Goal: Task Accomplishment & Management: Manage account settings

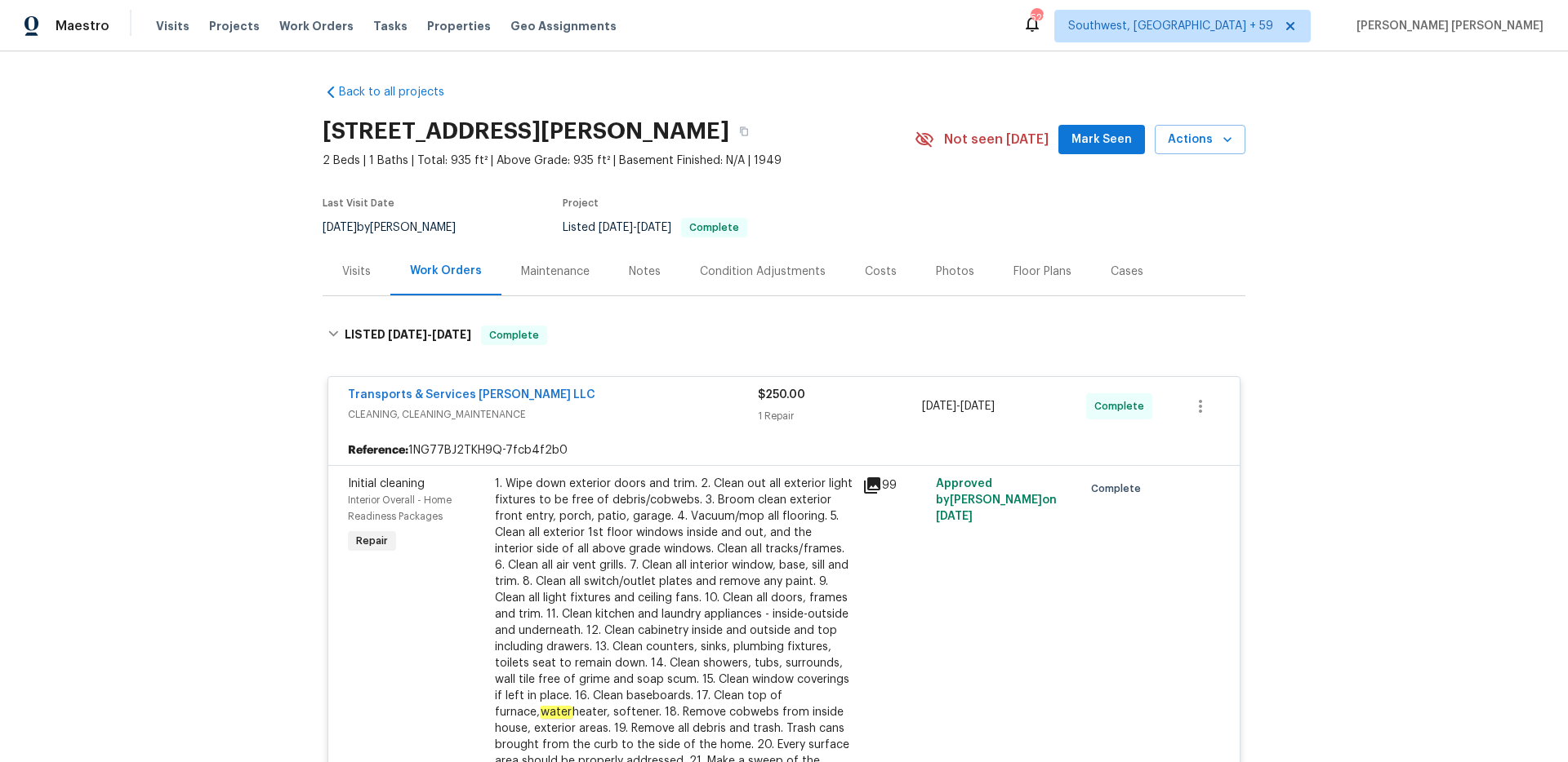
scroll to position [624, 0]
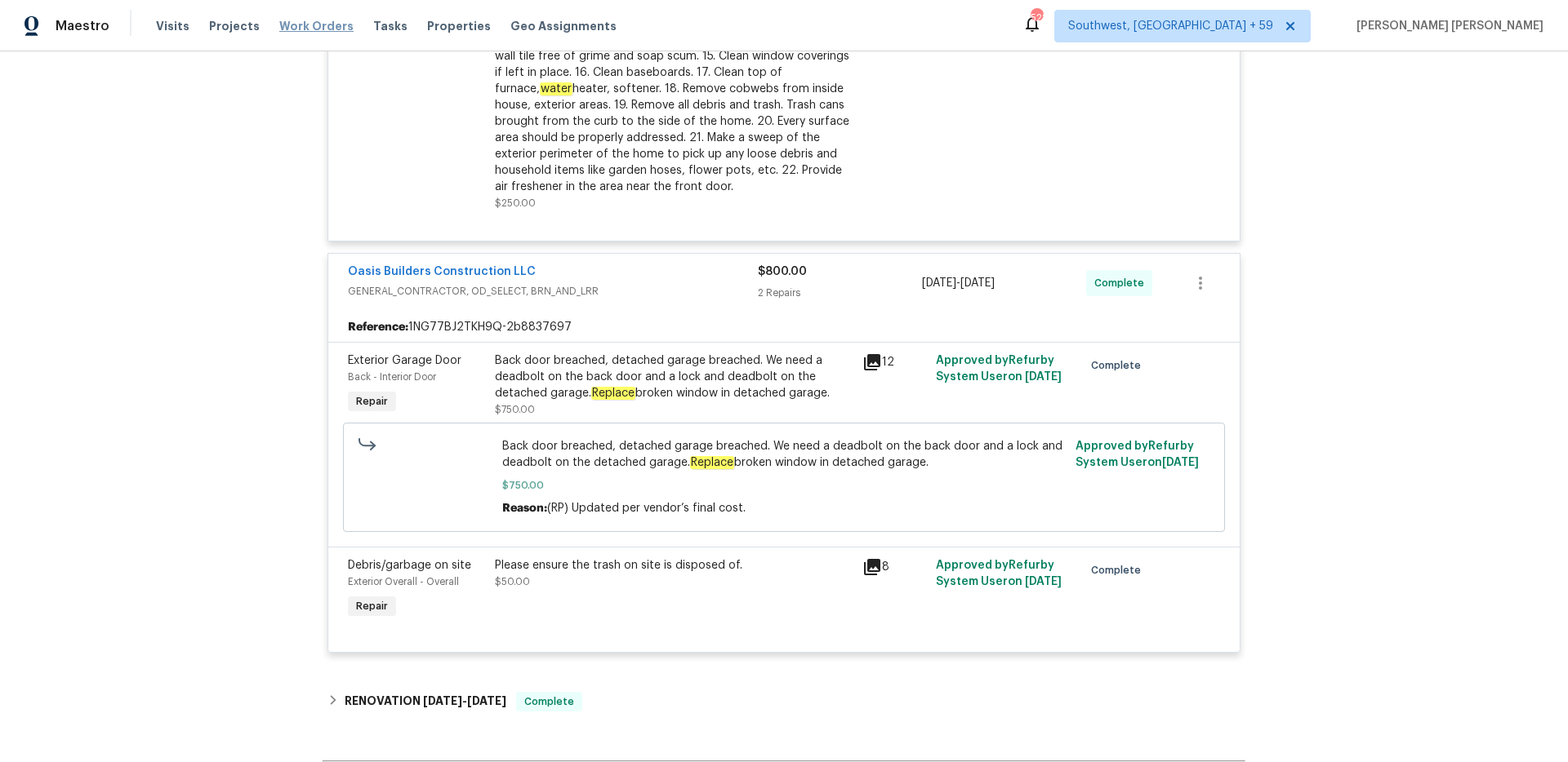
click at [304, 24] on span "Work Orders" at bounding box center [316, 26] width 75 height 16
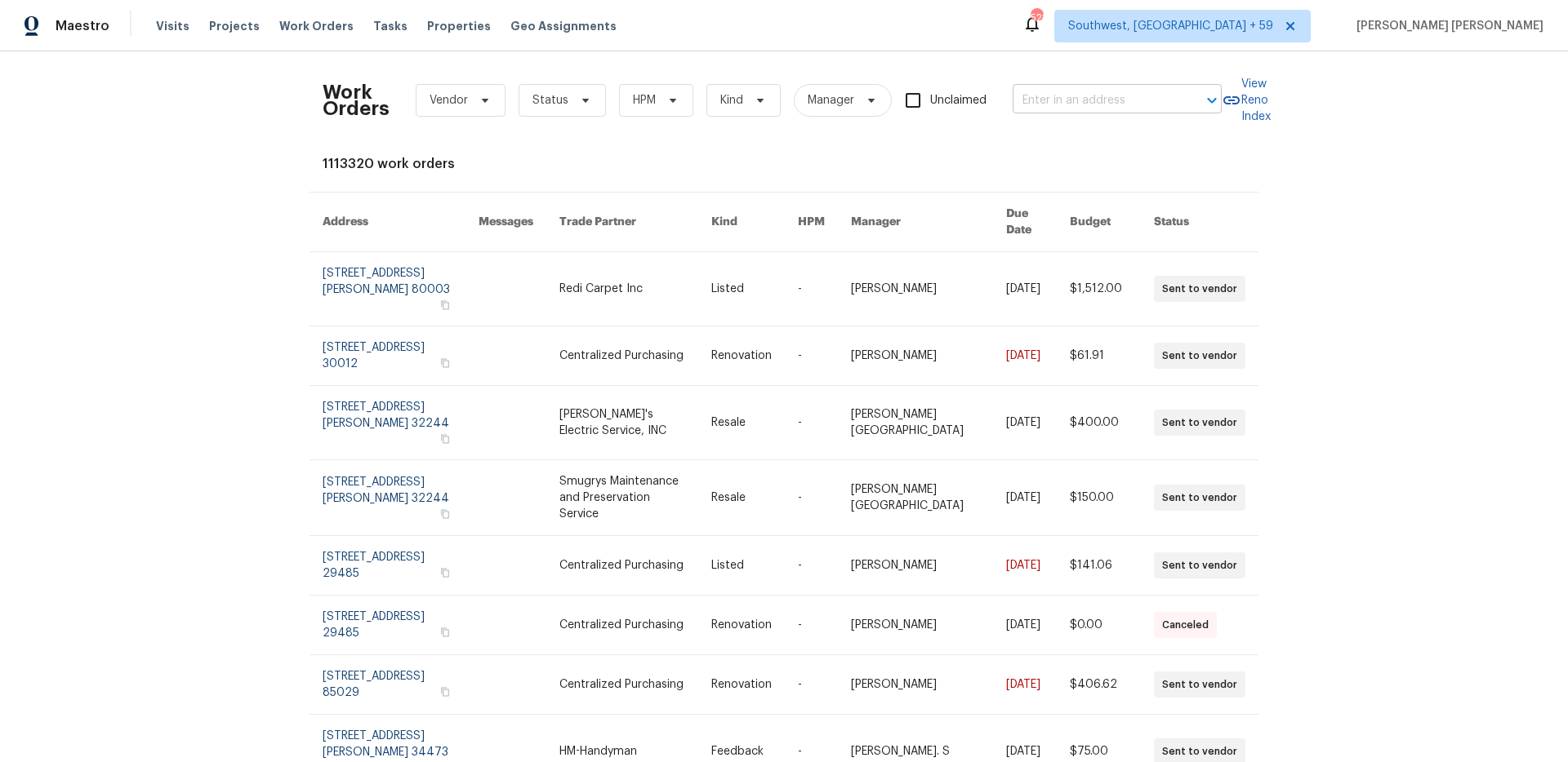
click at [1100, 112] on body "Maestro Visits Projects Work Orders Tasks Properties Geo Assignments 528 Southw…" at bounding box center [784, 381] width 1568 height 762
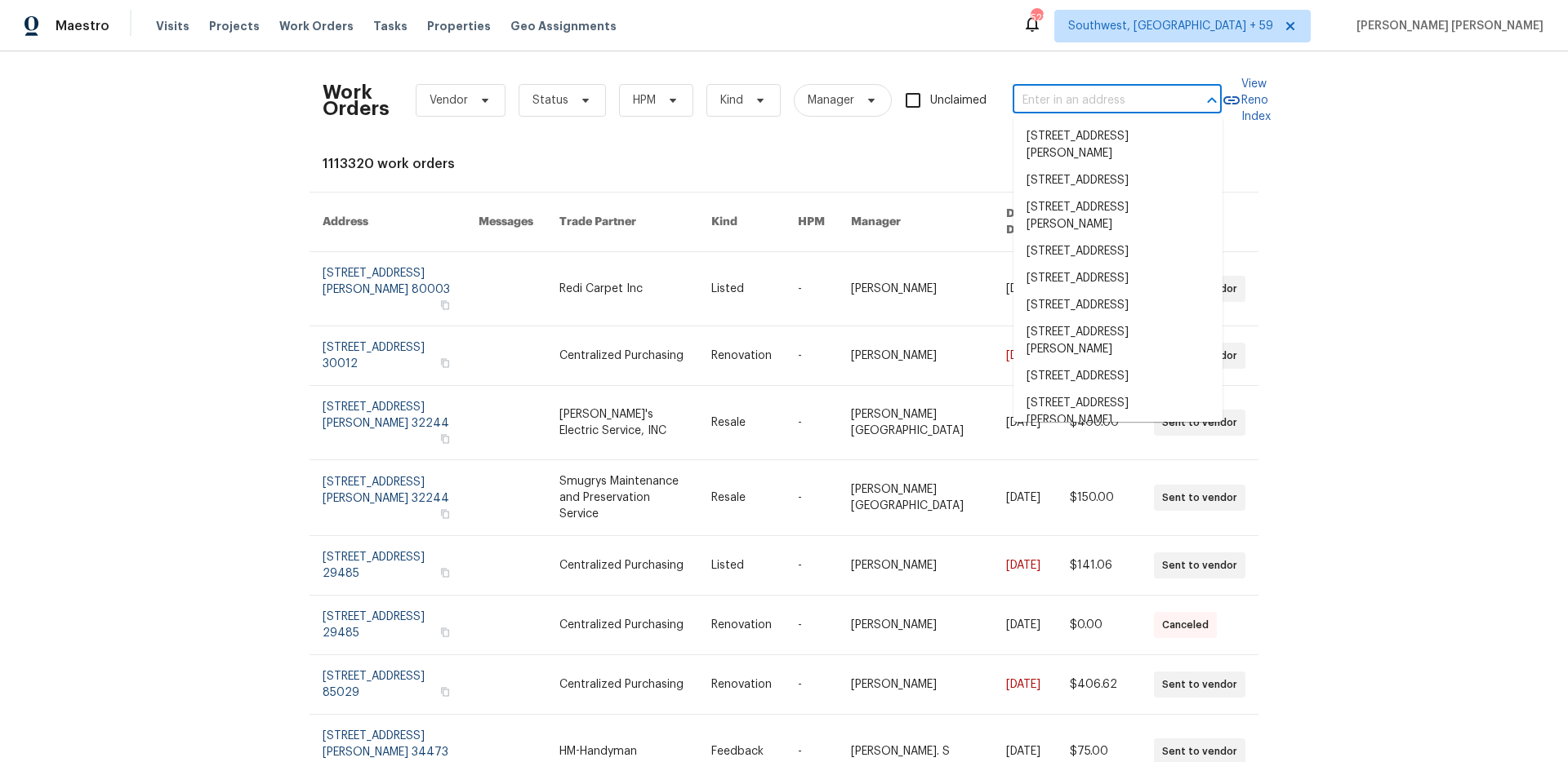
paste input "8701 E 109th Ter, Kansas City, MO 64134"
type input "8701 E 109th Ter, Kansas City, MO 64134"
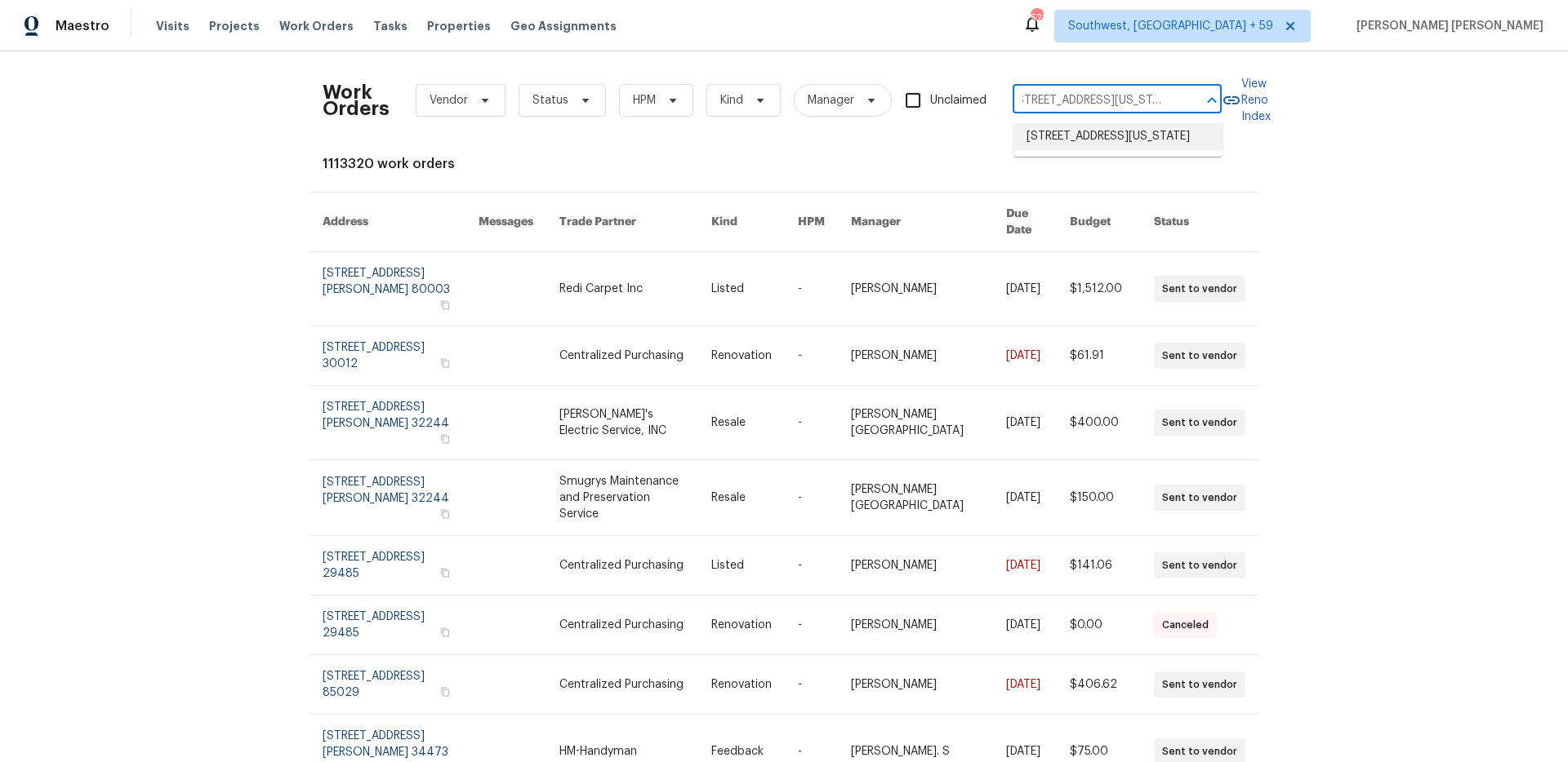
click at [1102, 134] on li "8701 E 109th Ter, Kansas City, MO 64134" at bounding box center [1118, 137] width 209 height 27
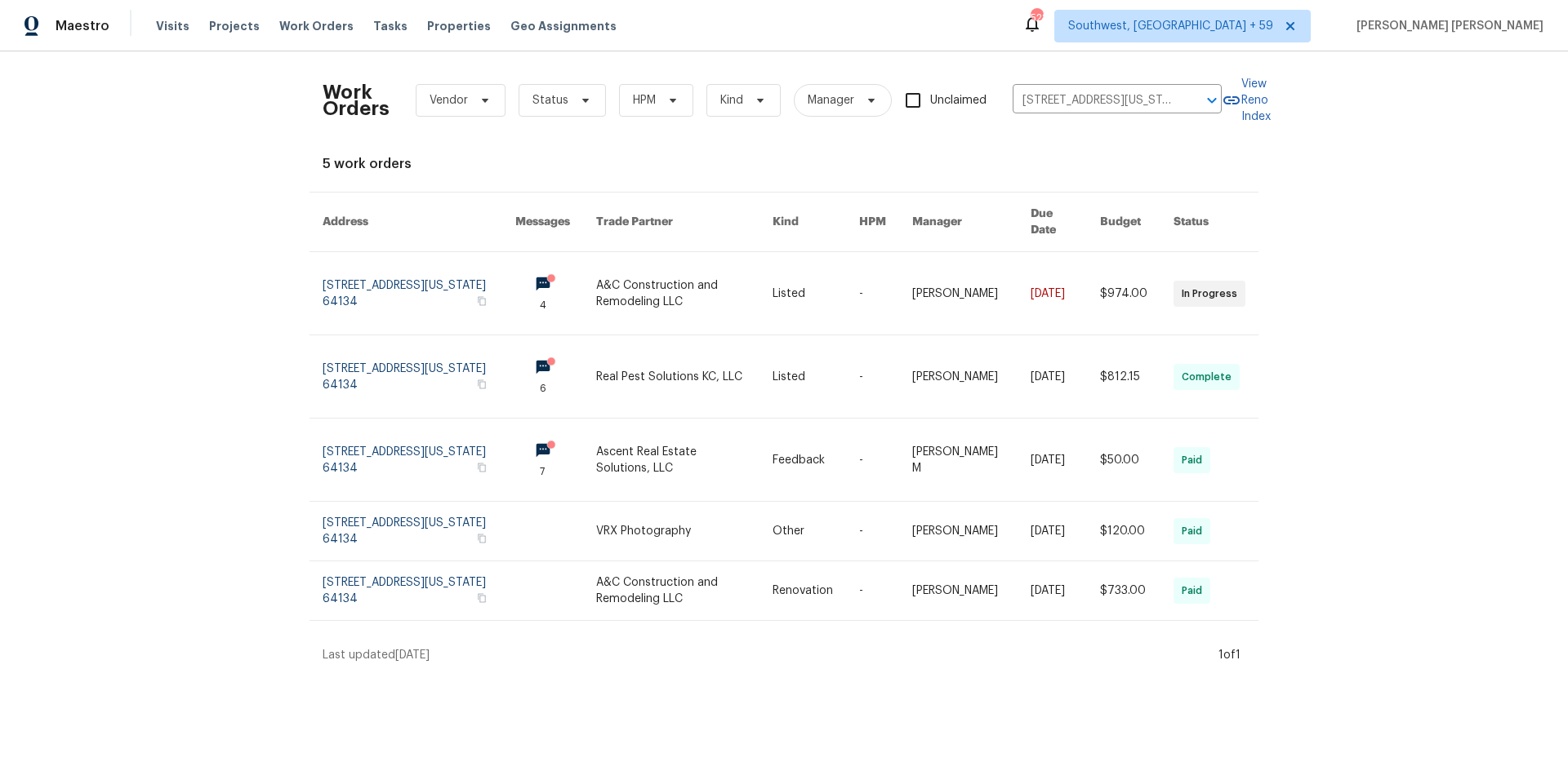
click at [891, 253] on link at bounding box center [886, 294] width 53 height 83
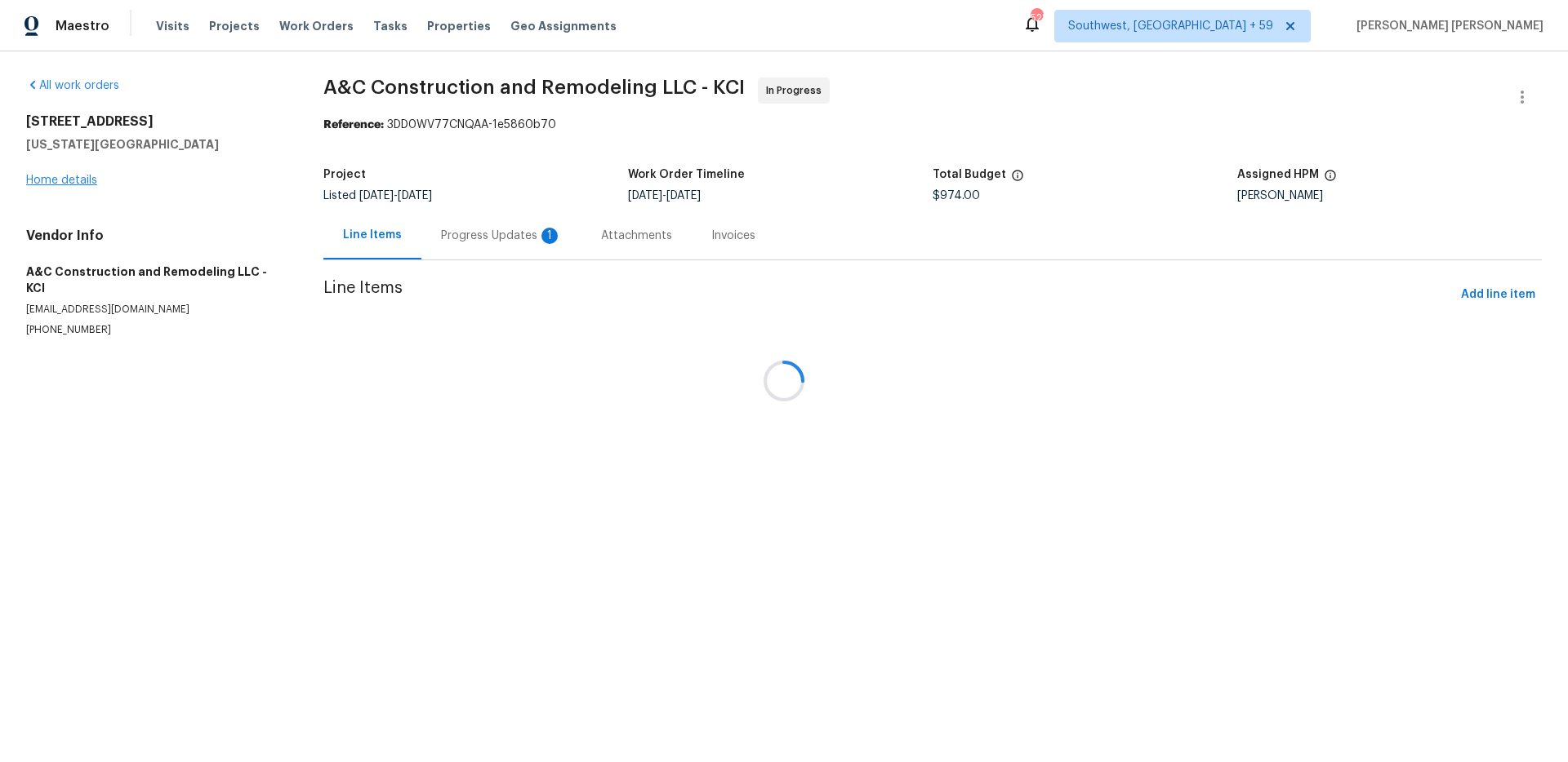
click at [83, 175] on div at bounding box center [784, 381] width 1568 height 762
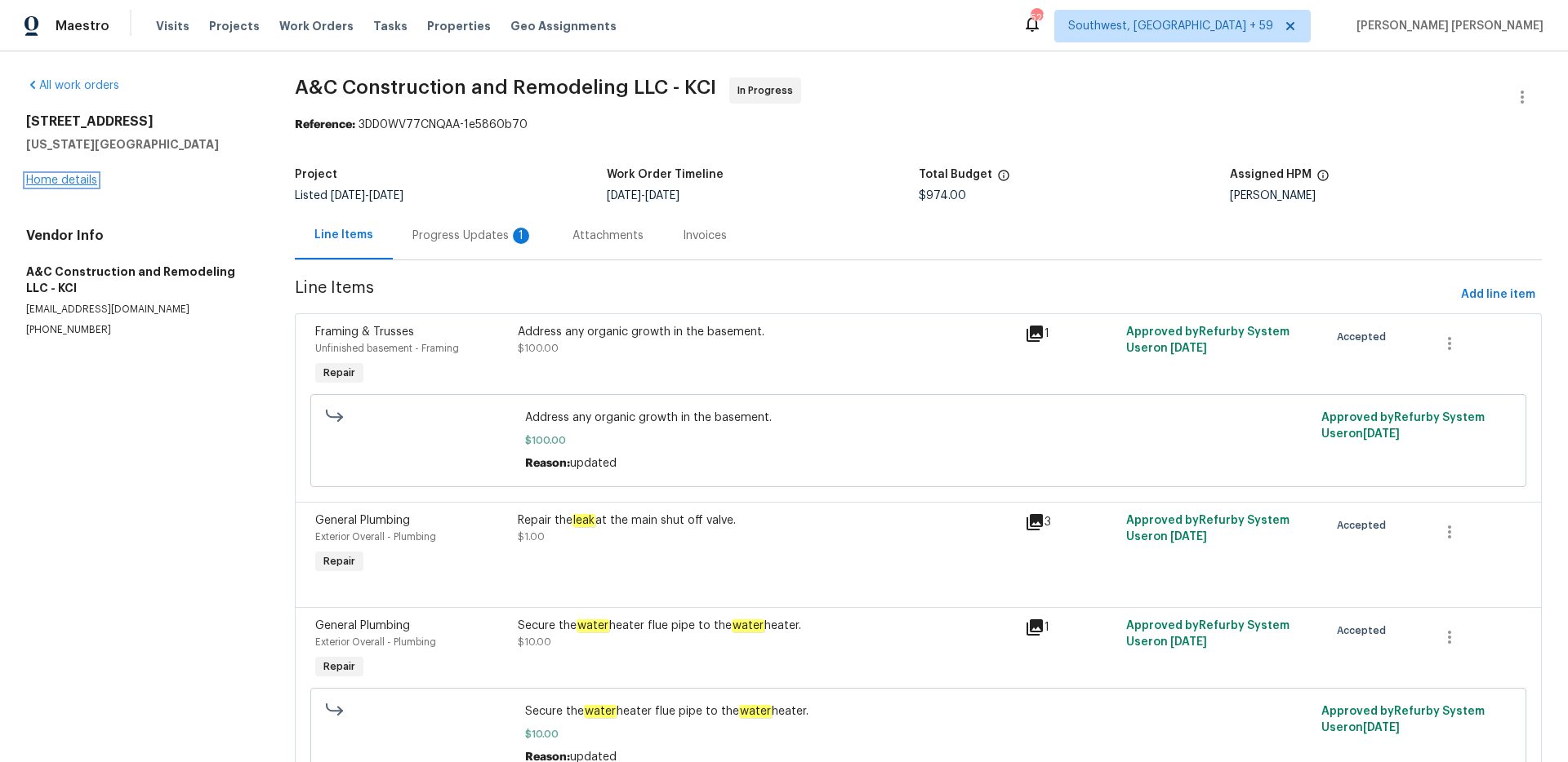
click at [84, 180] on link "Home details" at bounding box center [61, 180] width 71 height 12
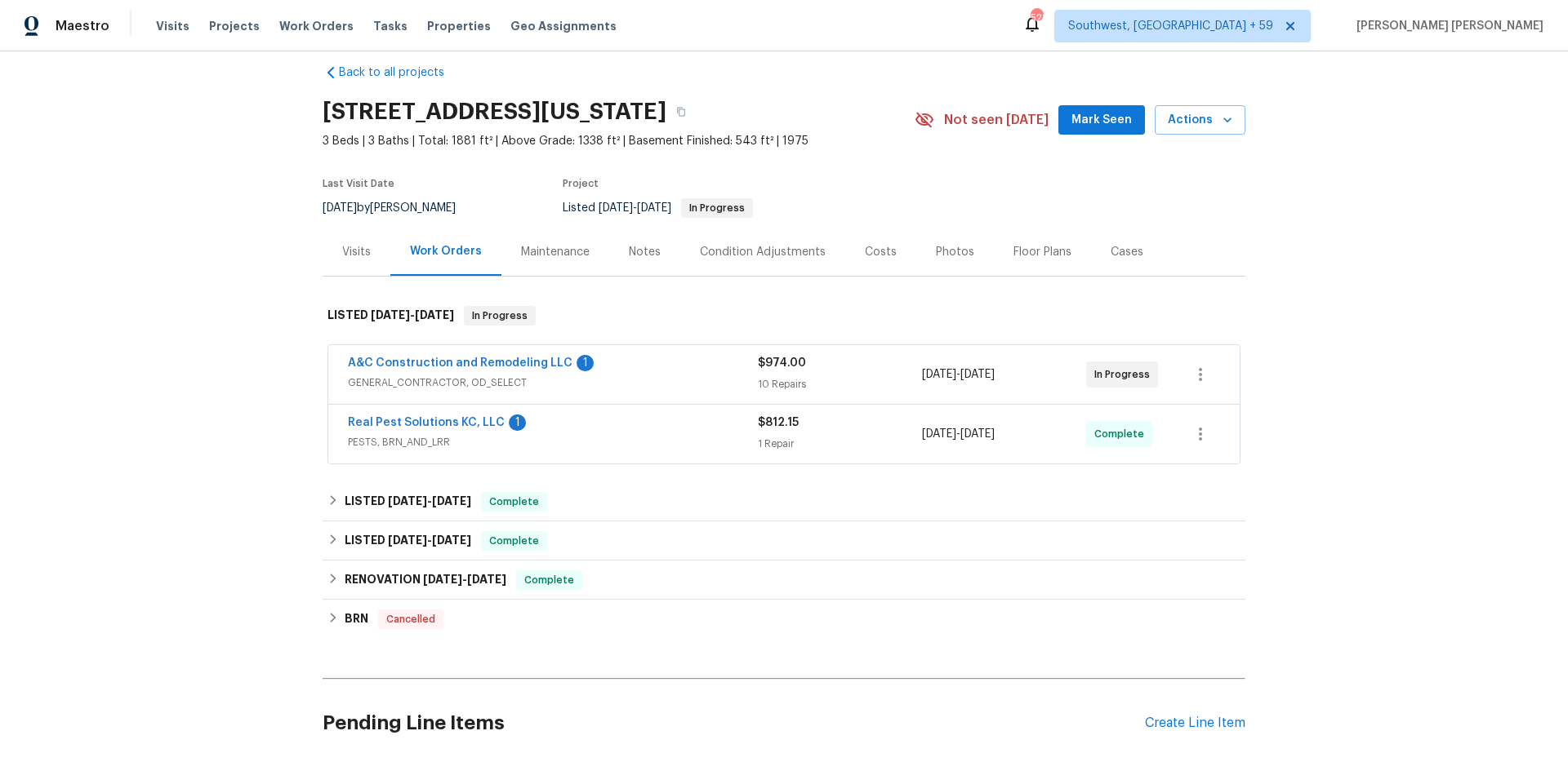
scroll to position [22, 0]
click at [654, 423] on div "Real Pest Solutions KC, LLC 1" at bounding box center [553, 422] width 410 height 20
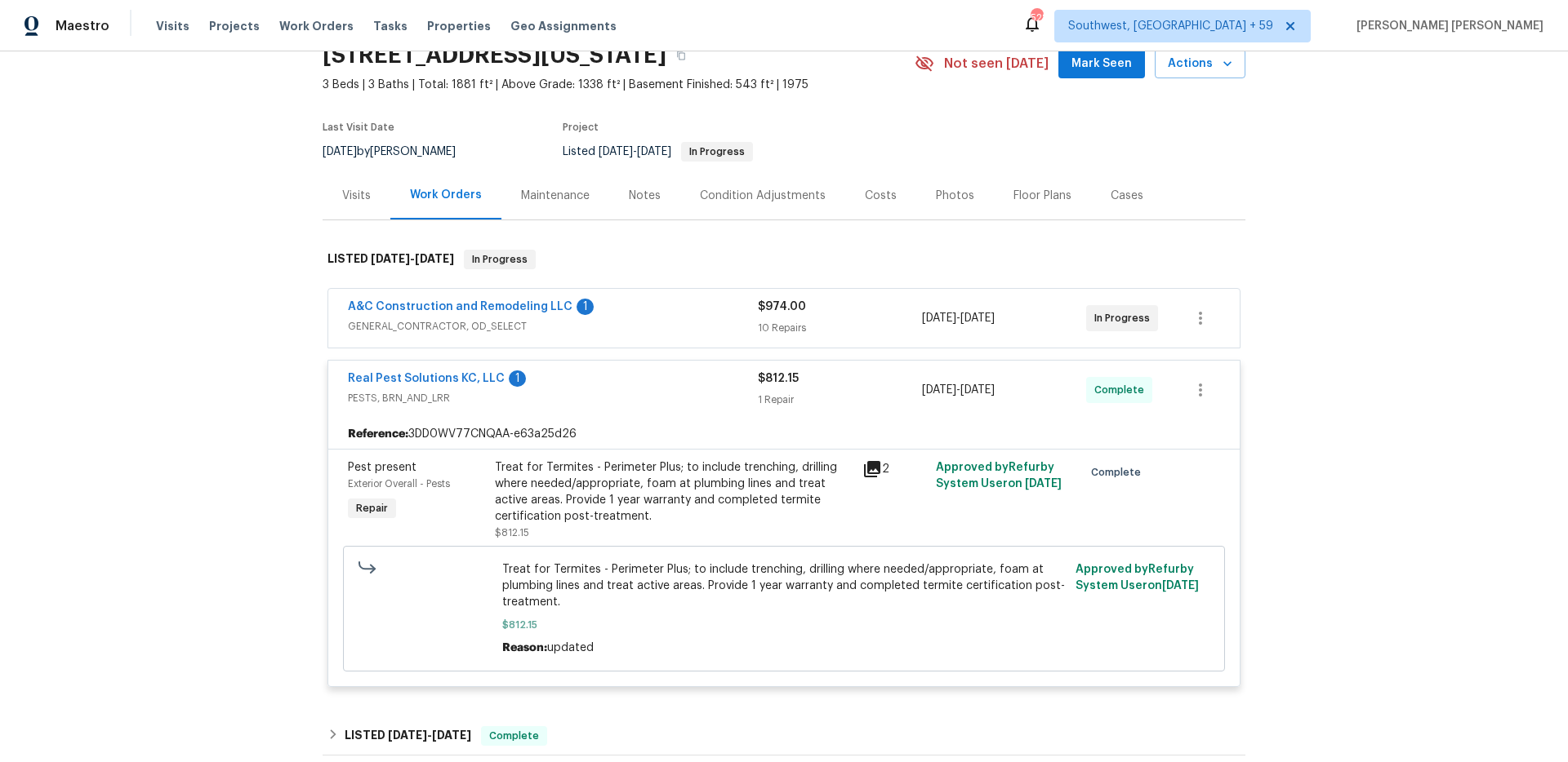
scroll to position [114, 0]
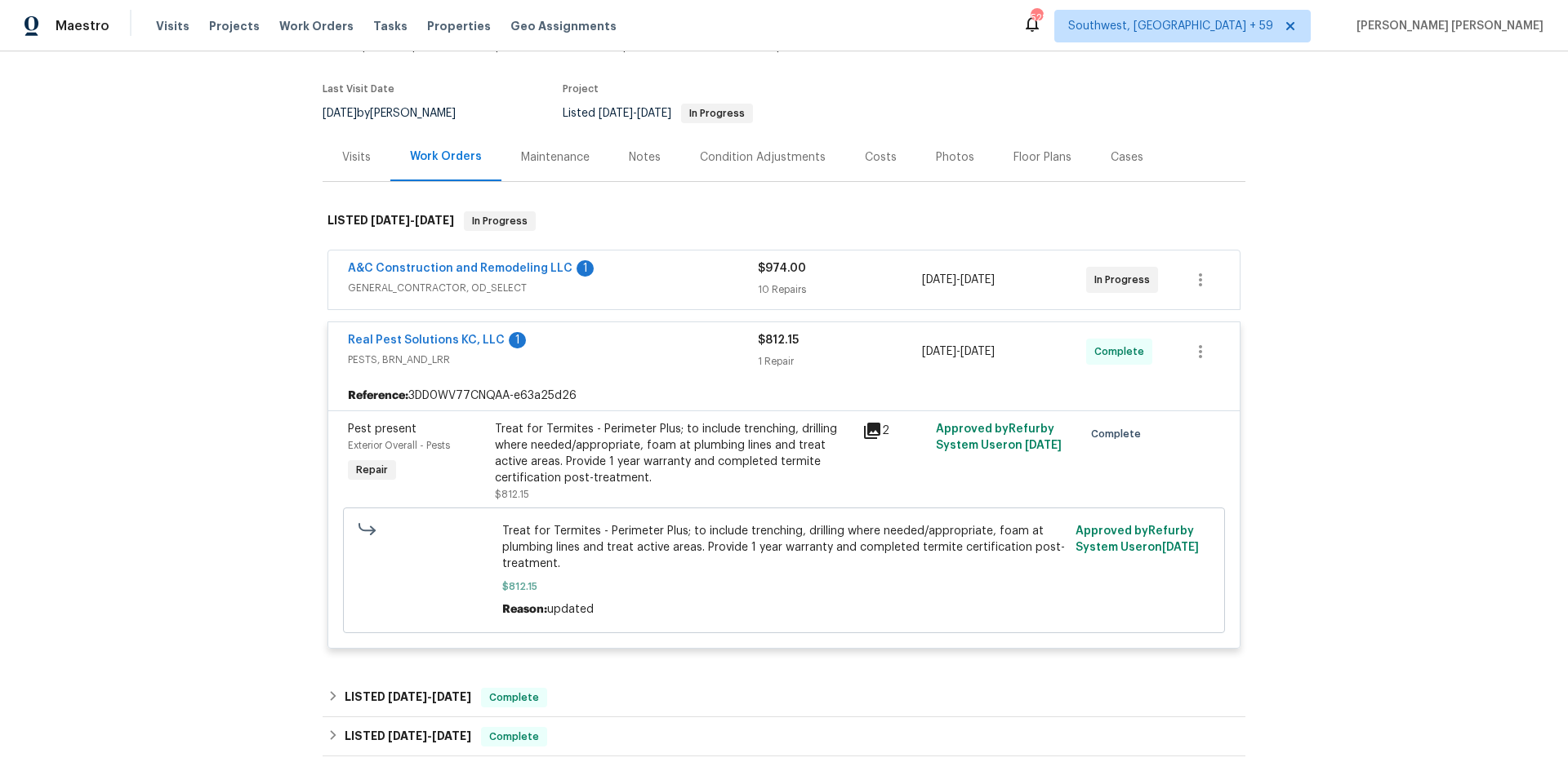
click at [652, 273] on div "A&C Construction and Remodeling LLC 1" at bounding box center [553, 270] width 410 height 20
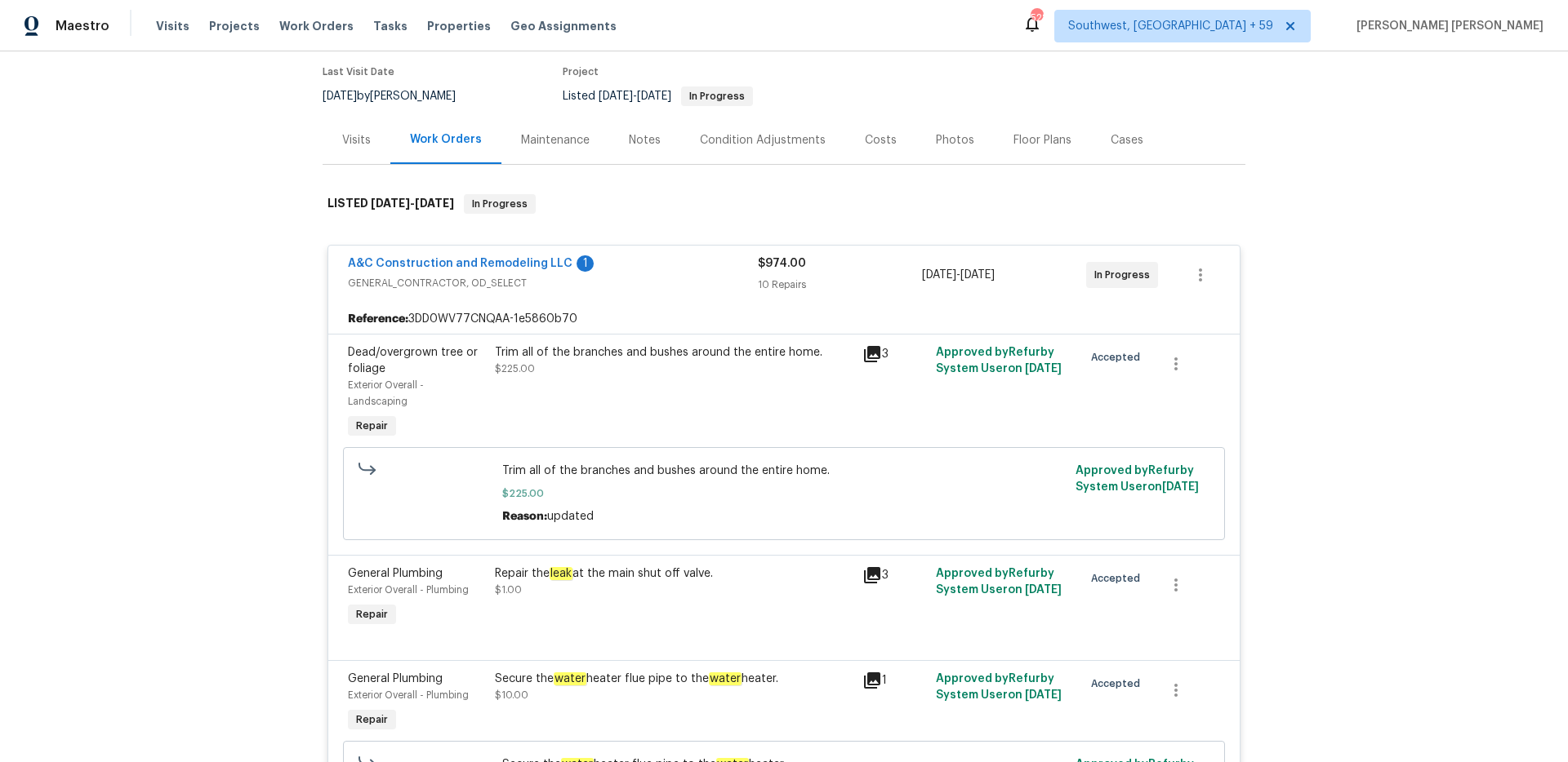
scroll to position [126, 0]
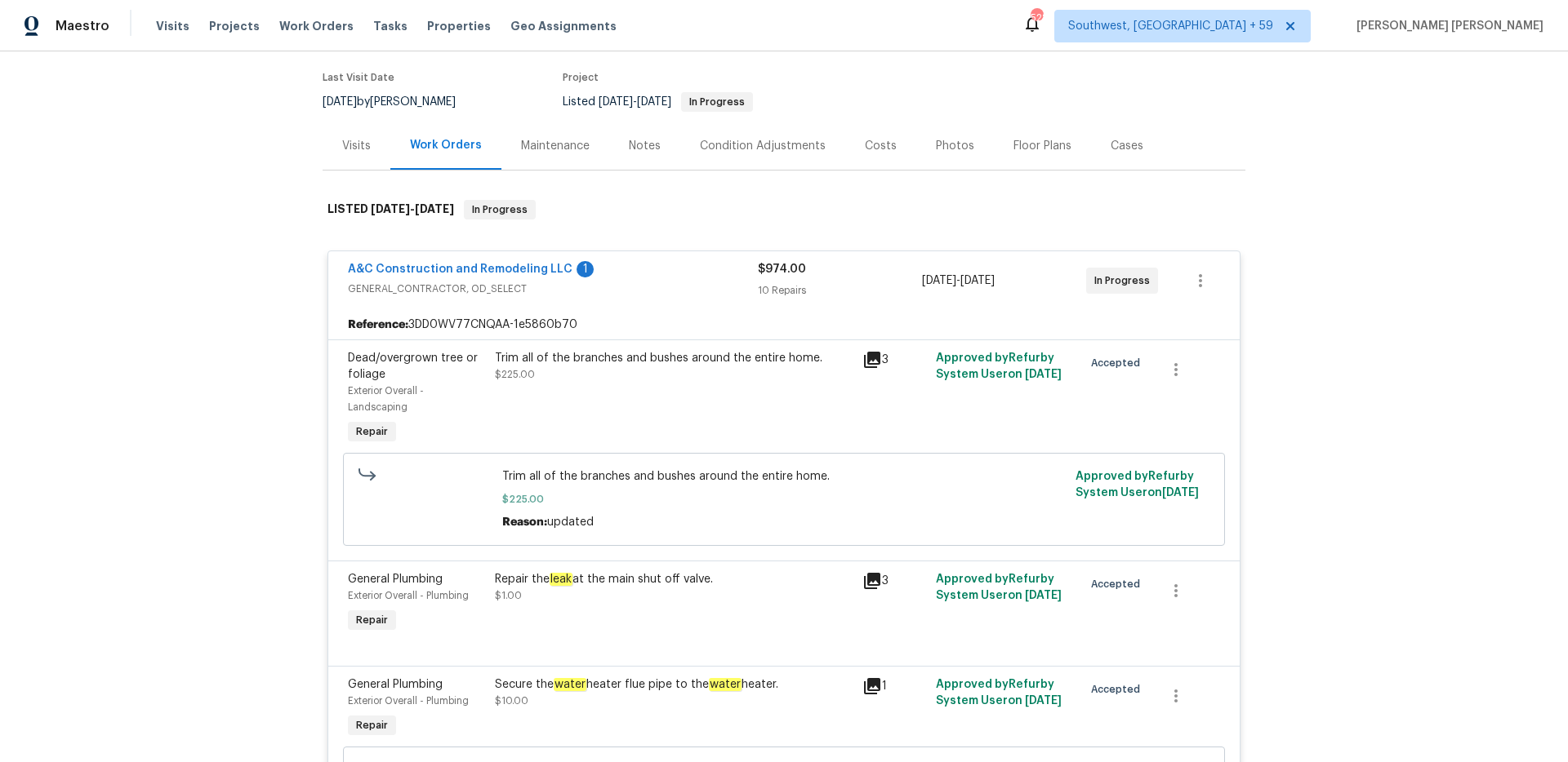
click at [686, 290] on span "GENERAL_CONTRACTOR, OD_SELECT" at bounding box center [553, 288] width 410 height 16
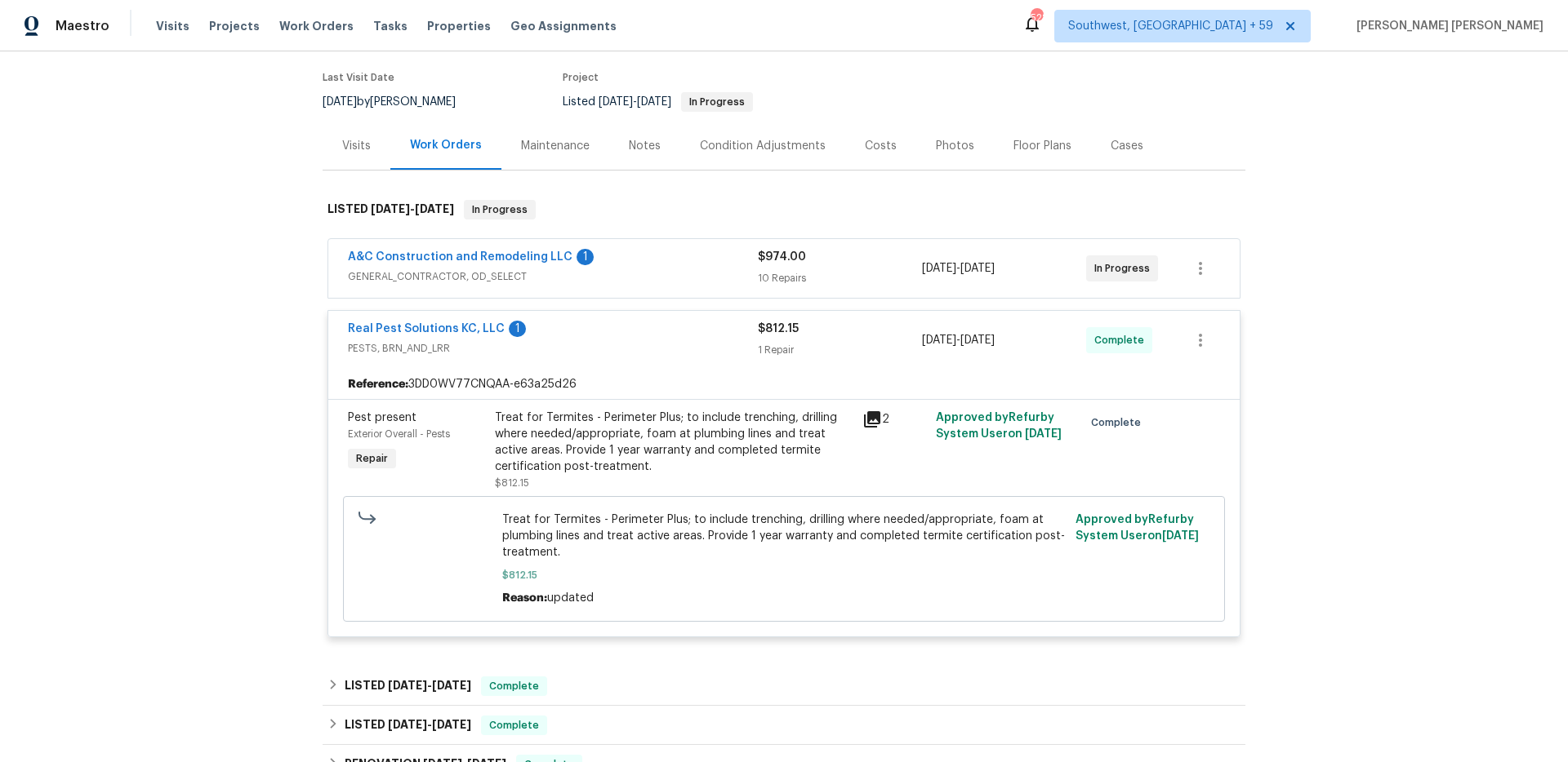
scroll to position [377, 0]
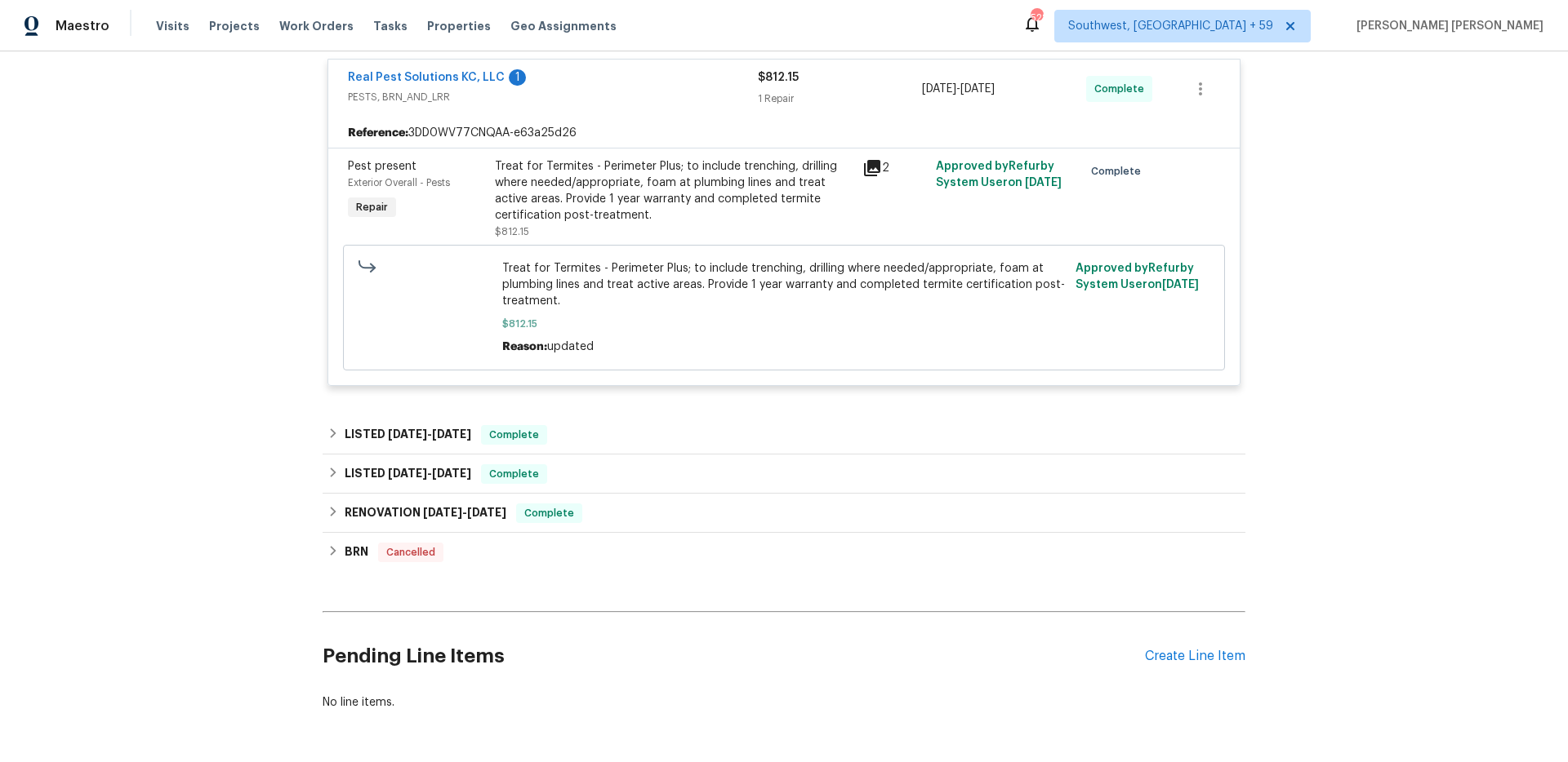
click at [613, 190] on div "Treat for Termites - Perimeter Plus; to include trenching, drilling where neede…" at bounding box center [673, 190] width 358 height 66
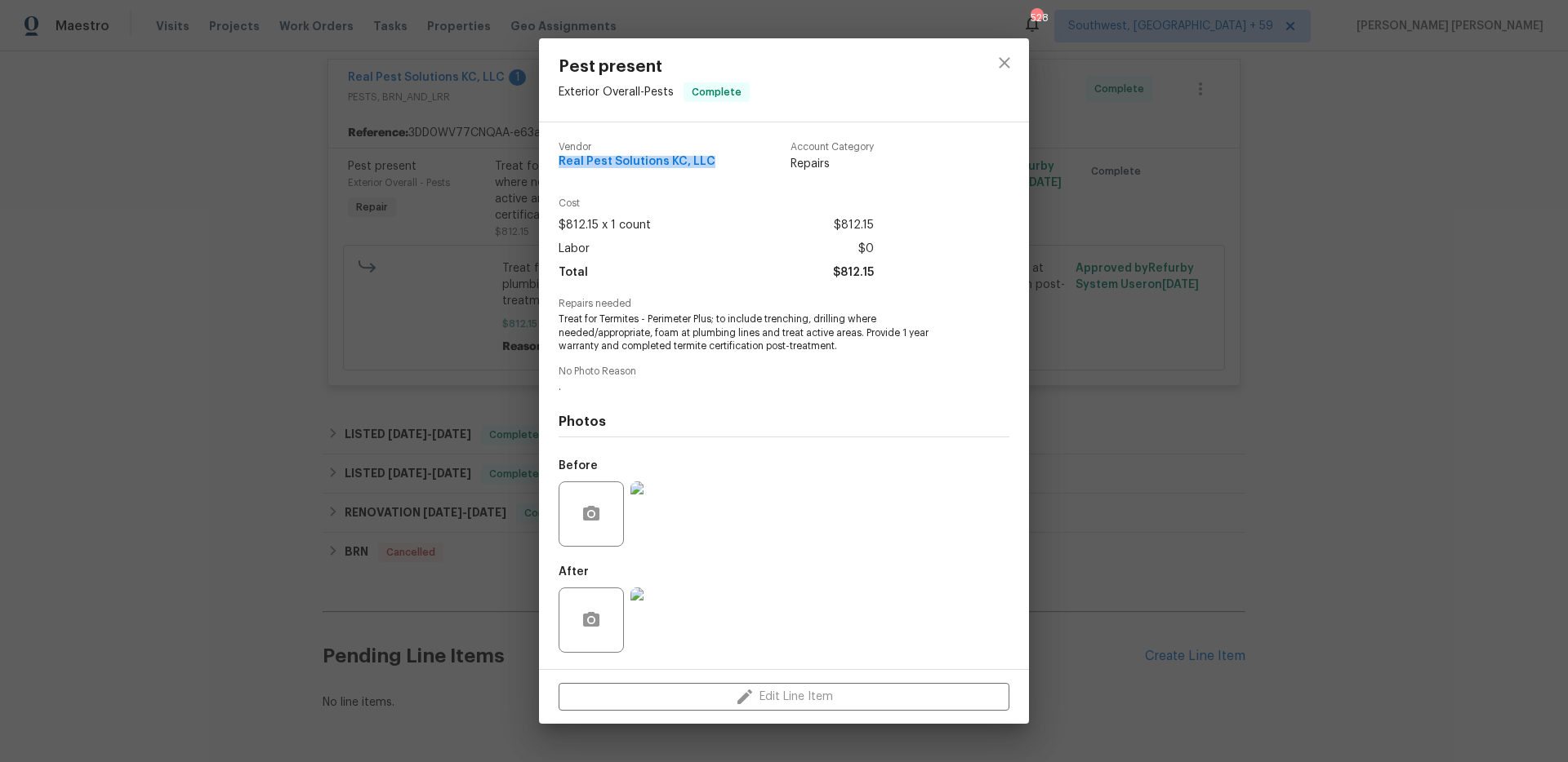
drag, startPoint x: 714, startPoint y: 163, endPoint x: 532, endPoint y: 164, distance: 182.0
click at [532, 164] on div "Pest present Exterior Overall - Pests Complete Vendor Real Pest Solutions KC, L…" at bounding box center [784, 381] width 1568 height 762
copy span "Real Pest Solutions KC, LLC"
click at [350, 214] on div "Pest present Exterior Overall - Pests Complete Vendor Real Pest Solutions KC, L…" at bounding box center [784, 381] width 1568 height 762
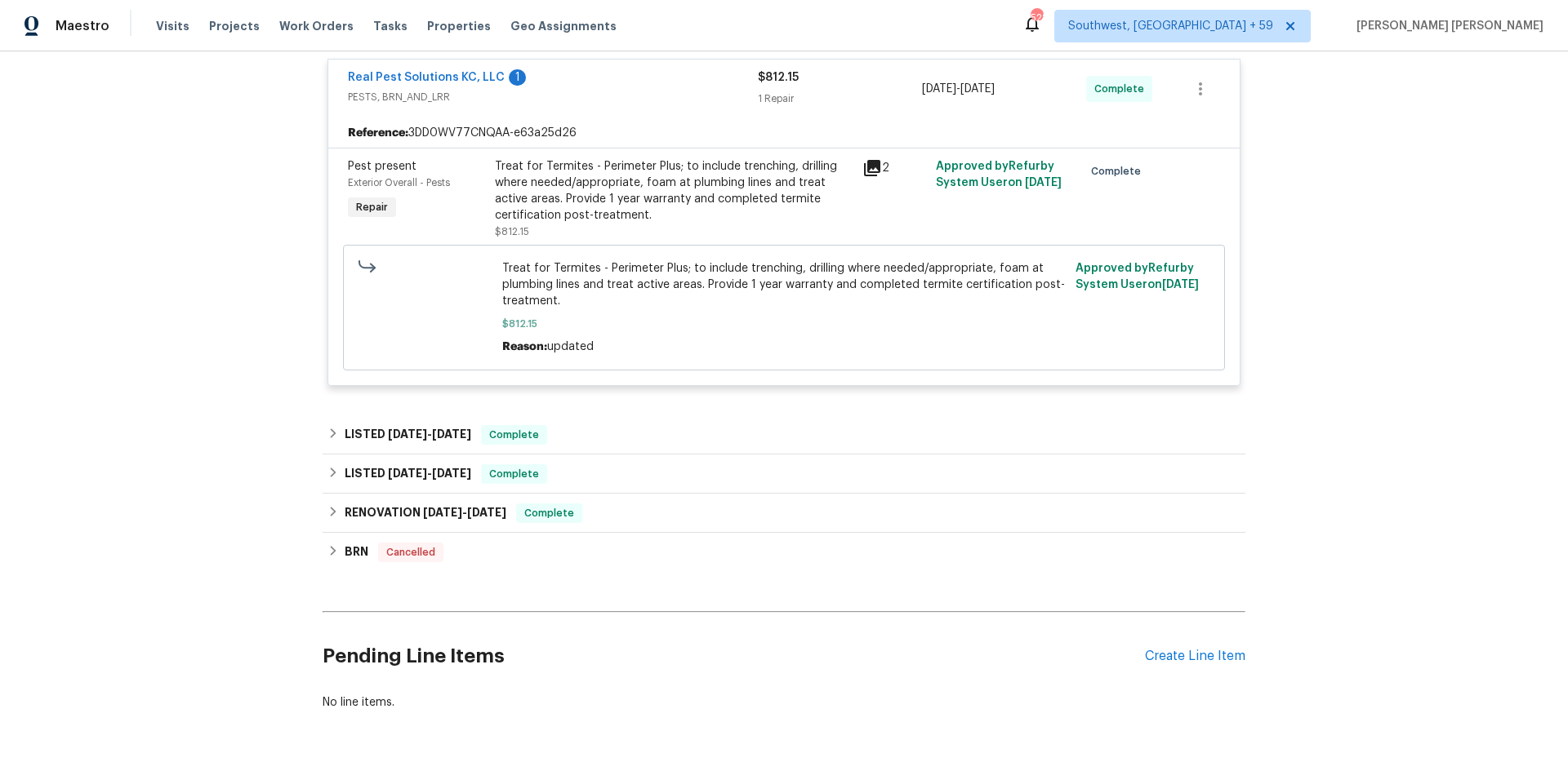
scroll to position [0, 0]
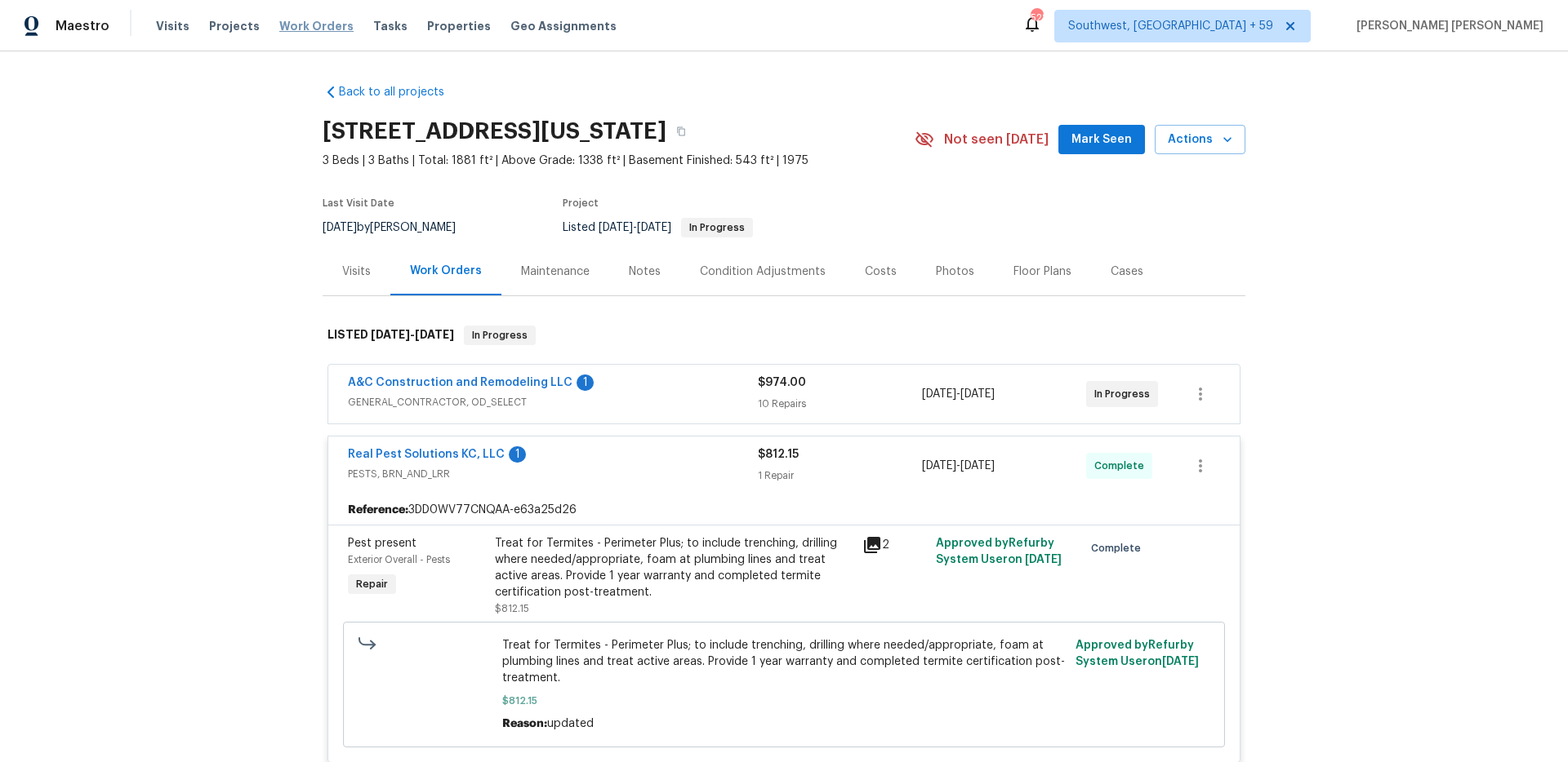
click at [316, 26] on span "Work Orders" at bounding box center [316, 26] width 75 height 16
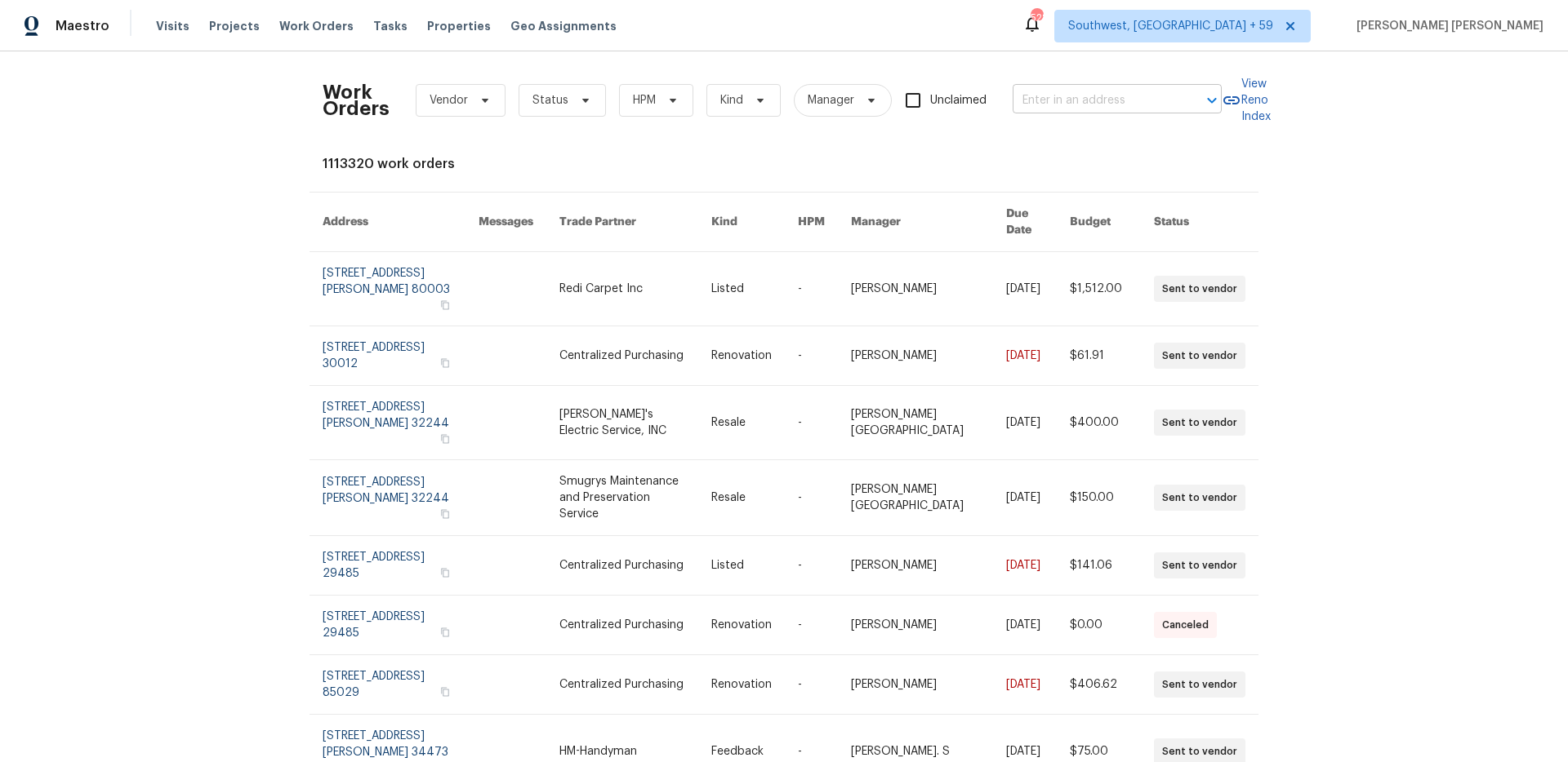
click at [1073, 102] on input "text" at bounding box center [1094, 101] width 164 height 25
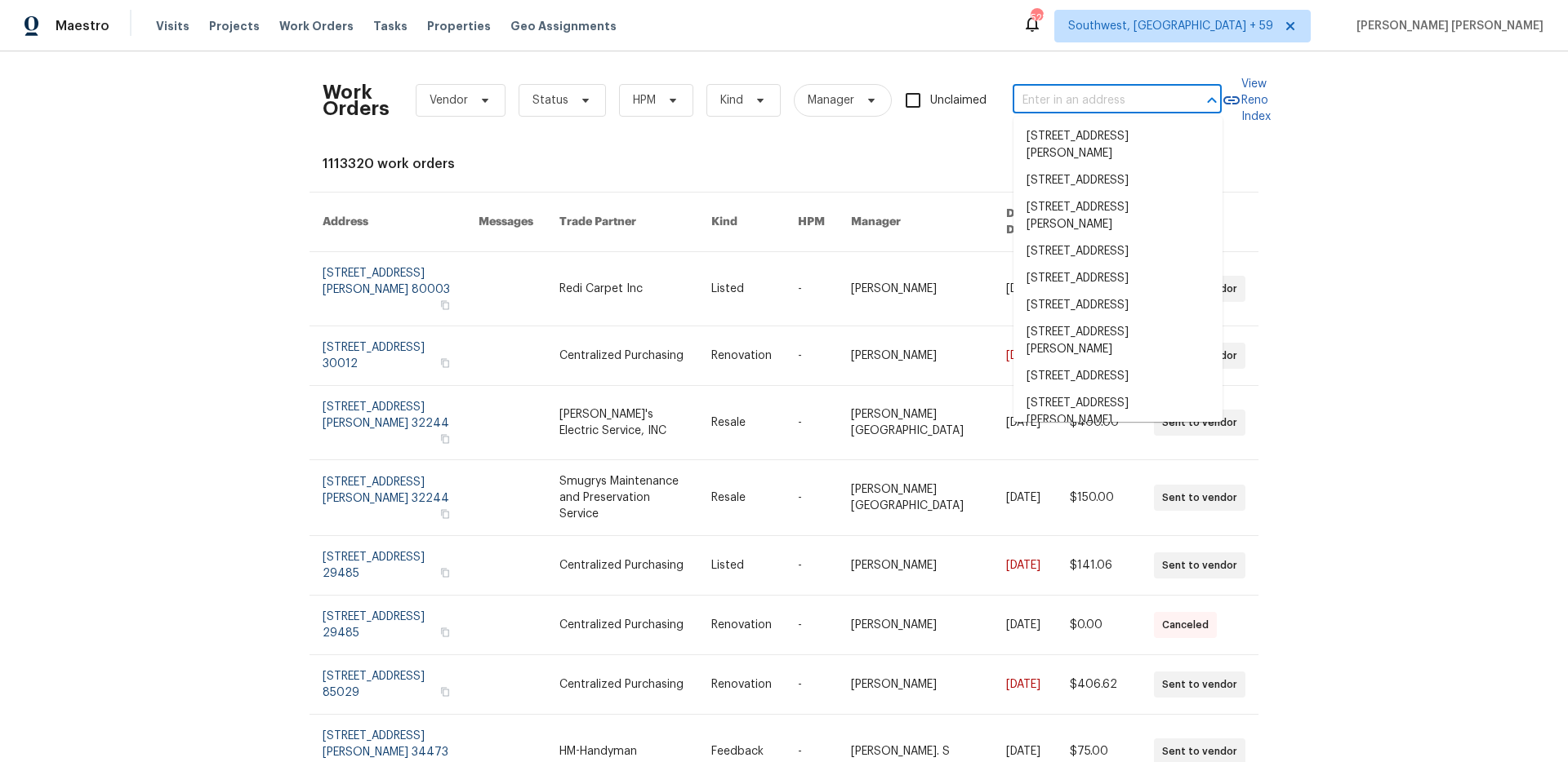
paste input "574 Bridgette Dr, Clarksville, TN 37042"
type input "574 Bridgette Dr, Clarksville, TN 37042"
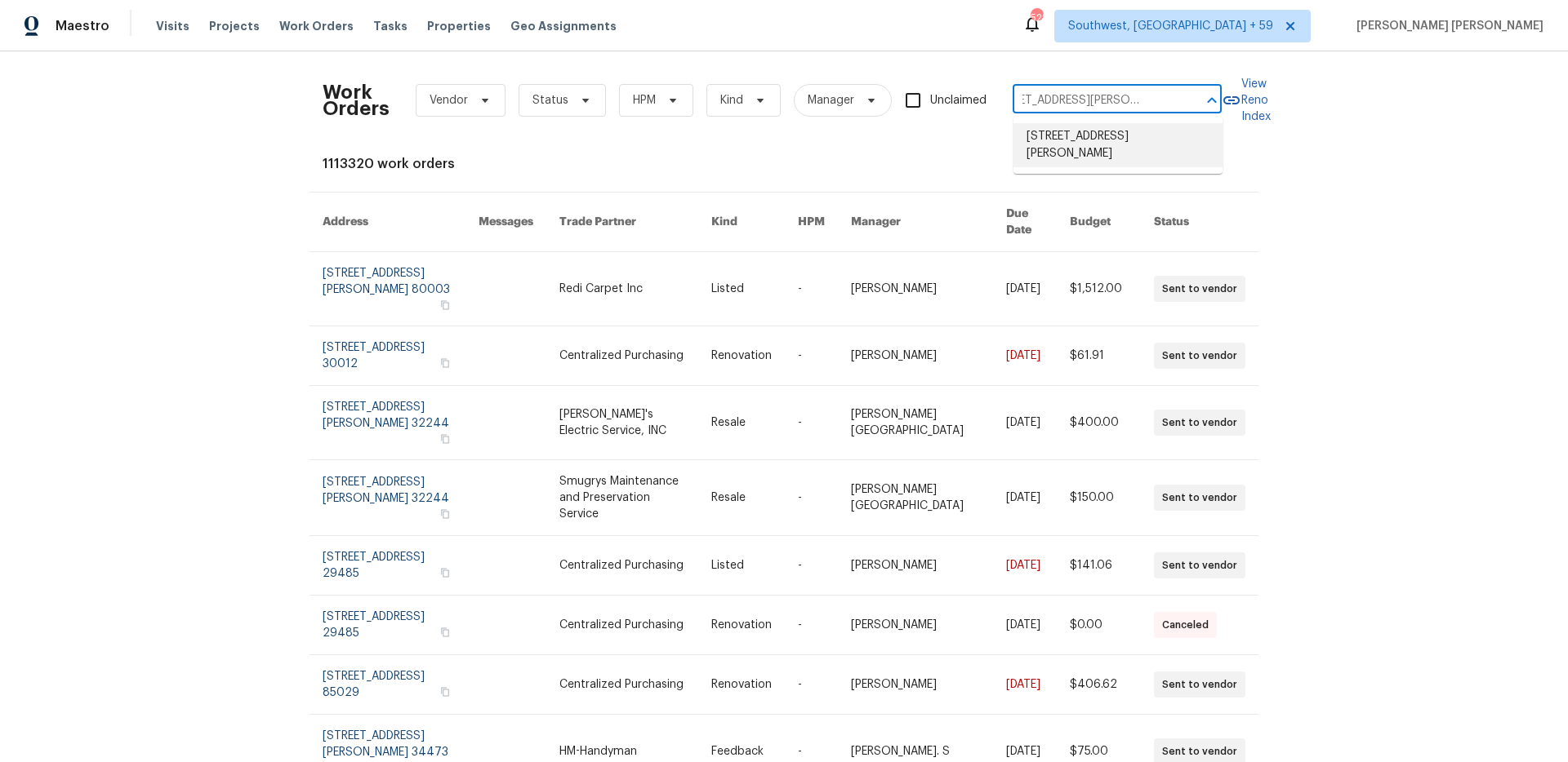
click at [1134, 140] on li "574 Bridgette Dr, Clarksville, TN 37042" at bounding box center [1118, 145] width 209 height 44
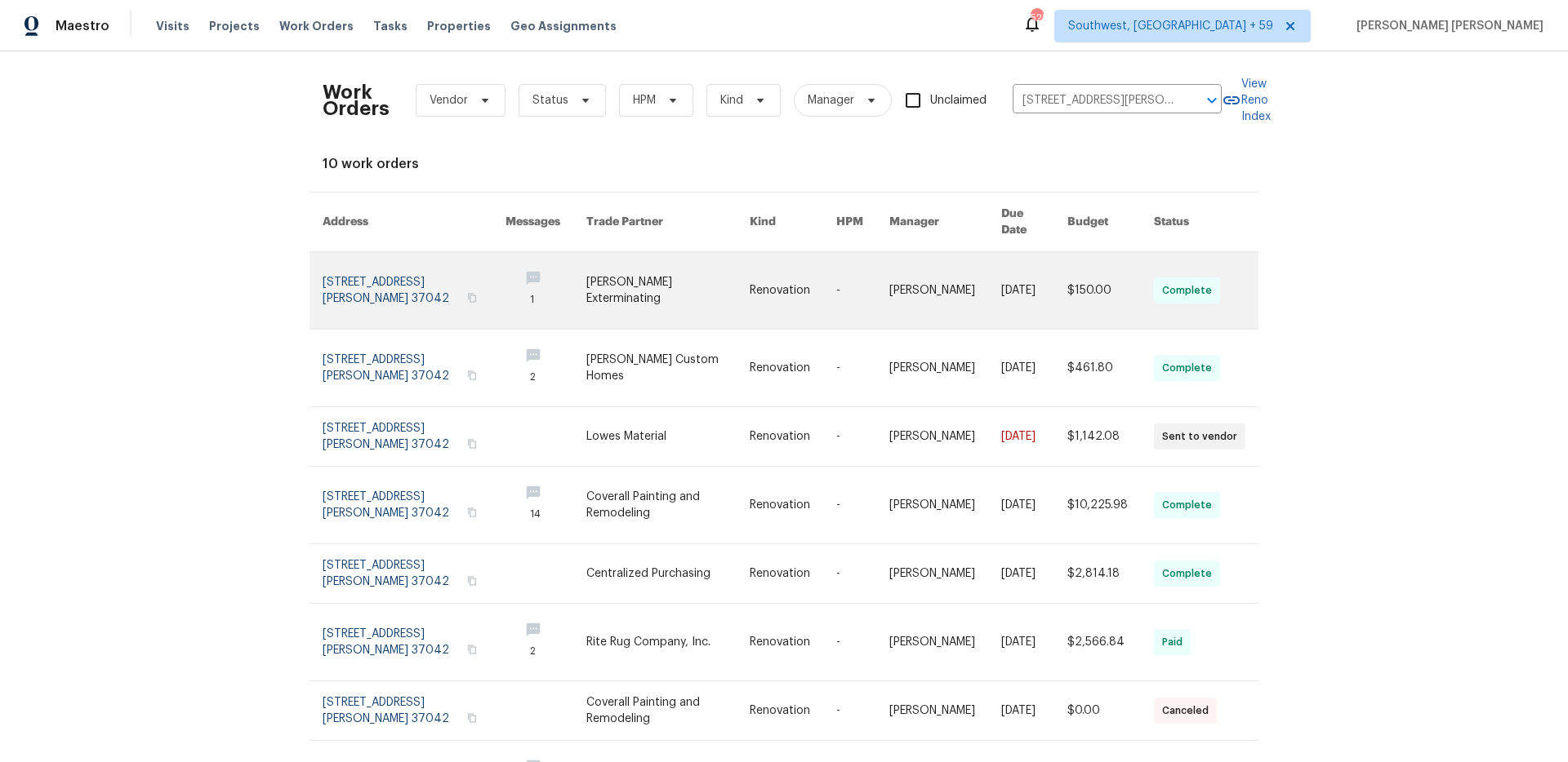
click at [1080, 257] on link at bounding box center [1110, 290] width 86 height 76
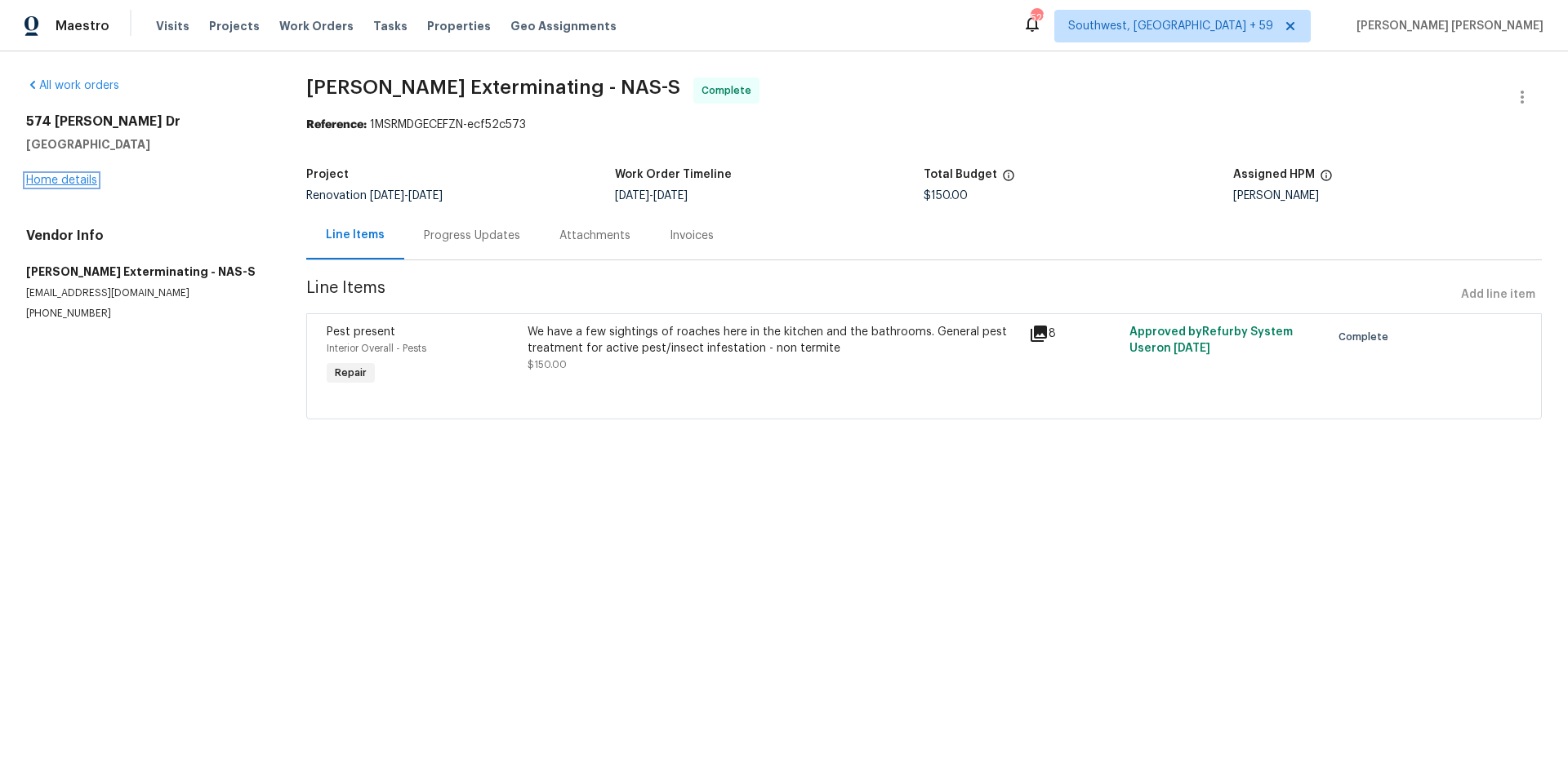
click at [58, 181] on link "Home details" at bounding box center [61, 180] width 71 height 12
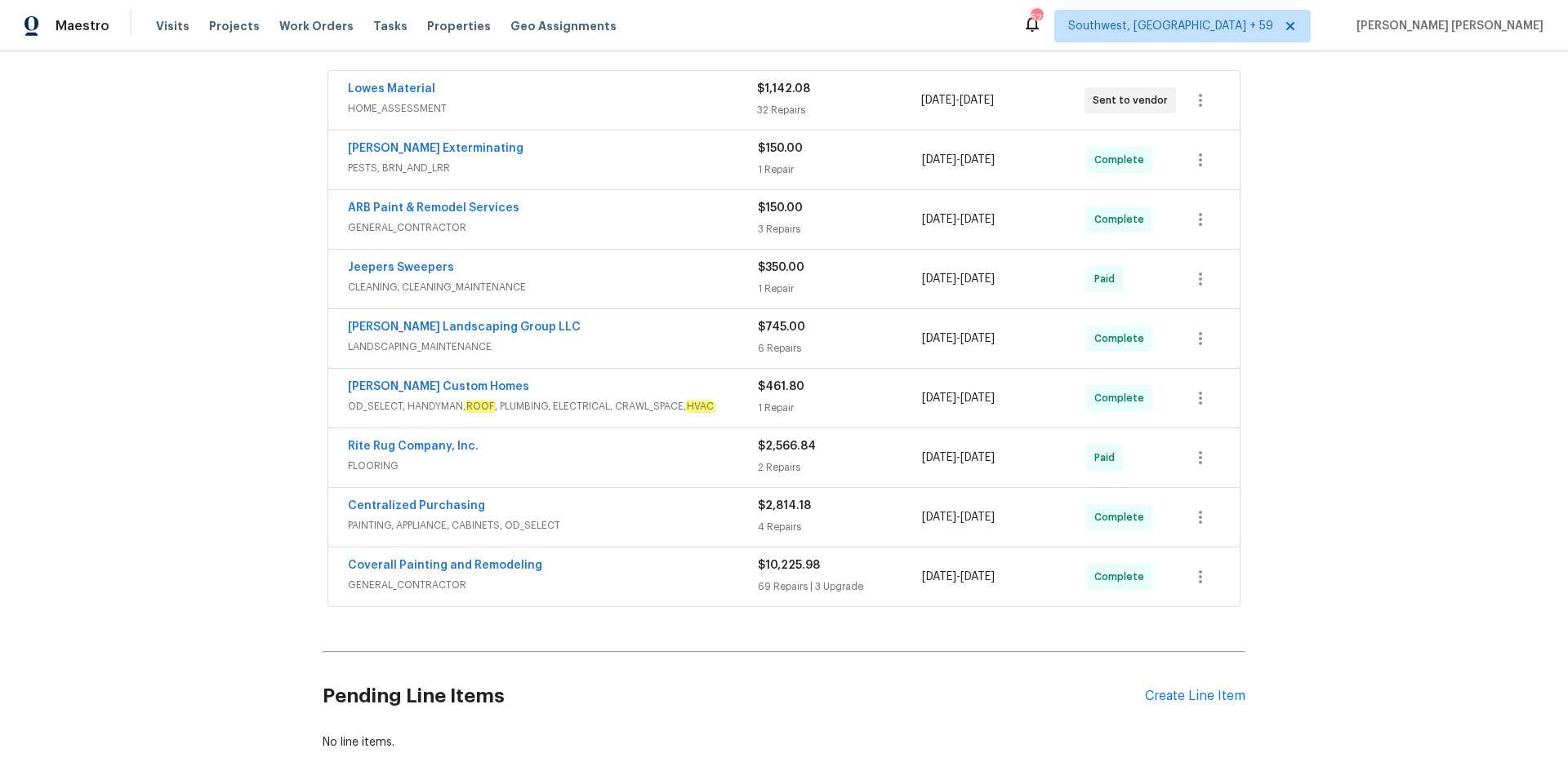
scroll to position [292, 0]
click at [727, 100] on div "Lowes Material" at bounding box center [552, 93] width 409 height 20
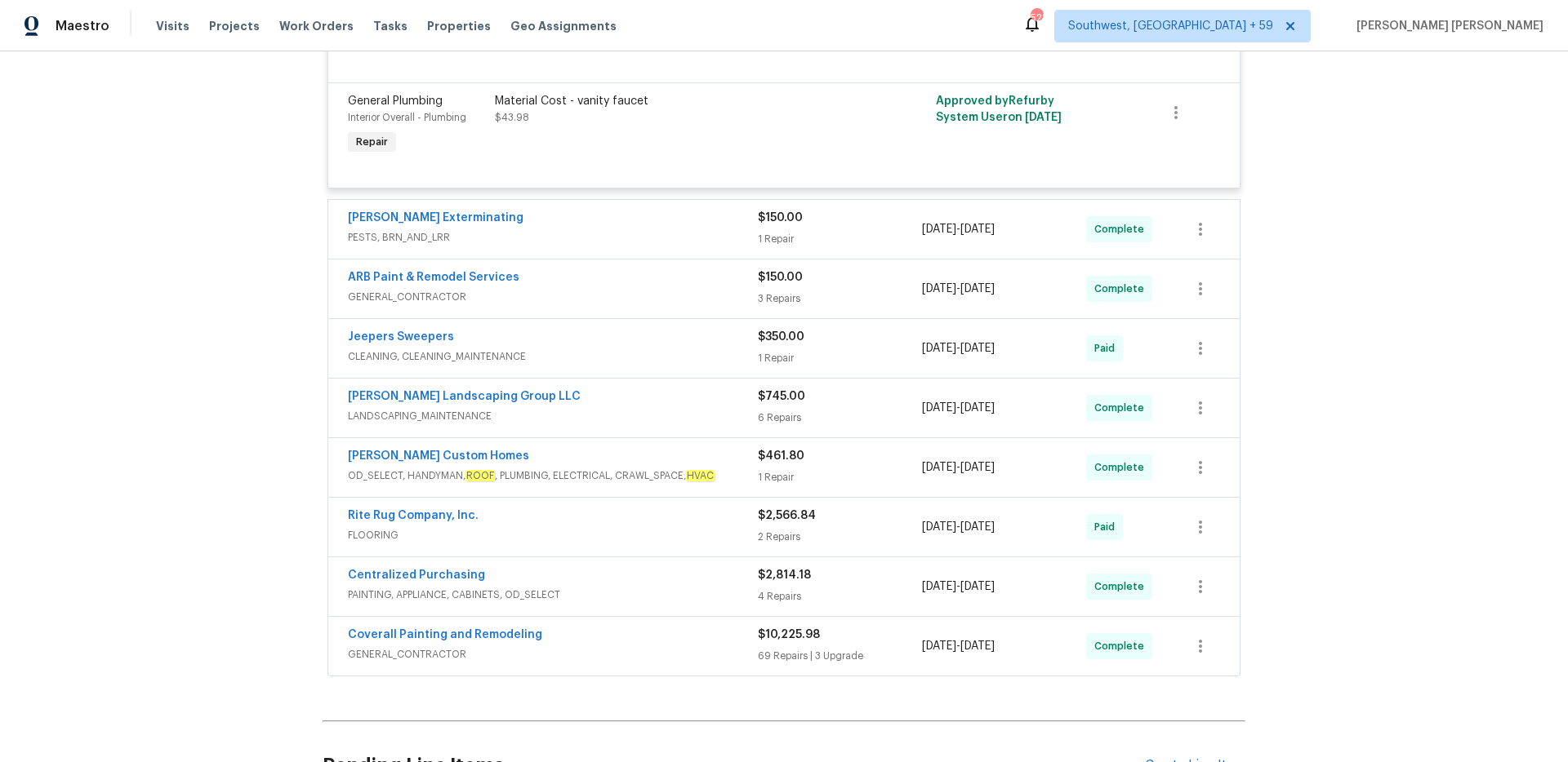
scroll to position [3849, 0]
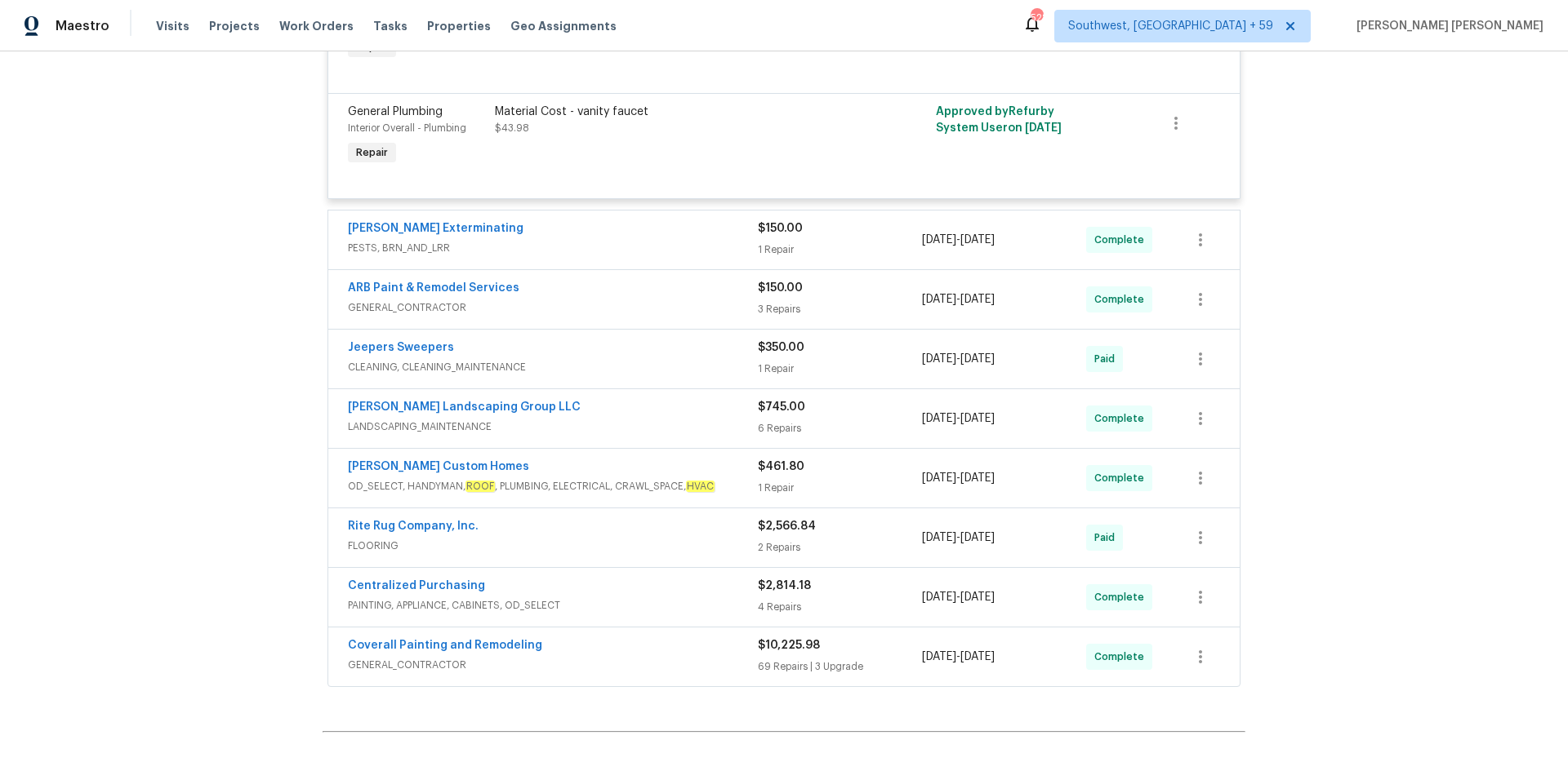
click at [708, 260] on div "Belle Meade Exterminating PESTS, BRN_AND_LRR" at bounding box center [553, 240] width 410 height 40
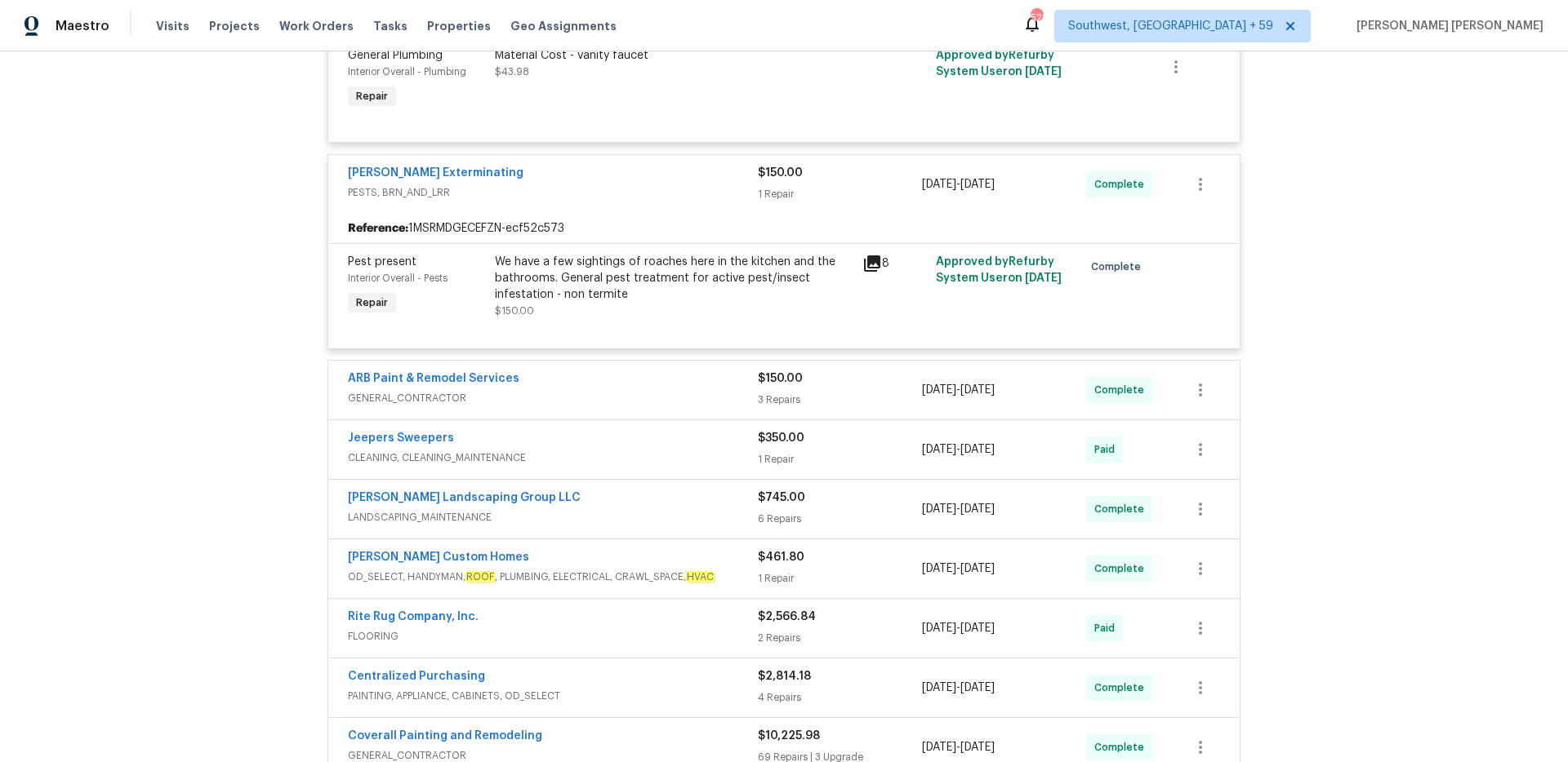
scroll to position [3915, 0]
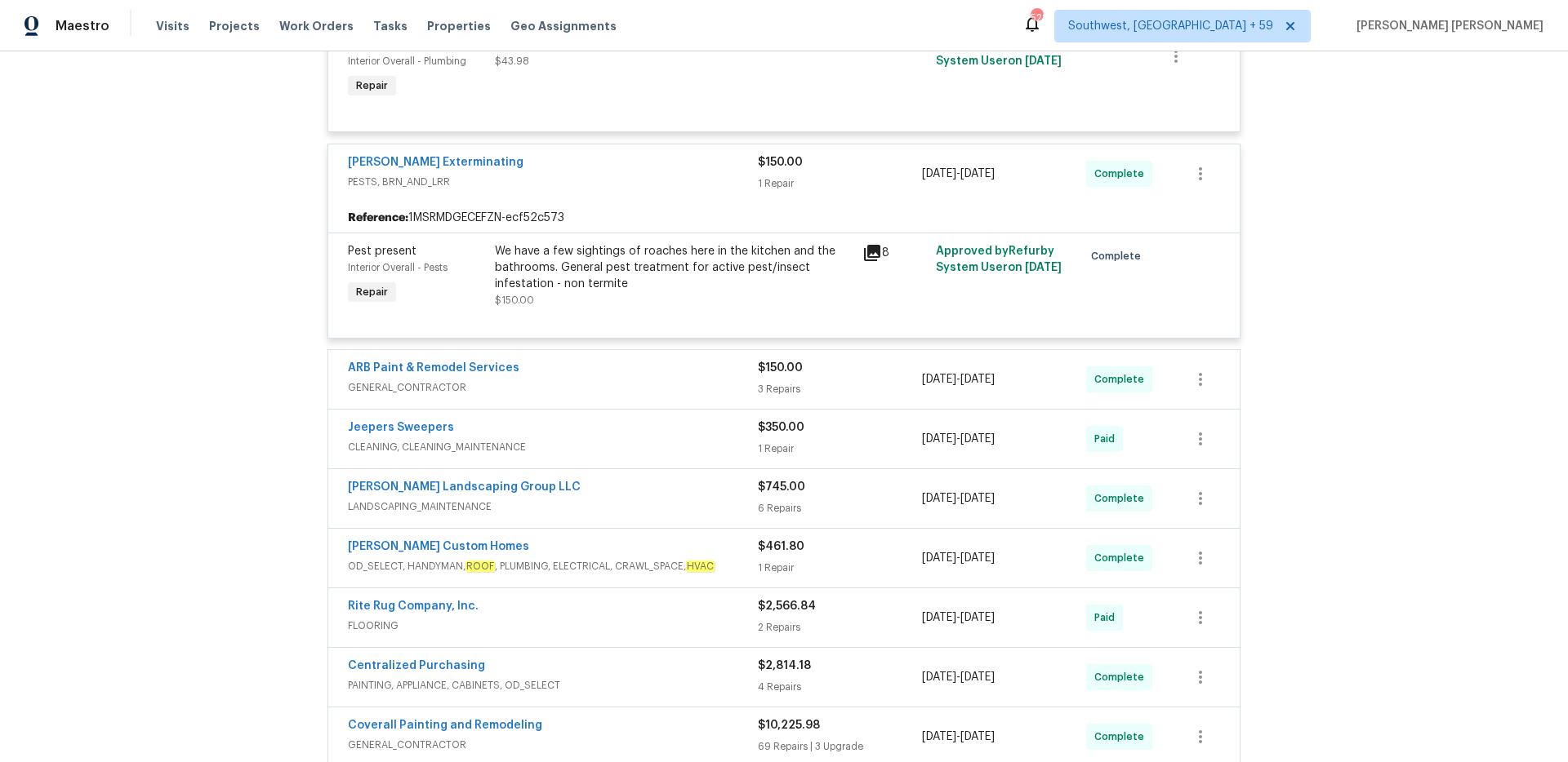
click at [596, 173] on div "Belle Meade Exterminating" at bounding box center [553, 164] width 410 height 20
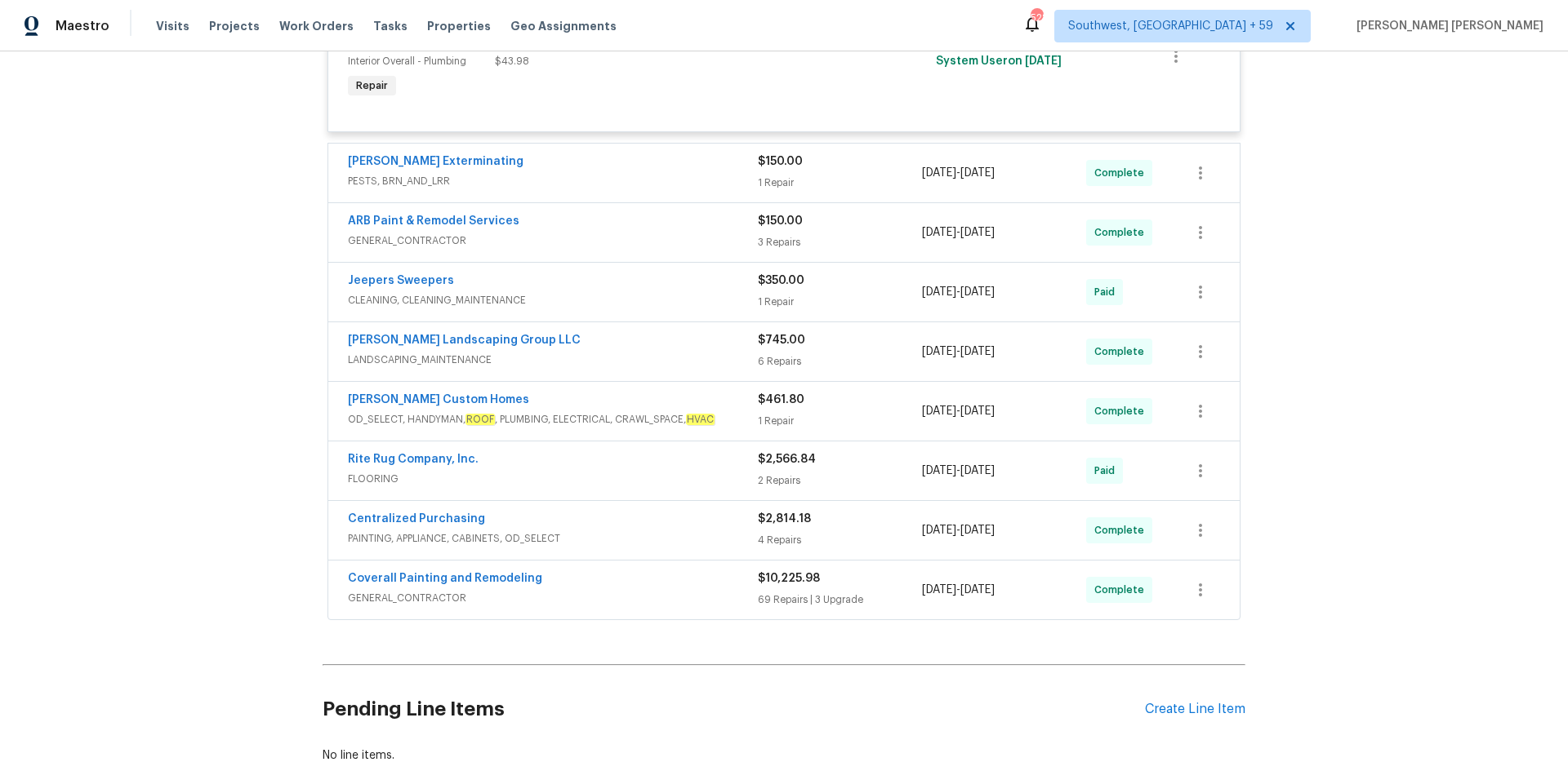
click at [637, 249] on span "GENERAL_CONTRACTOR" at bounding box center [553, 241] width 410 height 16
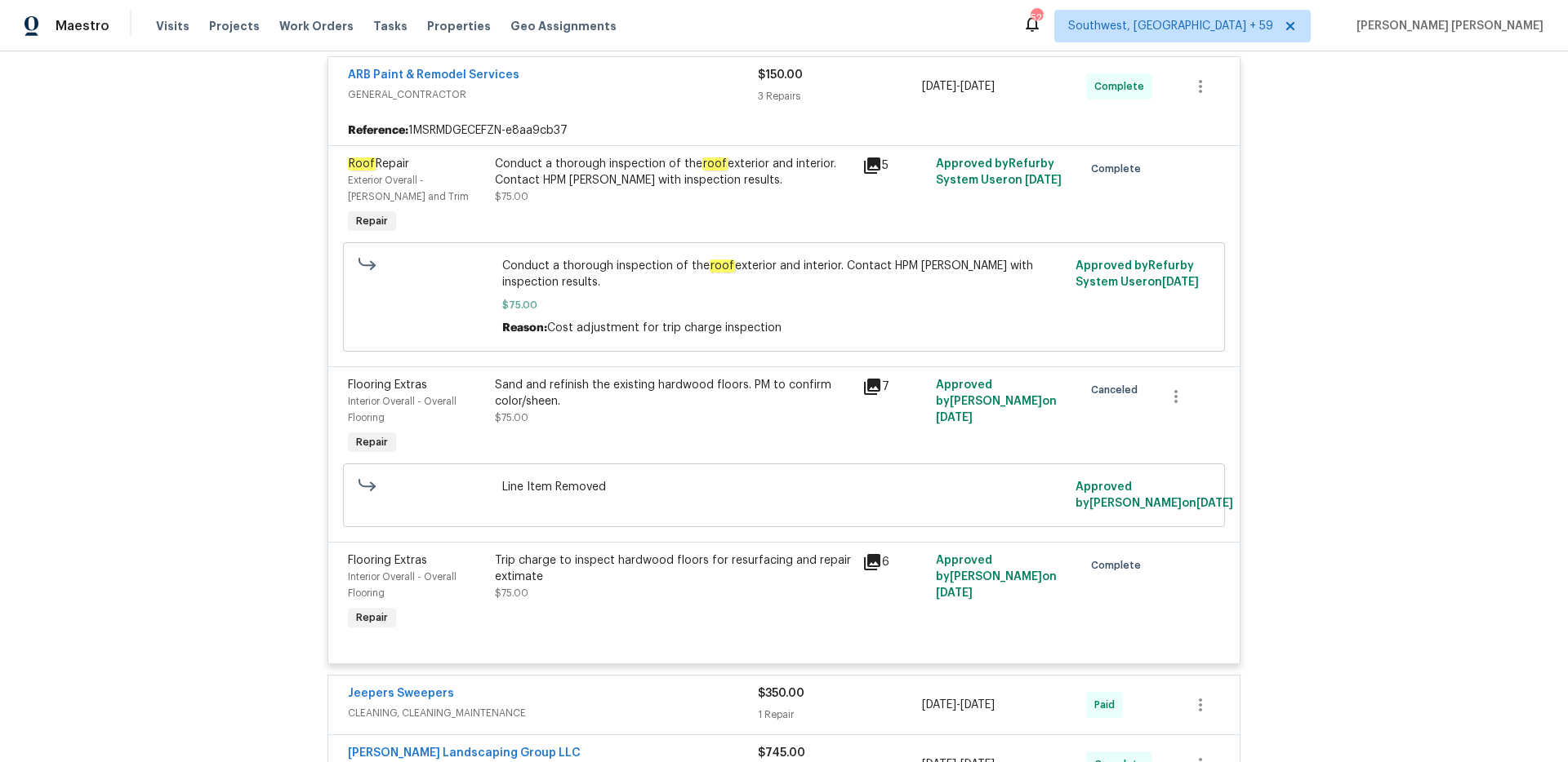
scroll to position [4062, 0]
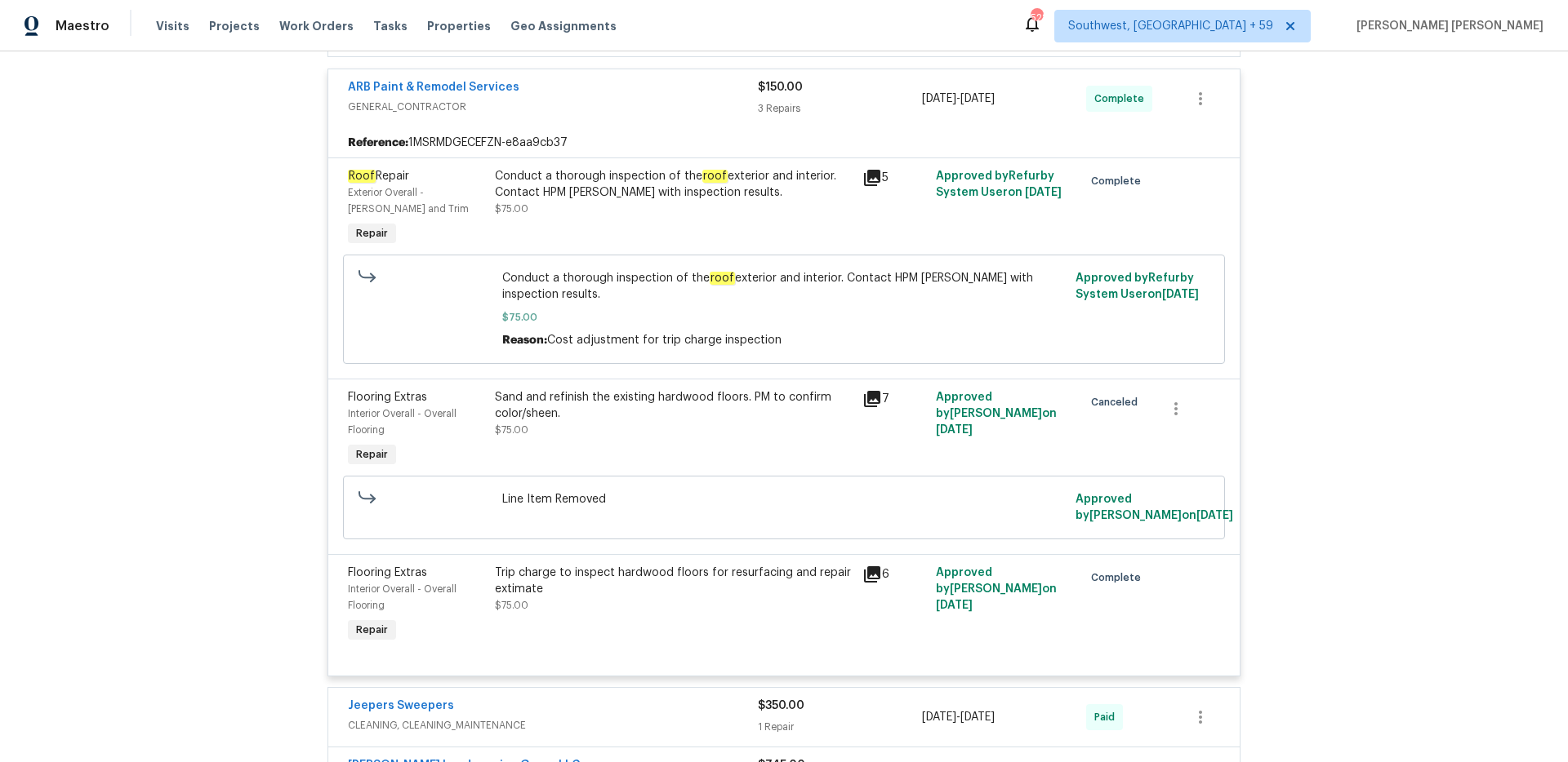
click at [695, 99] on div "ARB Paint & Remodel Services" at bounding box center [553, 89] width 410 height 20
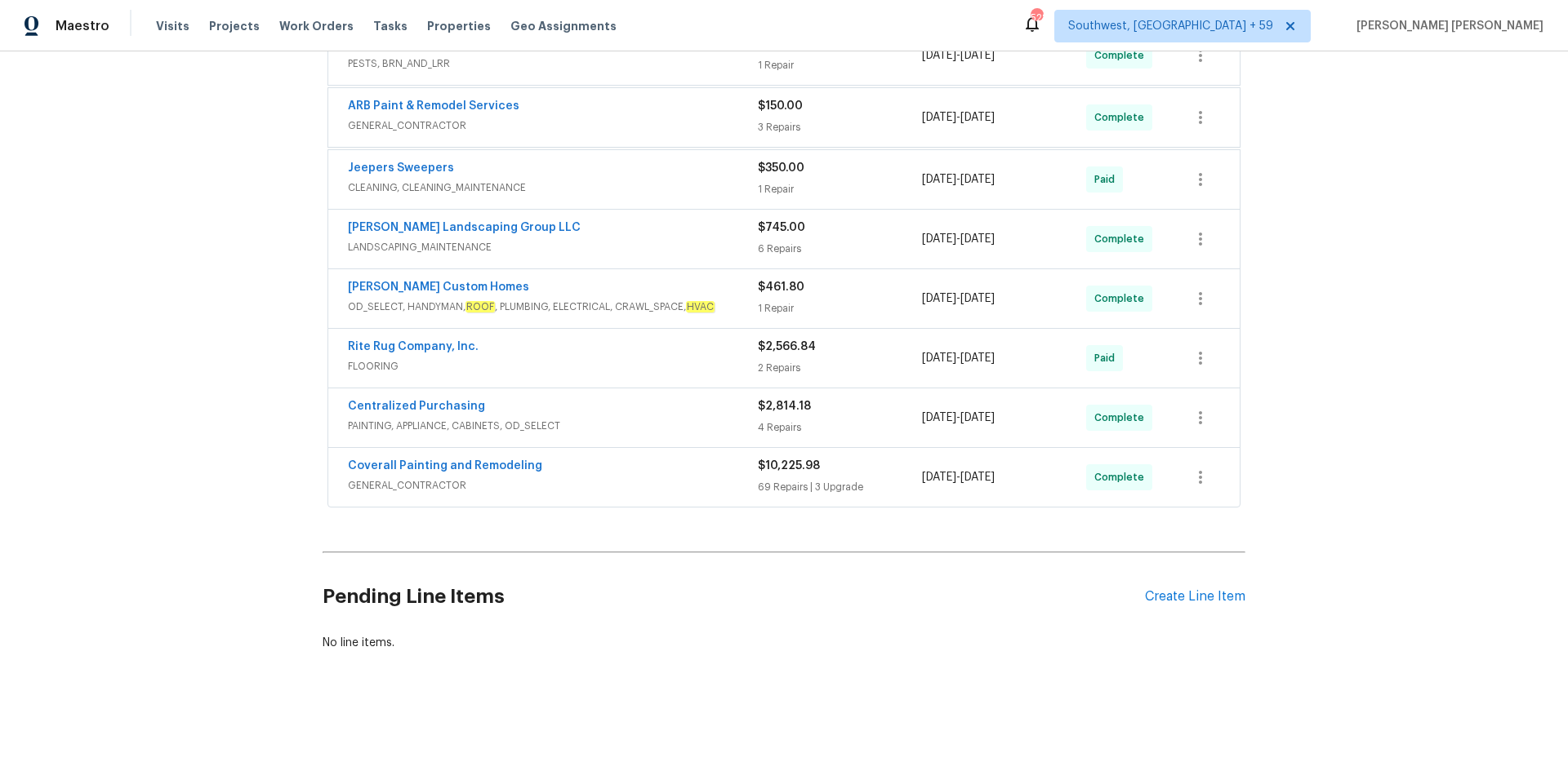
scroll to position [4045, 0]
click at [316, 27] on span "Work Orders" at bounding box center [316, 26] width 75 height 16
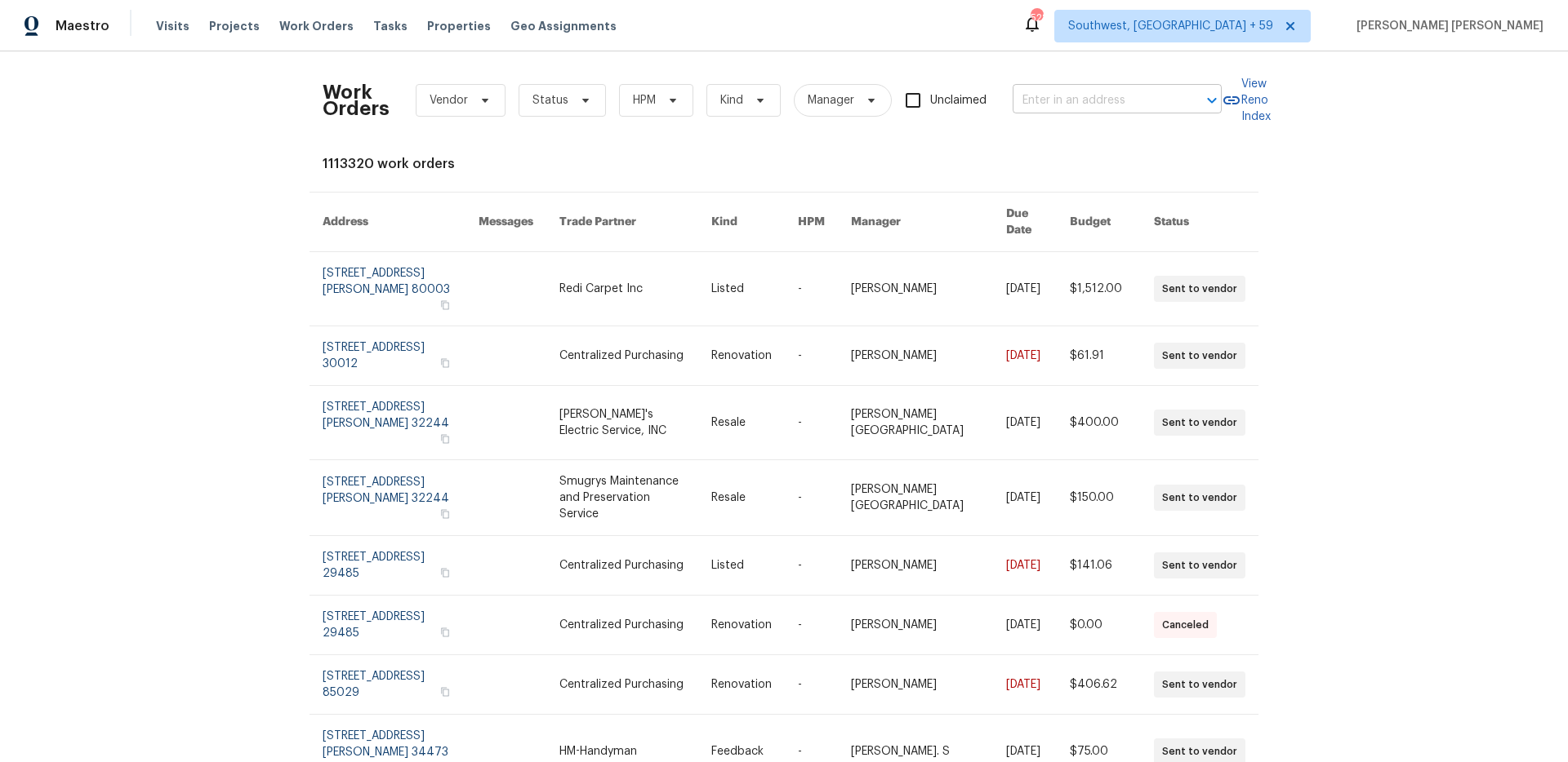
click at [1110, 100] on input "text" at bounding box center [1094, 101] width 164 height 25
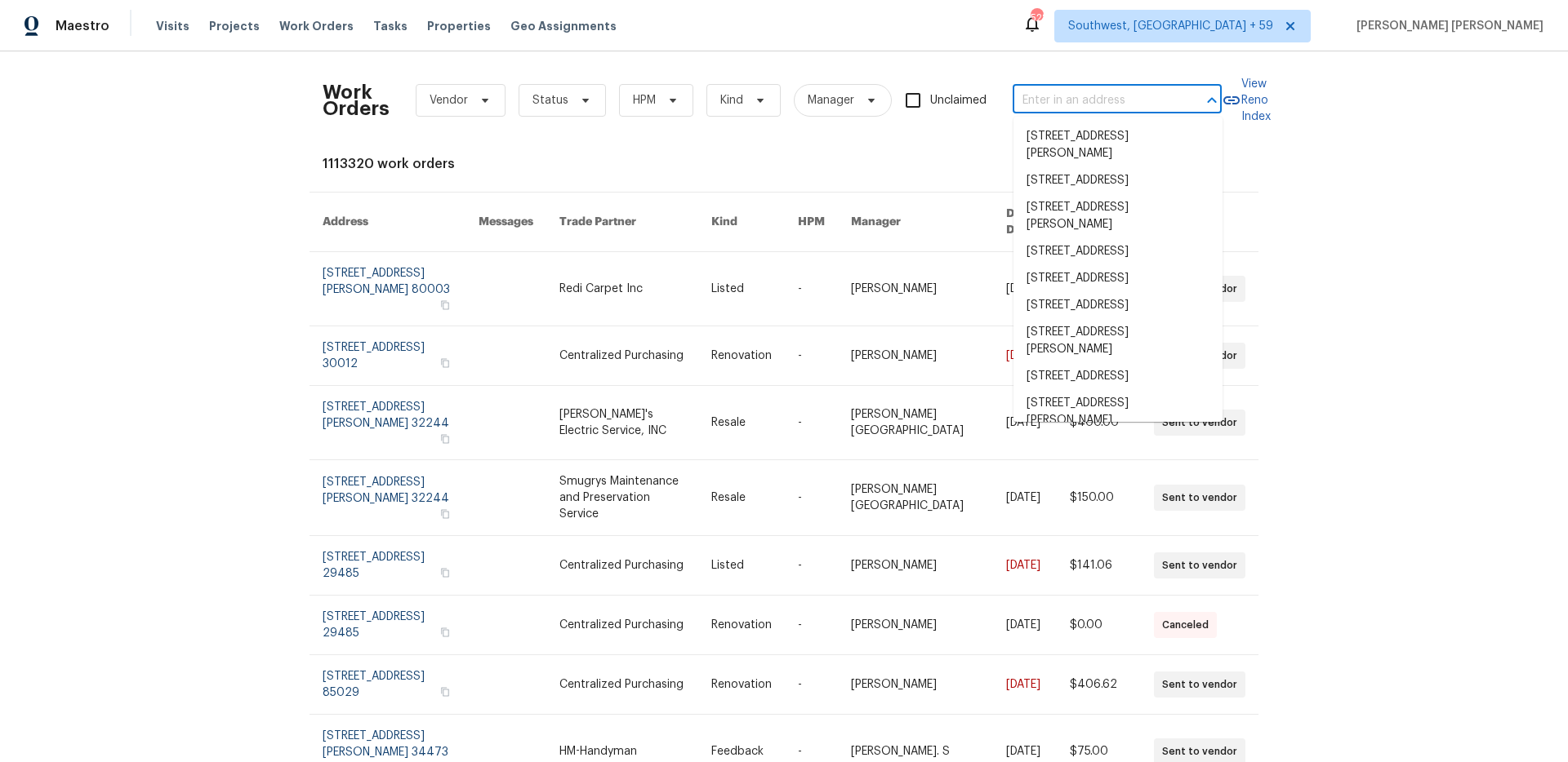
paste input "851 Salem Rd, Clarksville, TN 37040"
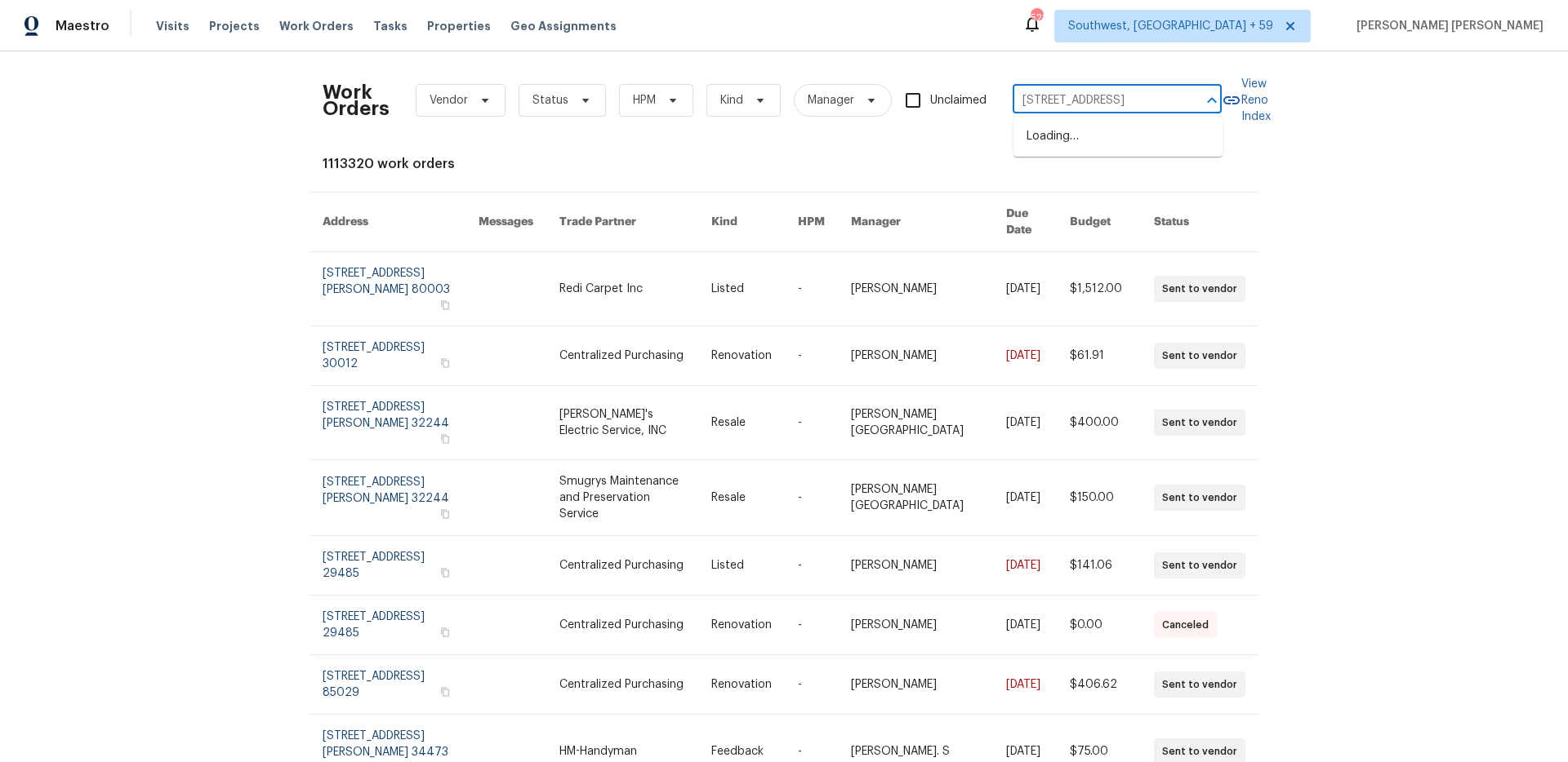
scroll to position [0, 38]
type input "851 Salem Rd, Clarksville, TN 37040"
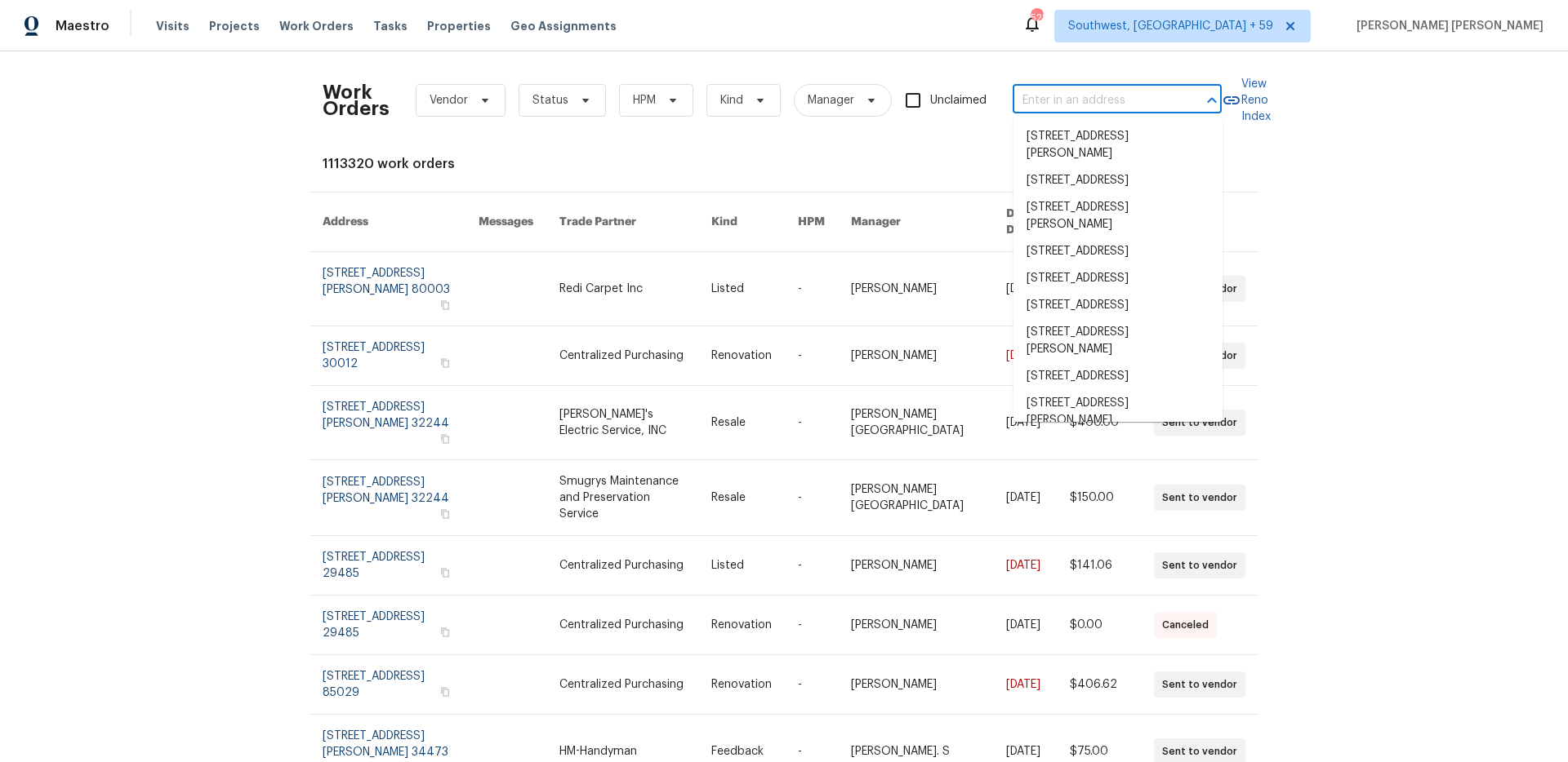
scroll to position [0, 0]
paste input "851 Salem Rd, Clarksville, TN 37040"
type input "851 Salem Rd, Clarksville, TN 37040"
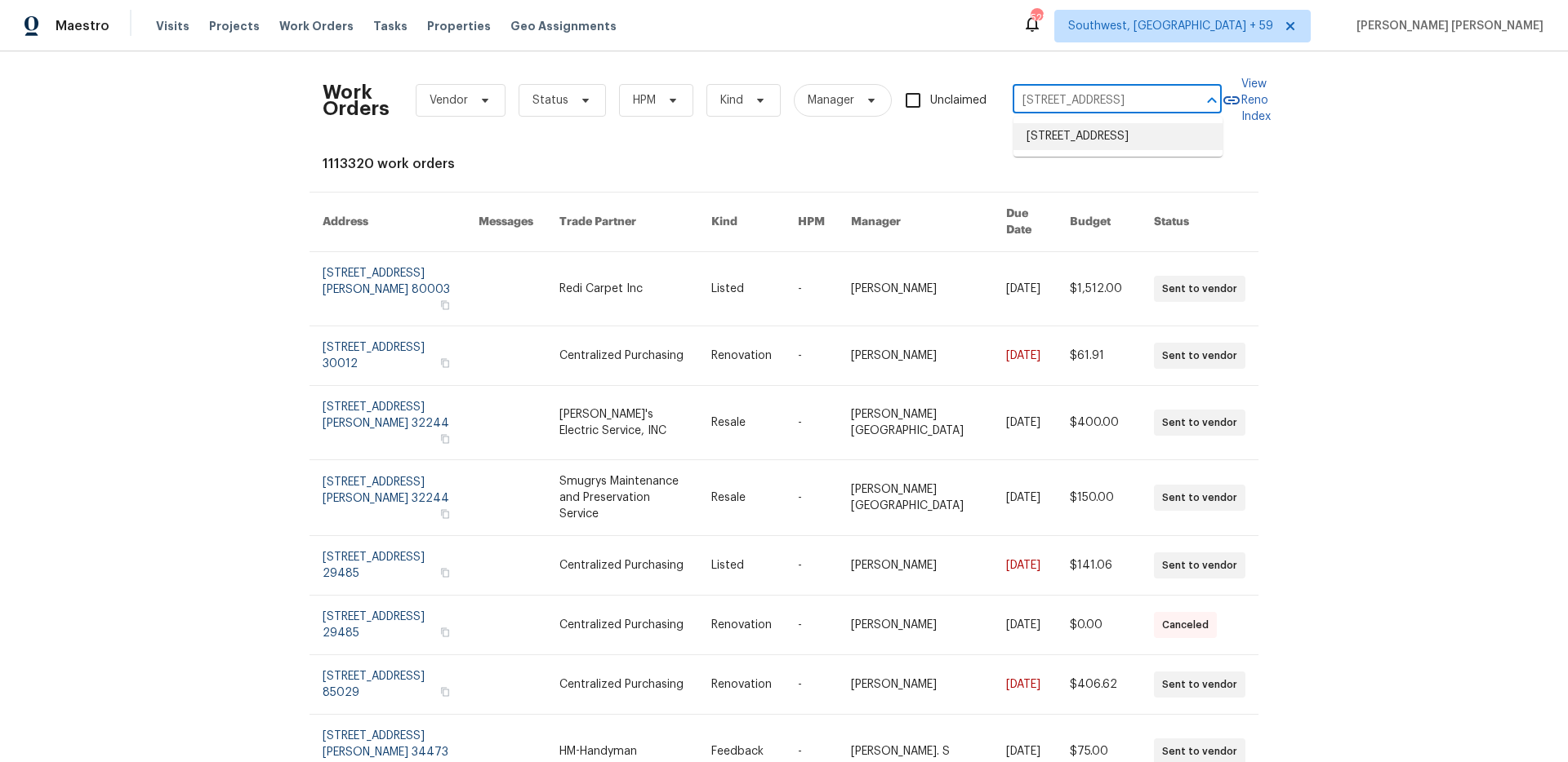
click at [1127, 141] on li "851 Salem Rd, Clarksville, TN 37040" at bounding box center [1118, 137] width 209 height 27
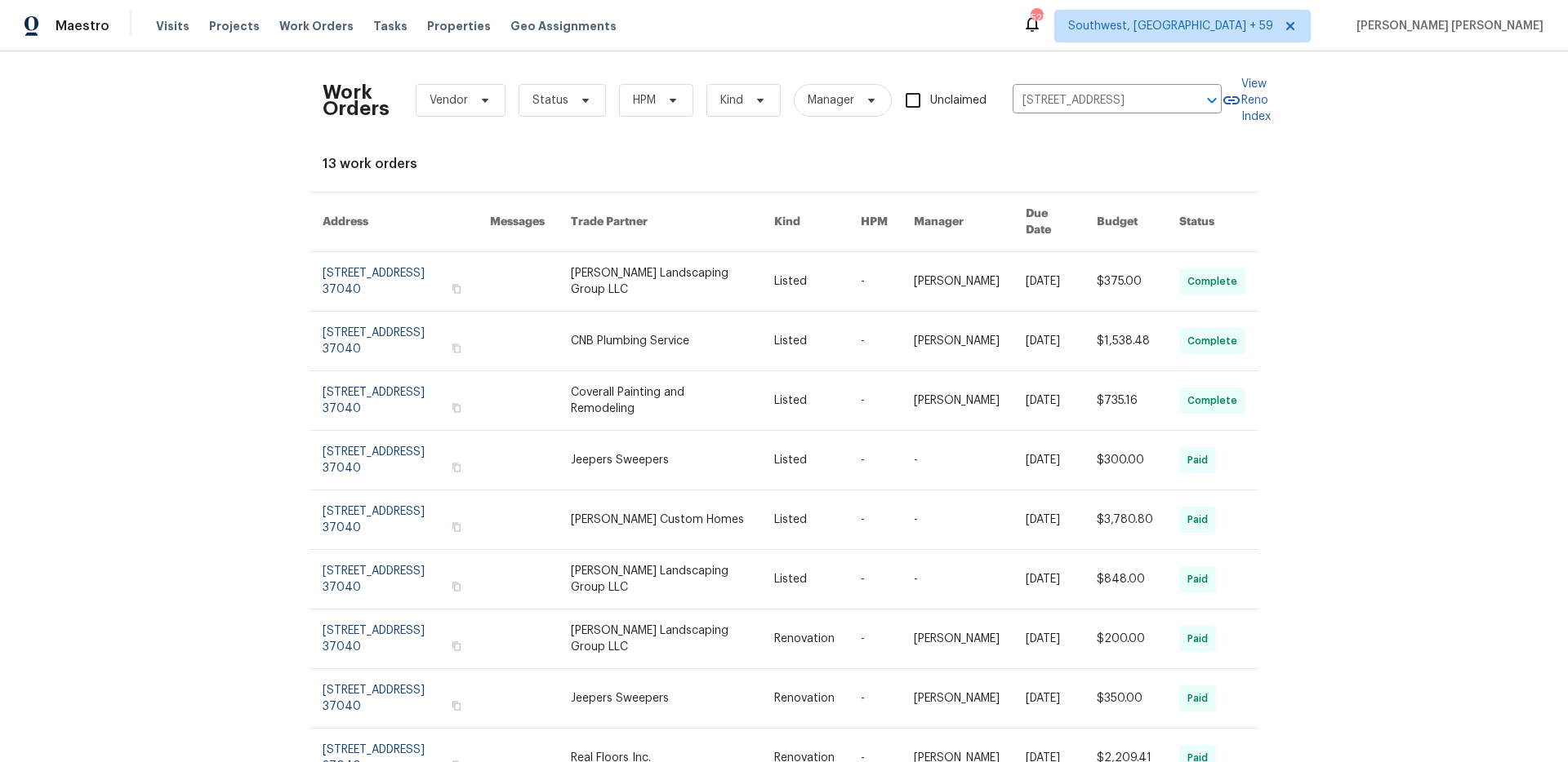
click at [1020, 276] on td "[DATE]" at bounding box center [1047, 282] width 71 height 59
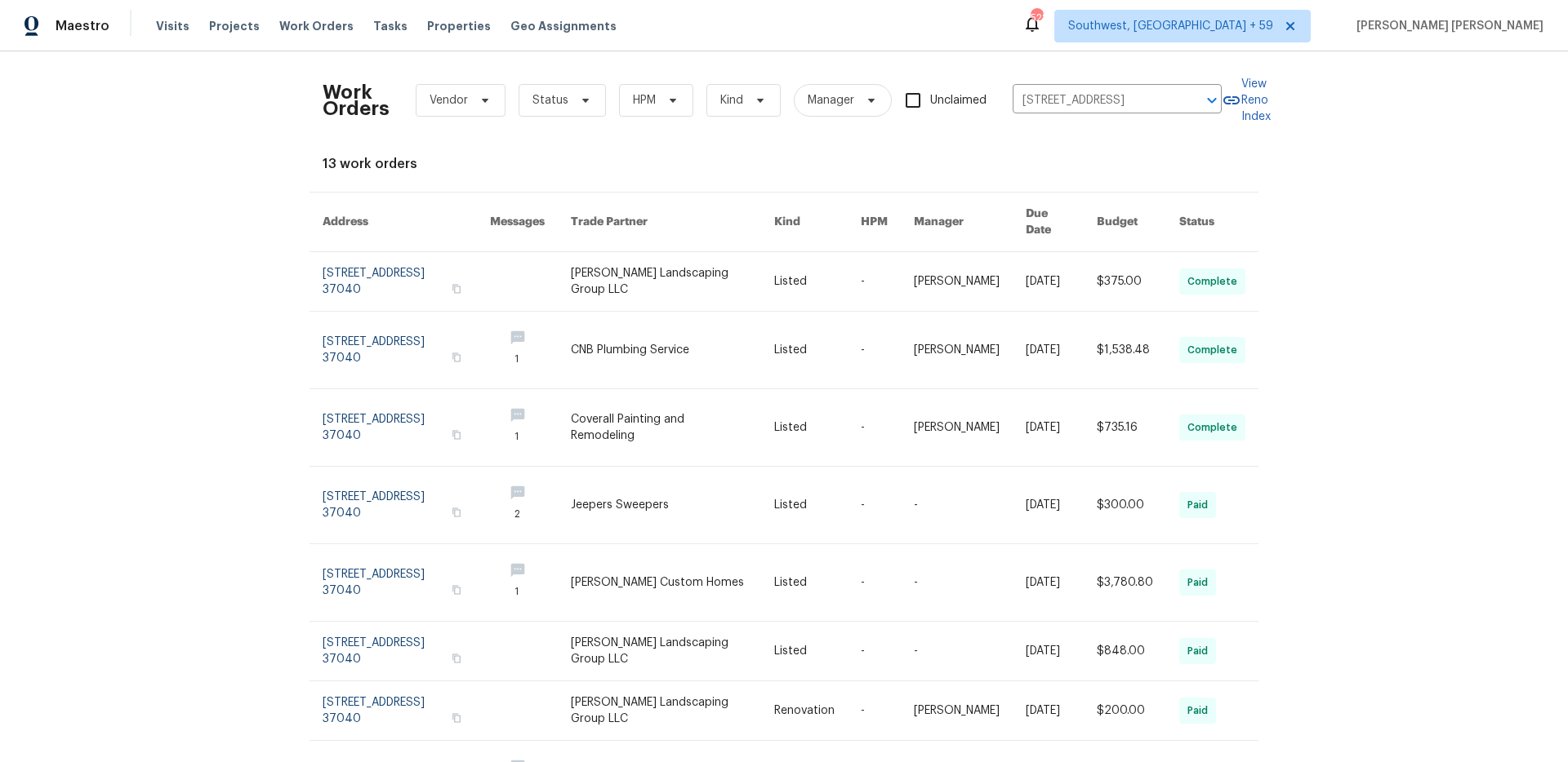
click at [1020, 276] on td "[DATE]" at bounding box center [1047, 282] width 71 height 59
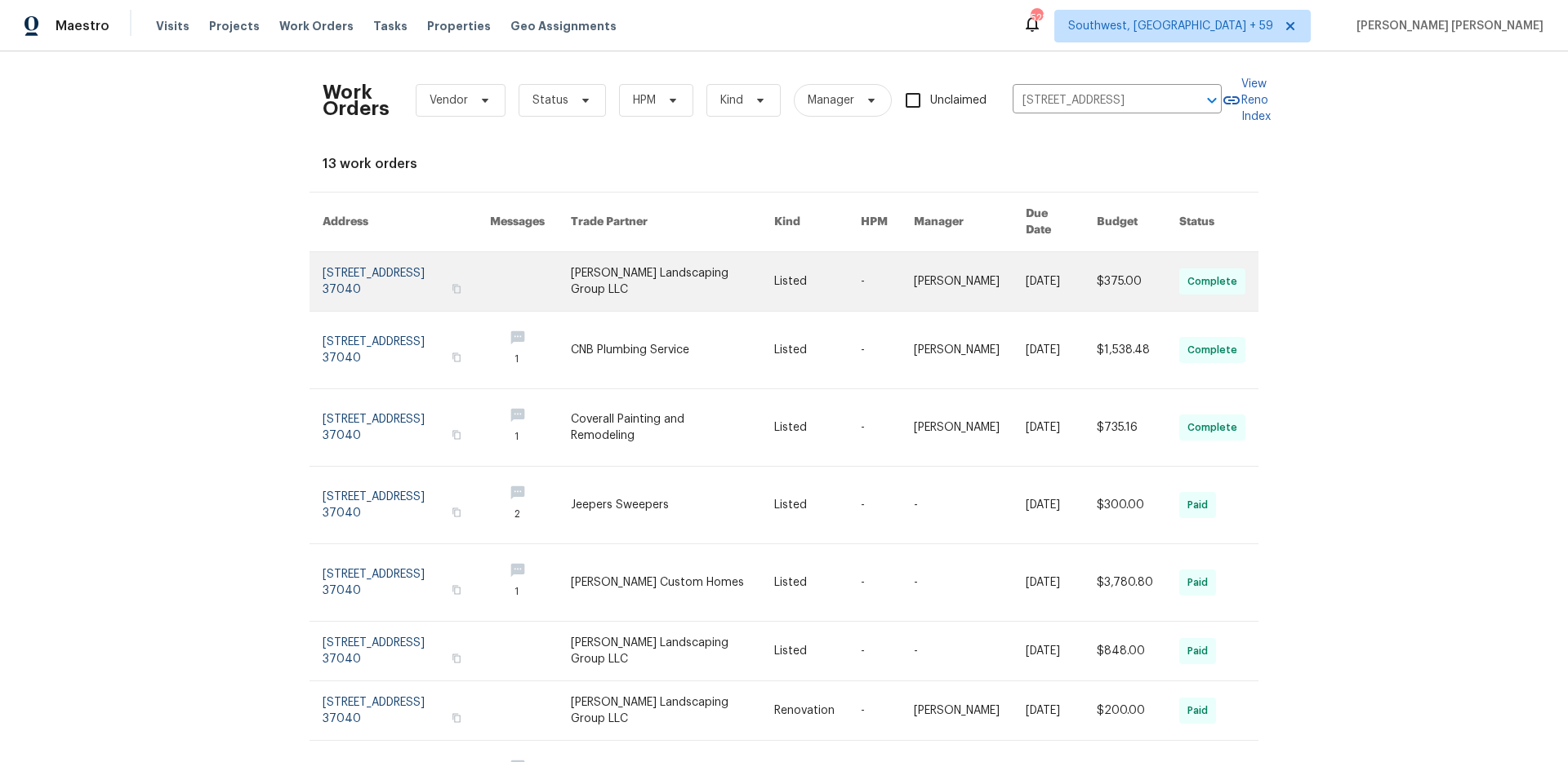
click at [847, 268] on link at bounding box center [817, 281] width 86 height 58
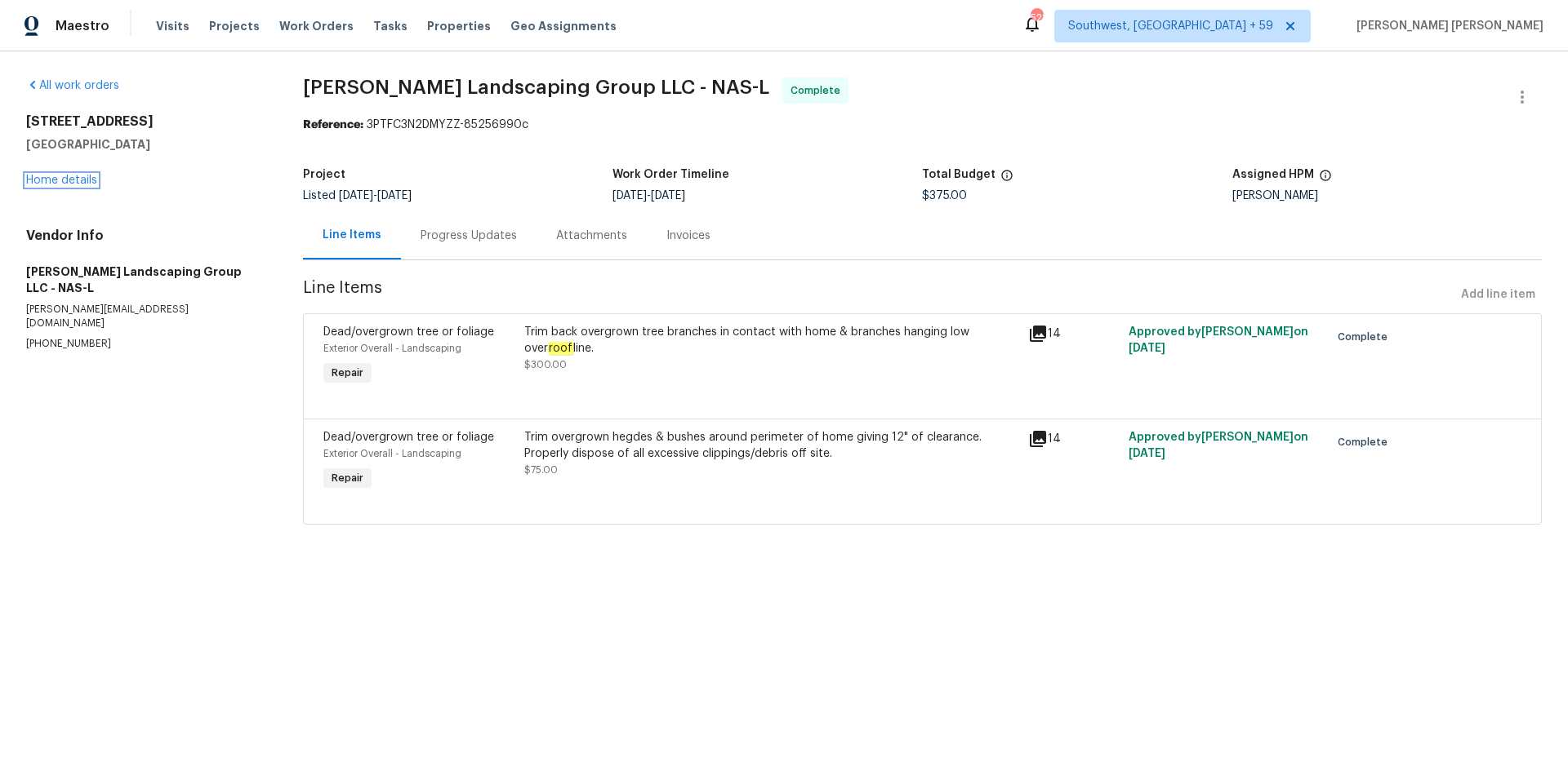
click at [62, 179] on link "Home details" at bounding box center [61, 180] width 71 height 12
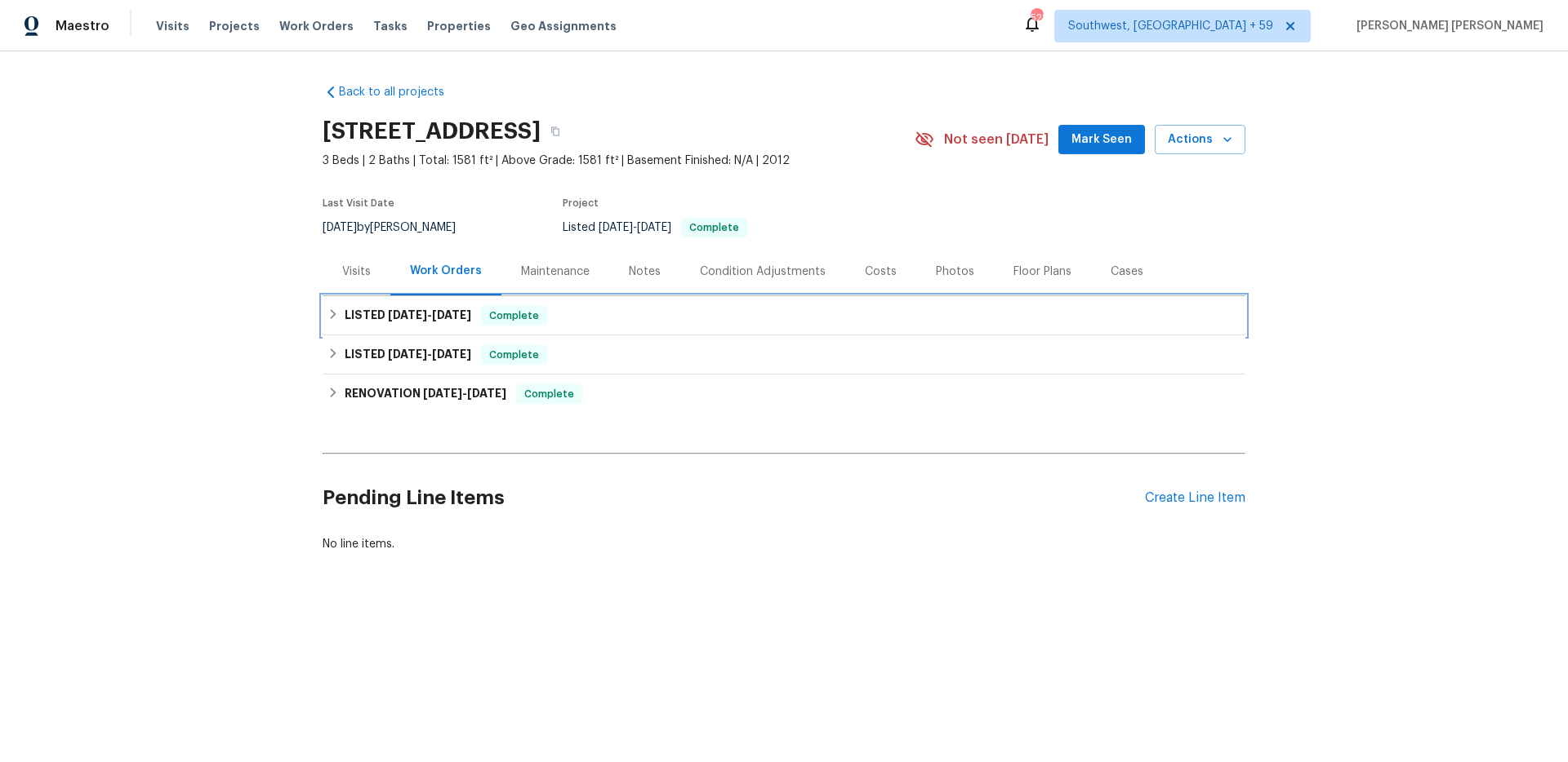
click at [463, 315] on span "8/18/25" at bounding box center [452, 315] width 40 height 12
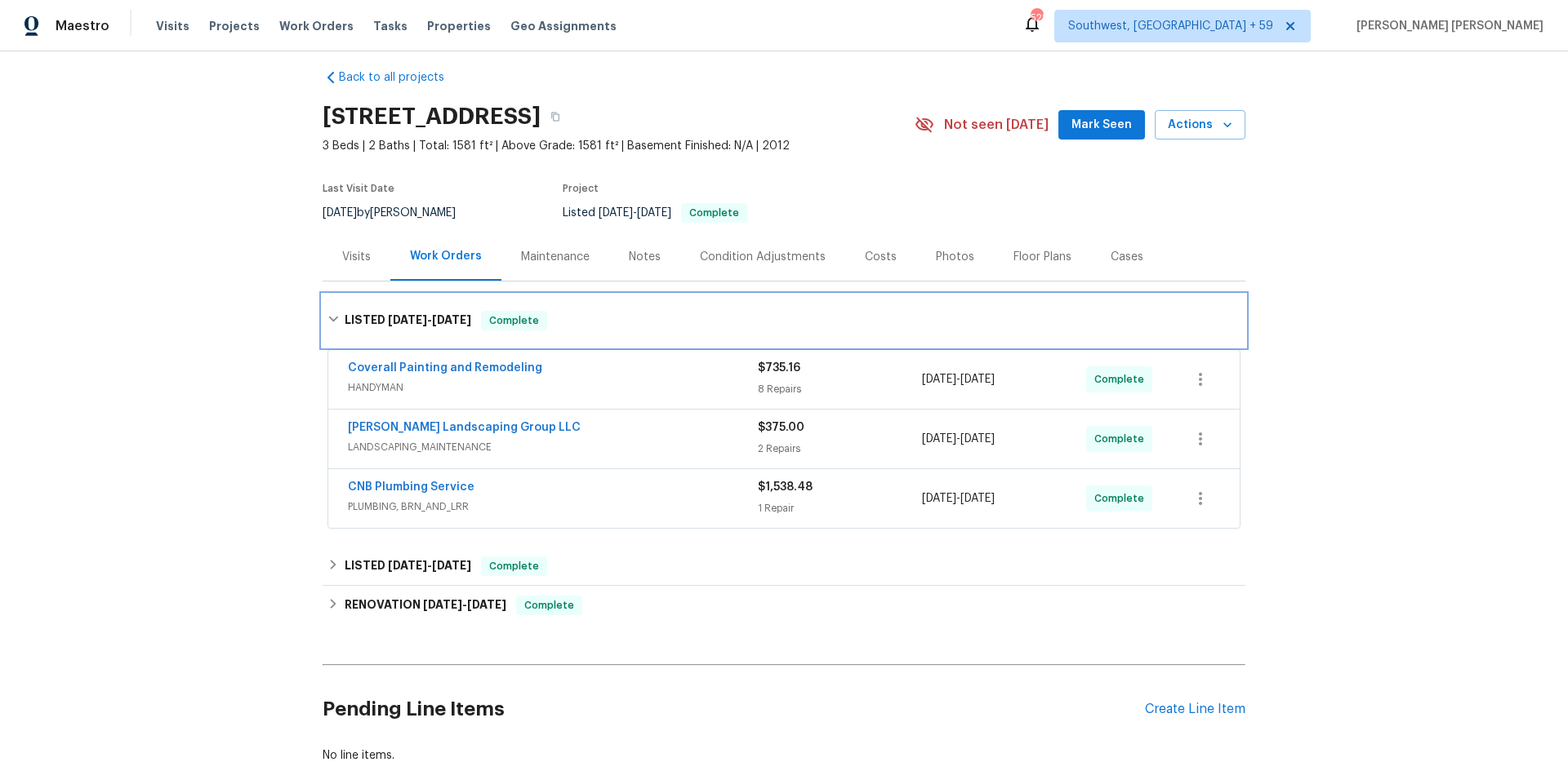
scroll to position [17, 0]
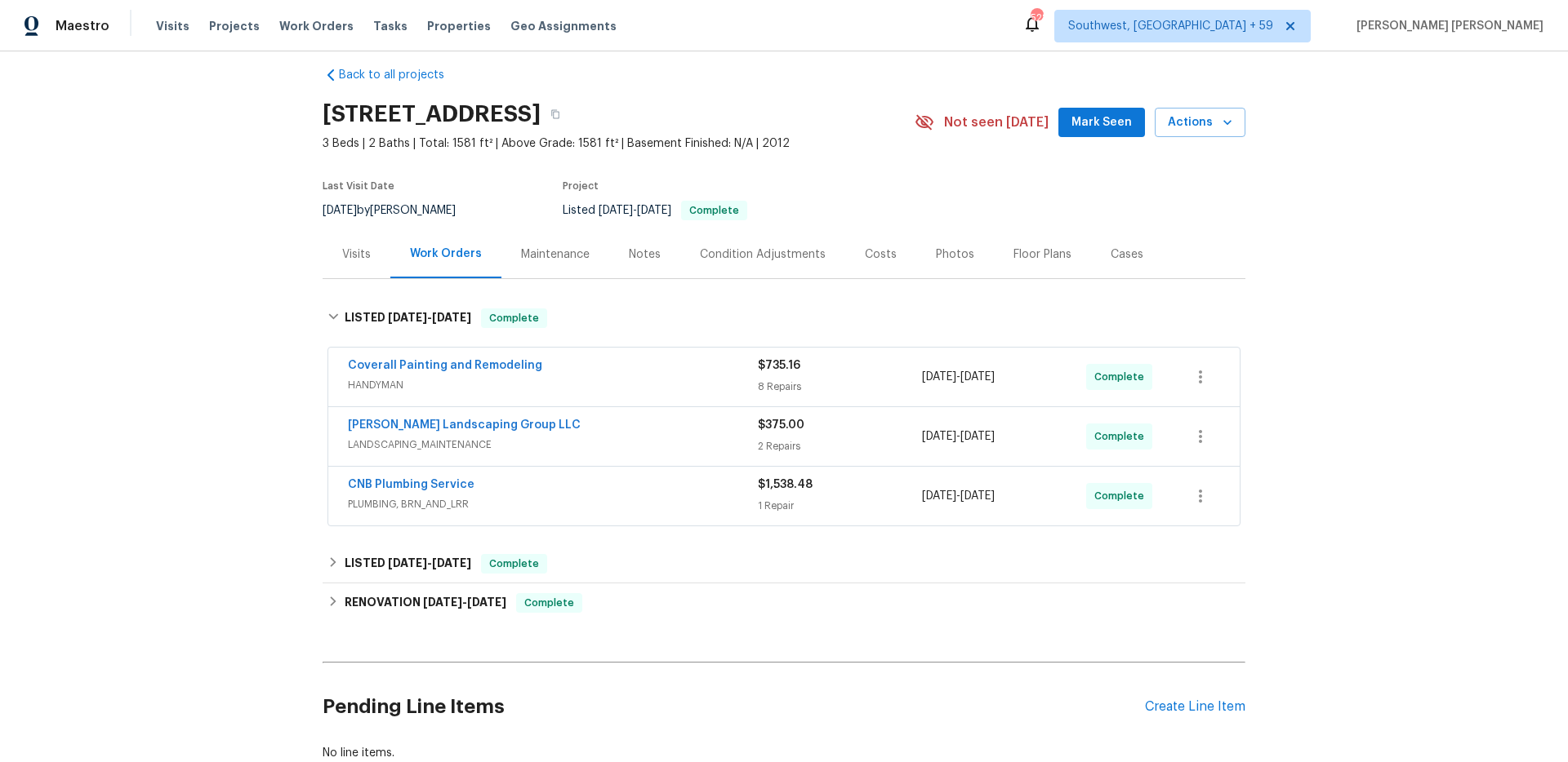
click at [676, 494] on div "CNB Plumbing Service" at bounding box center [553, 486] width 410 height 20
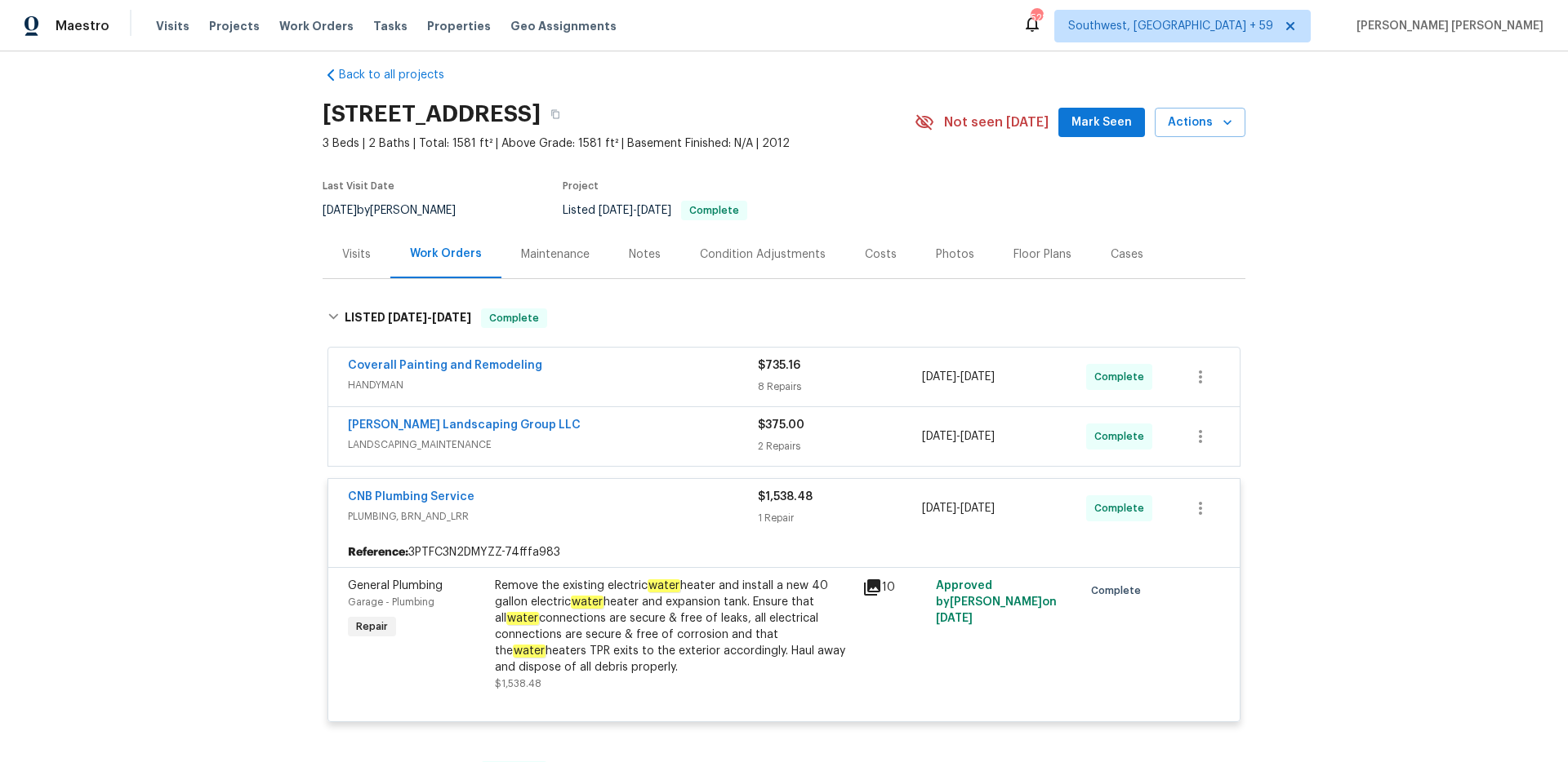
click at [682, 427] on div "Sandoval Landscaping Group LLC" at bounding box center [553, 427] width 410 height 20
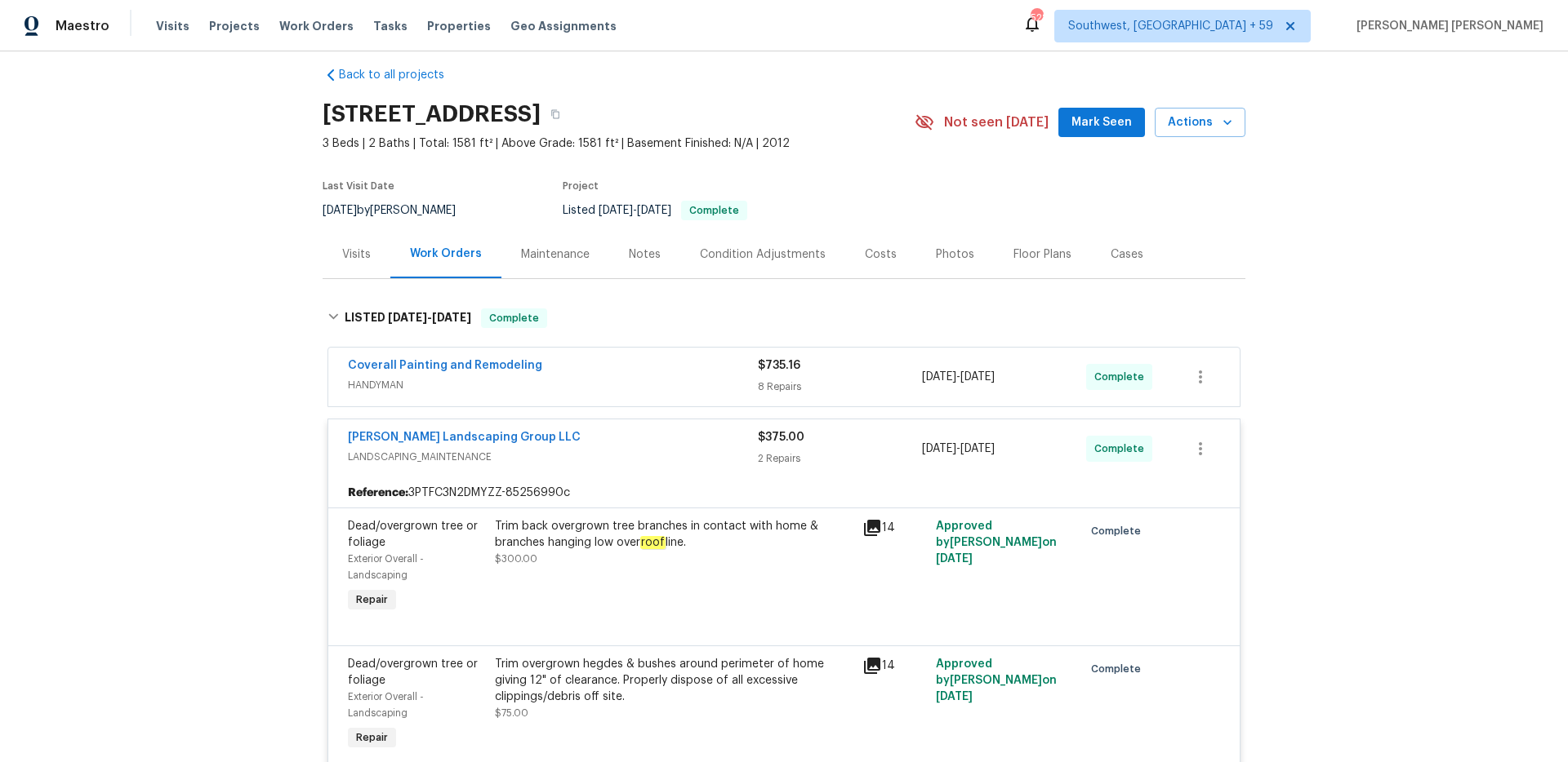
click at [700, 375] on div "Coverall Painting and Remodeling" at bounding box center [553, 368] width 410 height 20
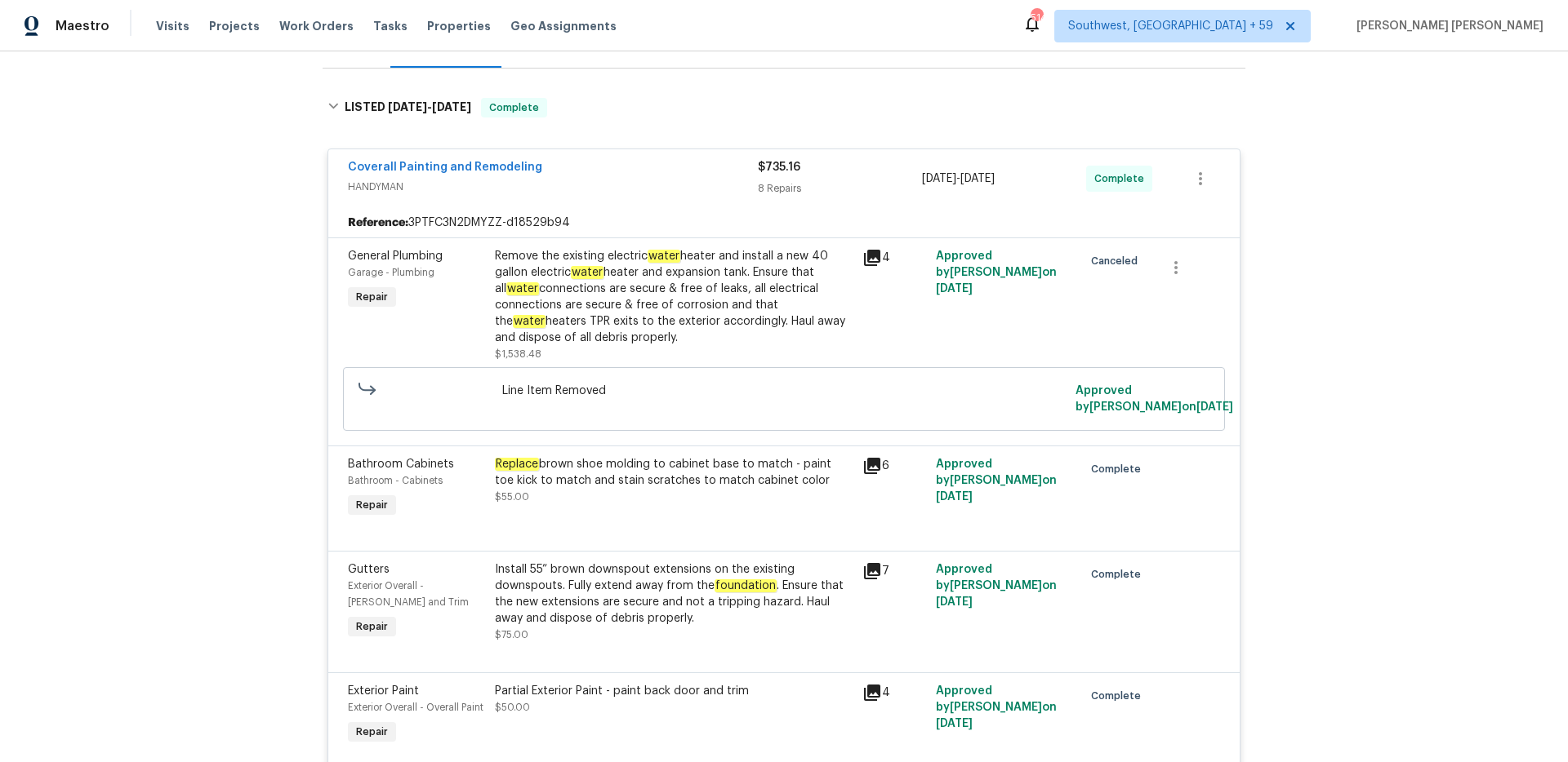
scroll to position [0, 0]
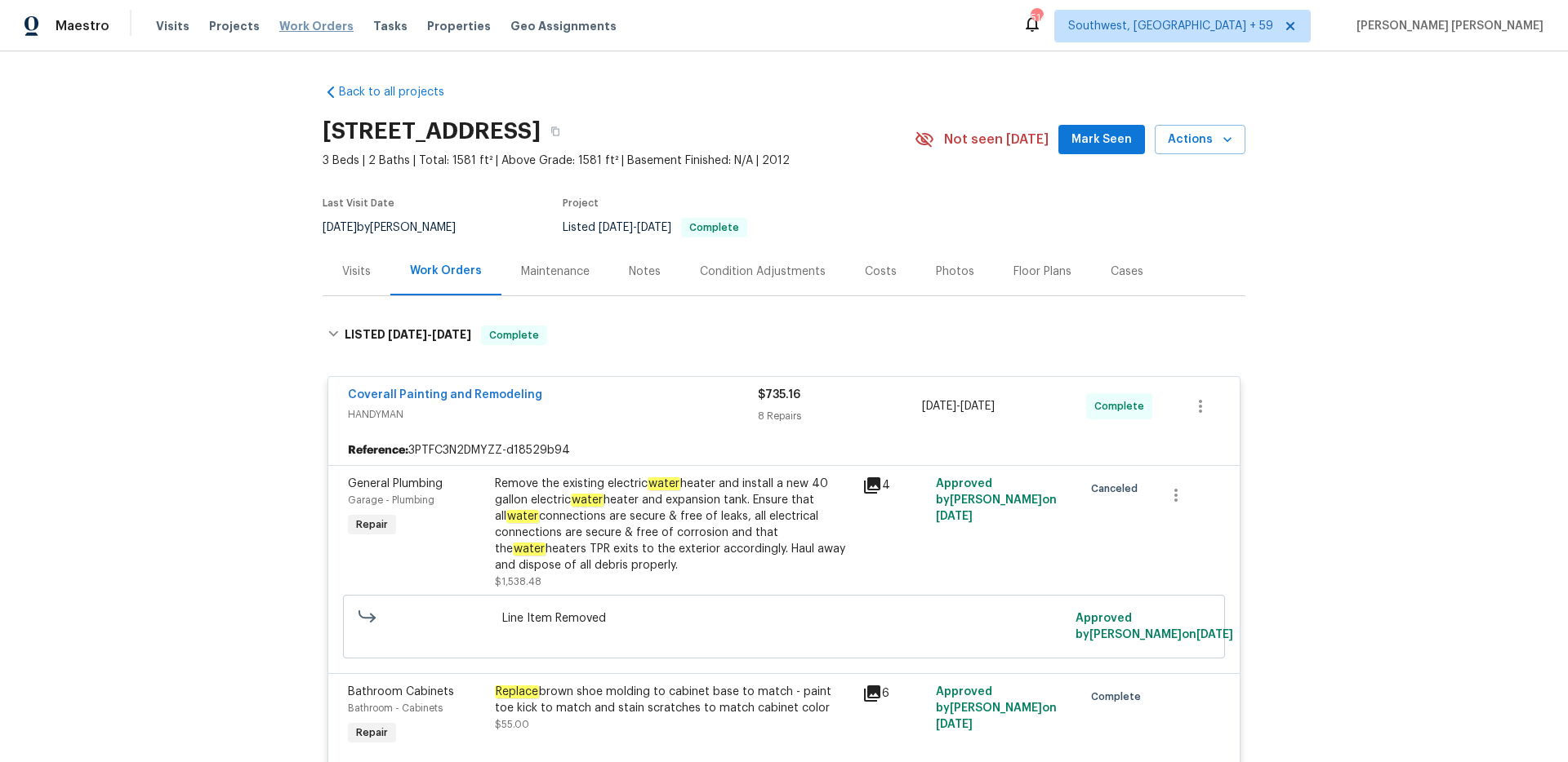
click at [328, 31] on span "Work Orders" at bounding box center [316, 26] width 75 height 16
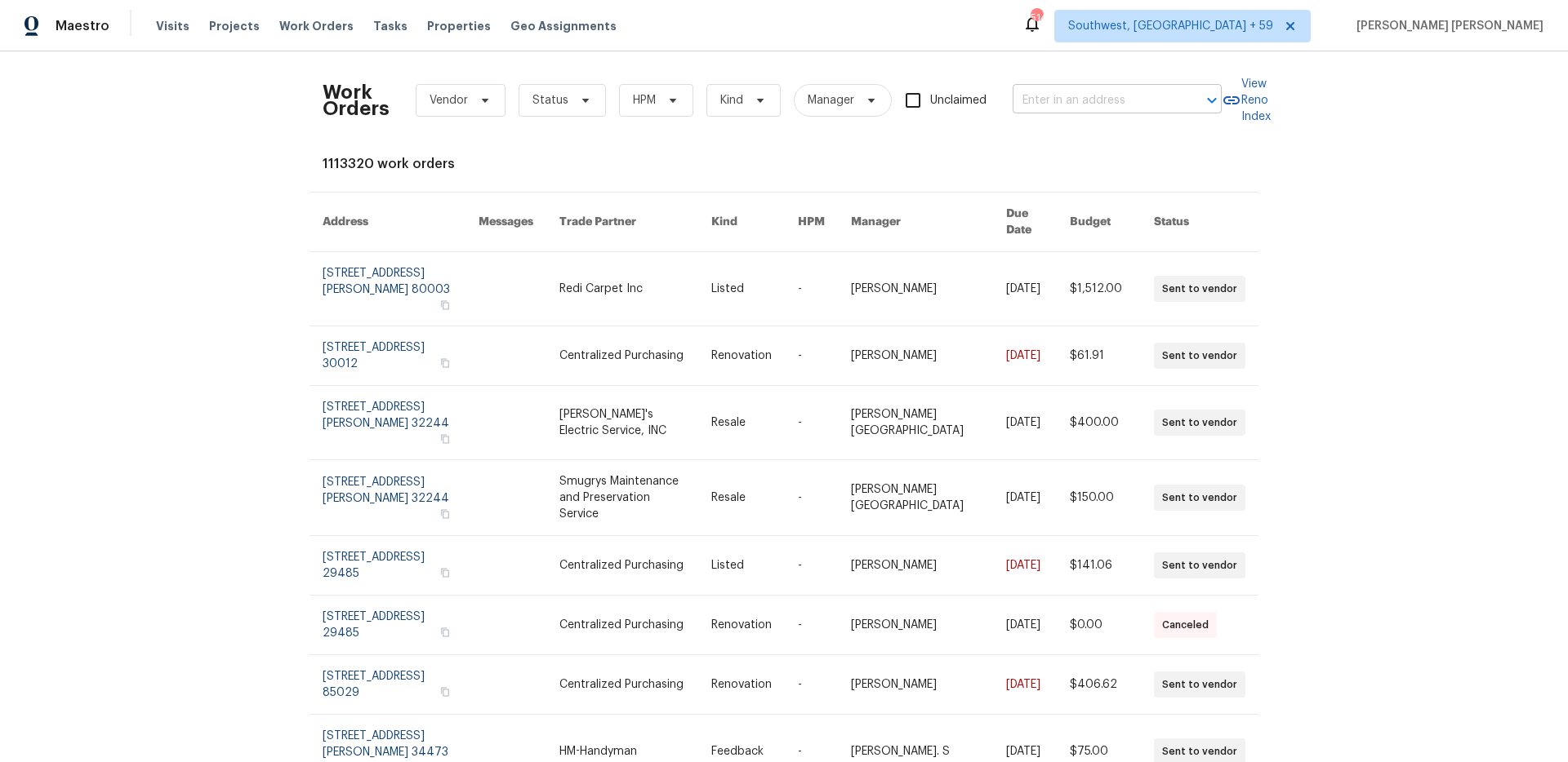
click at [1058, 101] on input "text" at bounding box center [1094, 101] width 164 height 25
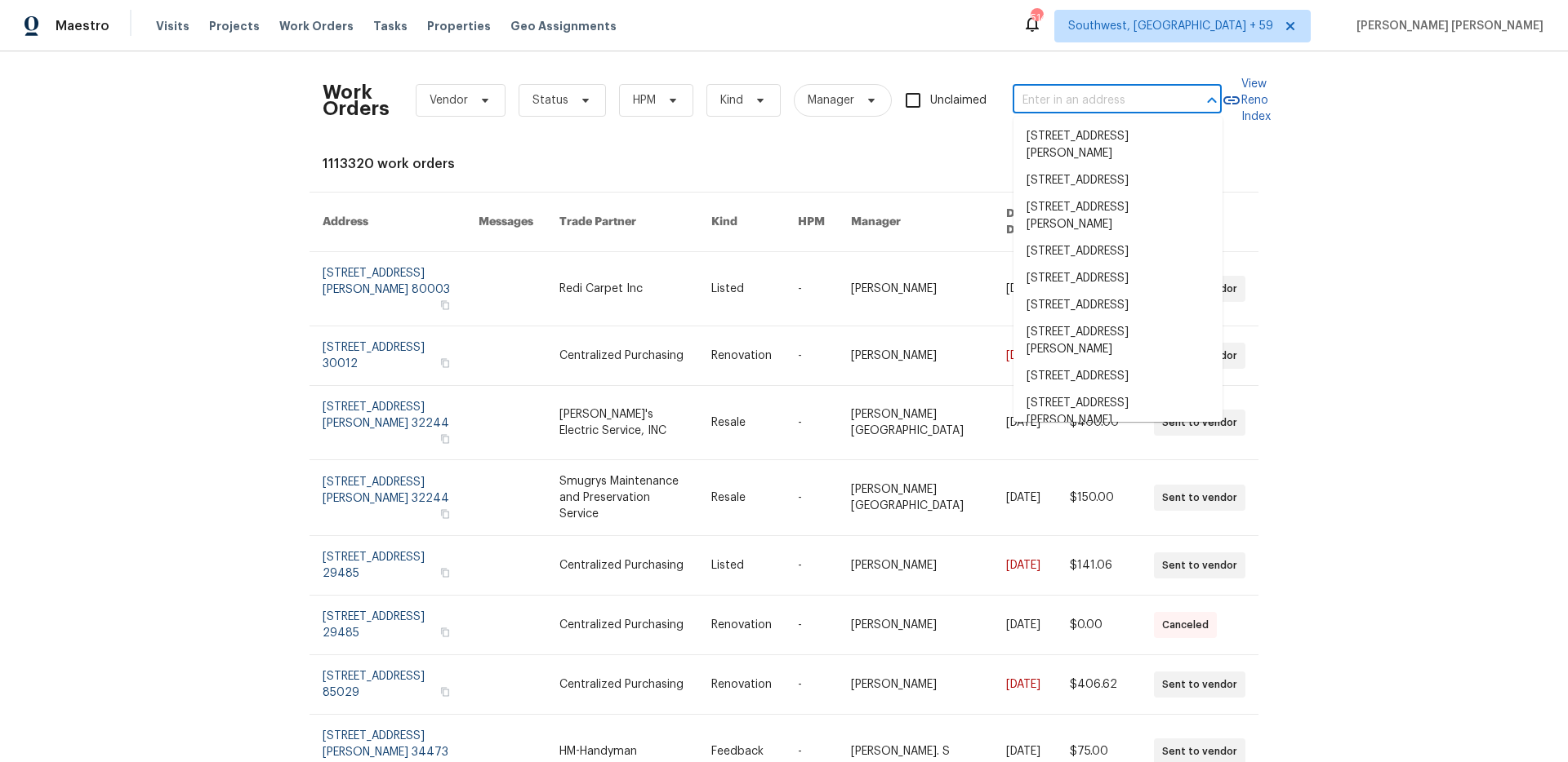
paste input "6700 NW 50th St, Kansas City, MO 64151"
type input "6700 NW 50th St, Kansas City, MO 64151"
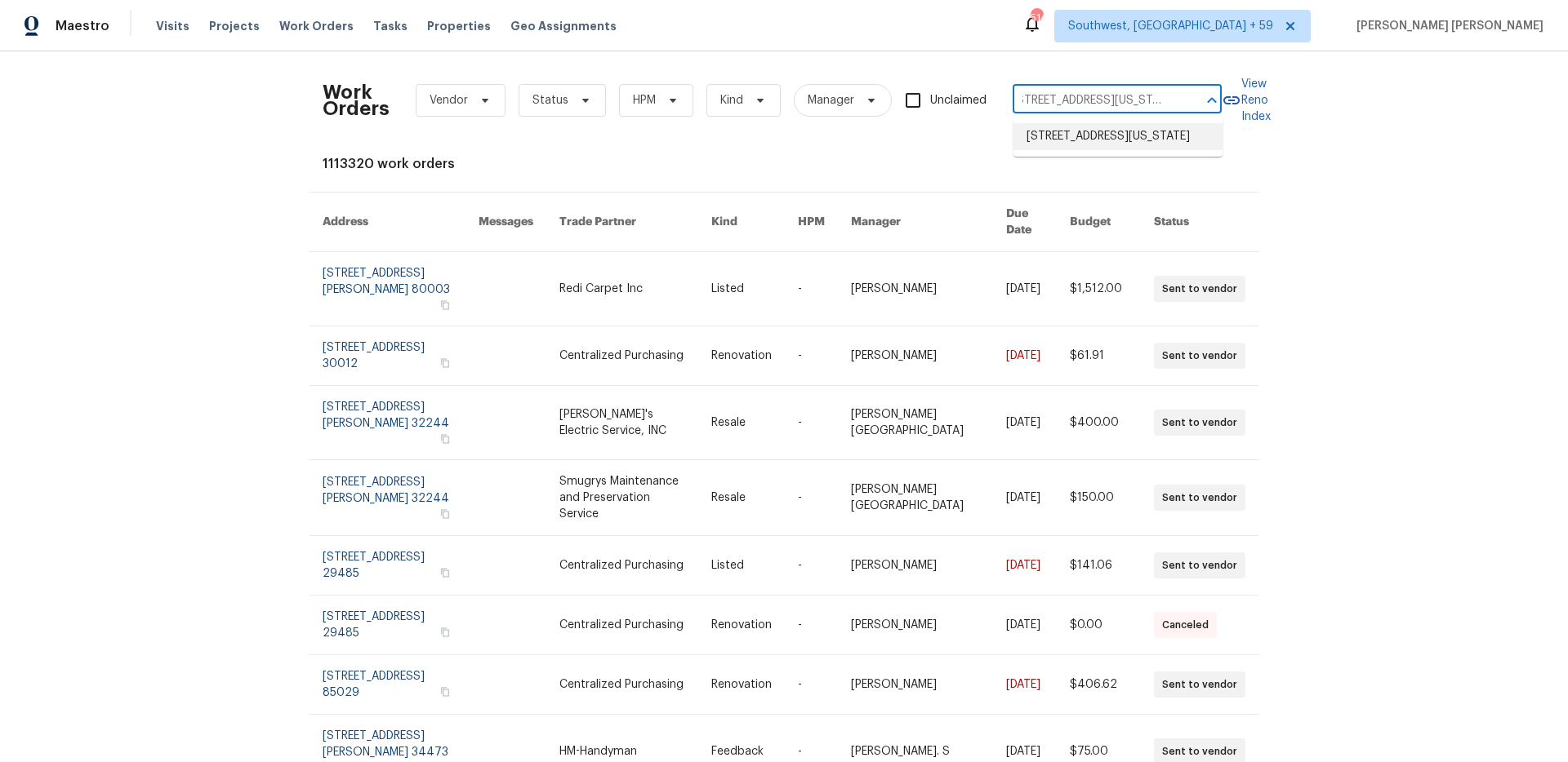
click at [1074, 134] on li "6700 NW 50th St, Kansas City, MO 64151" at bounding box center [1118, 137] width 209 height 27
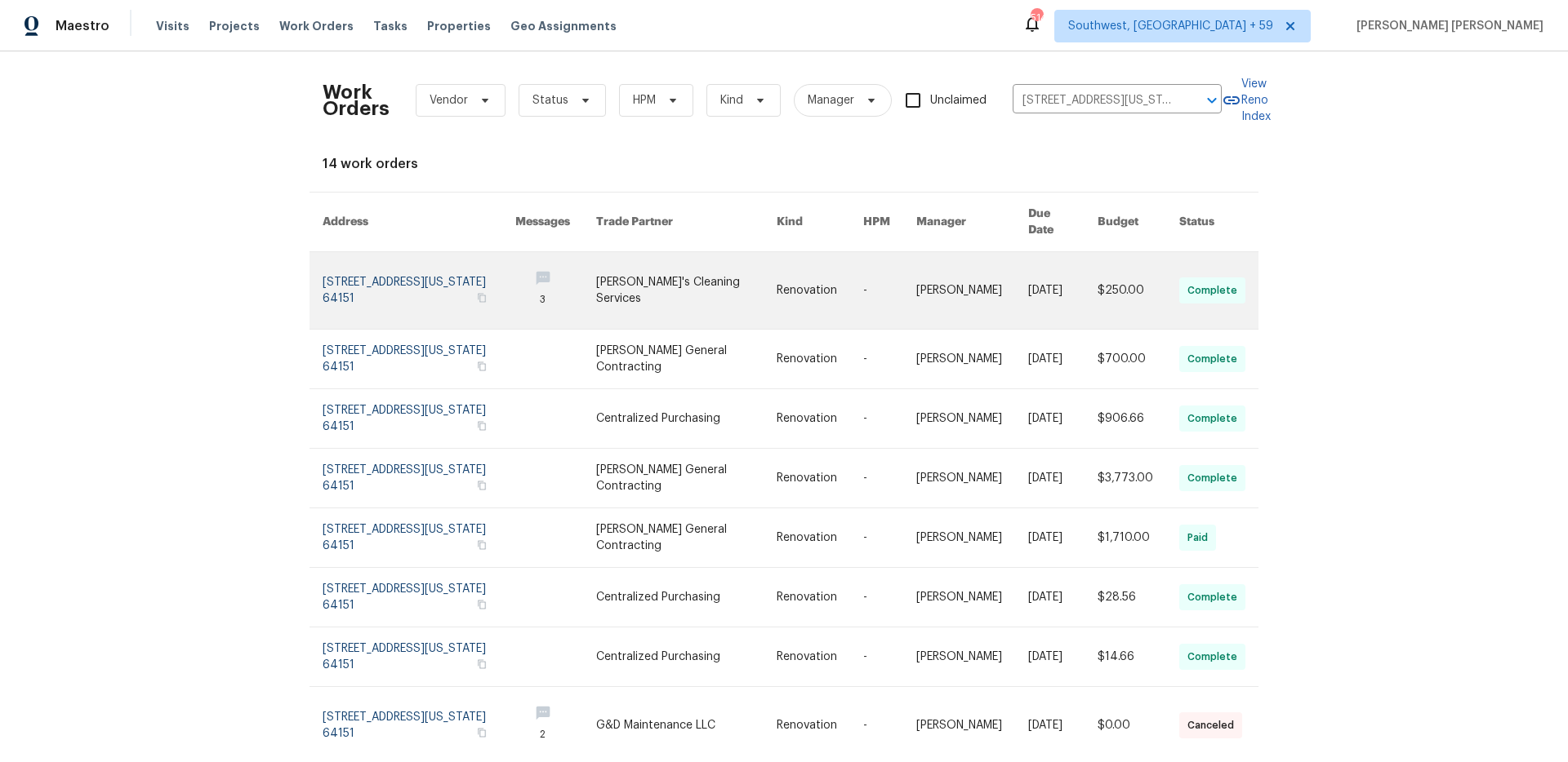
click at [1038, 280] on link at bounding box center [1063, 290] width 69 height 76
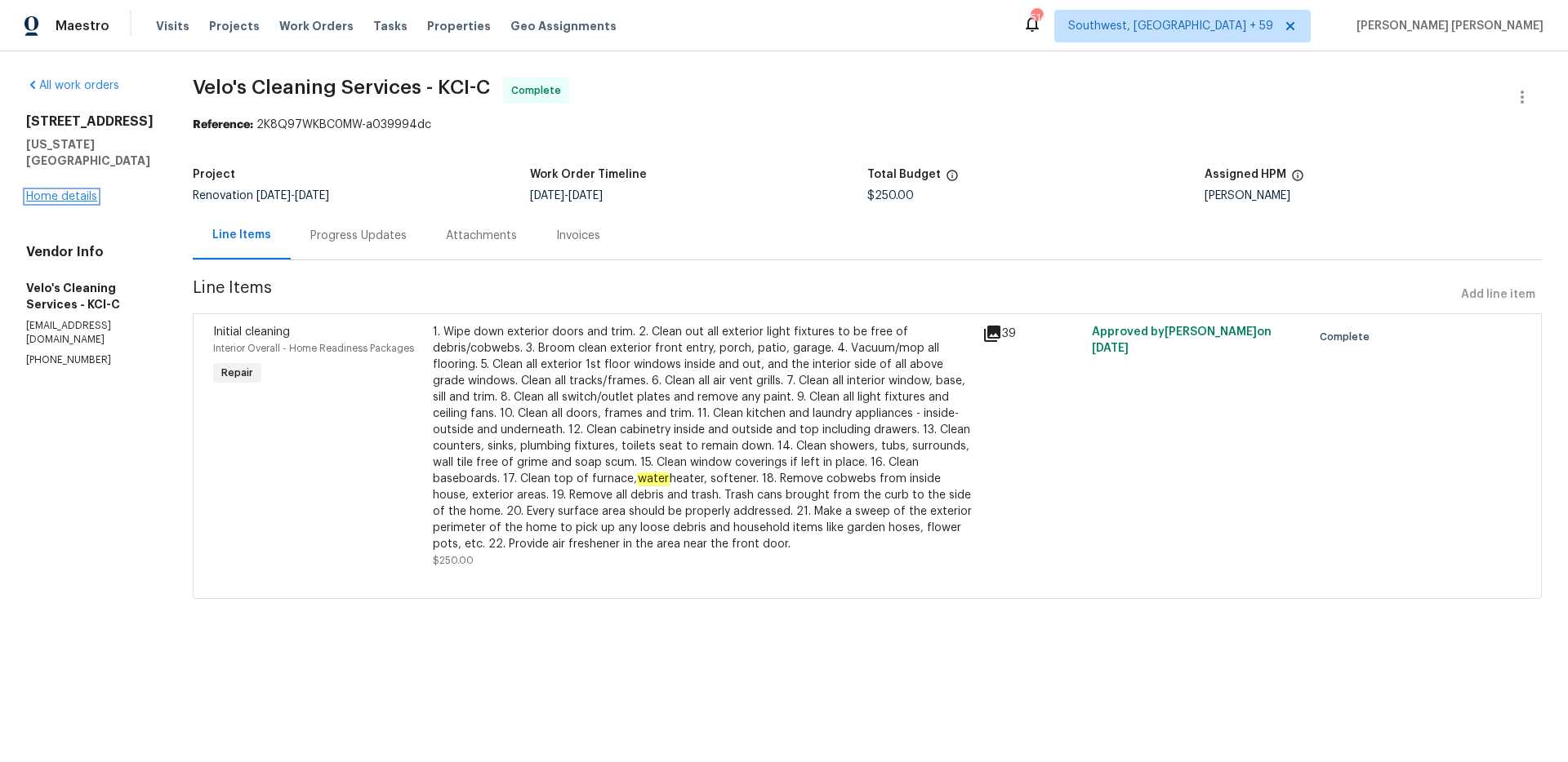
click at [71, 202] on link "Home details" at bounding box center [61, 197] width 71 height 12
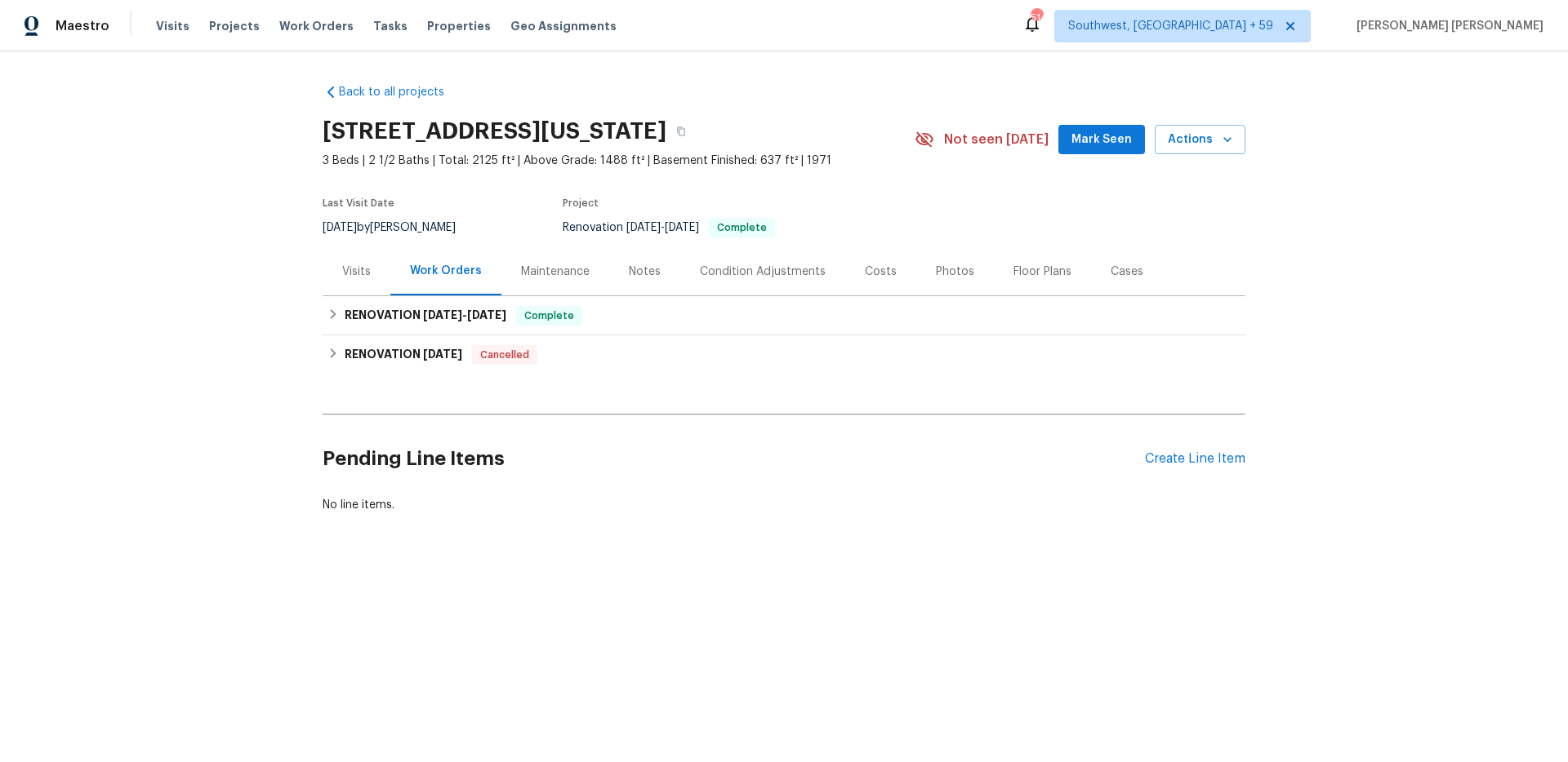
click at [352, 288] on div "Visits" at bounding box center [356, 271] width 67 height 49
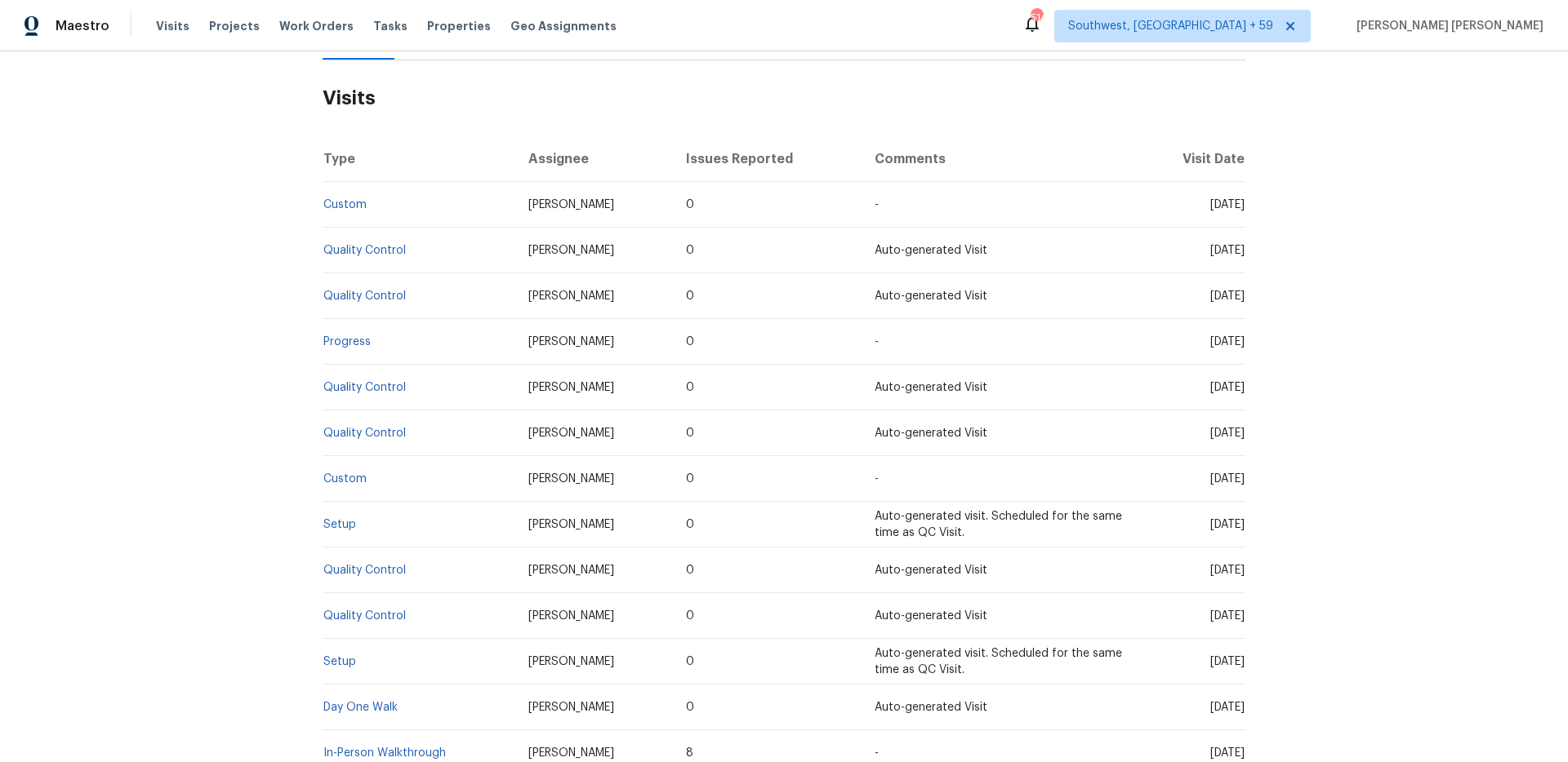
scroll to position [245, 0]
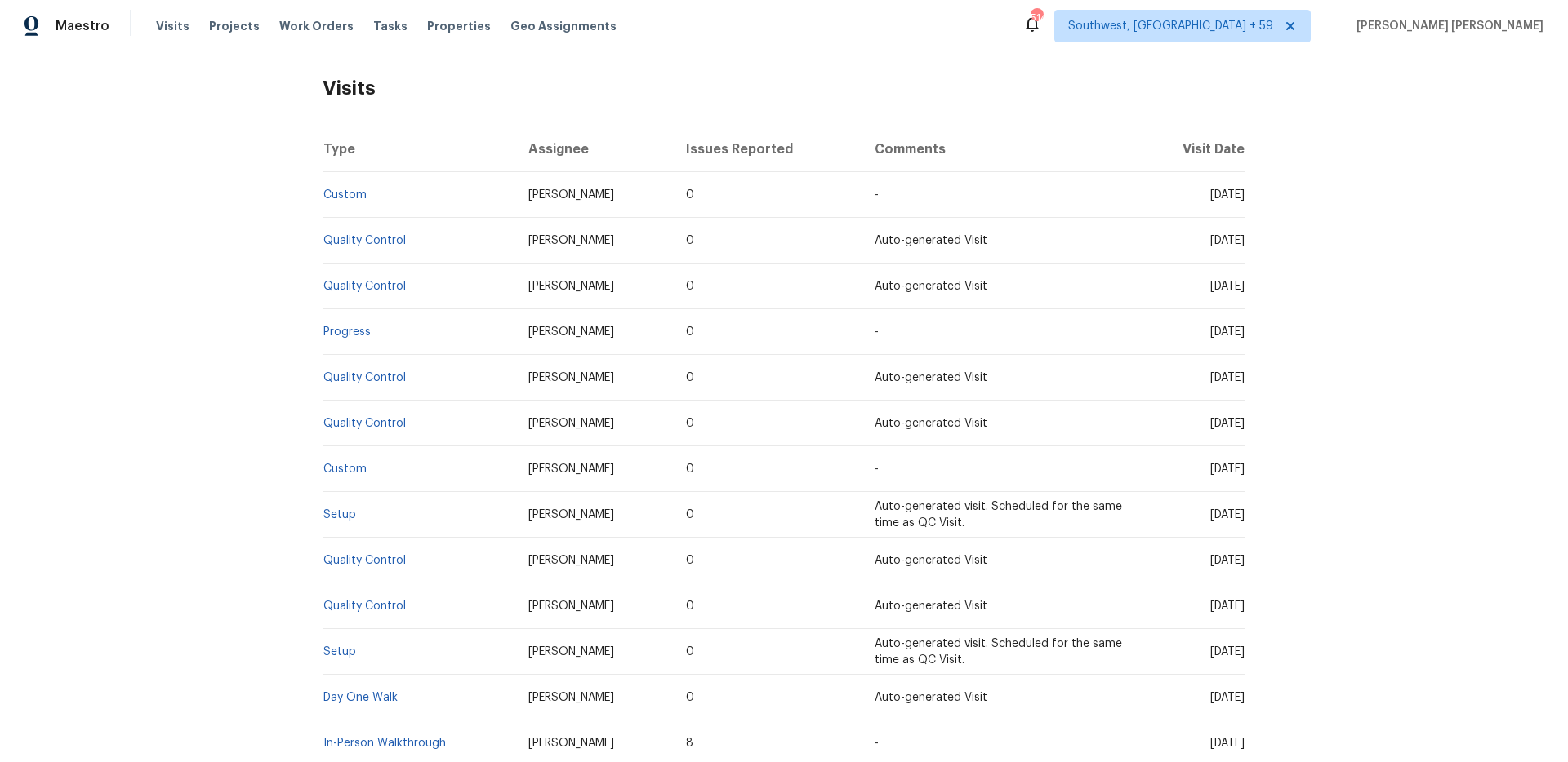
click at [346, 521] on td "Setup" at bounding box center [419, 515] width 192 height 46
click at [349, 509] on link "Setup" at bounding box center [340, 515] width 32 height 12
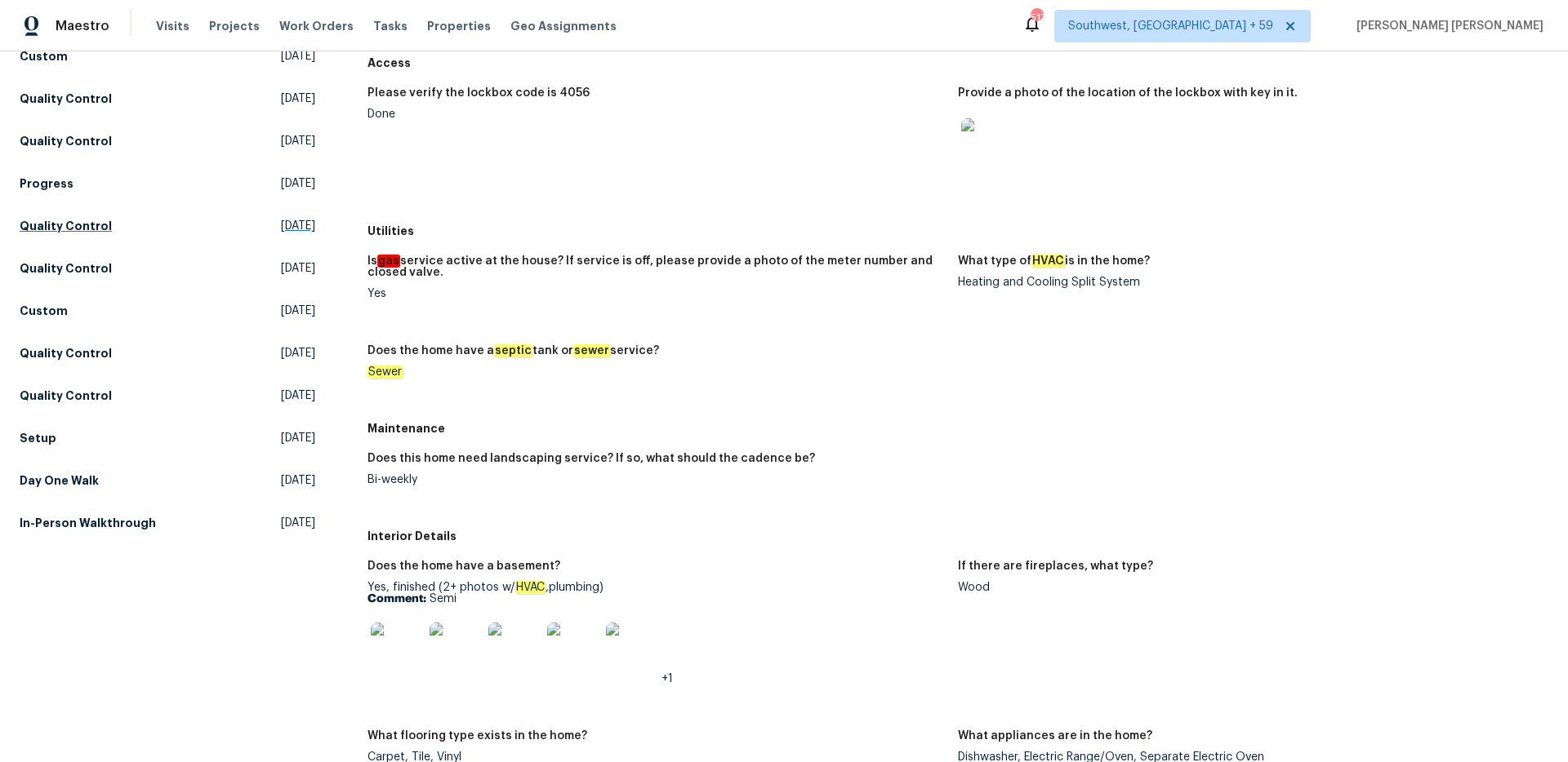
scroll to position [285, 0]
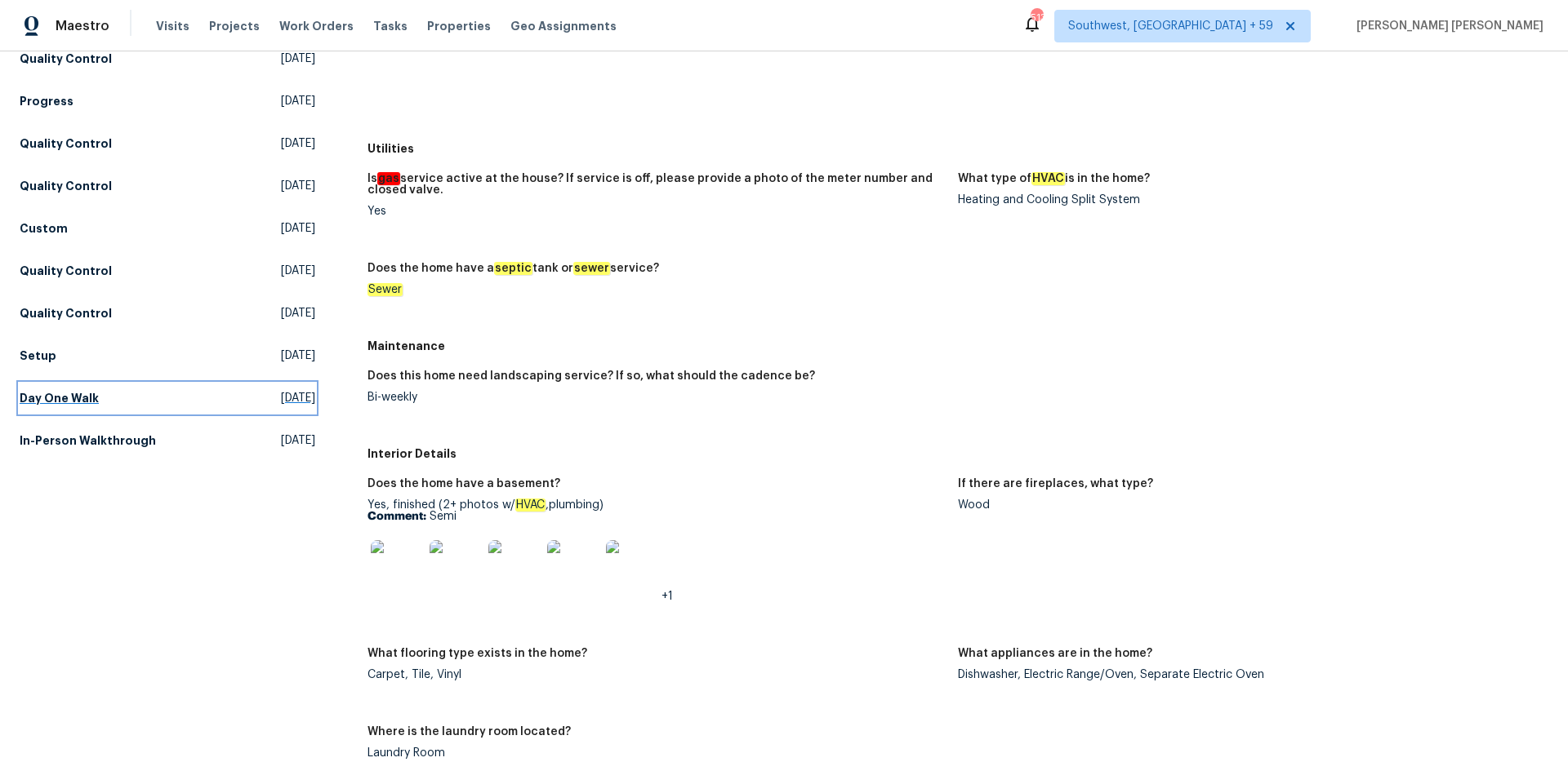
click at [91, 409] on link "Day One Walk Thu, Jun 26 2025" at bounding box center [167, 398] width 296 height 30
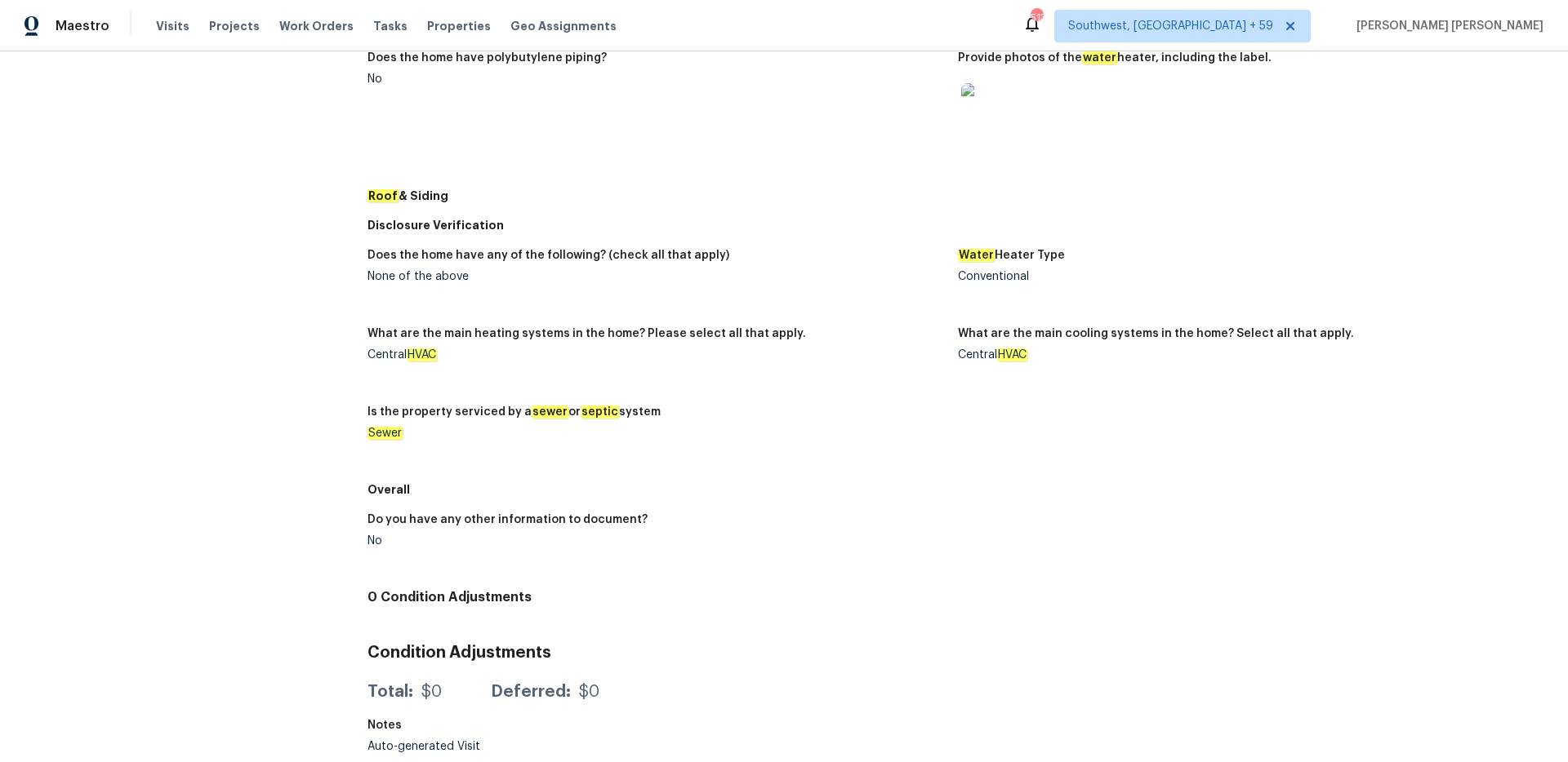
scroll to position [598, 0]
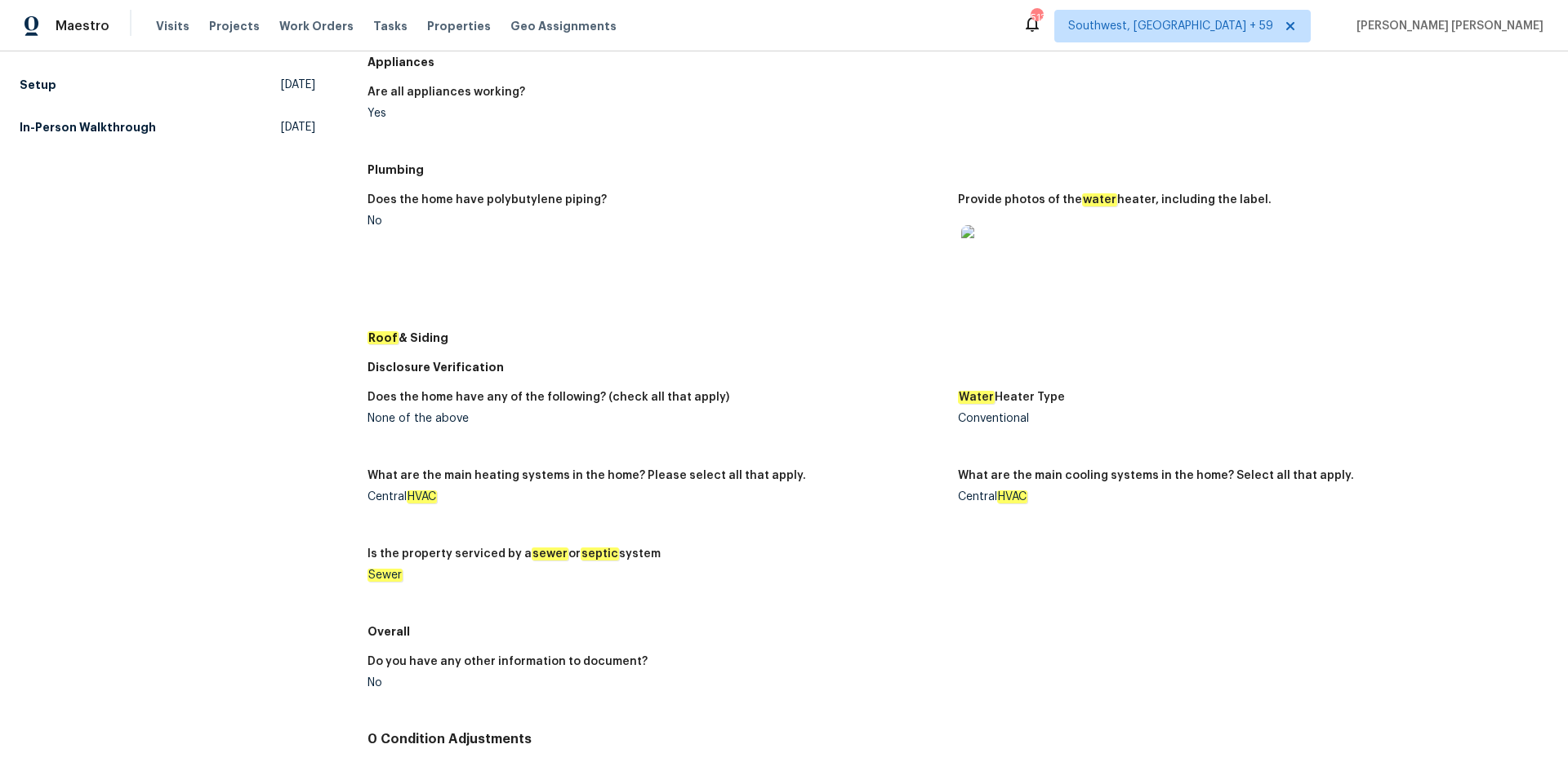
click at [976, 261] on img at bounding box center [987, 252] width 52 height 52
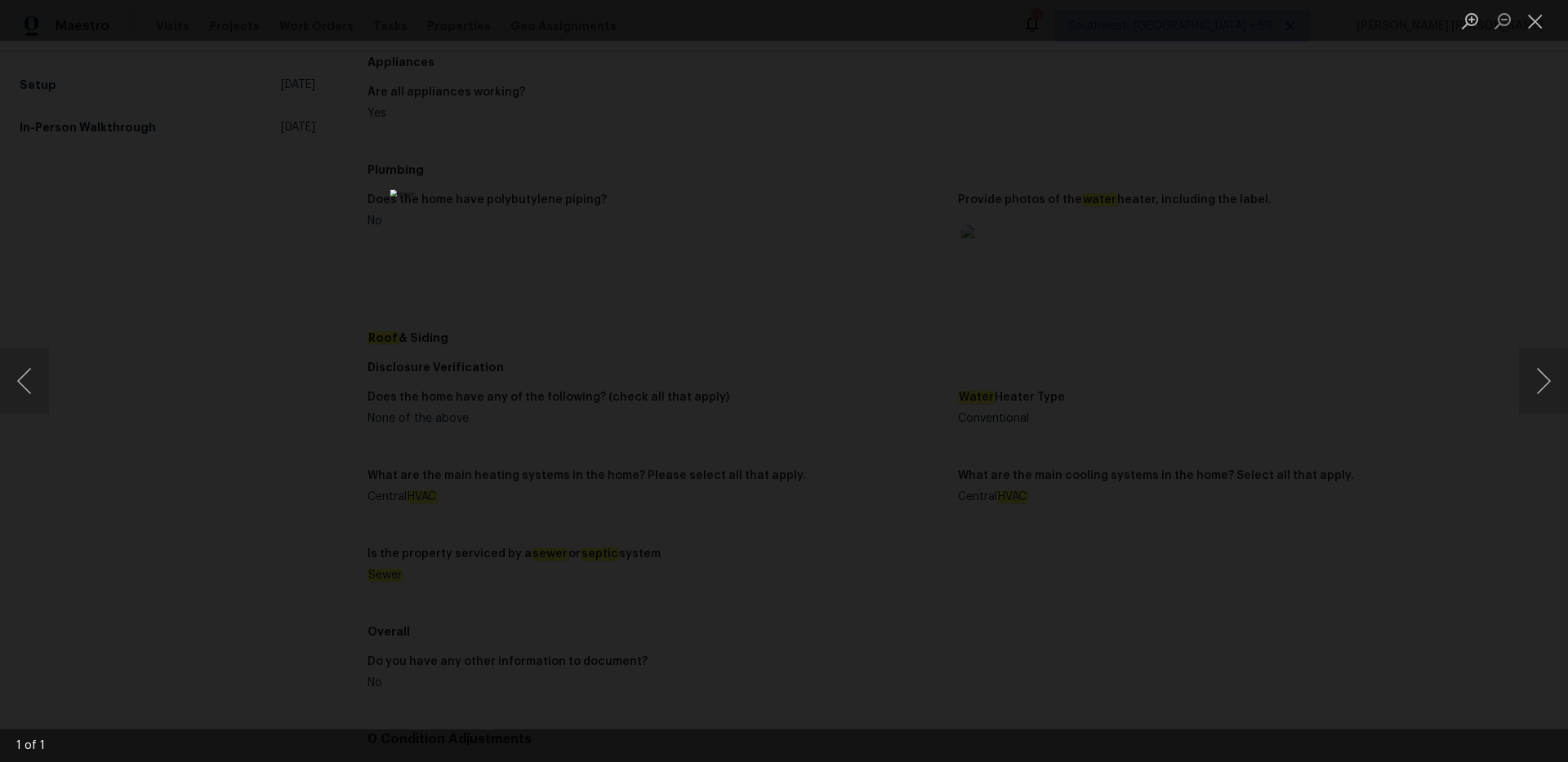
click at [770, 315] on img "Lightbox" at bounding box center [784, 381] width 788 height 383
click at [1413, 196] on div "Lightbox" at bounding box center [784, 381] width 1568 height 762
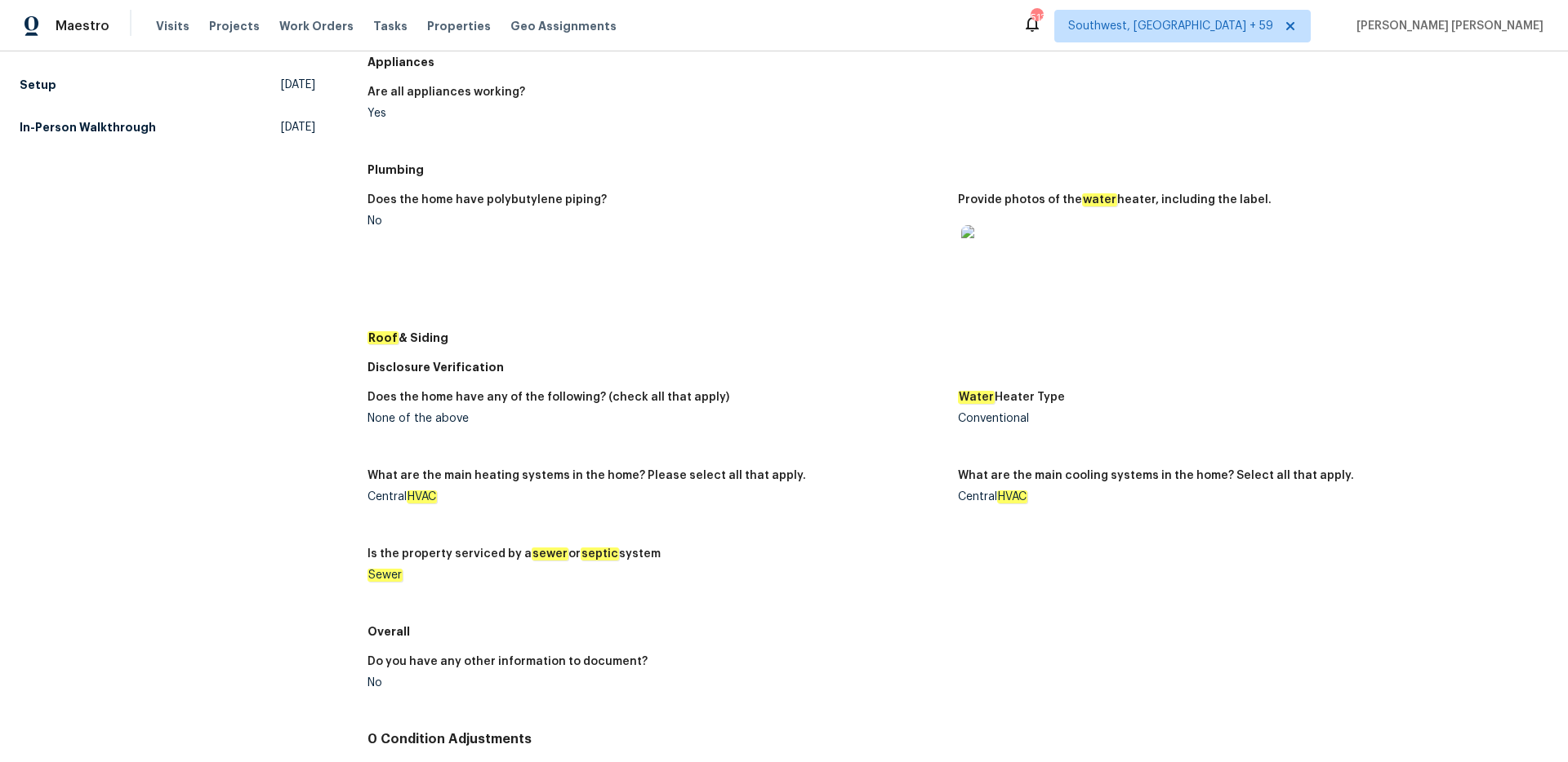
scroll to position [548, 0]
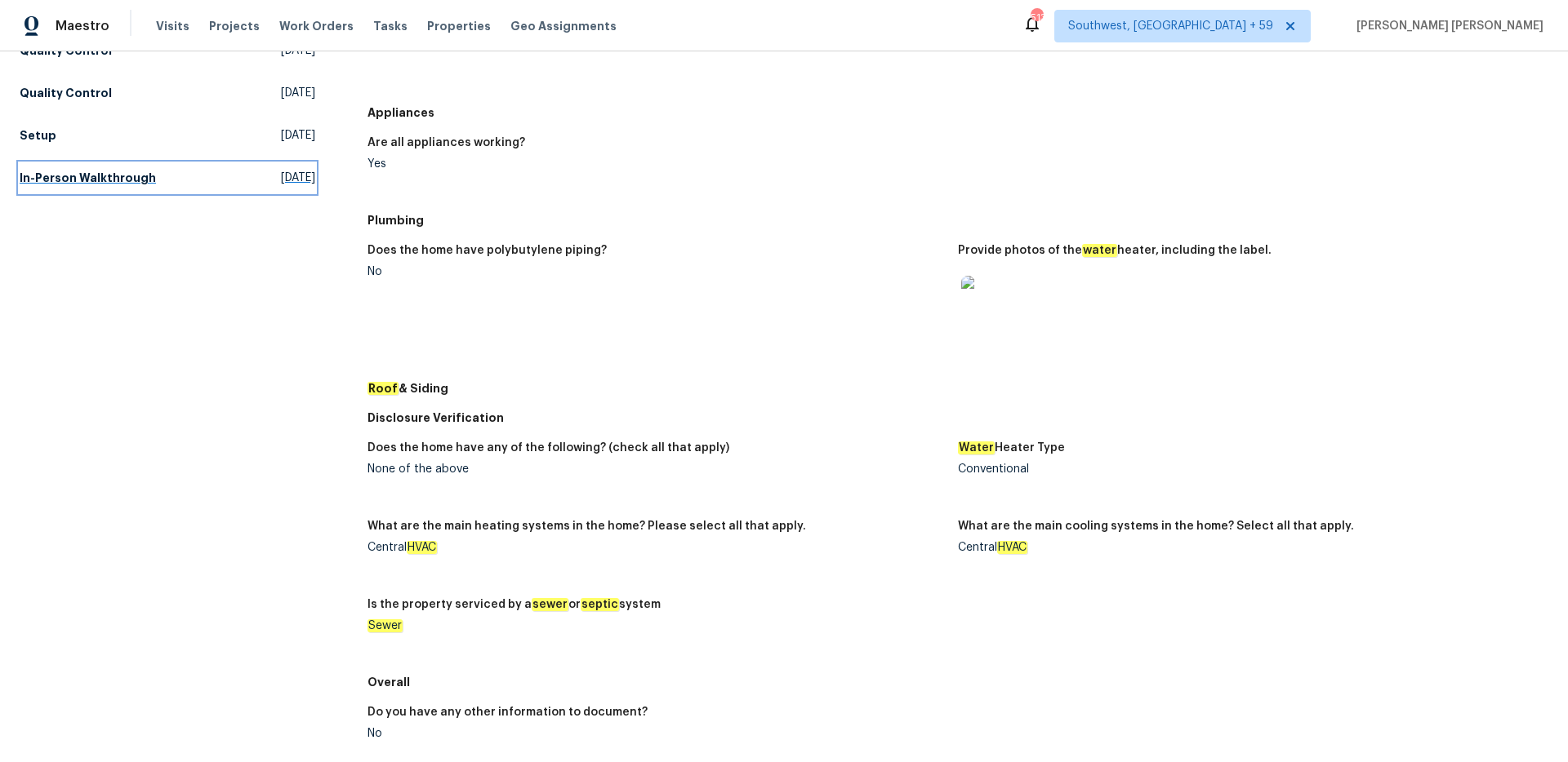
click at [129, 180] on h5 "In-Person Walkthrough" at bounding box center [88, 178] width 137 height 16
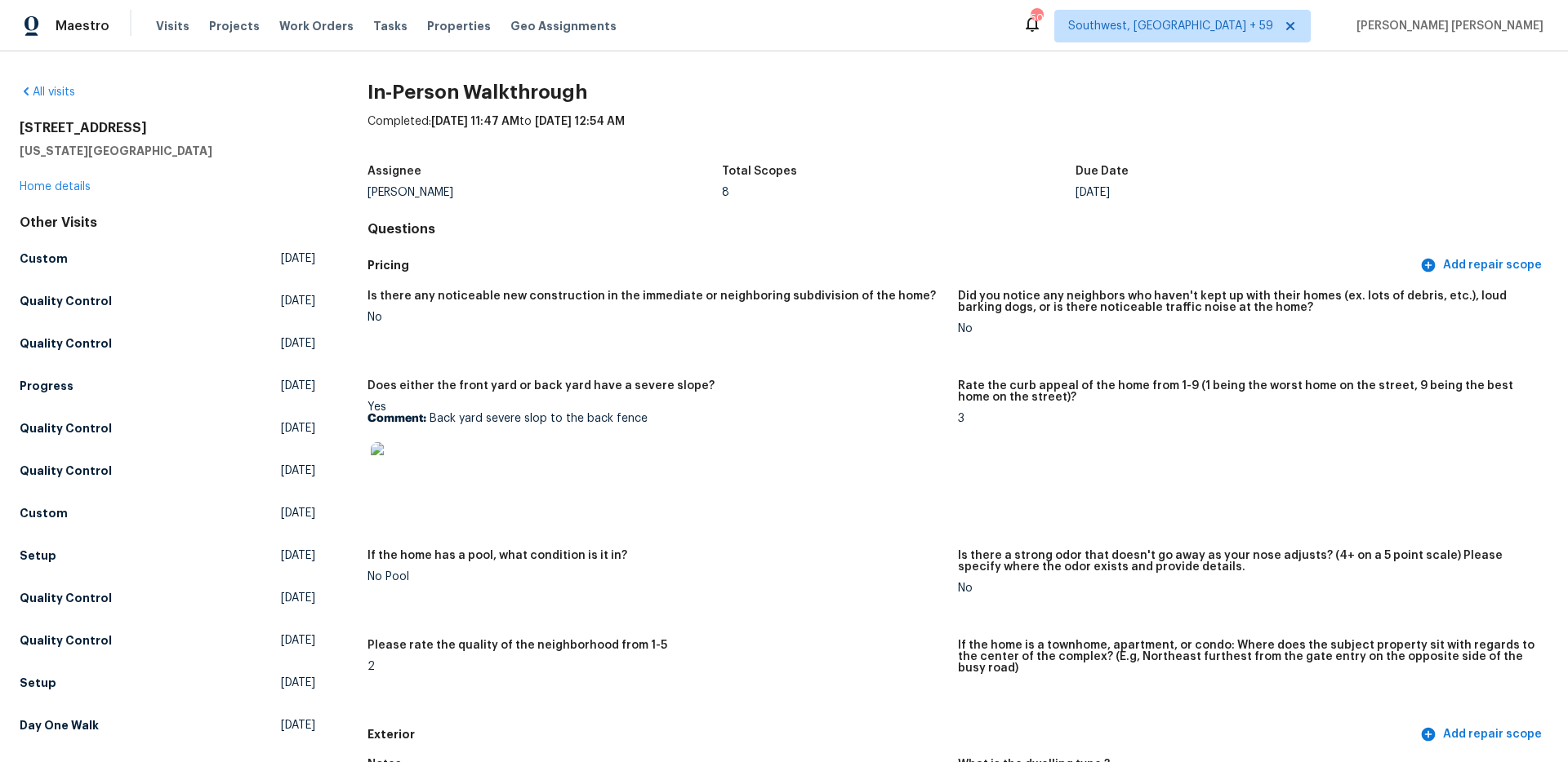
click at [57, 571] on div "Other Visits Custom Mon, Aug 18 2025 Quality Control Fri, Aug 15 2025 Quality C…" at bounding box center [167, 477] width 296 height 526
click at [45, 562] on h5 "Setup" at bounding box center [38, 556] width 37 height 16
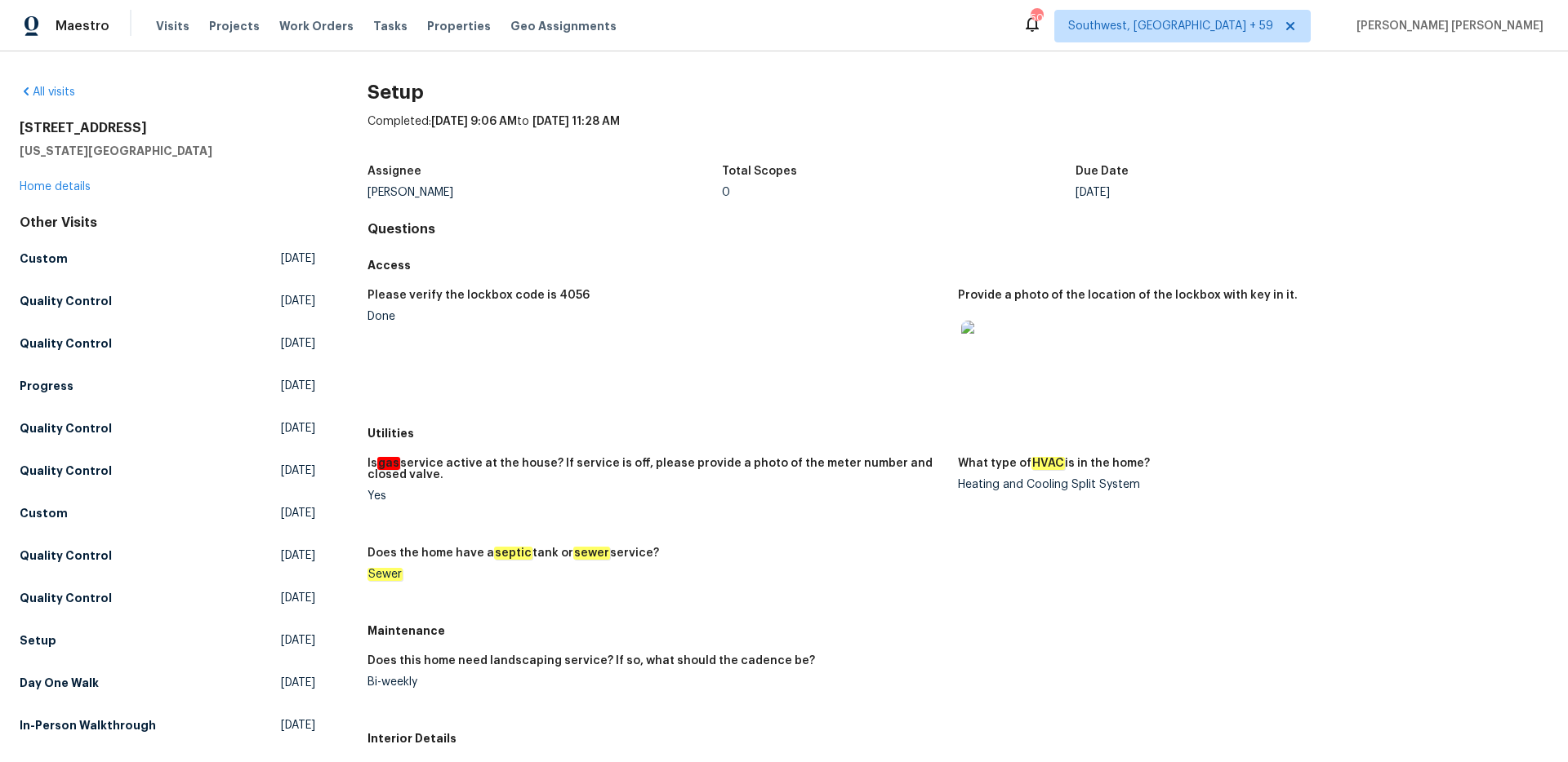
click at [735, 525] on figure "Is gas service active at the house? If service is off, please provide a photo o…" at bounding box center [663, 493] width 591 height 70
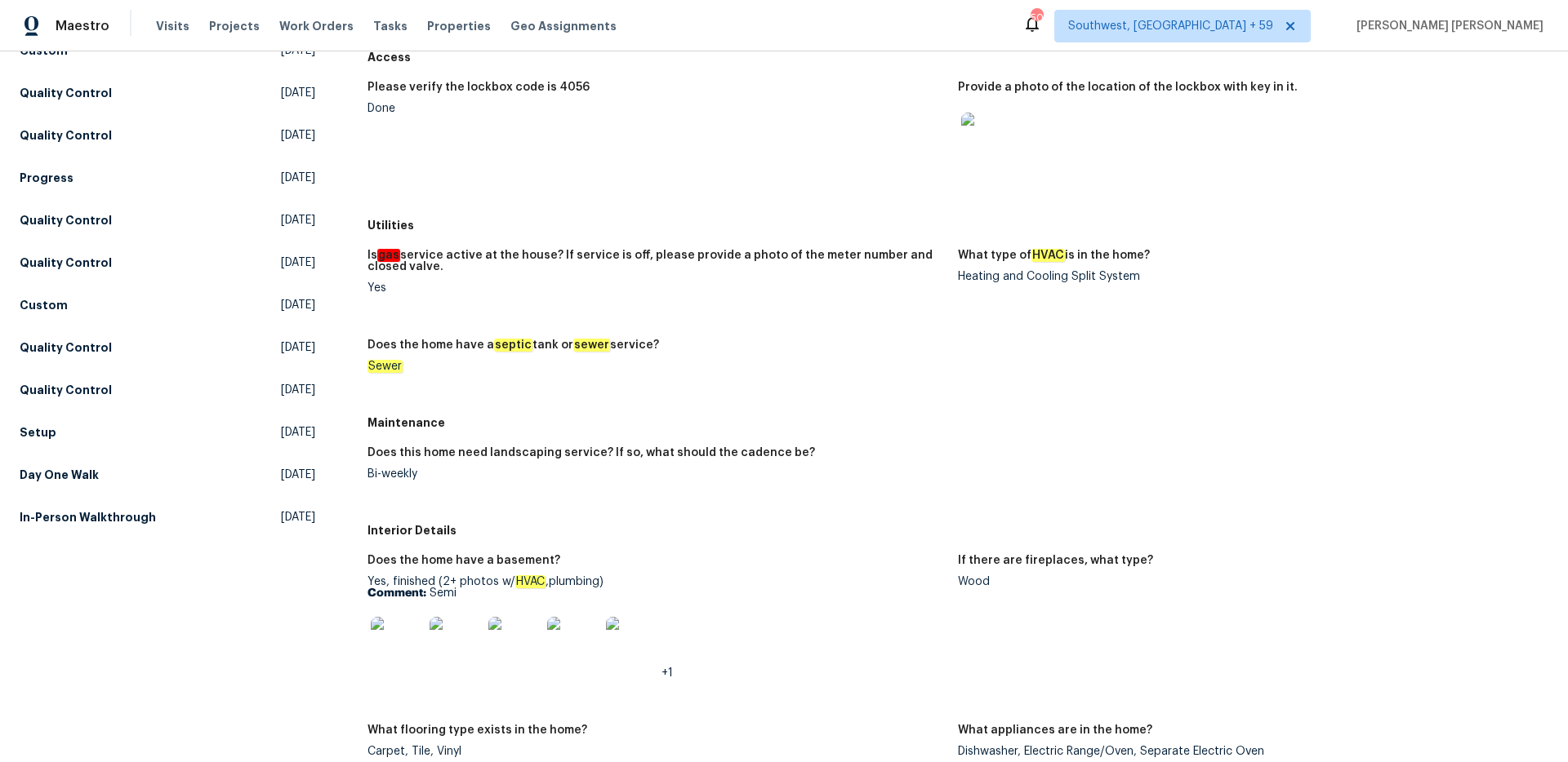
scroll to position [229, 0]
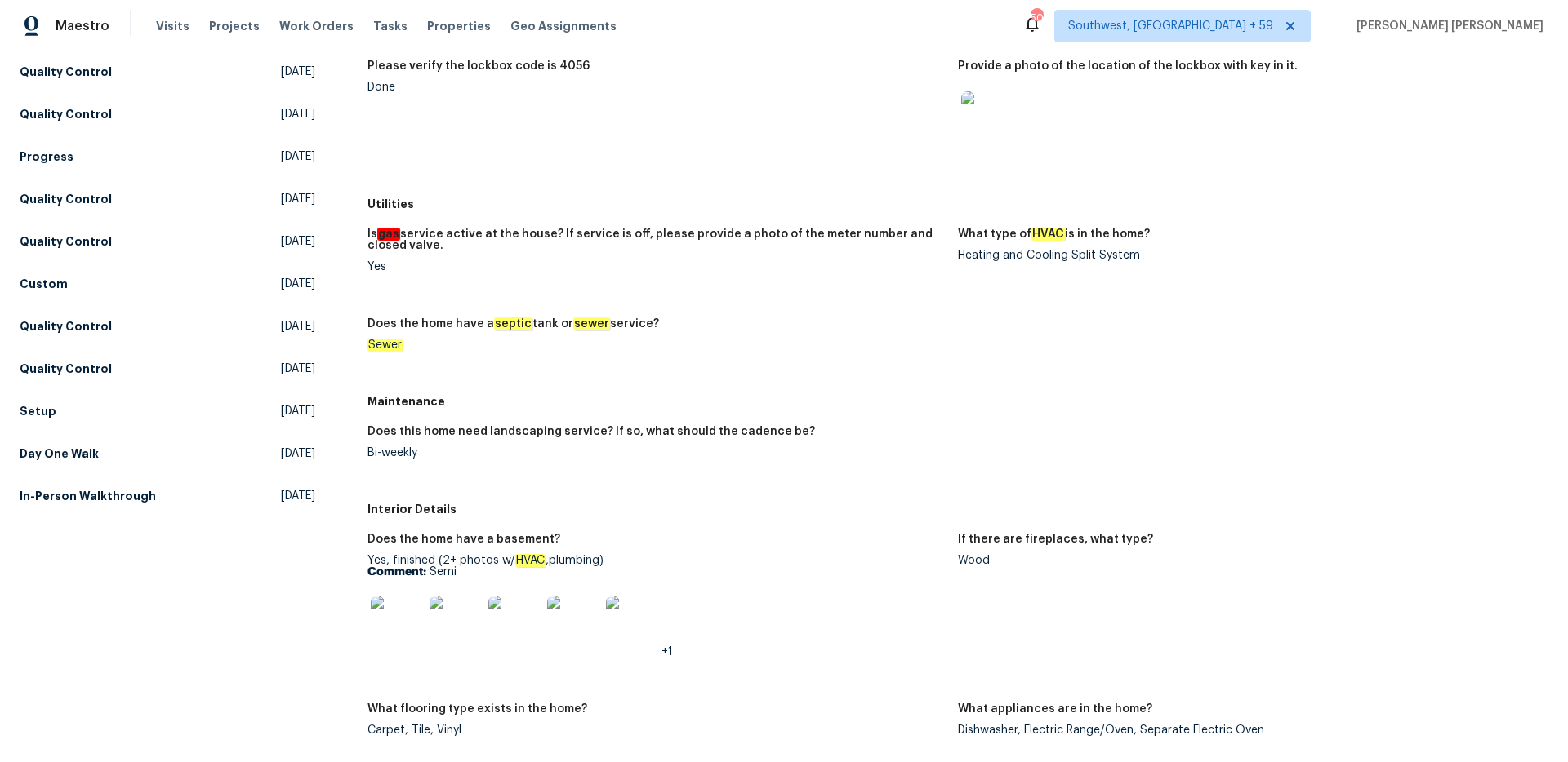
click at [90, 589] on div "All visits 6700 NW 50th St Kansas City, MO 64151 Home details Other Visits Cust…" at bounding box center [167, 682] width 296 height 1655
click at [74, 458] on h5 "Day One Walk" at bounding box center [59, 454] width 79 height 16
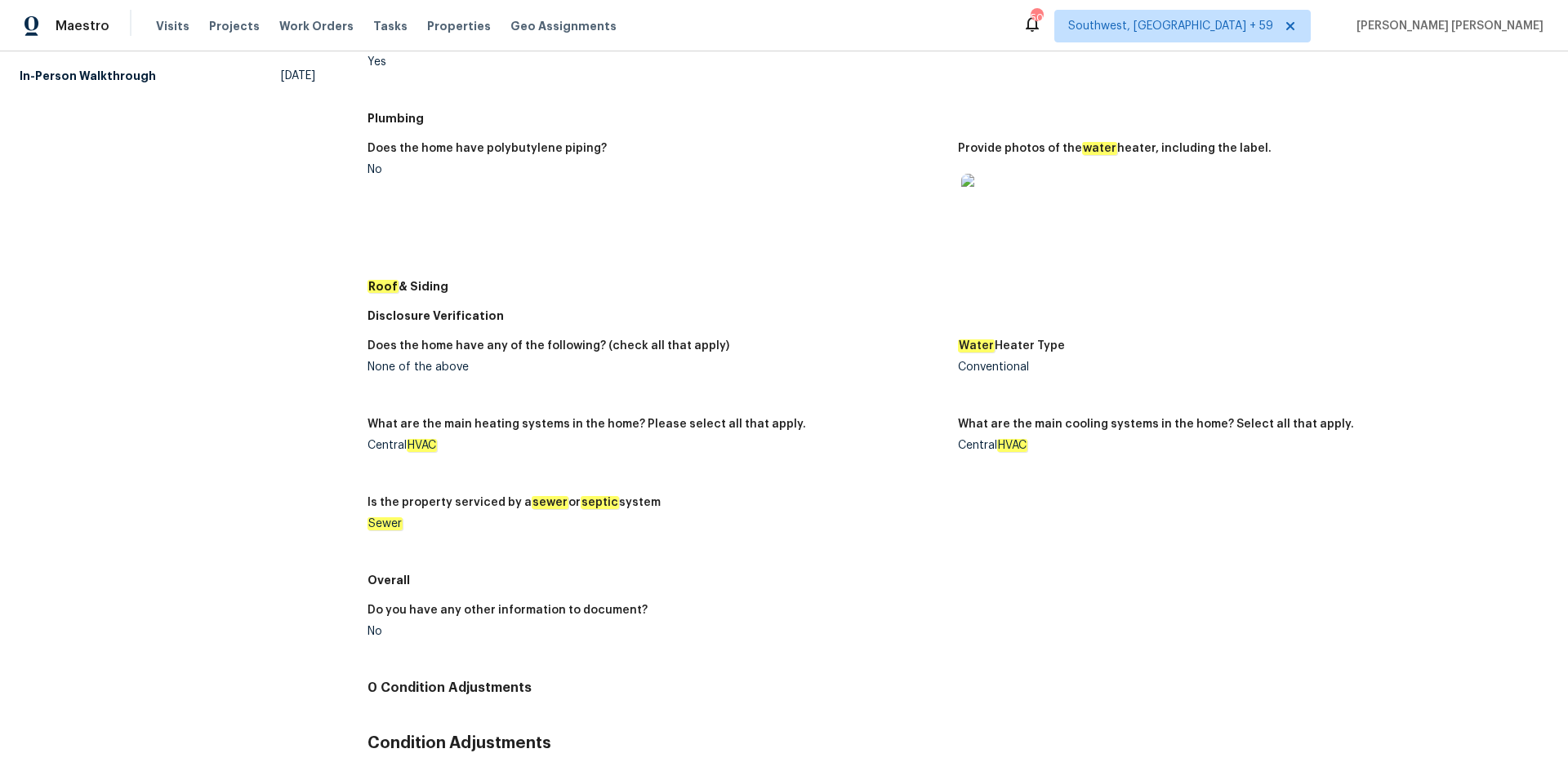
scroll to position [580, 0]
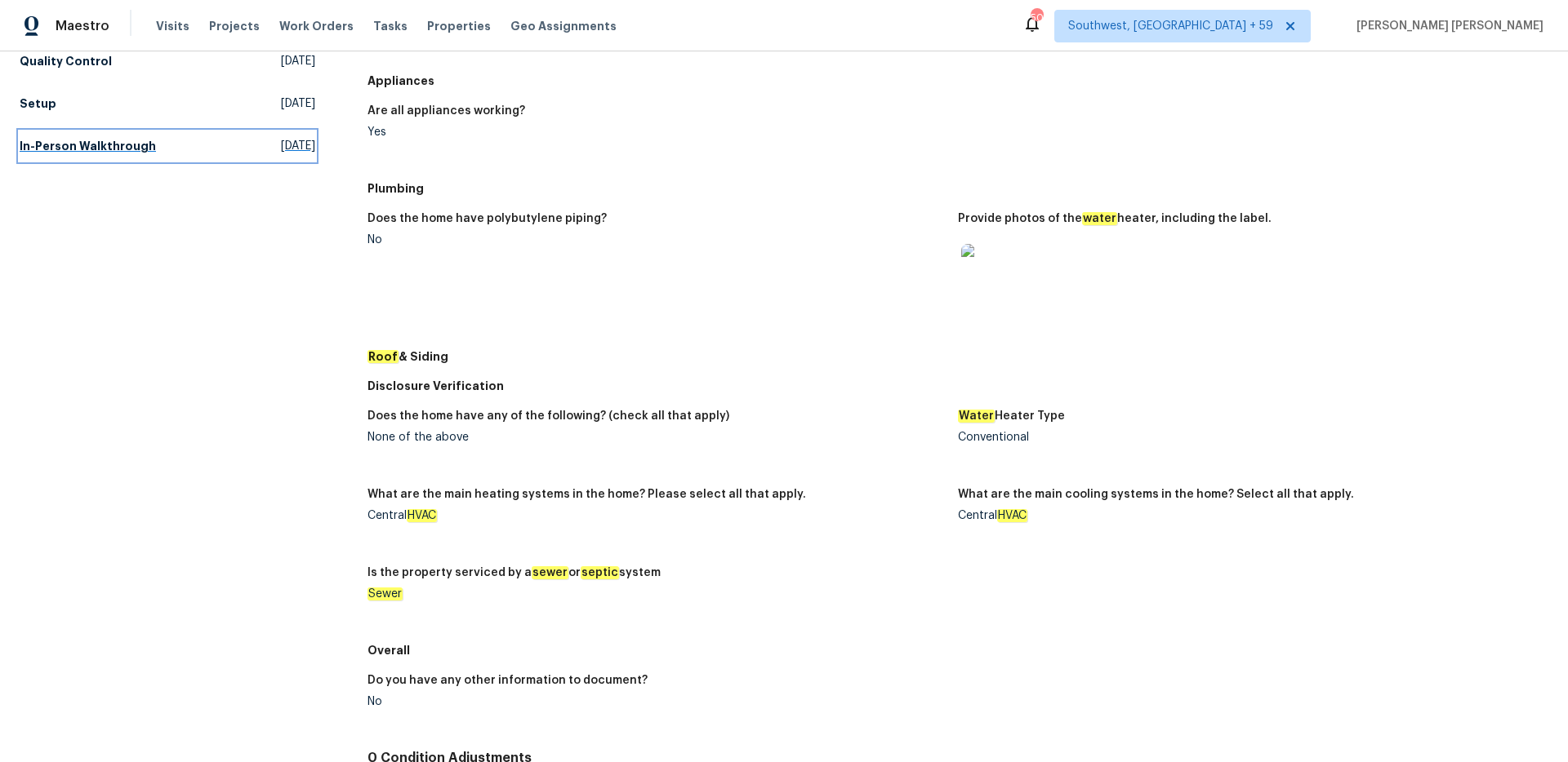
click at [107, 146] on h5 "In-Person Walkthrough" at bounding box center [88, 146] width 137 height 16
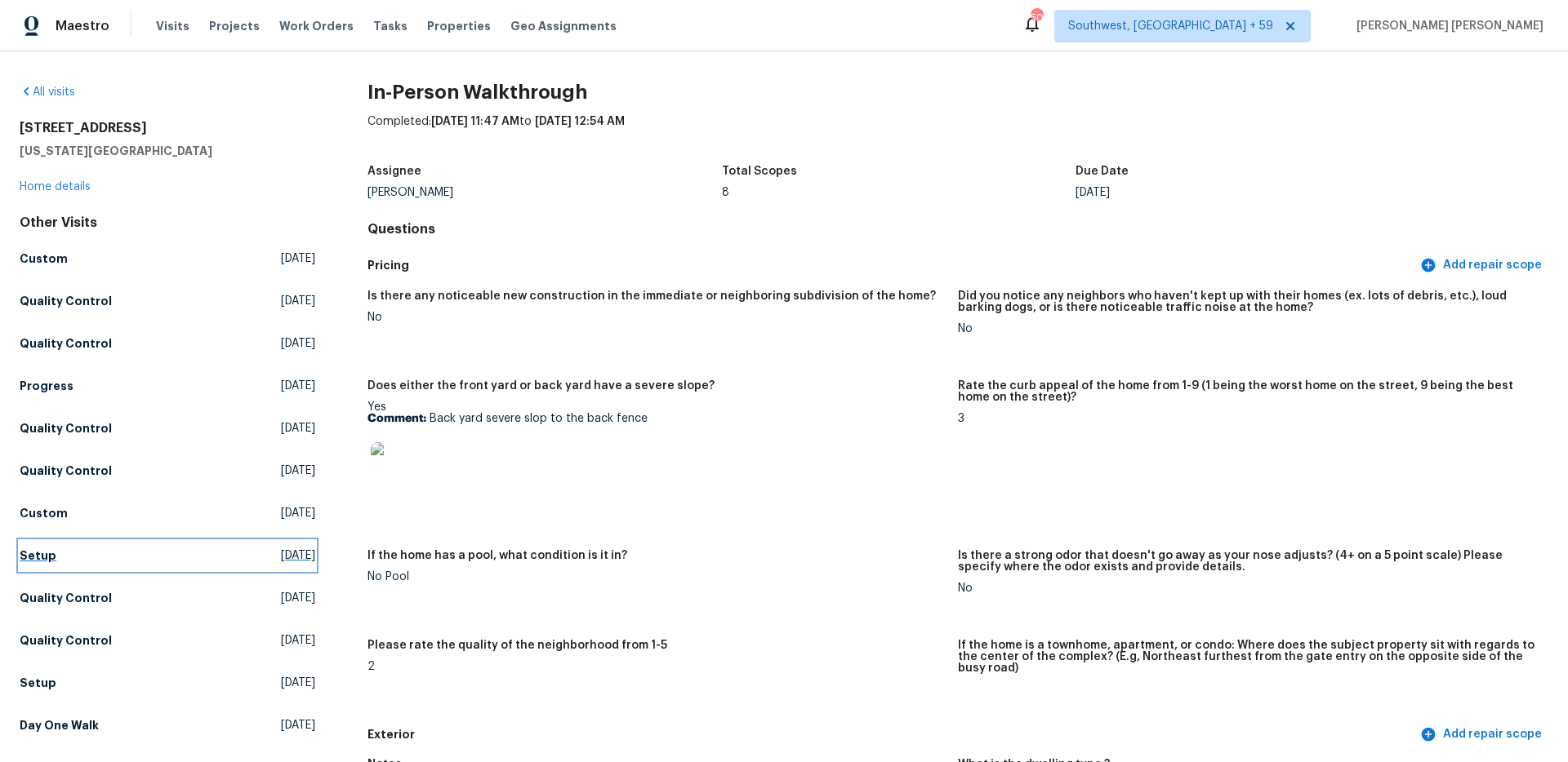
click at [37, 556] on h5 "Setup" at bounding box center [38, 556] width 37 height 16
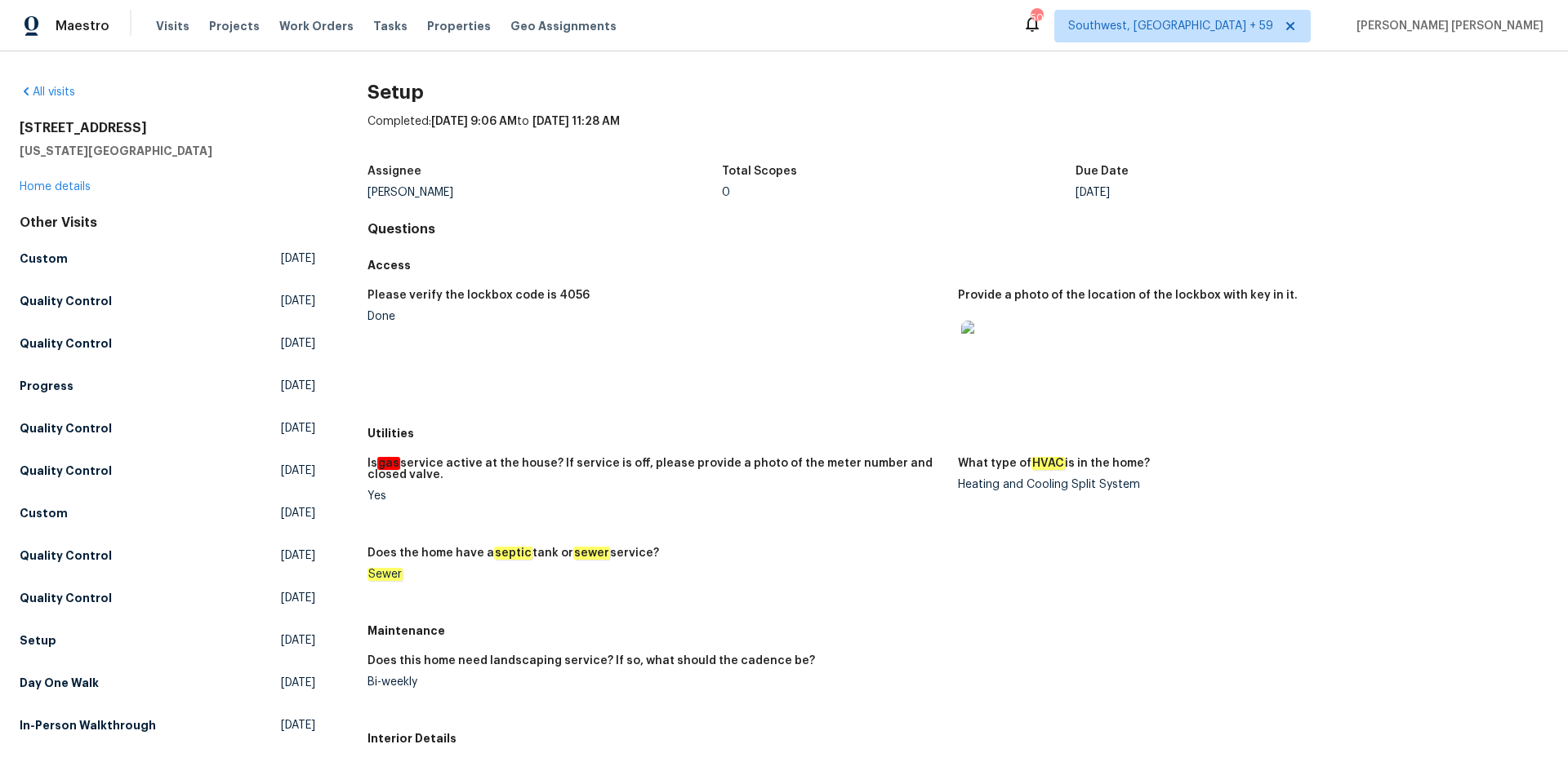
scroll to position [362, 0]
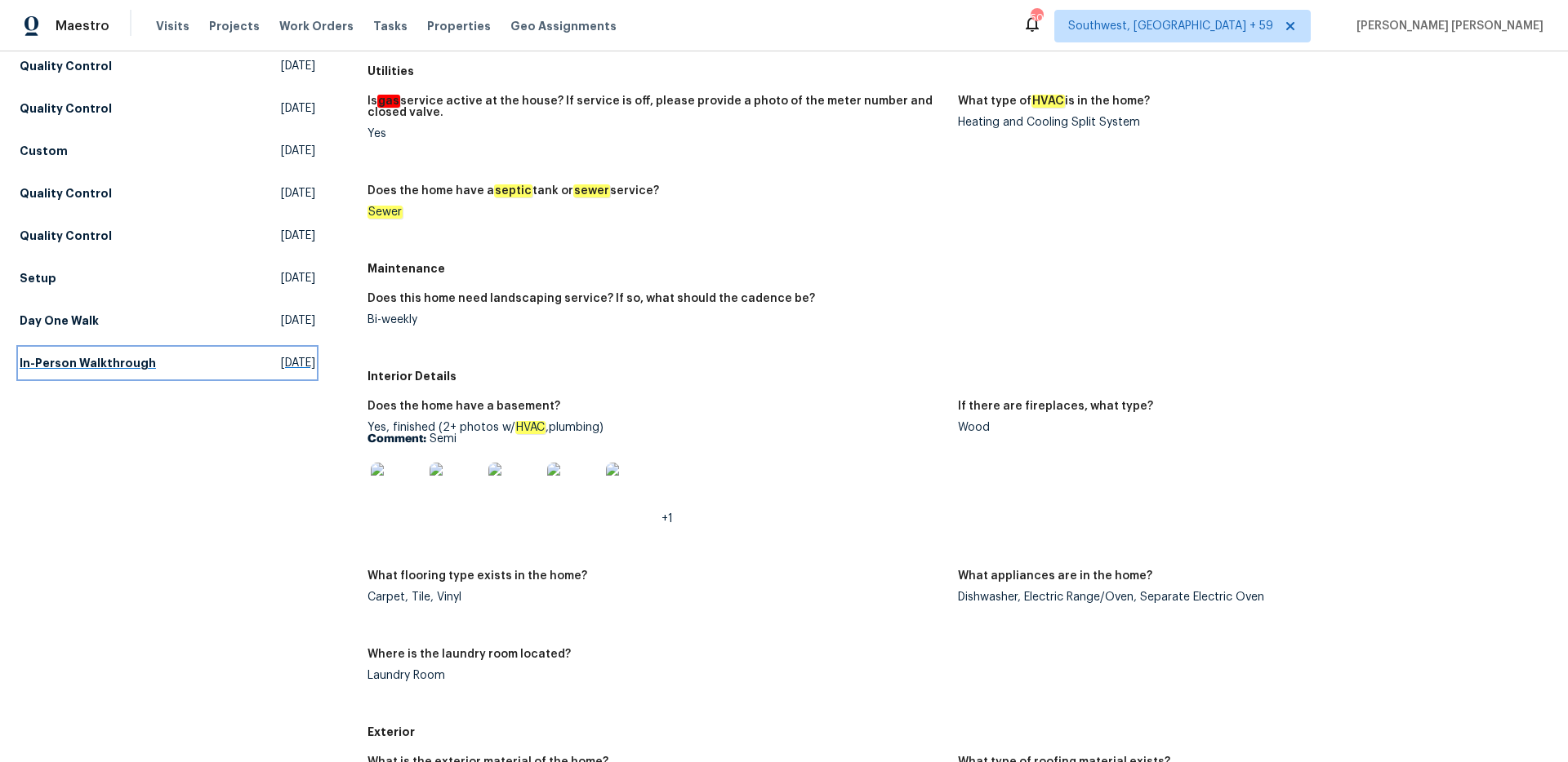
click at [119, 368] on h5 "In-Person Walkthrough" at bounding box center [88, 363] width 137 height 16
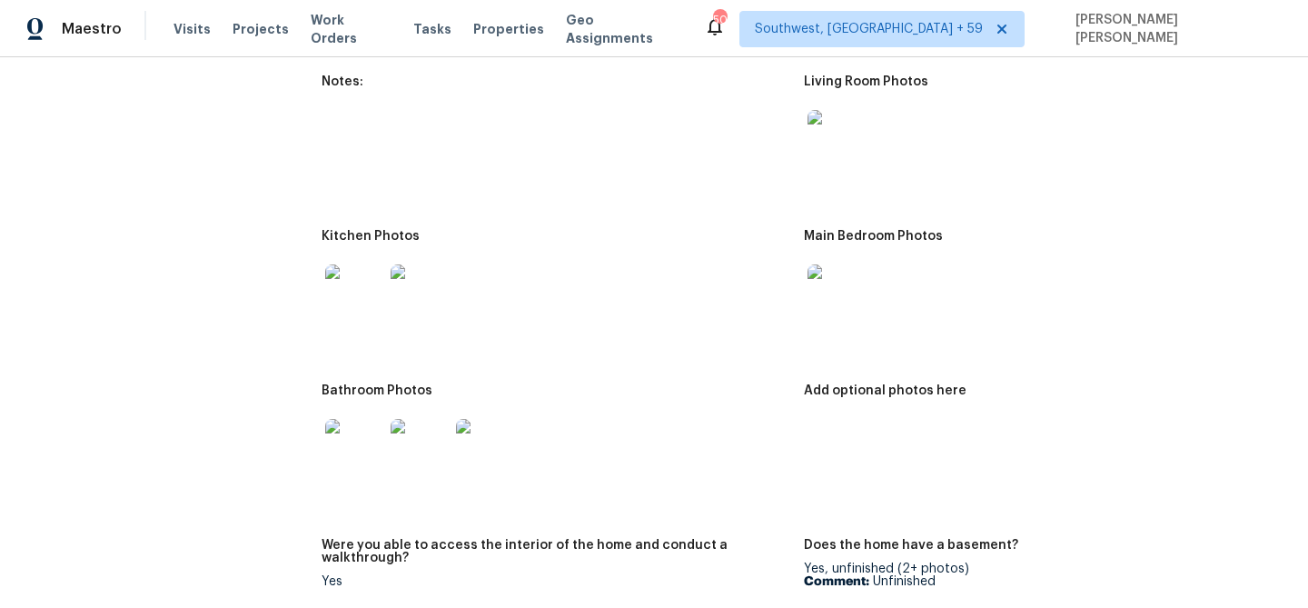
scroll to position [2297, 0]
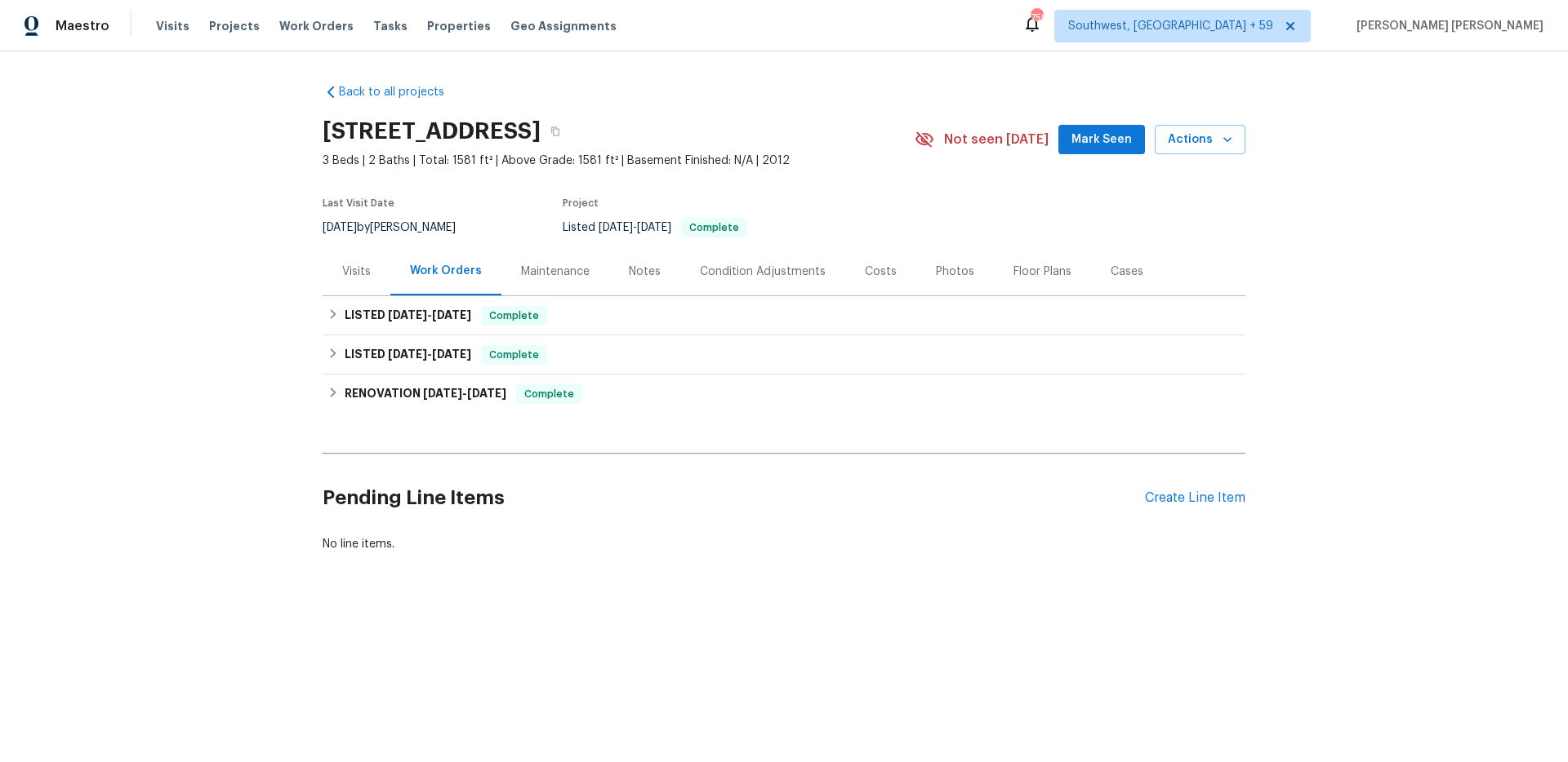
click at [357, 266] on div "Visits" at bounding box center [357, 271] width 29 height 16
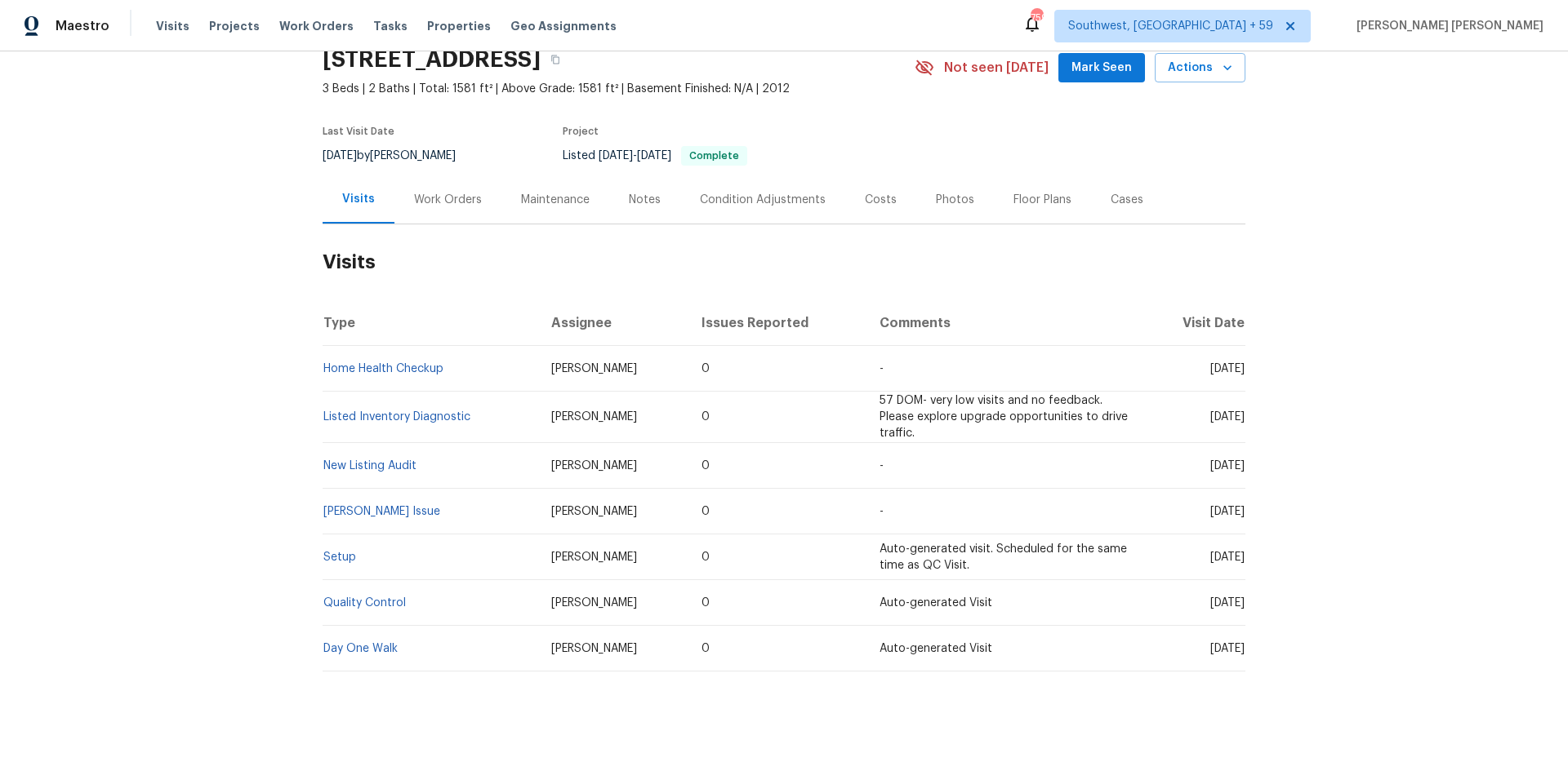
scroll to position [93, 0]
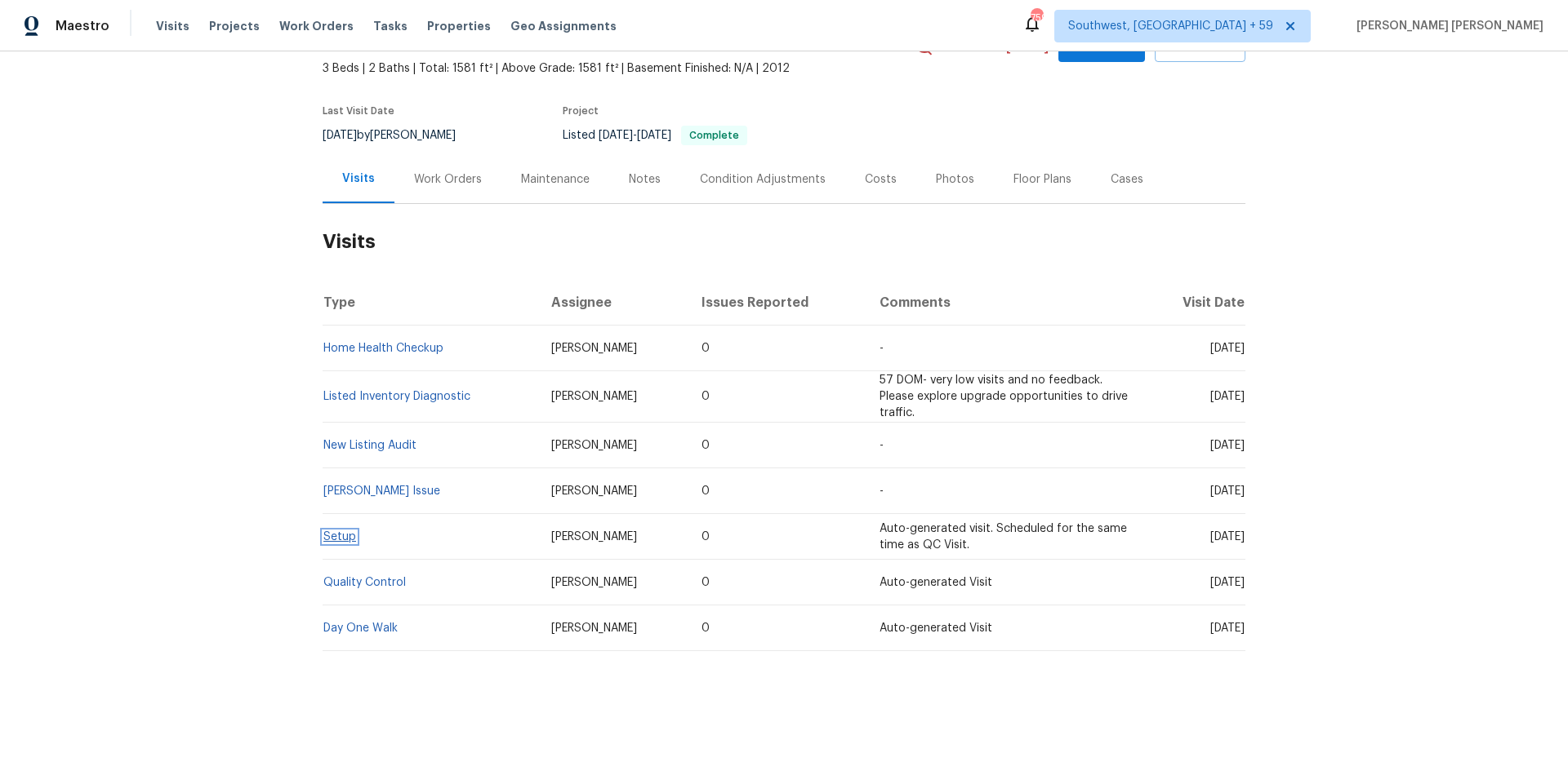
click at [341, 534] on link "Setup" at bounding box center [340, 536] width 32 height 12
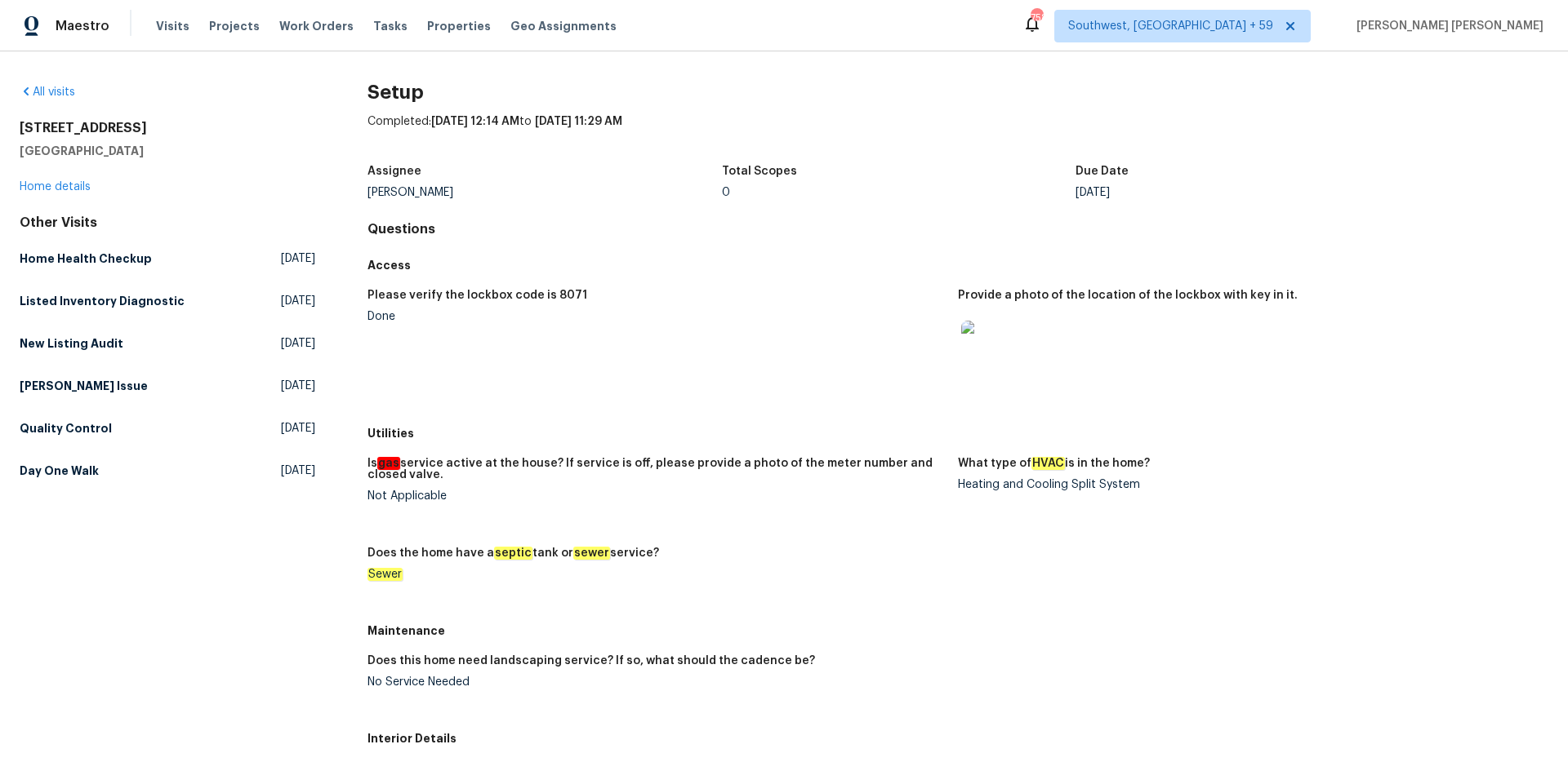
click at [567, 407] on figure "Please verify the lockbox code is 8071 Done" at bounding box center [663, 349] width 591 height 120
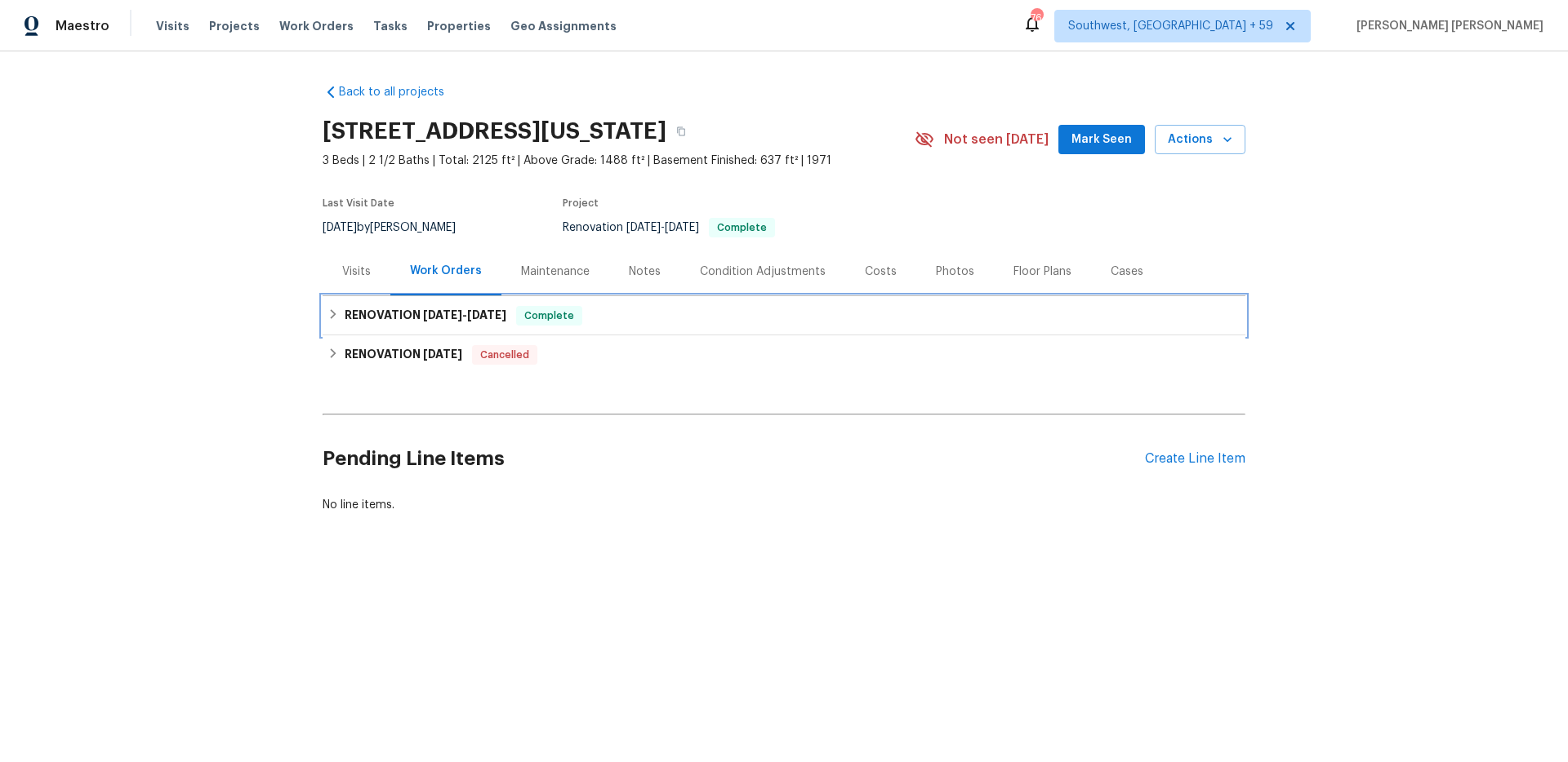
click at [499, 315] on span "8/15/25" at bounding box center [487, 315] width 40 height 12
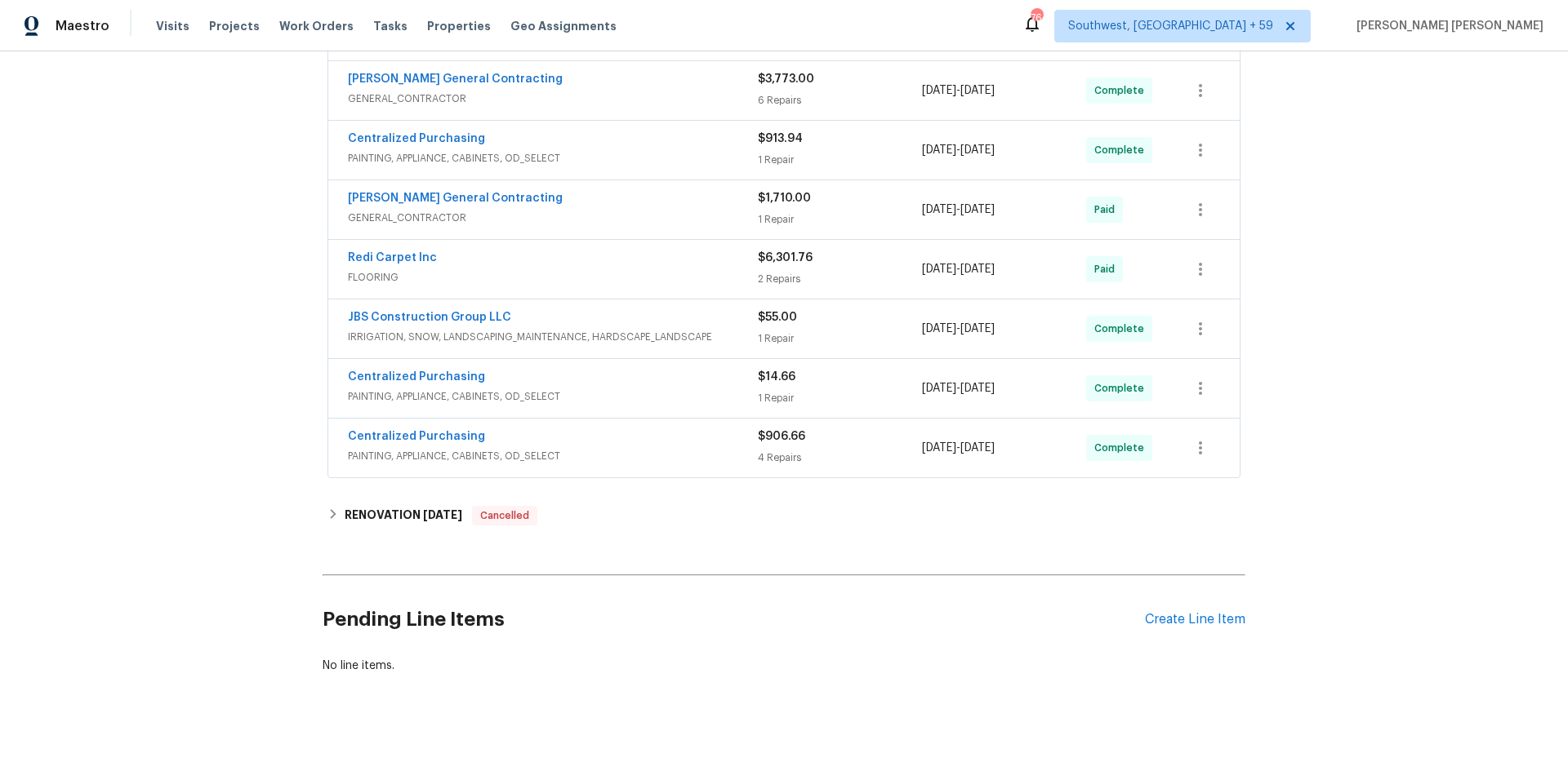
scroll to position [684, 0]
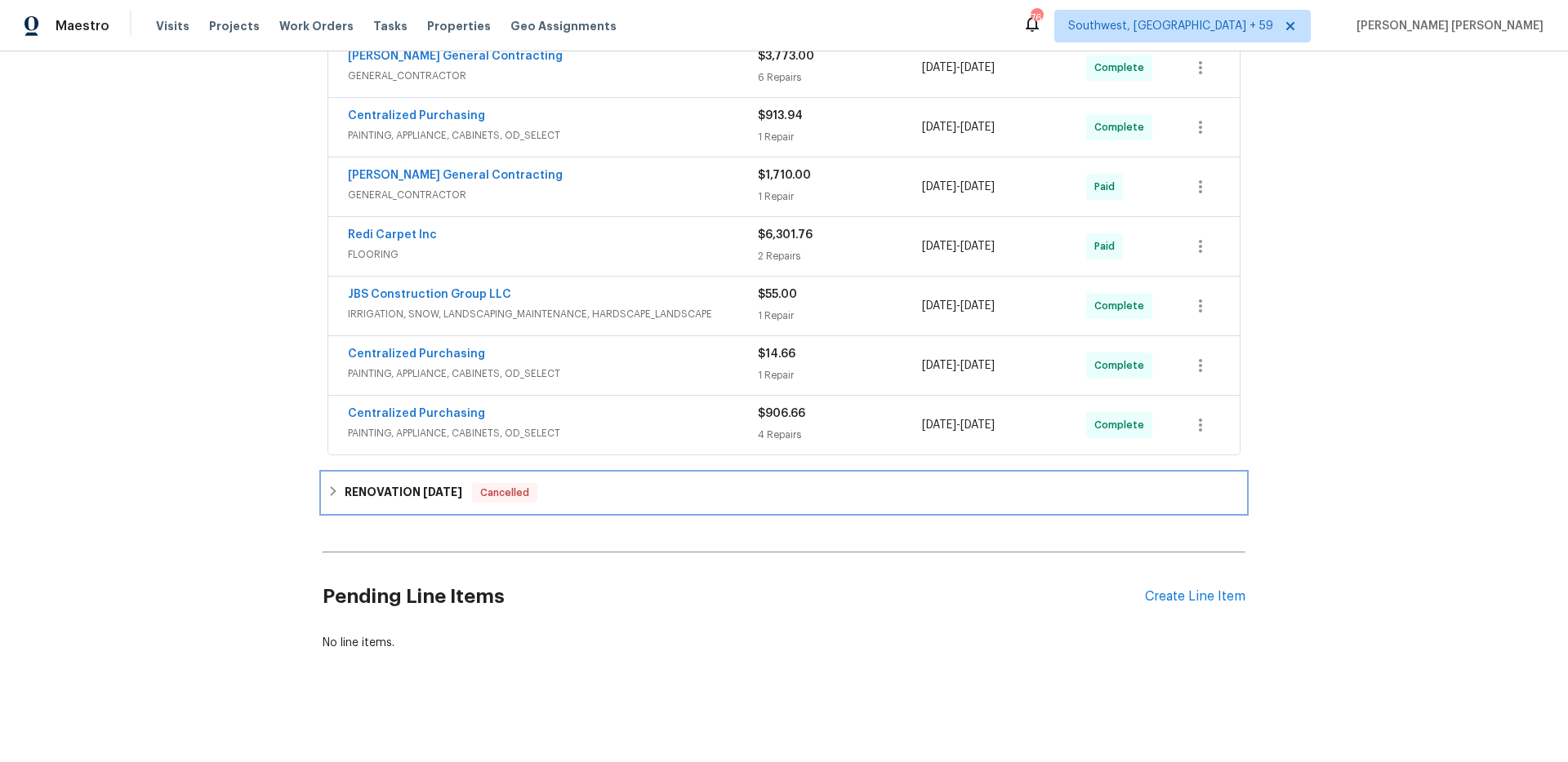
click at [503, 505] on div "RENOVATION 4/7/25 Cancelled" at bounding box center [784, 493] width 922 height 40
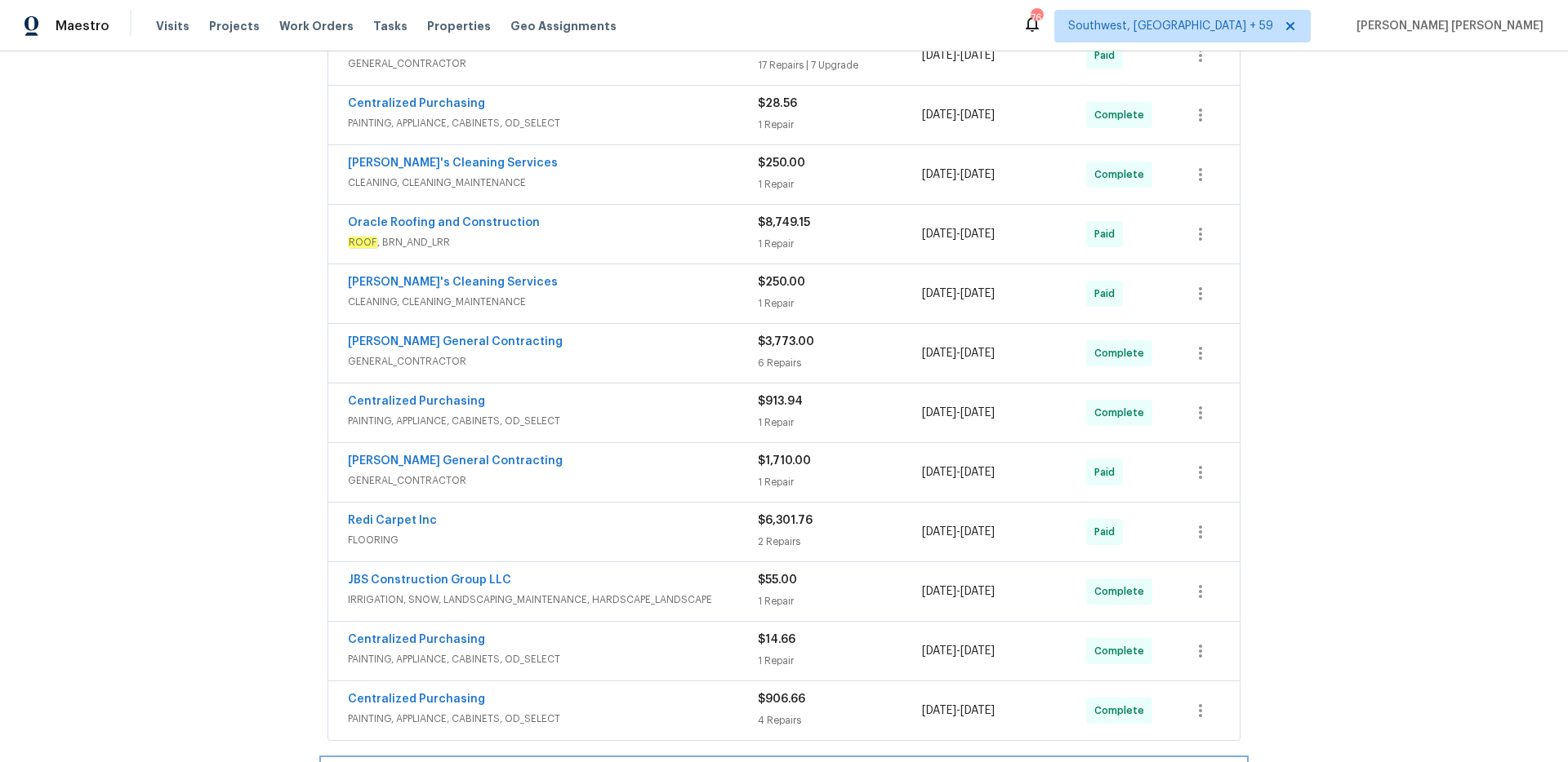
scroll to position [585, 0]
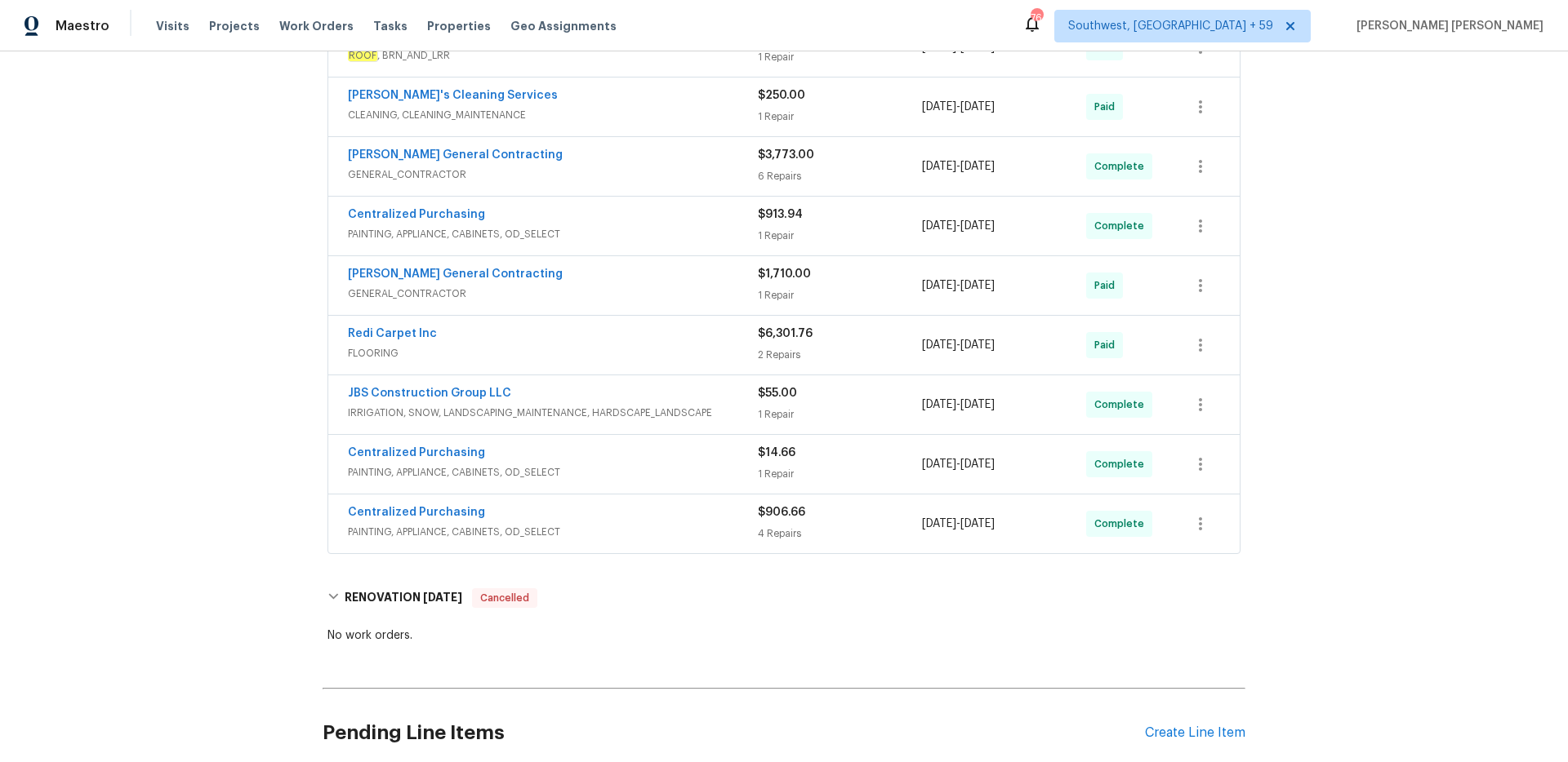
click at [661, 529] on span "PAINTING, APPLIANCE, CABINETS, OD_SELECT" at bounding box center [553, 532] width 410 height 16
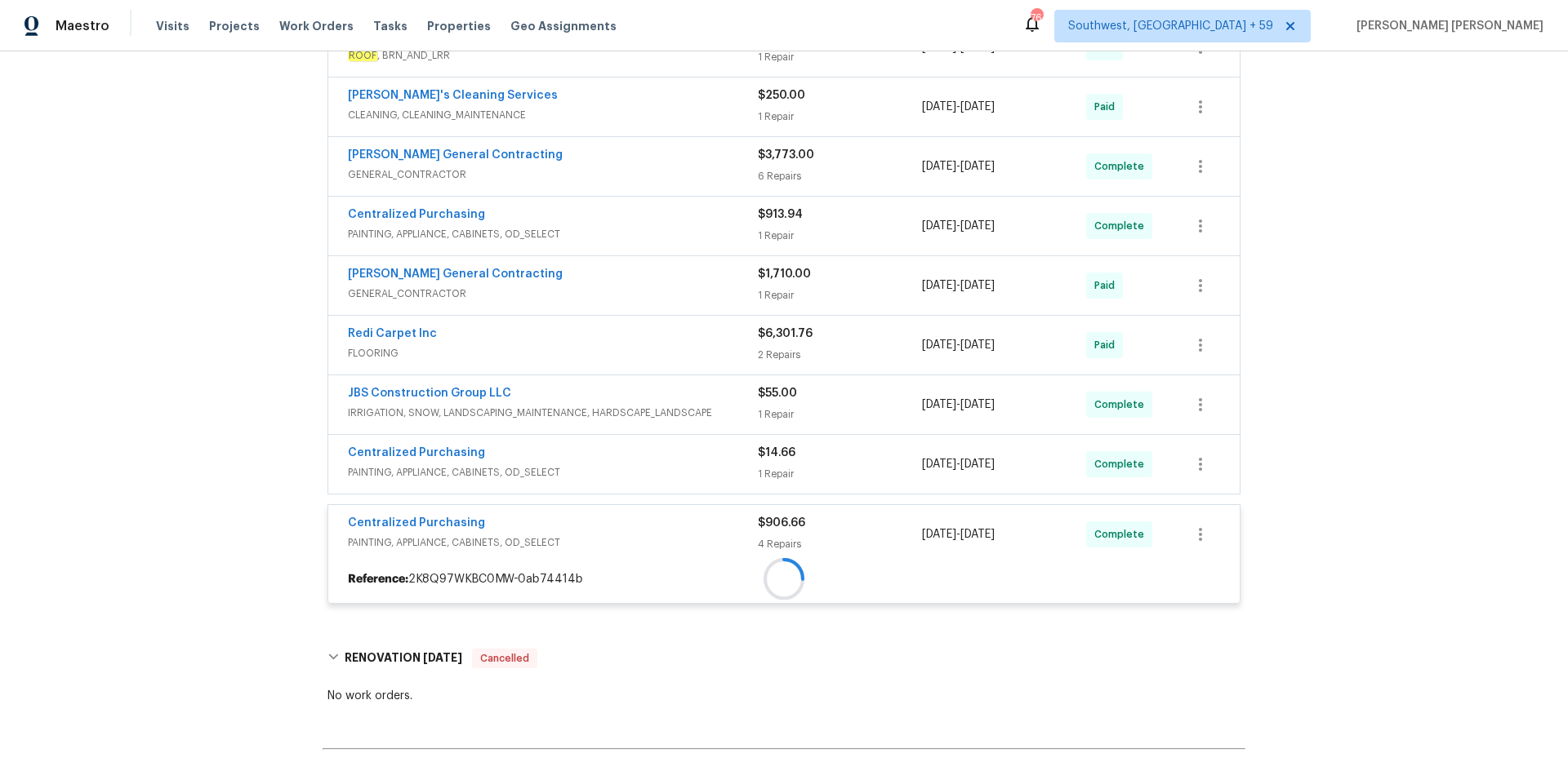
scroll to position [539, 0]
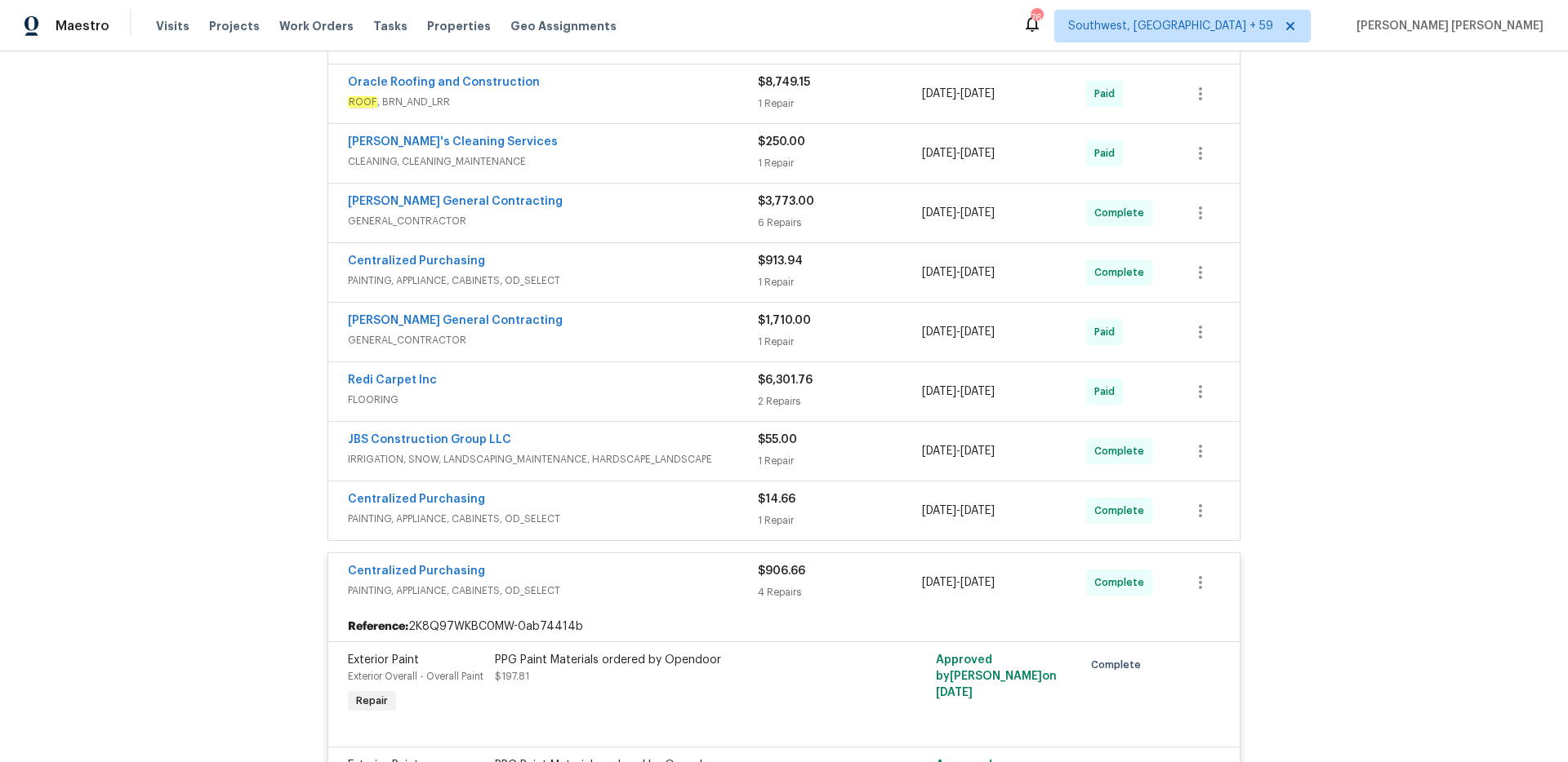
click at [685, 512] on span "PAINTING, APPLIANCE, CABINETS, OD_SELECT" at bounding box center [553, 519] width 410 height 16
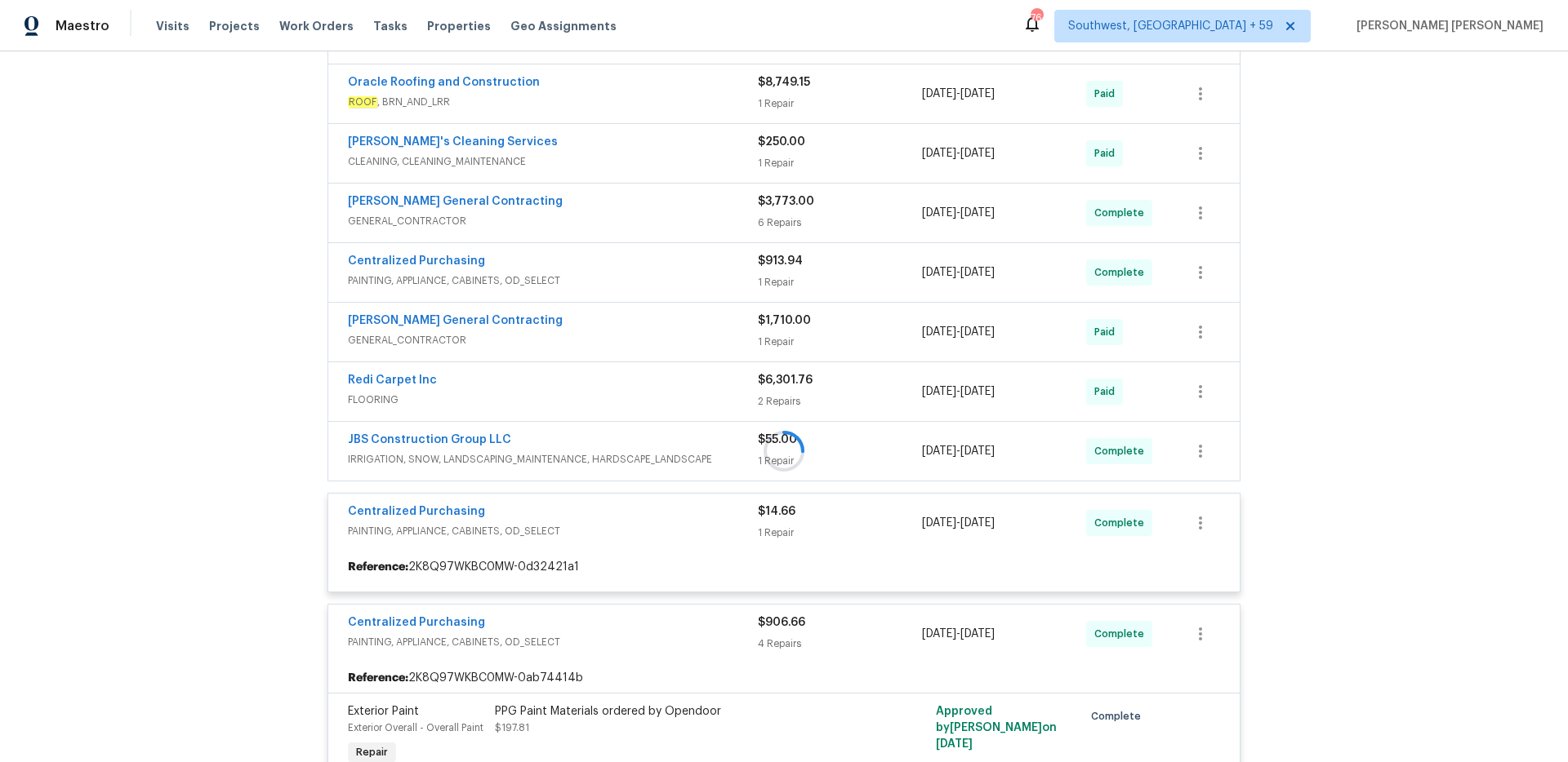
scroll to position [508, 0]
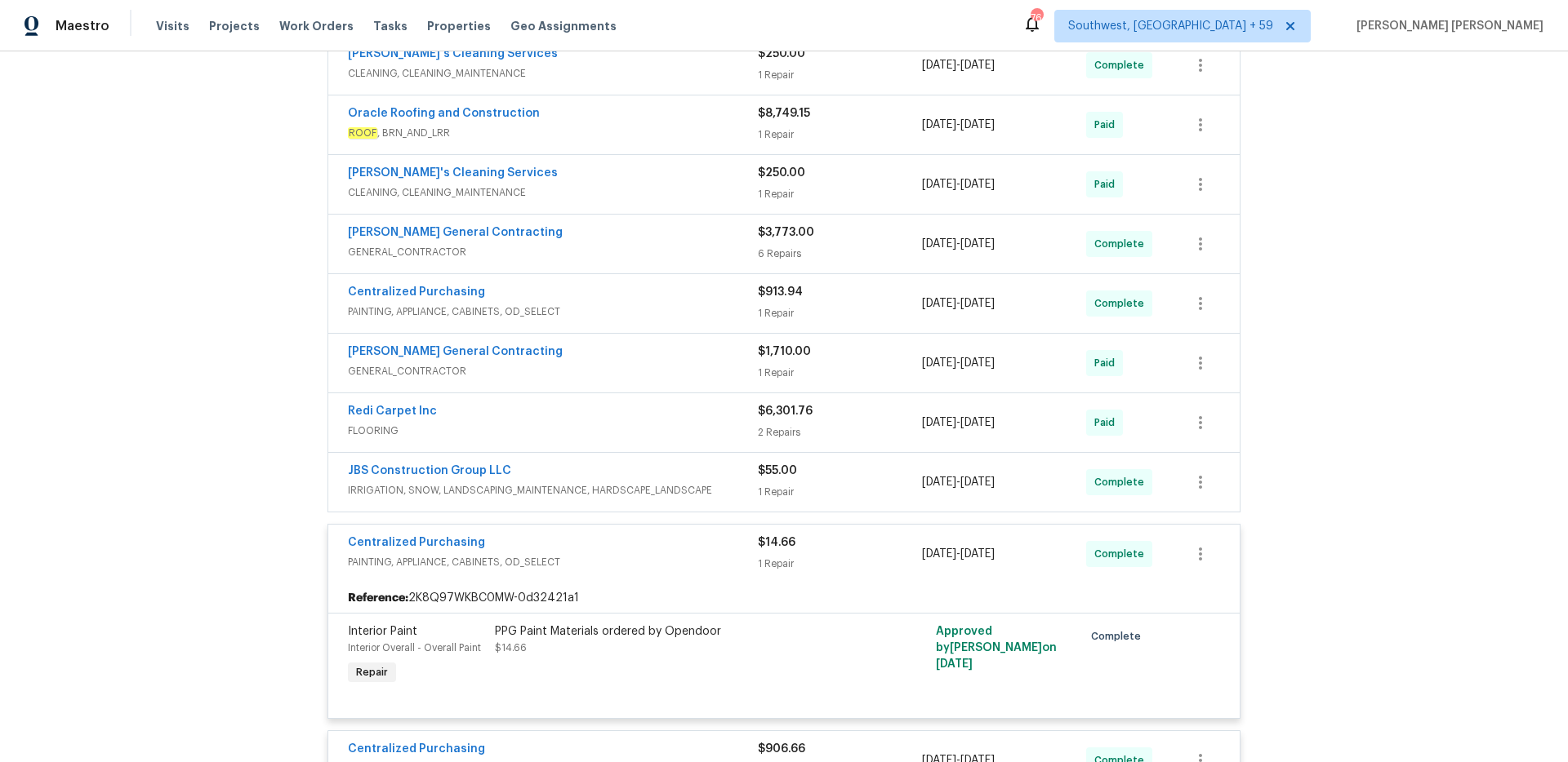
click at [709, 492] on span "IRRIGATION, SNOW, LANDSCAPING_MAINTENANCE, HARDSCAPE_LANDSCAPE" at bounding box center [553, 491] width 410 height 16
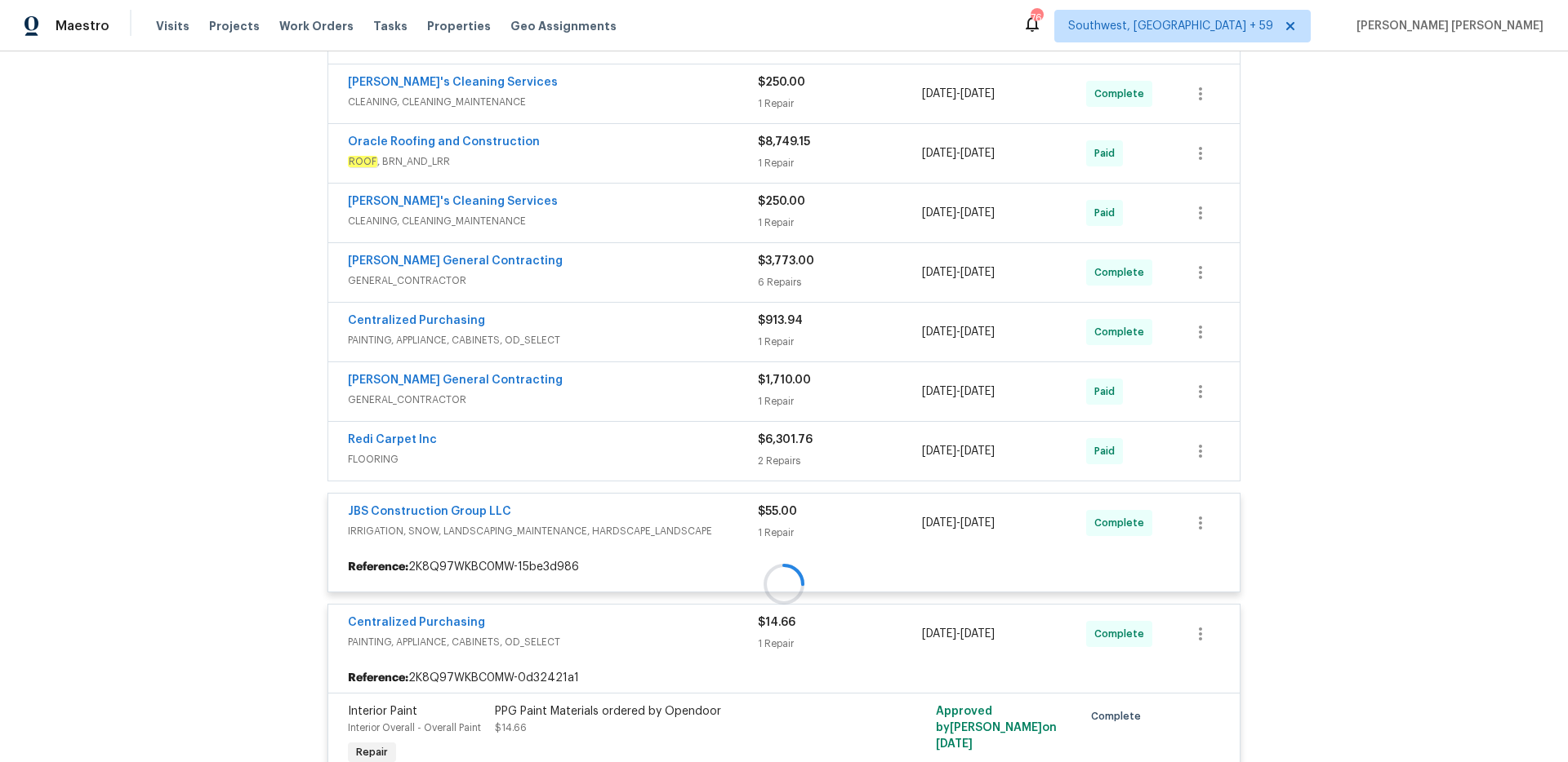
scroll to position [472, 0]
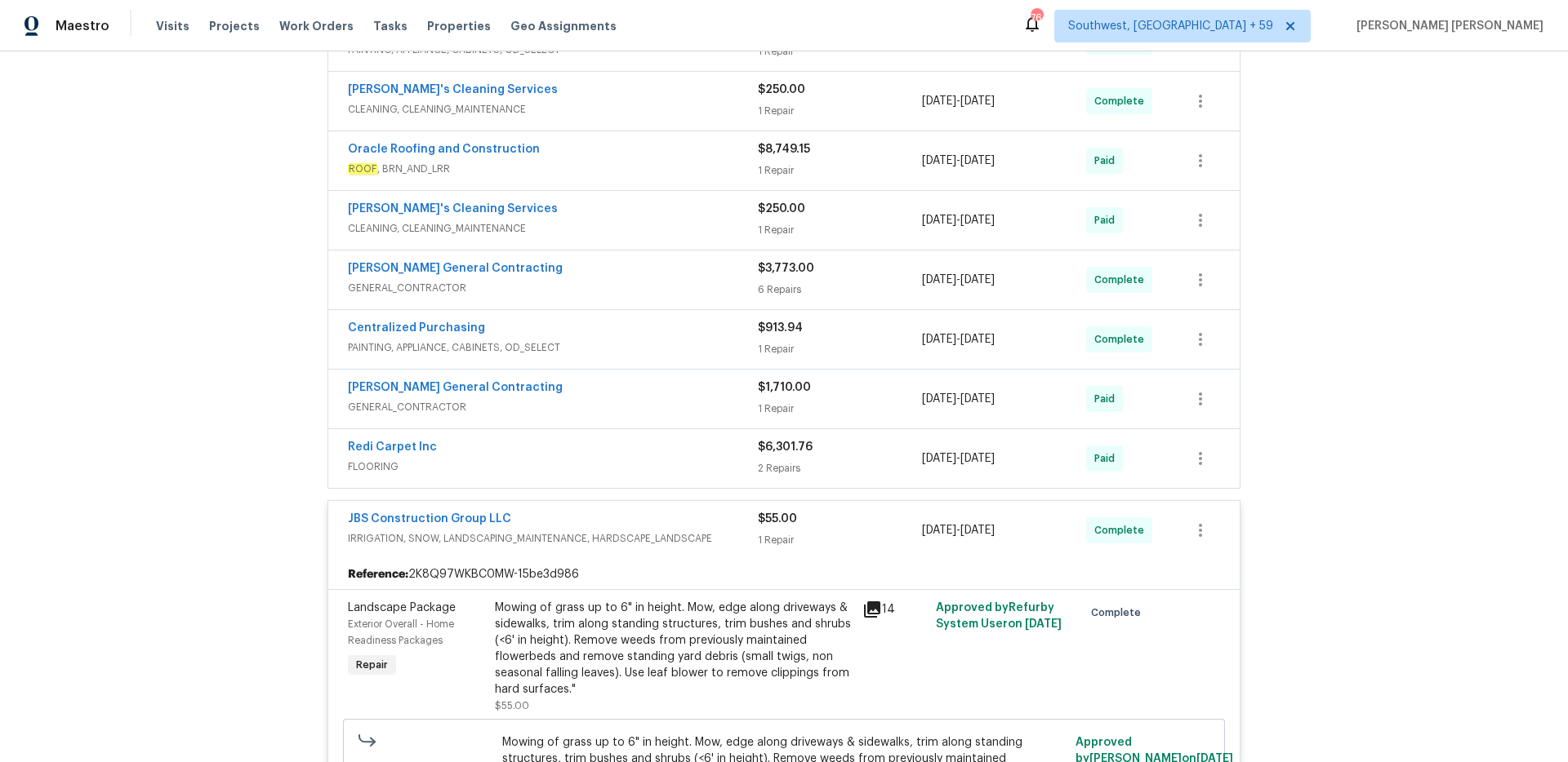
click at [724, 455] on div "Redi Carpet Inc" at bounding box center [553, 449] width 410 height 20
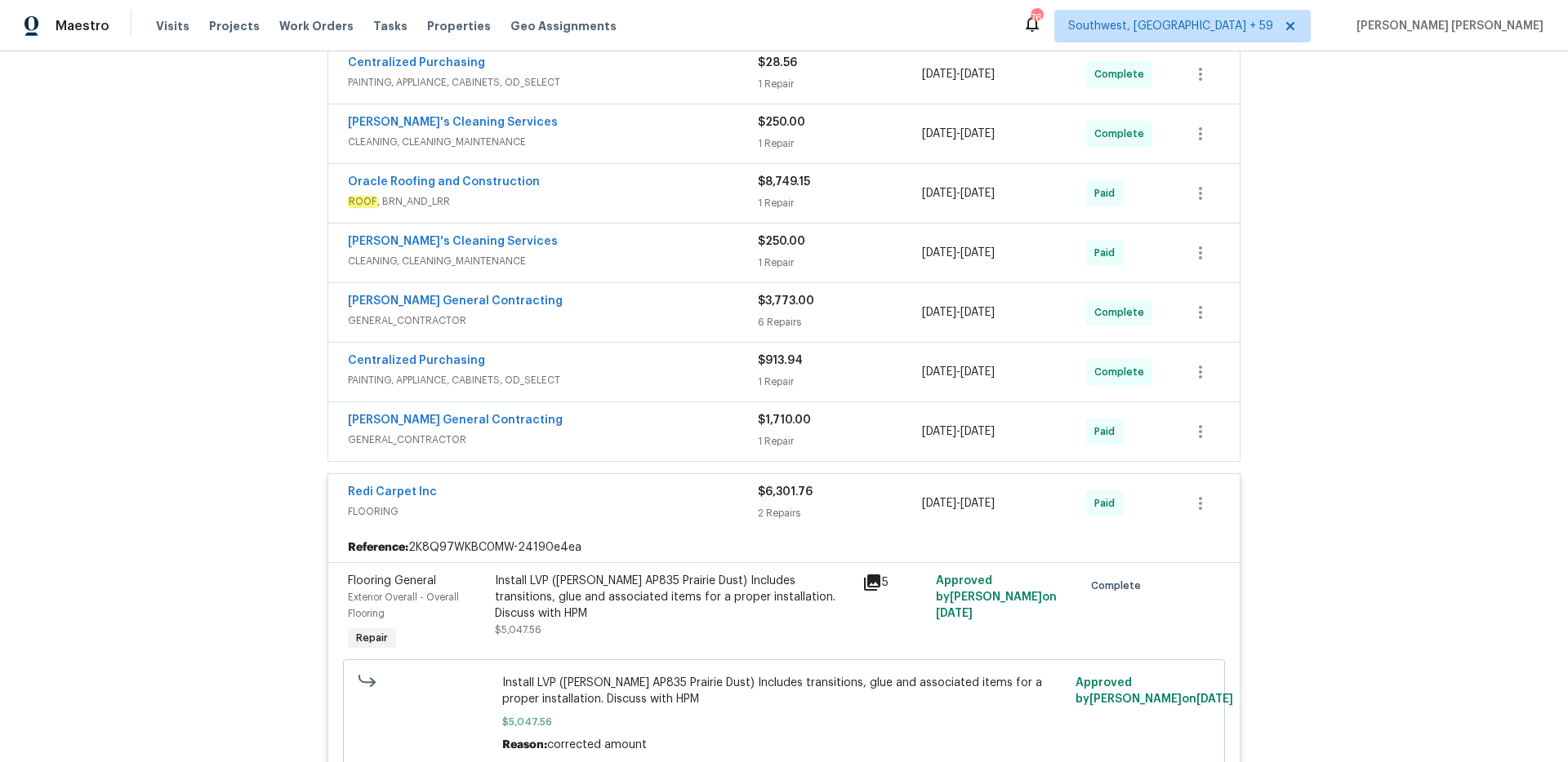
scroll to position [435, 0]
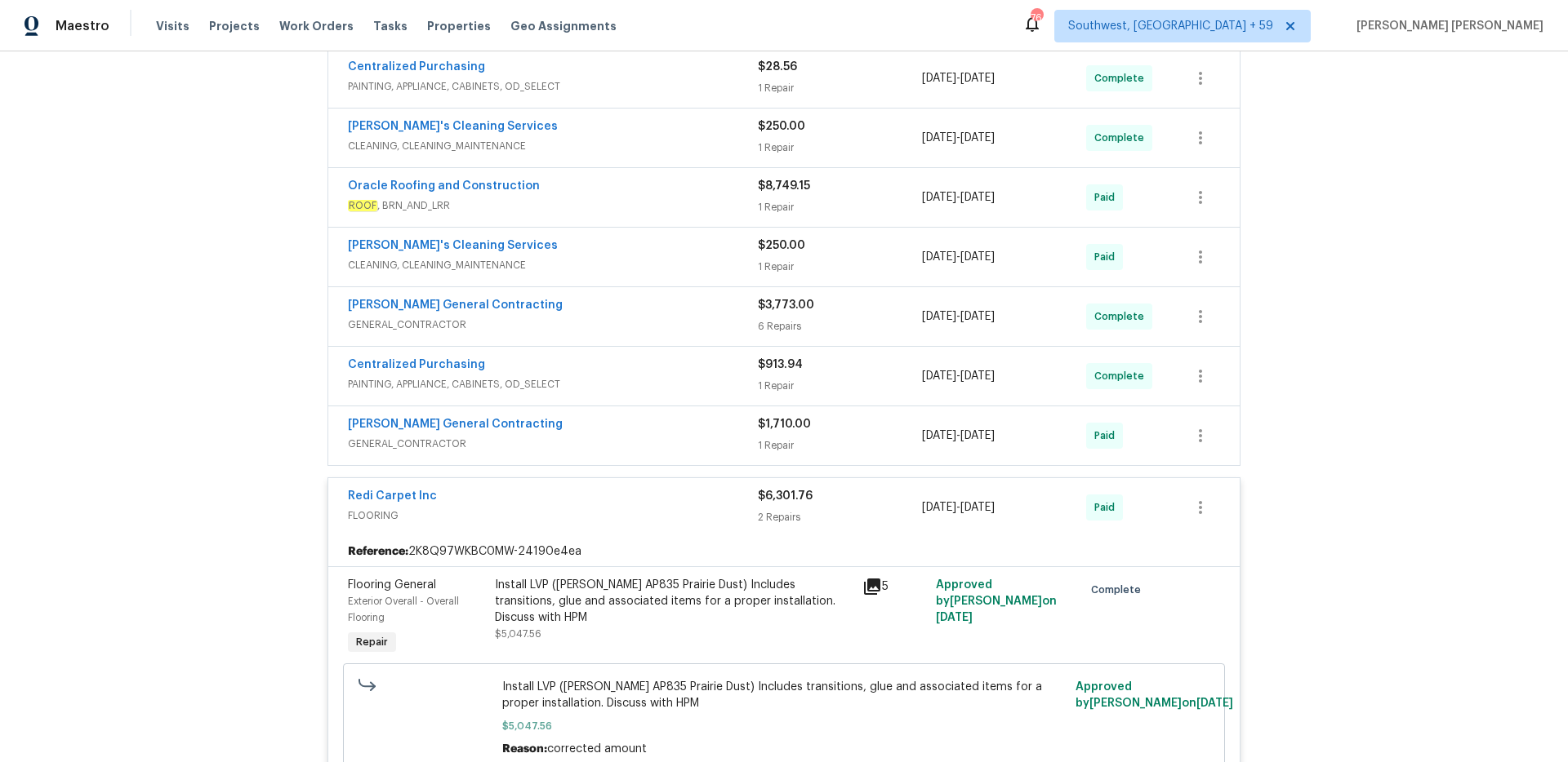
click at [731, 427] on div "[PERSON_NAME] General Contracting" at bounding box center [553, 426] width 410 height 20
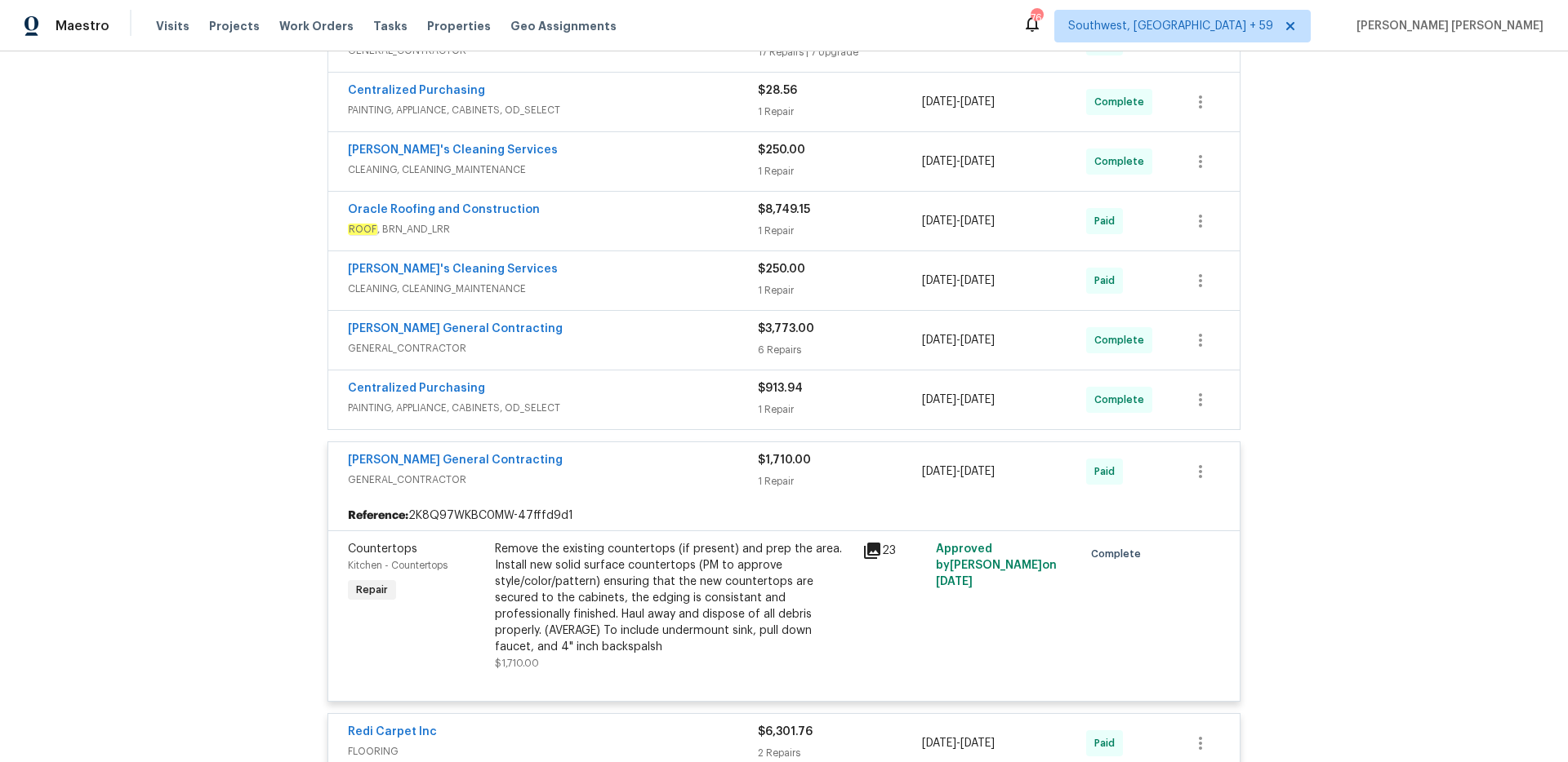
scroll to position [410, 0]
click at [728, 396] on div "Centralized Purchasing" at bounding box center [553, 392] width 410 height 20
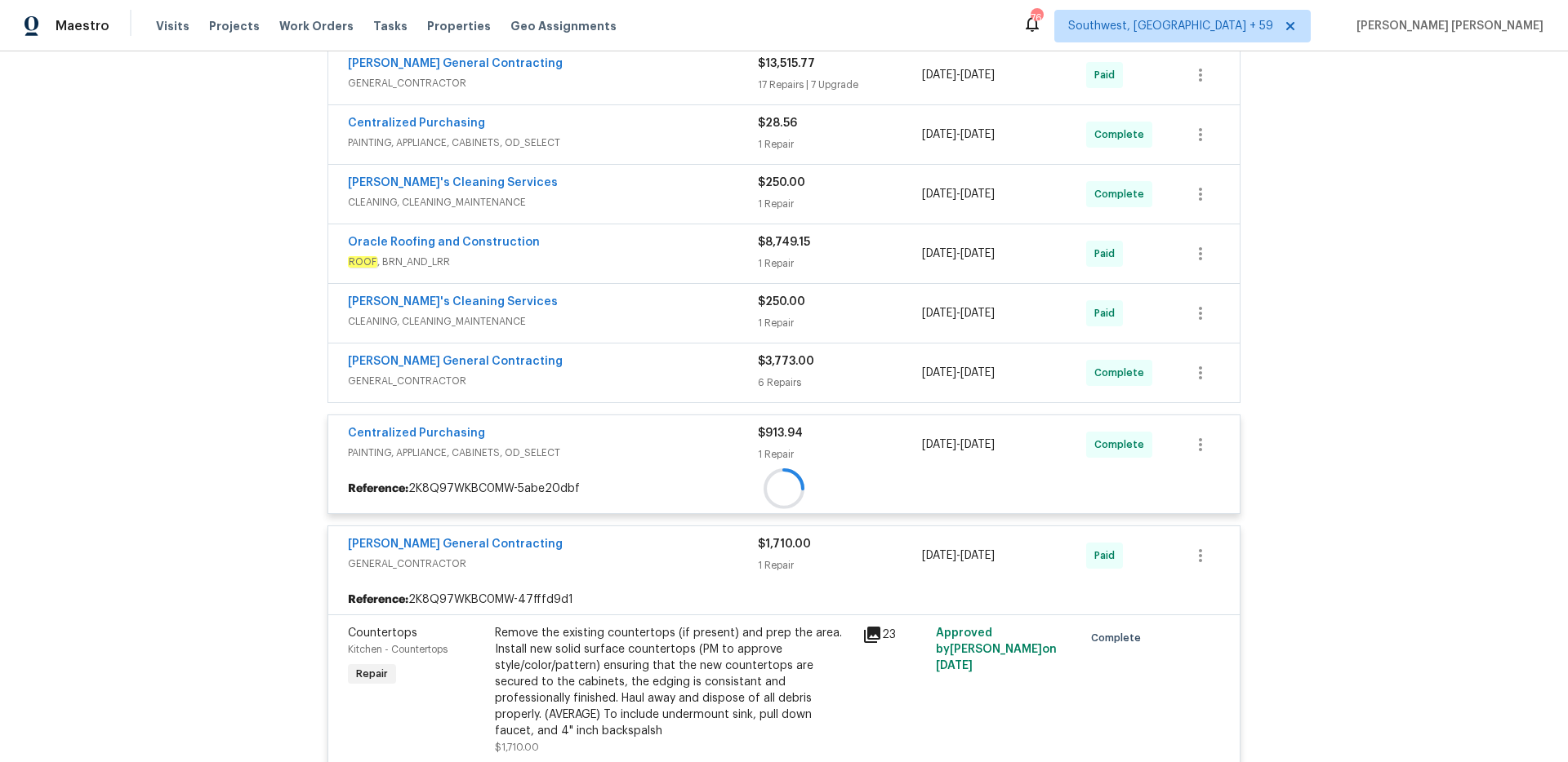
scroll to position [365, 0]
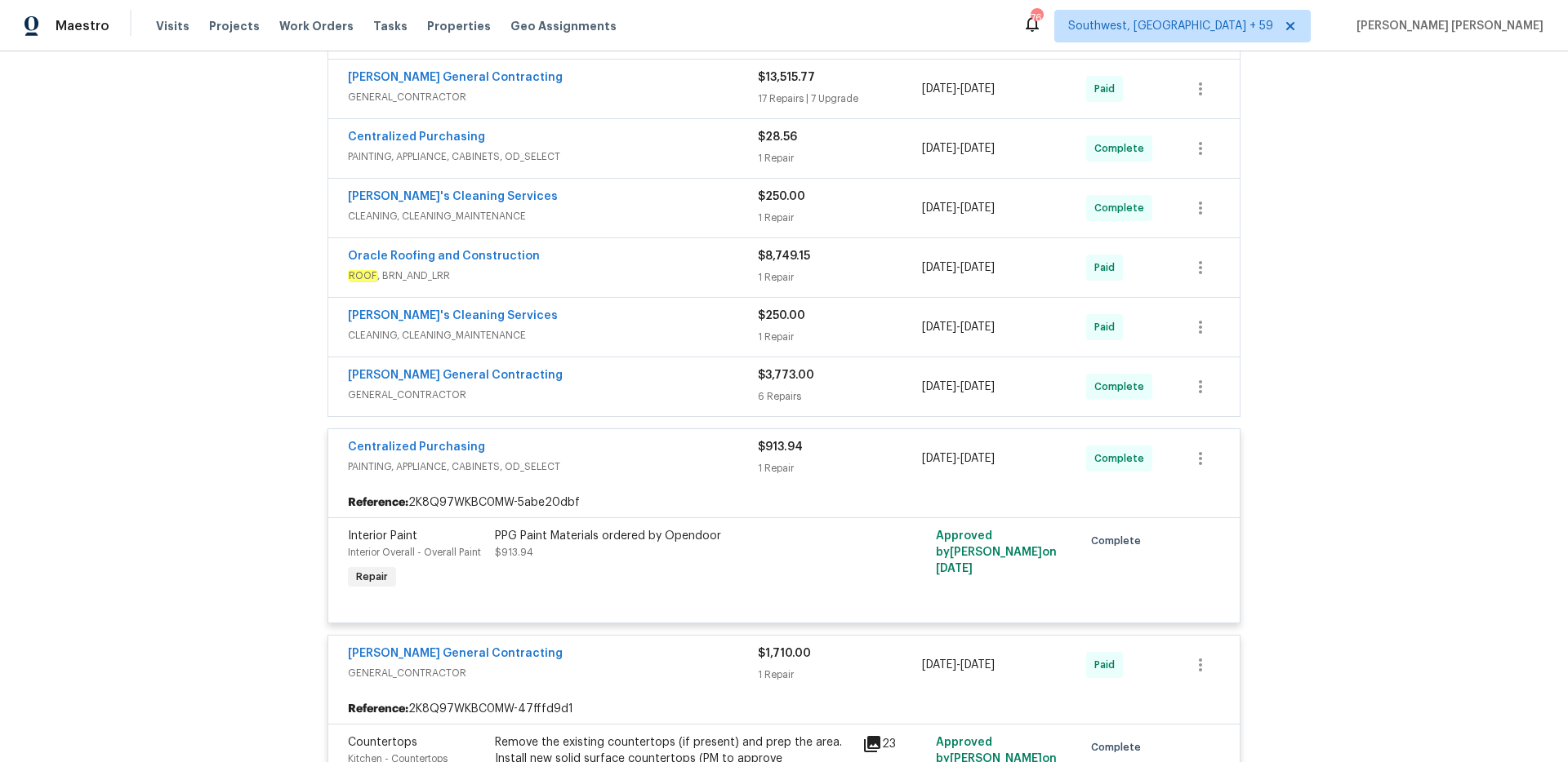
click at [722, 401] on span "GENERAL_CONTRACTOR" at bounding box center [553, 395] width 410 height 16
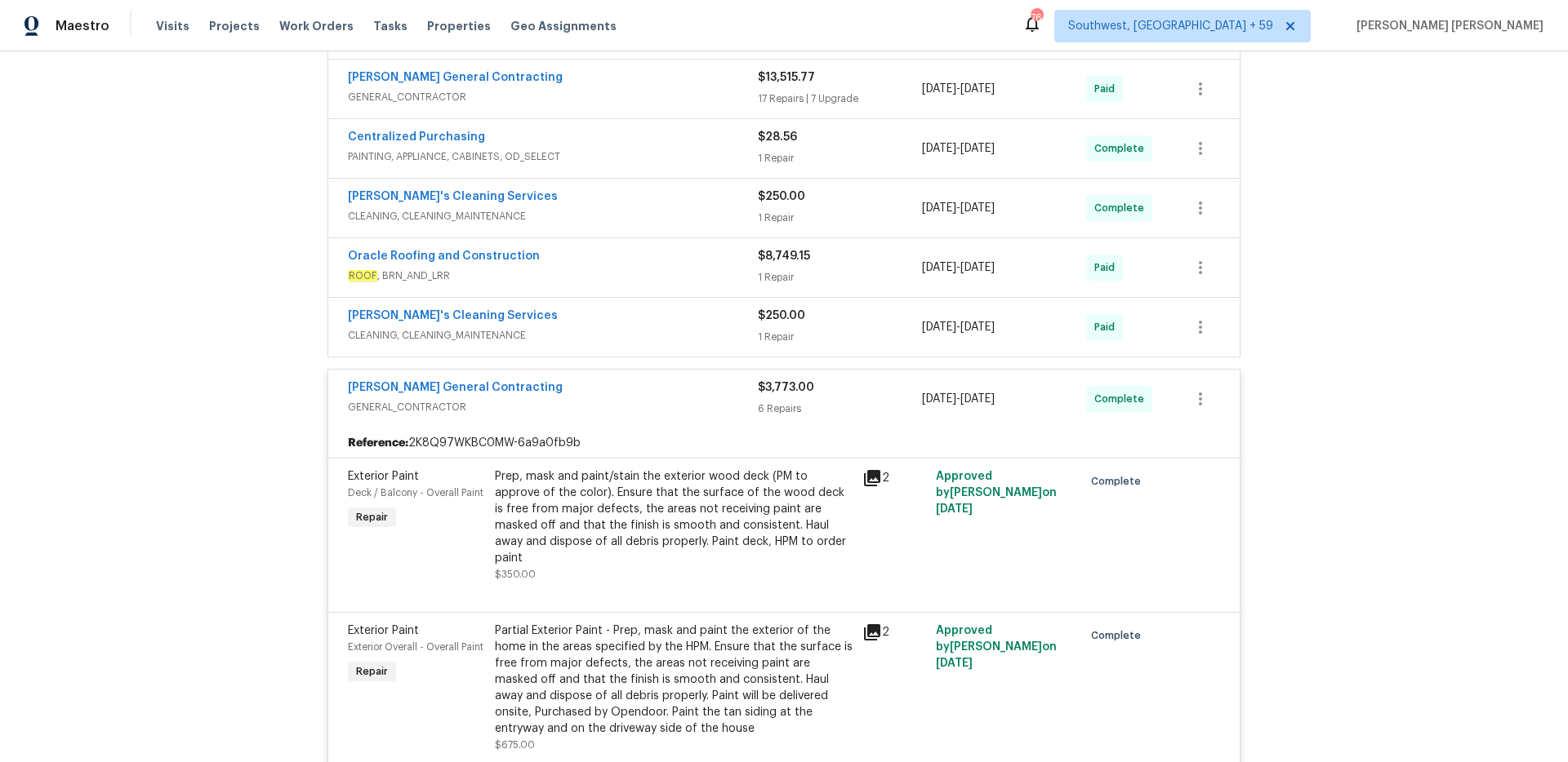
click at [735, 325] on div "[PERSON_NAME]'s Cleaning Services" at bounding box center [553, 317] width 410 height 20
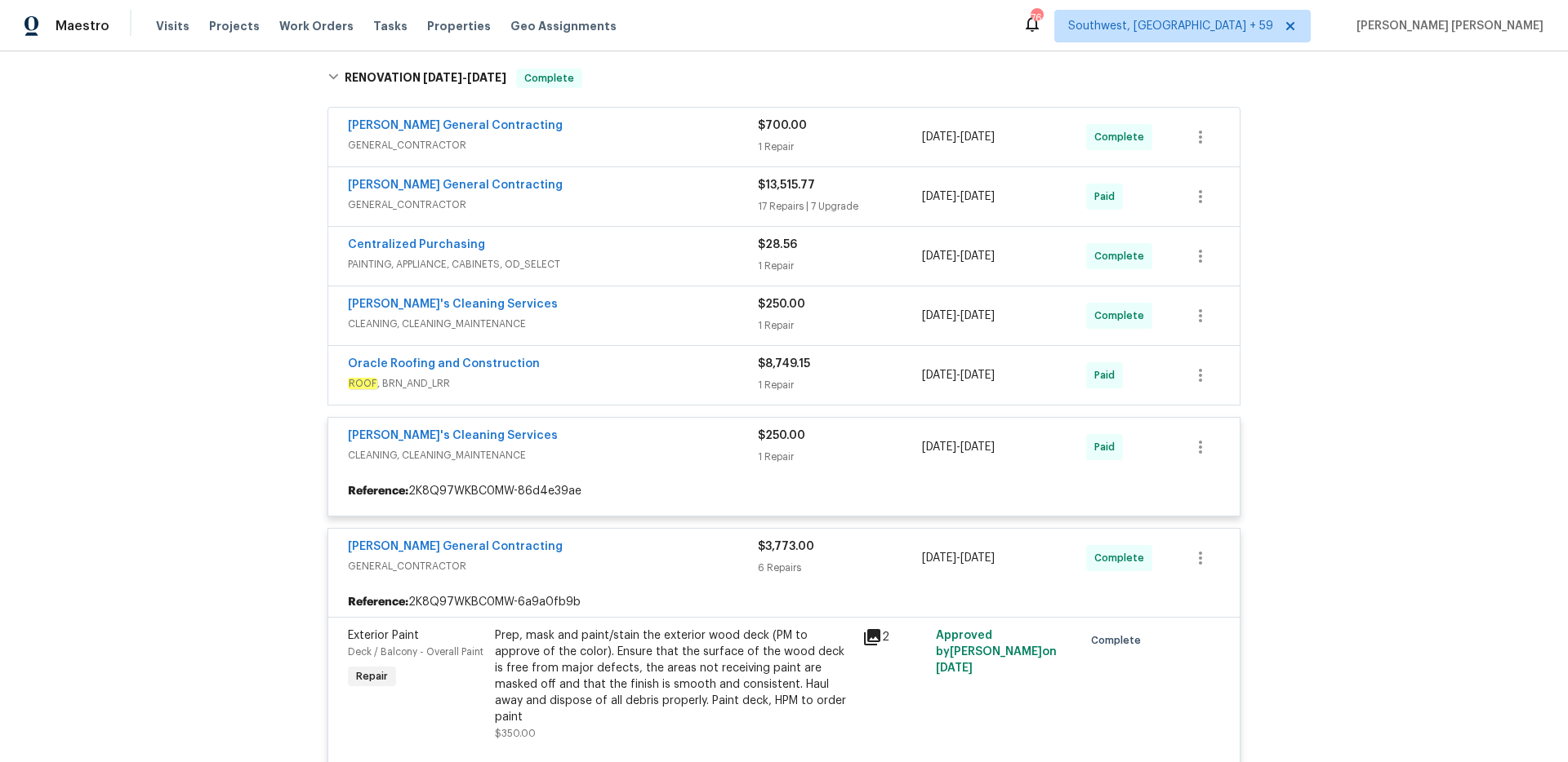
scroll to position [256, 0]
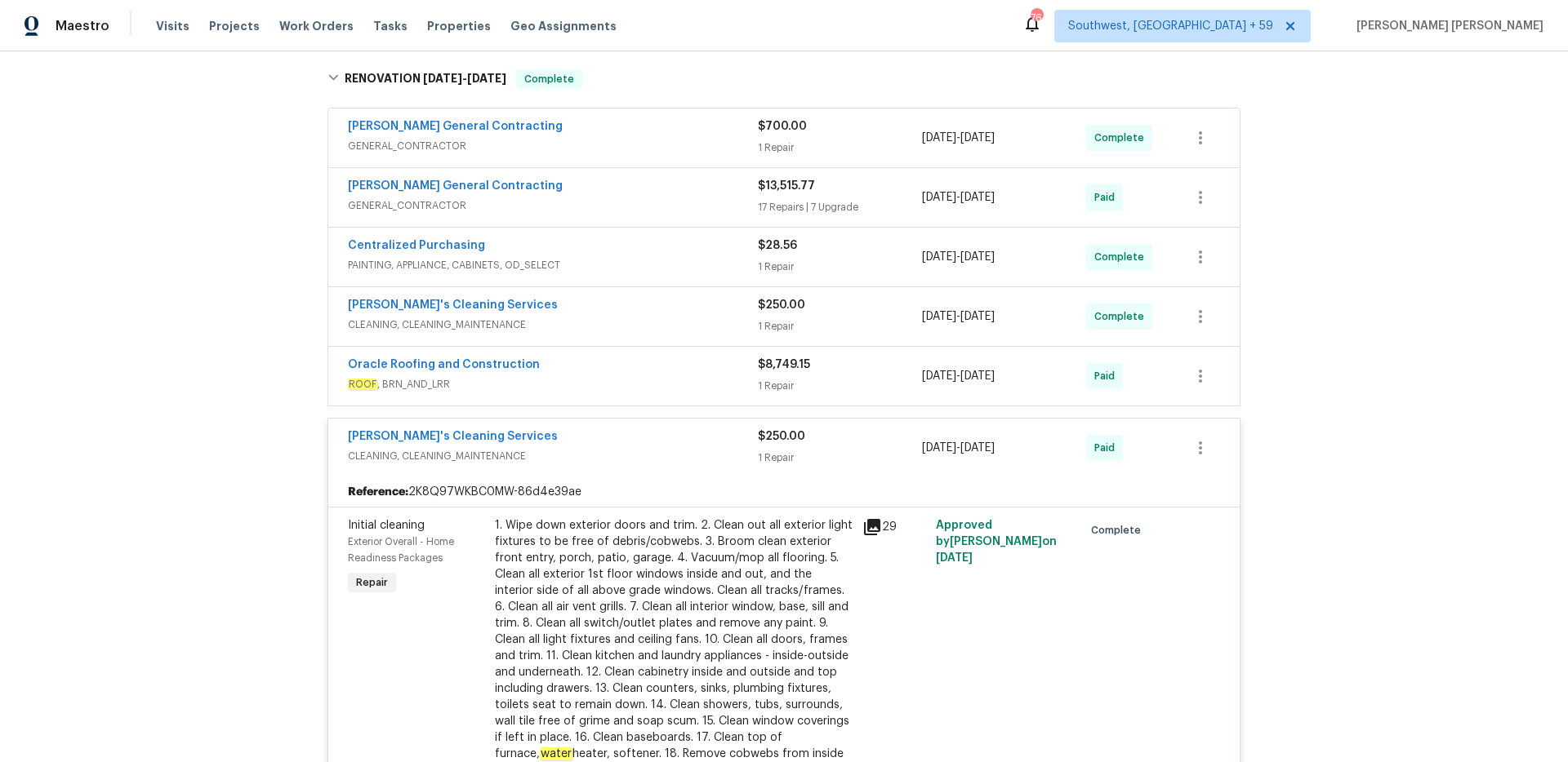
click at [735, 359] on div "Oracle Roofing and Construction" at bounding box center [553, 367] width 410 height 20
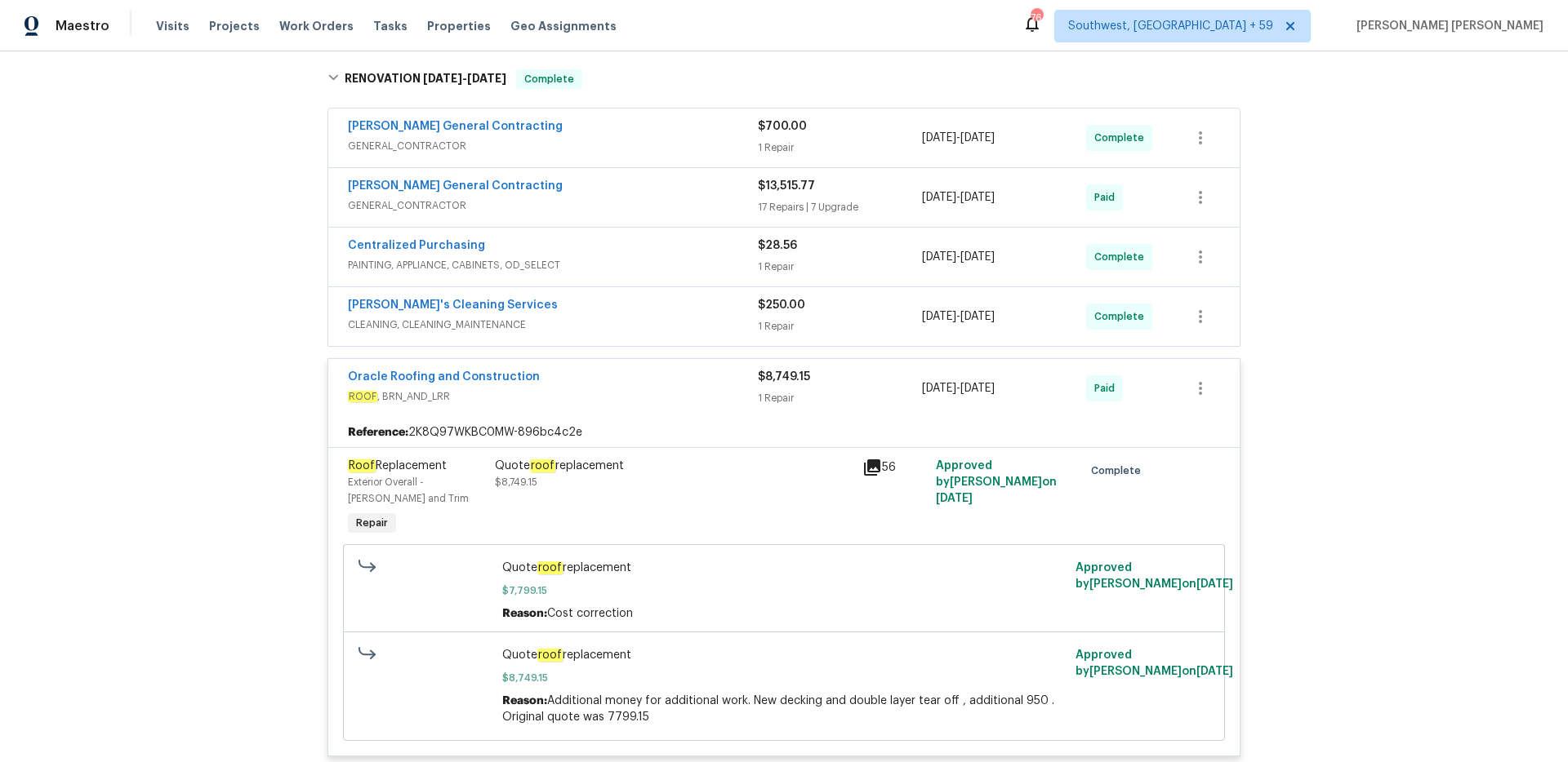
click at [735, 307] on div "[PERSON_NAME]'s Cleaning Services" at bounding box center [553, 307] width 410 height 20
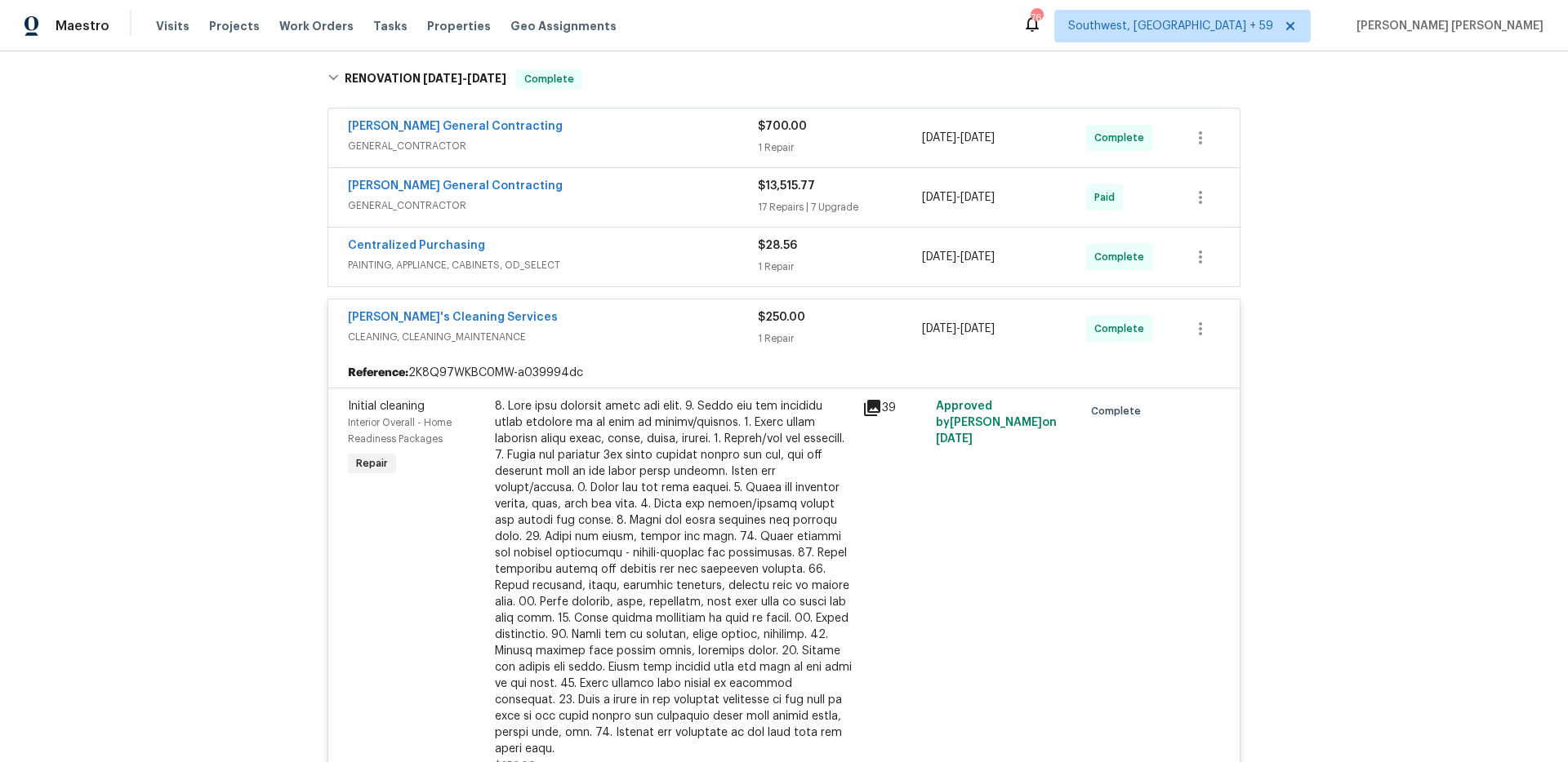
click at [732, 247] on div "Centralized Purchasing" at bounding box center [553, 247] width 410 height 20
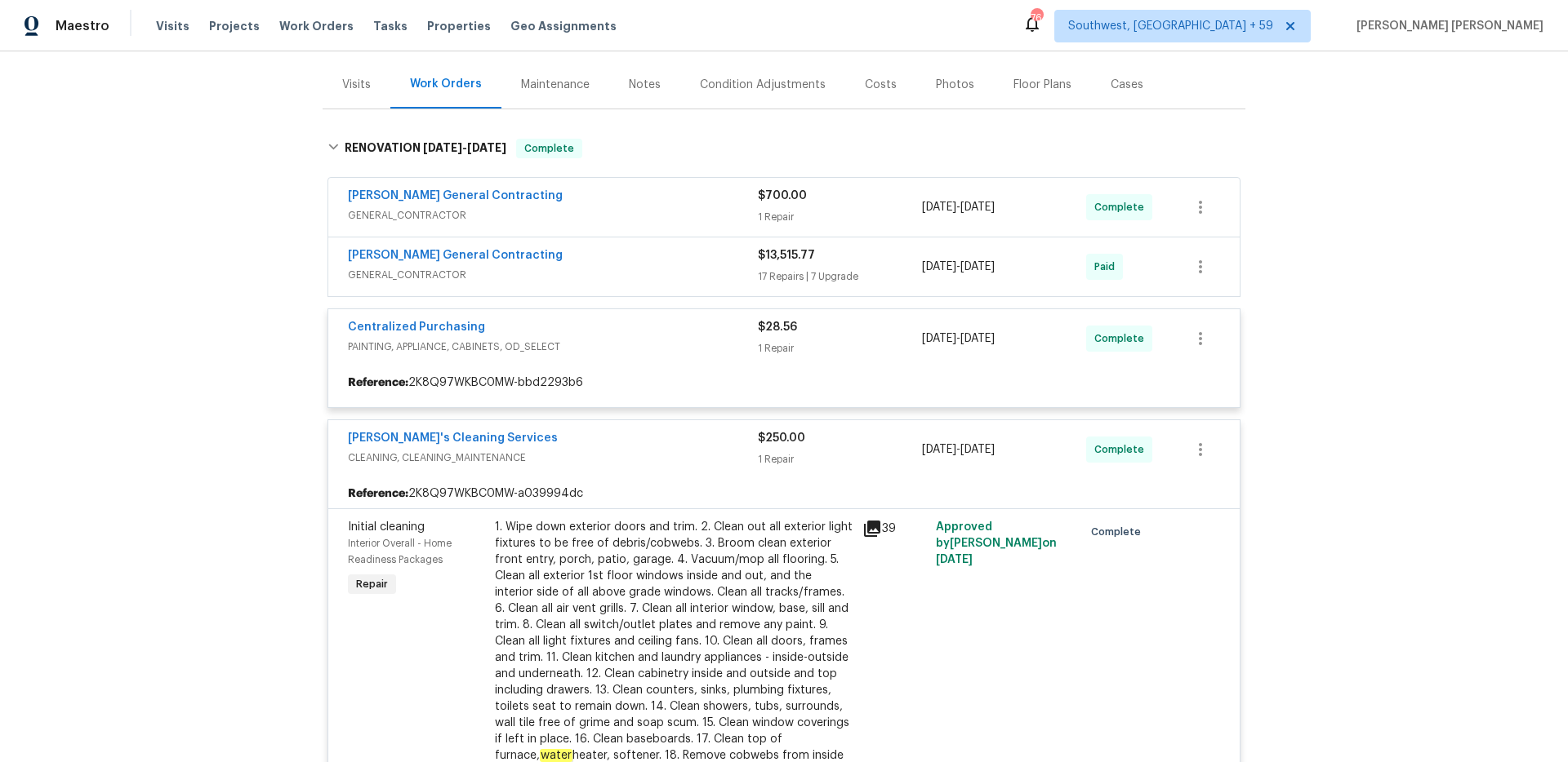
scroll to position [181, 0]
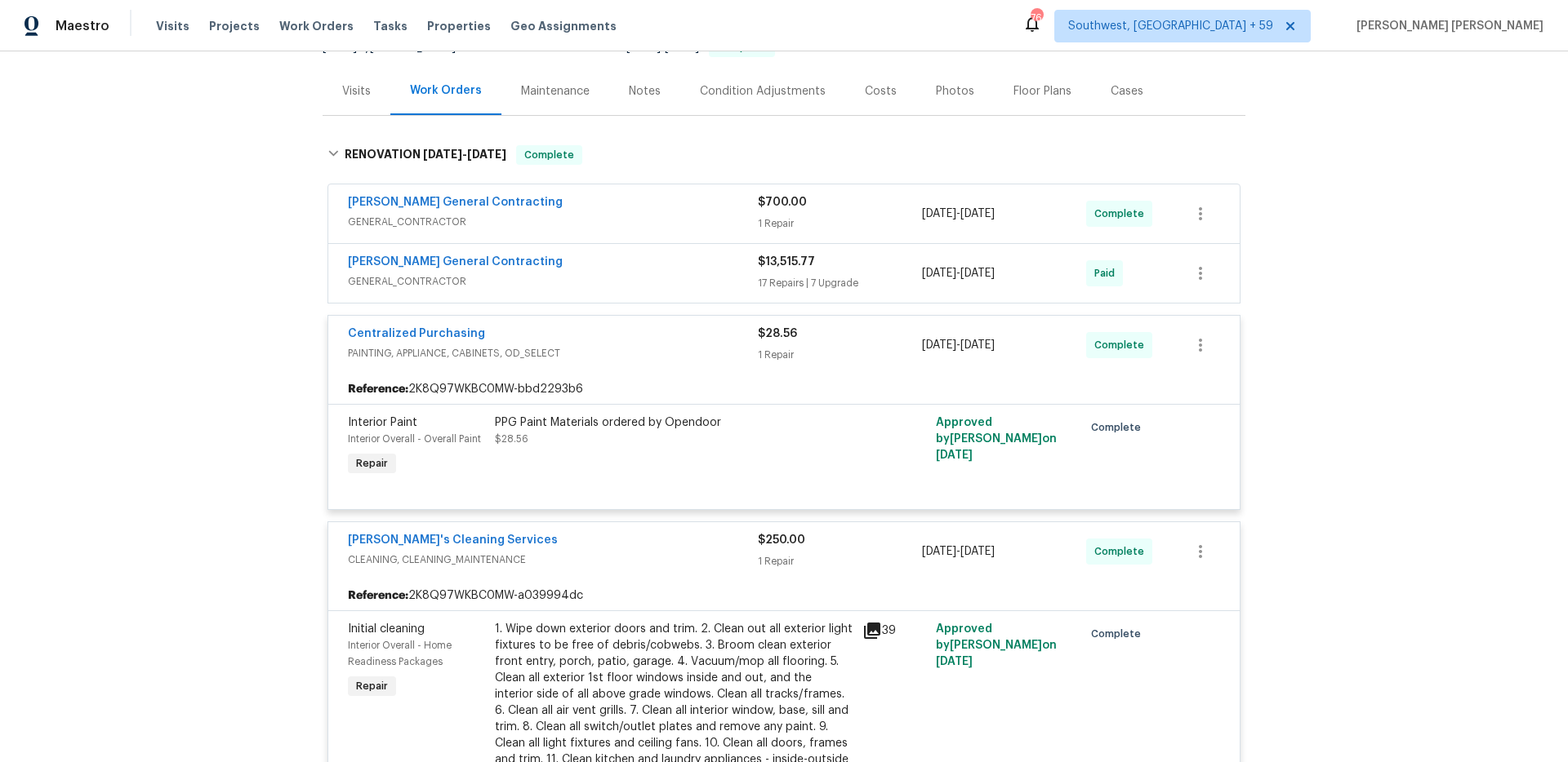
click at [712, 268] on div "Nicholson General Contracting" at bounding box center [553, 264] width 410 height 20
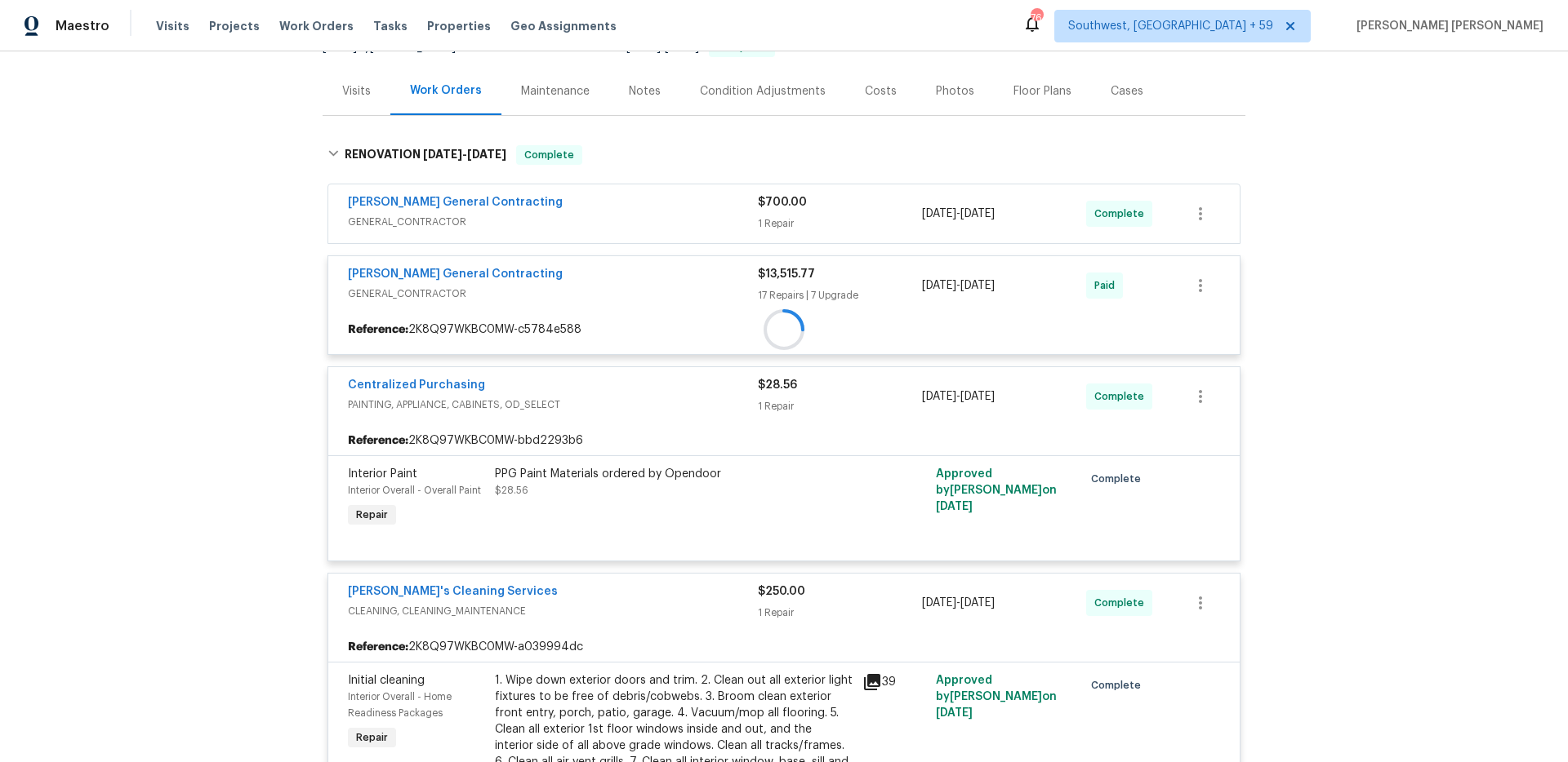
scroll to position [147, 0]
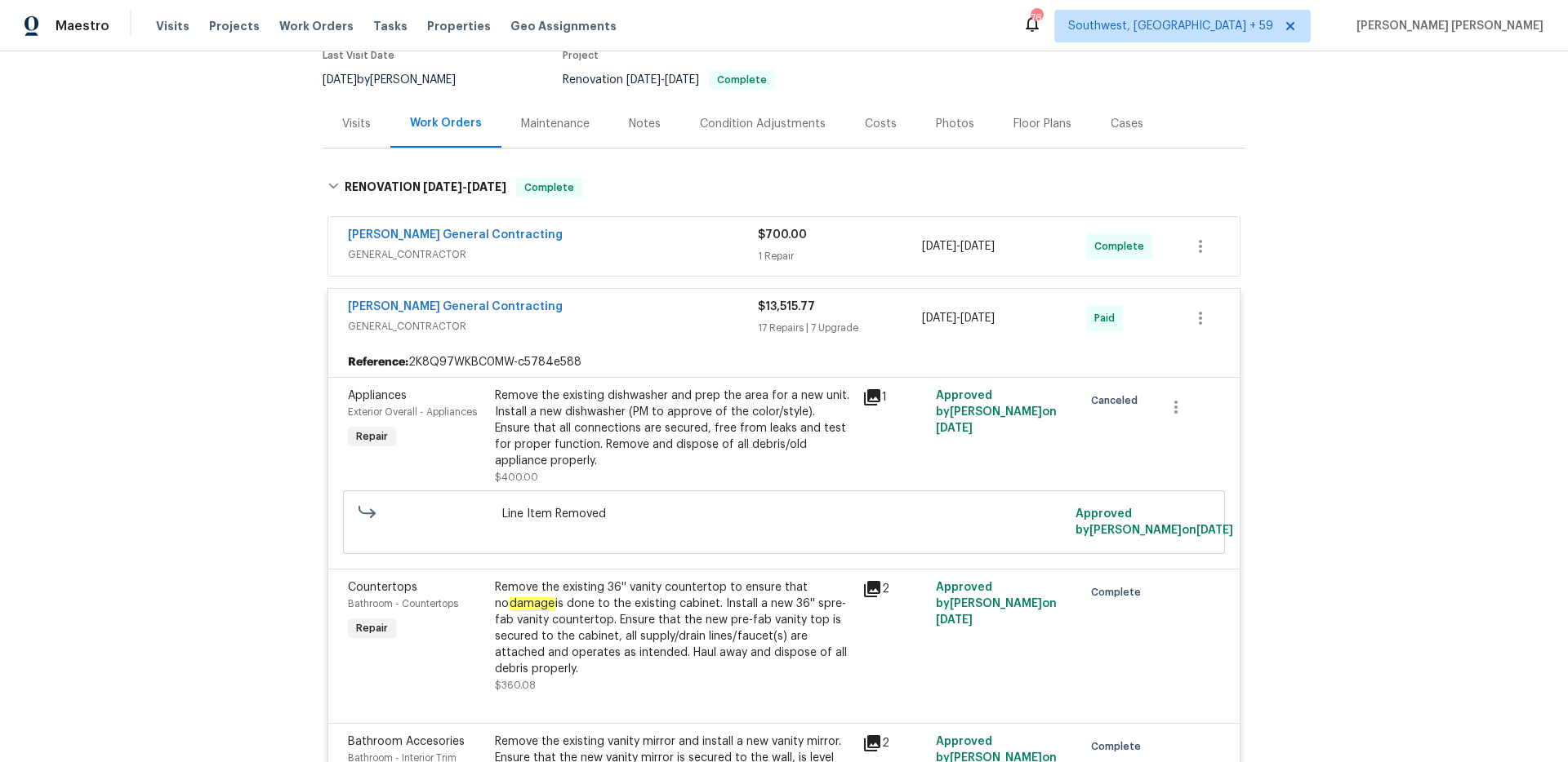
click at [700, 235] on div "Nicholson General Contracting" at bounding box center [553, 237] width 410 height 20
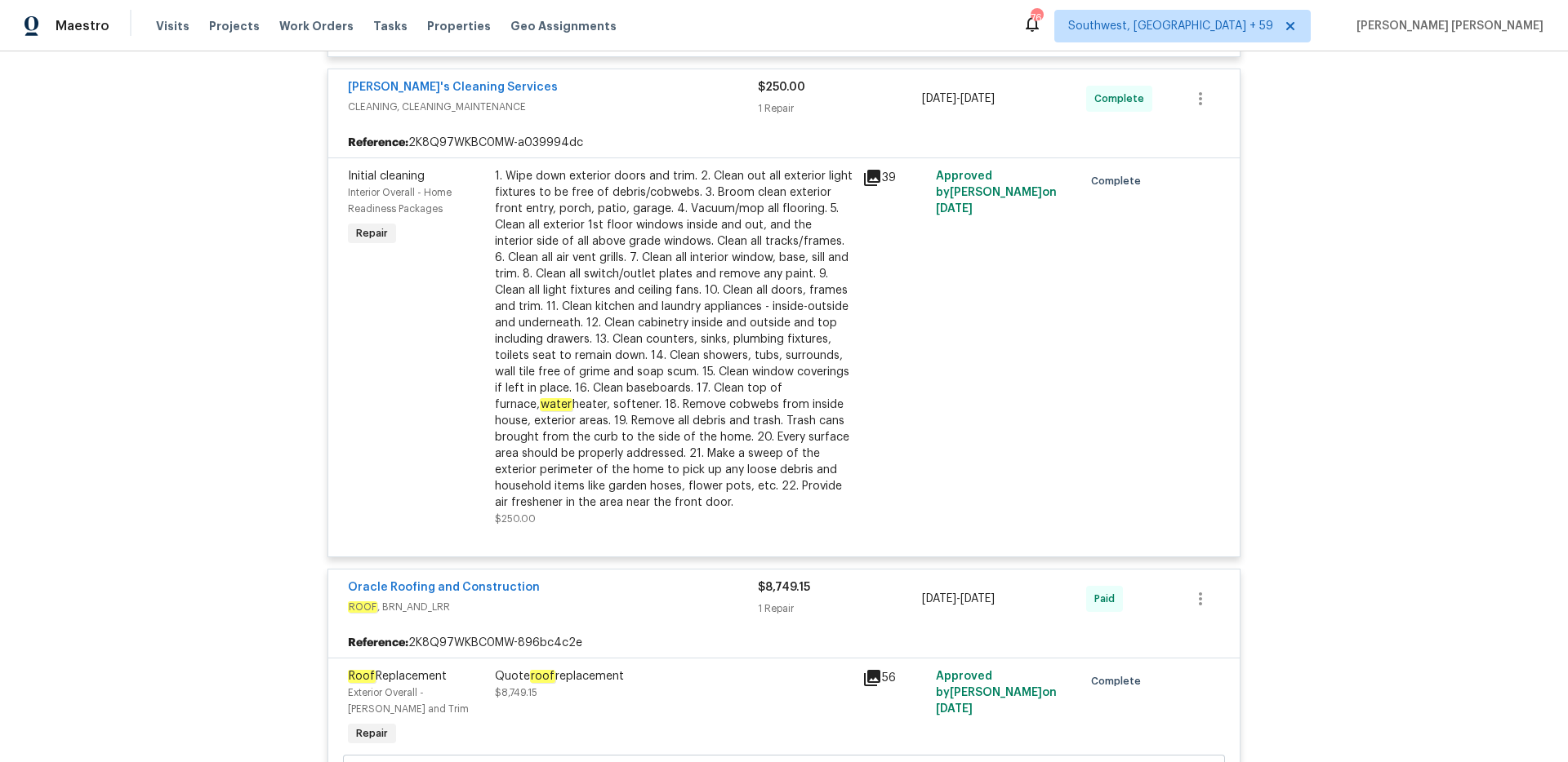
scroll to position [5135, 0]
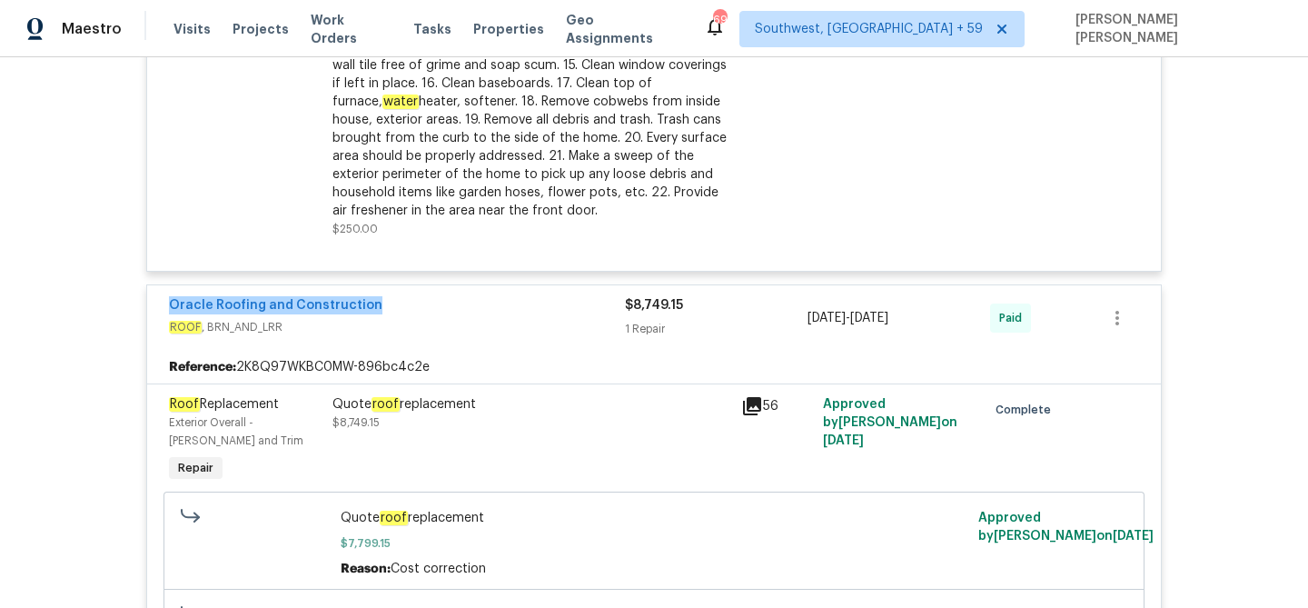
scroll to position [5048, 0]
click at [341, 23] on span "Work Orders" at bounding box center [351, 29] width 81 height 36
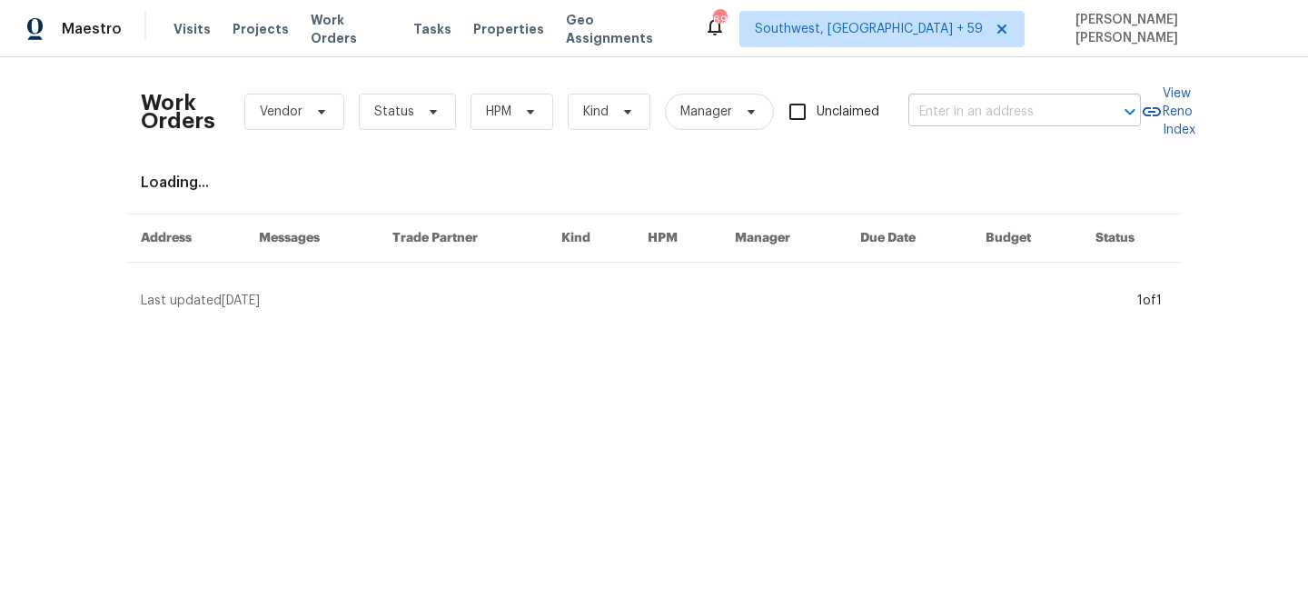
click at [995, 119] on input "text" at bounding box center [999, 112] width 182 height 28
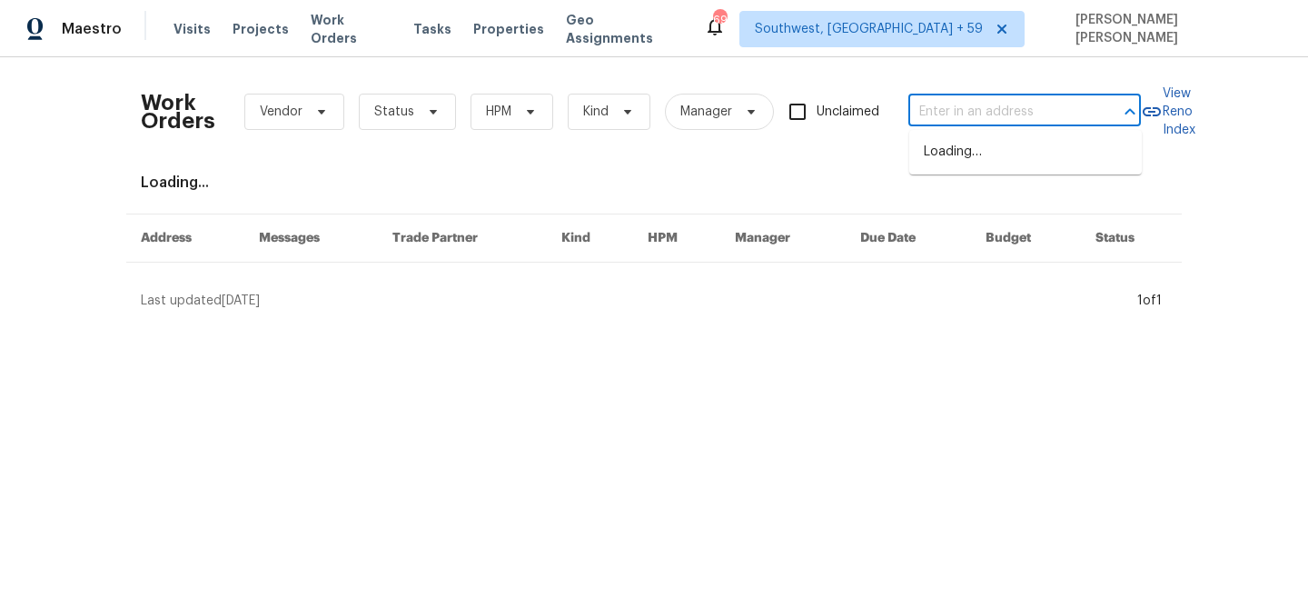
paste input "5709 Jaysin Douglas St, North Las Vegas, NV 89031"
type input "5709 Jaysin Douglas St, North Las Vegas, NV 89031"
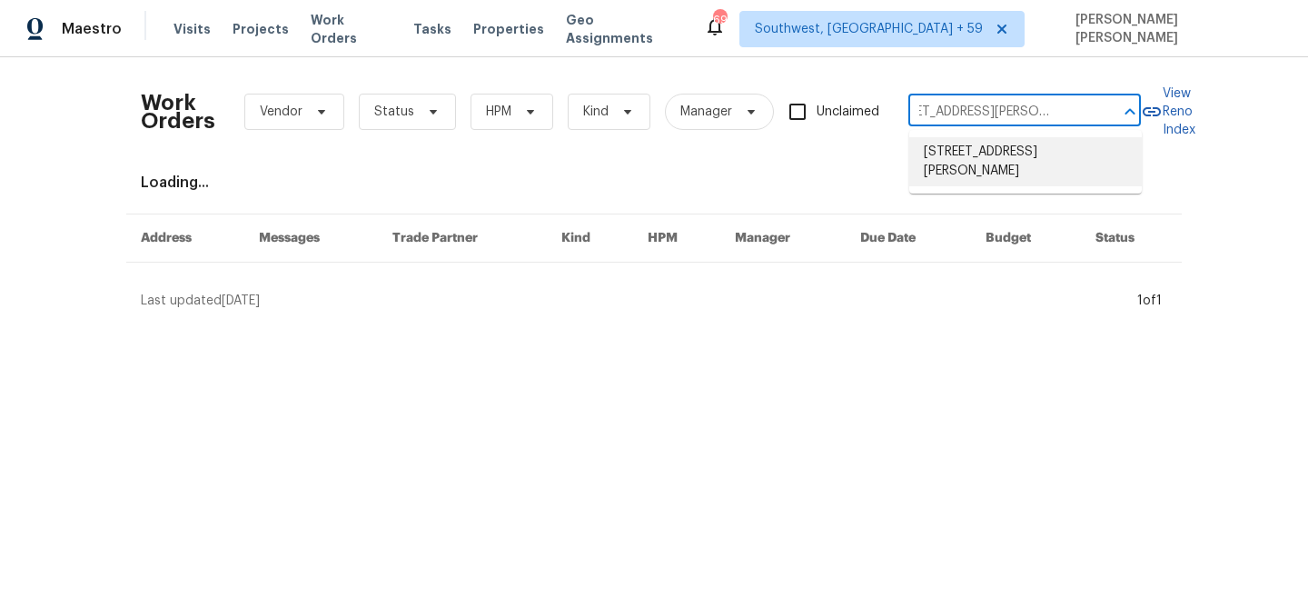
click at [997, 169] on li "5709 Jaysin Douglas St, North Las Vegas, NV 89031" at bounding box center [1025, 161] width 233 height 49
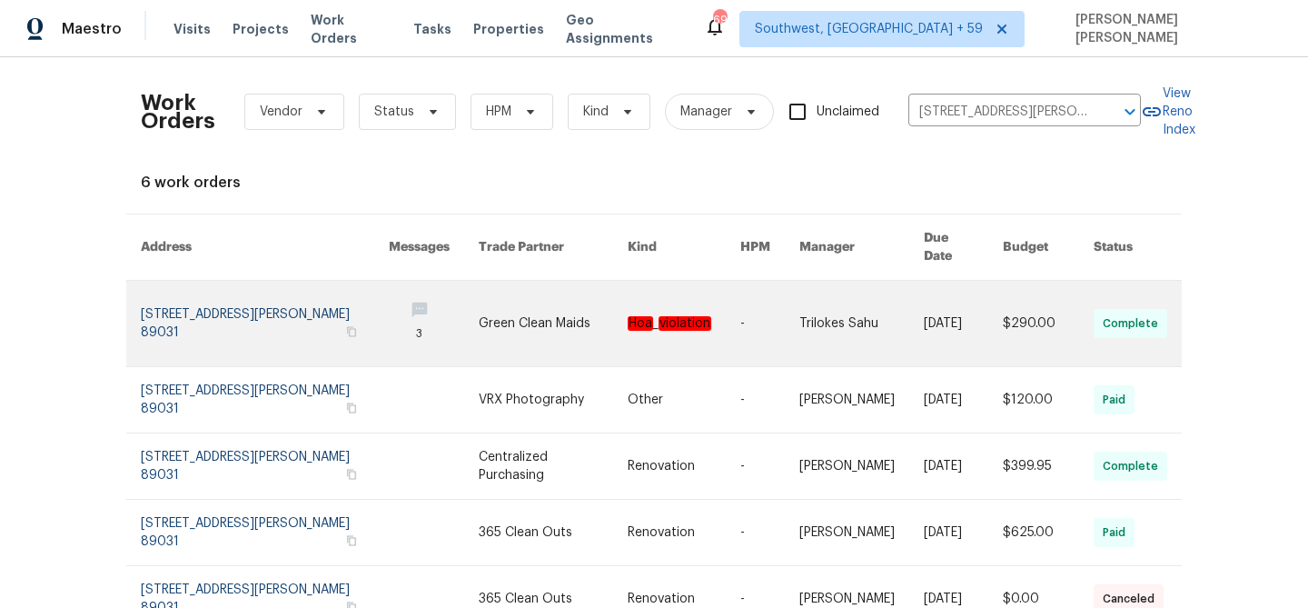
click at [967, 281] on link at bounding box center [963, 323] width 79 height 85
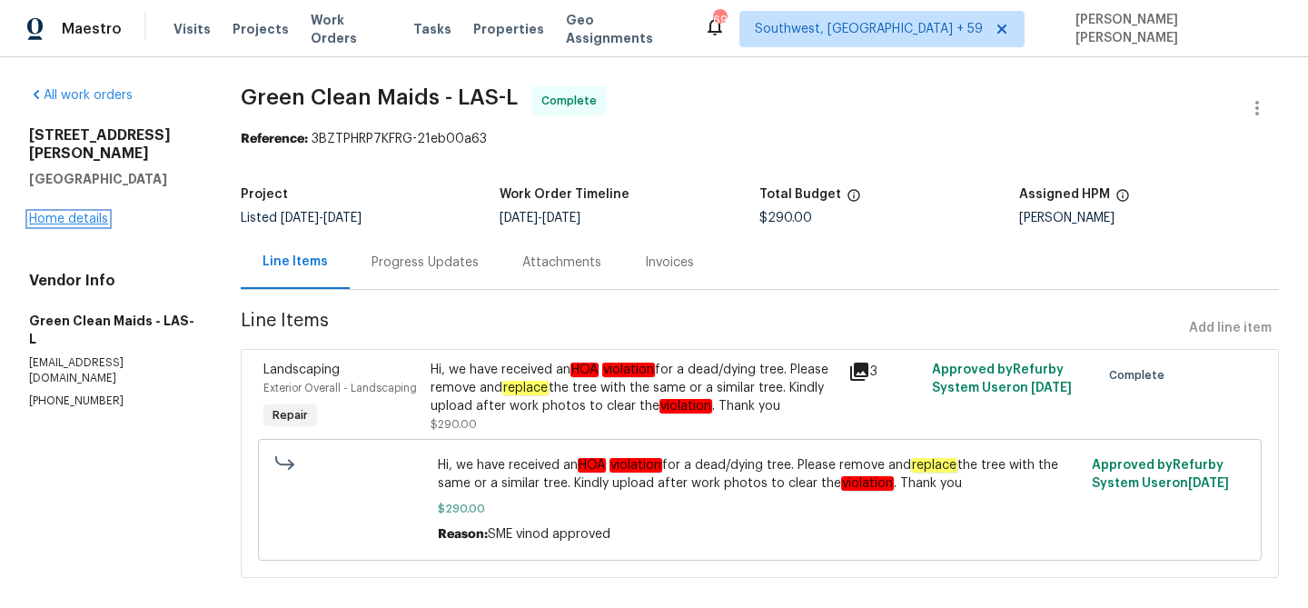
click at [79, 213] on link "Home details" at bounding box center [68, 219] width 79 height 13
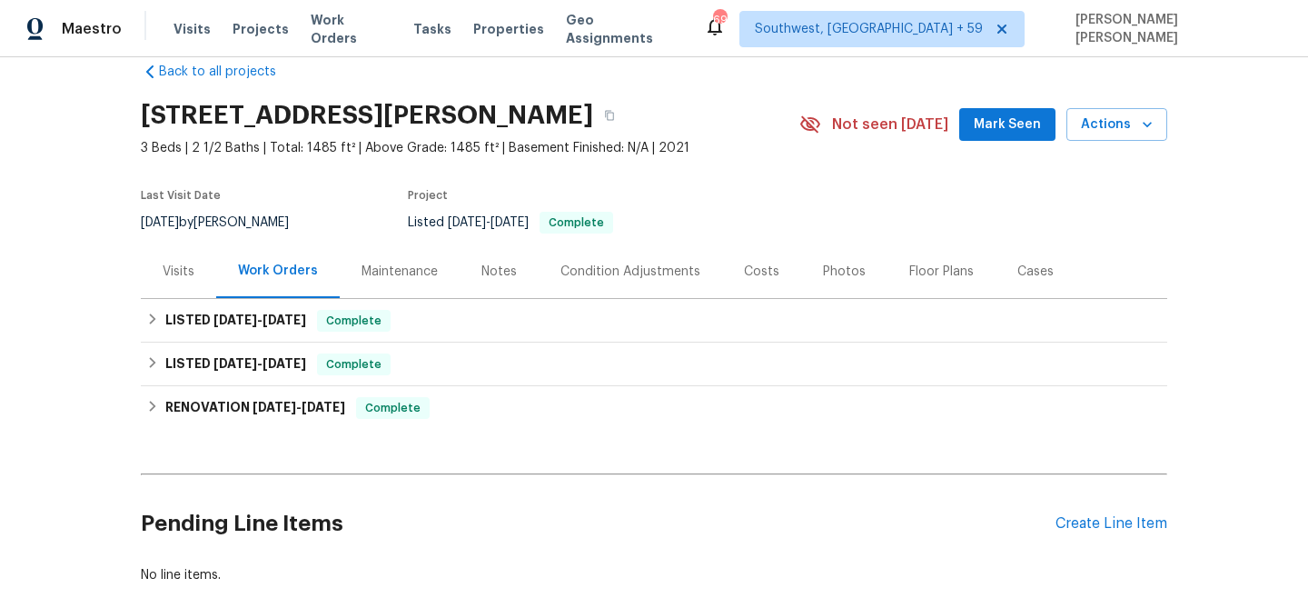
scroll to position [32, 0]
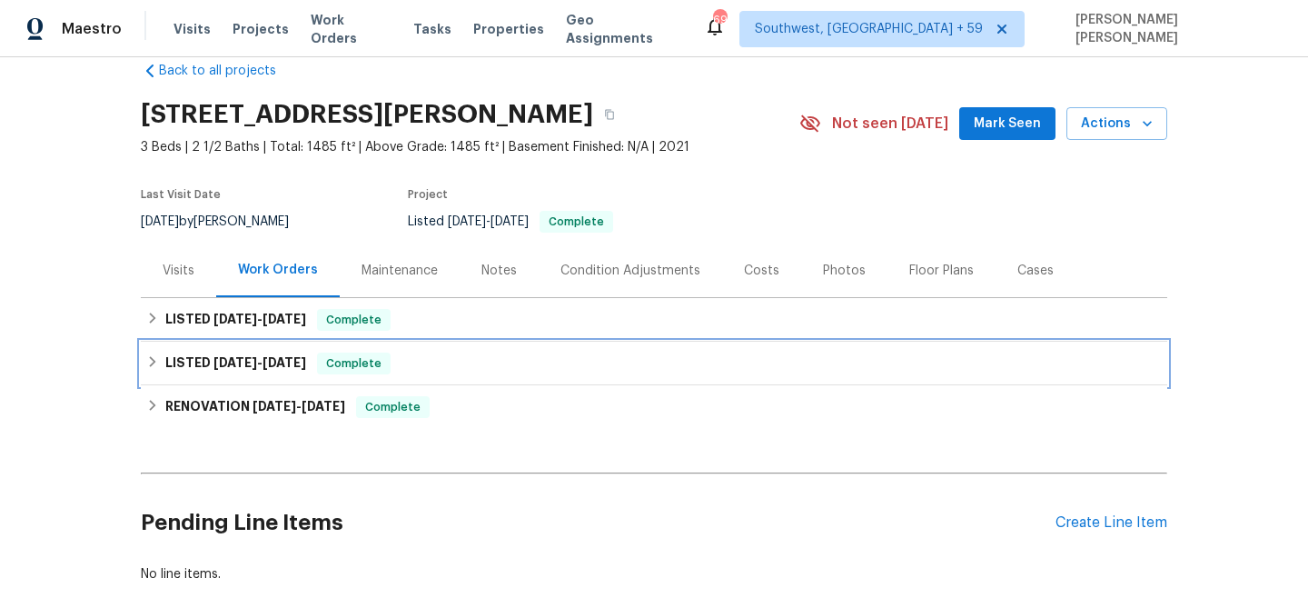
click at [422, 345] on div "LISTED 5/24/25 - 5/26/25 Complete" at bounding box center [654, 364] width 1026 height 44
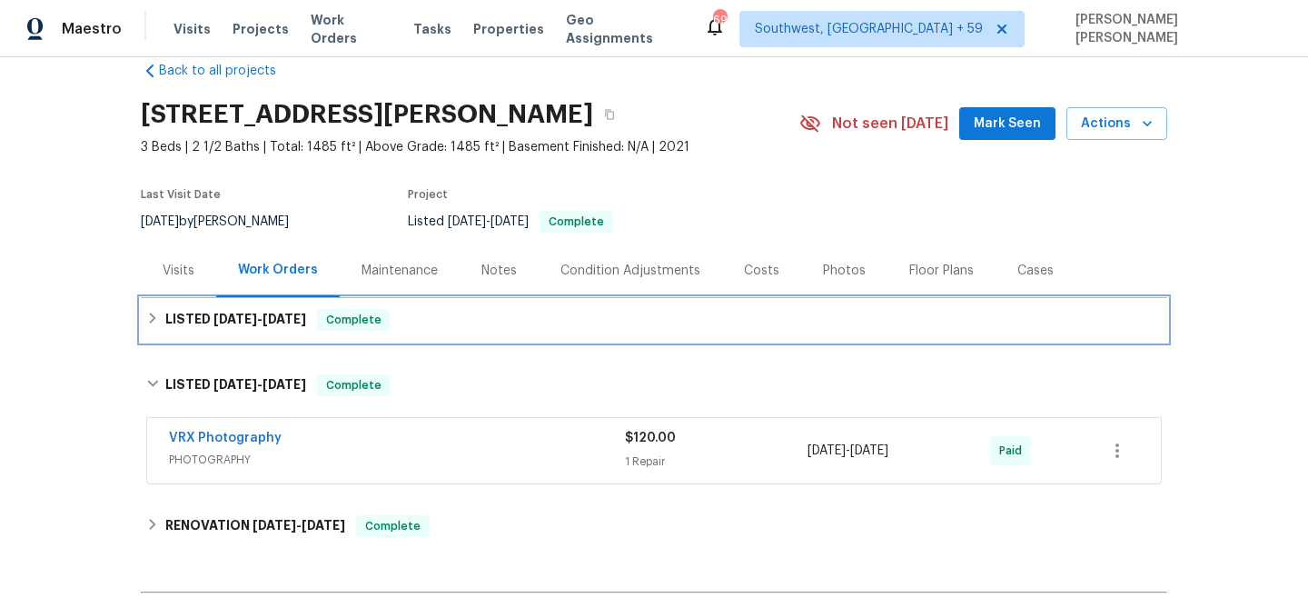
click at [444, 307] on div "LISTED 8/11/25 - 8/13/25 Complete" at bounding box center [654, 320] width 1026 height 44
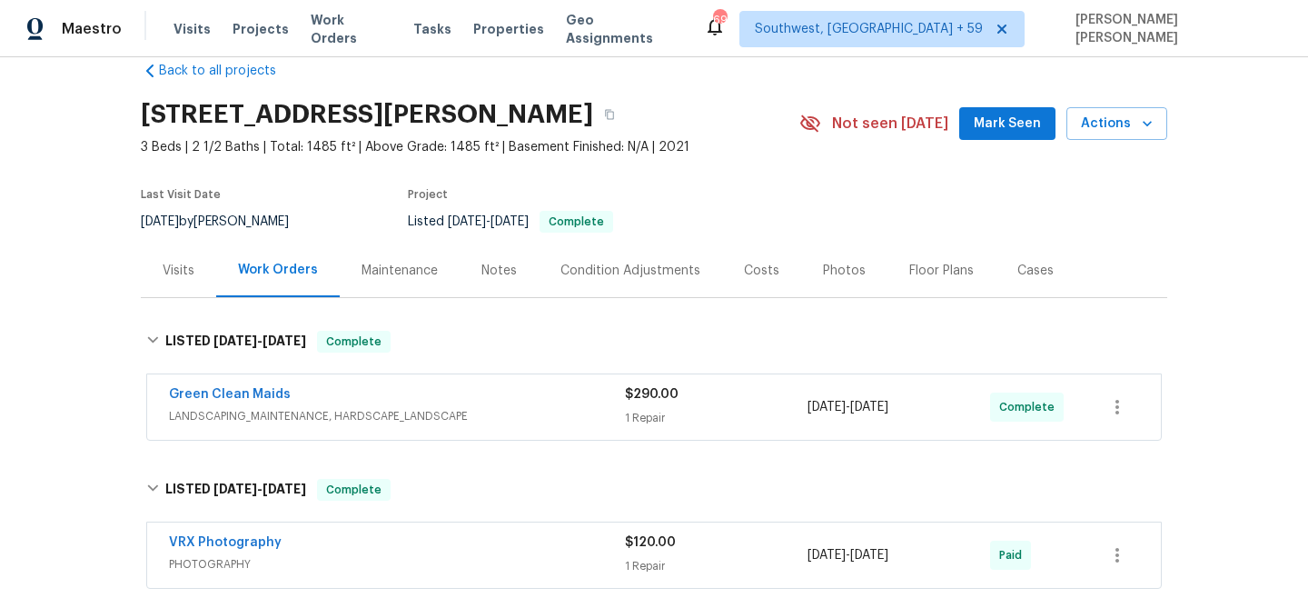
click at [464, 390] on div "Green Clean Maids" at bounding box center [397, 396] width 456 height 22
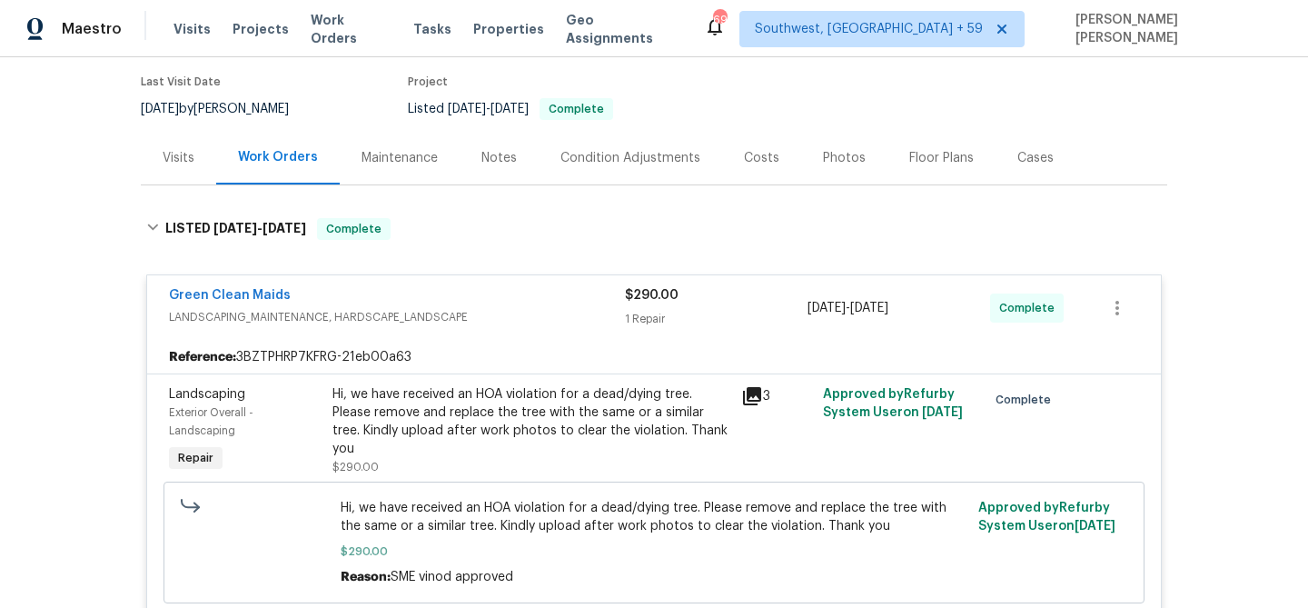
scroll to position [186, 0]
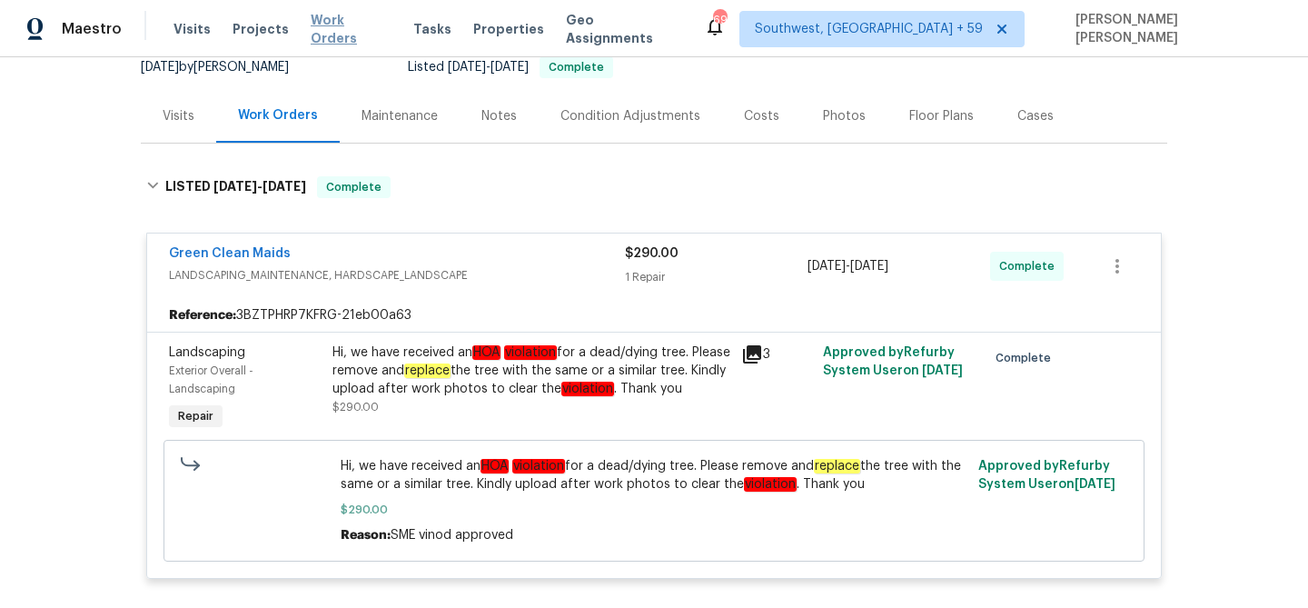
click at [356, 28] on span "Work Orders" at bounding box center [351, 29] width 81 height 36
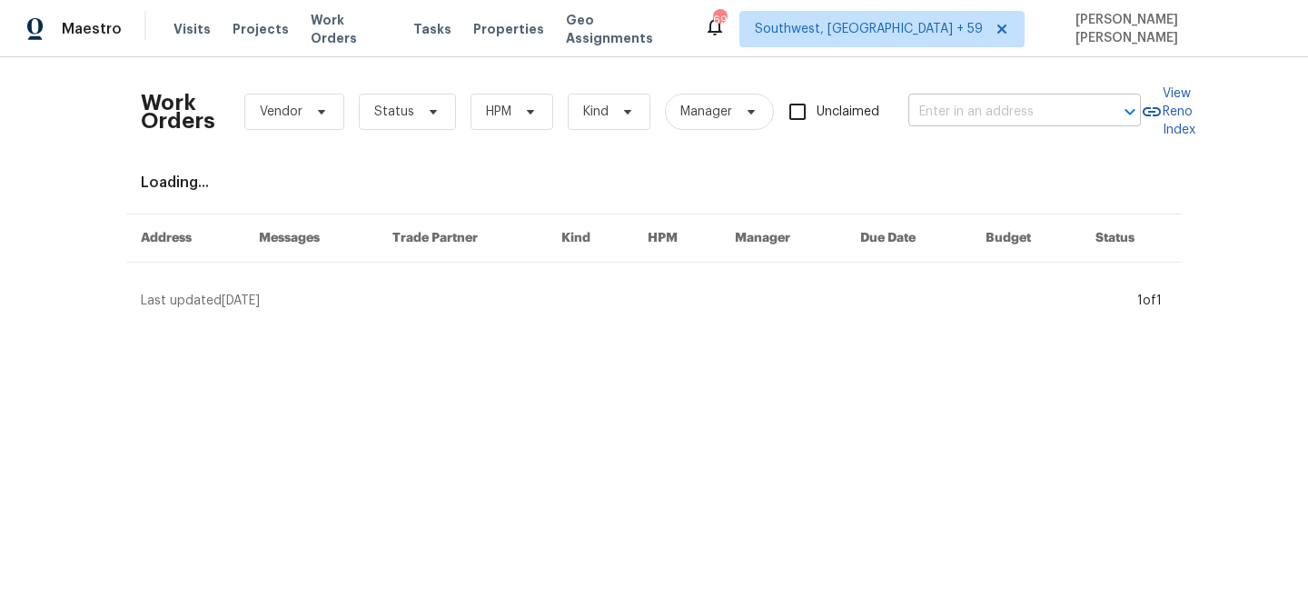
click at [939, 112] on input "text" at bounding box center [999, 112] width 182 height 28
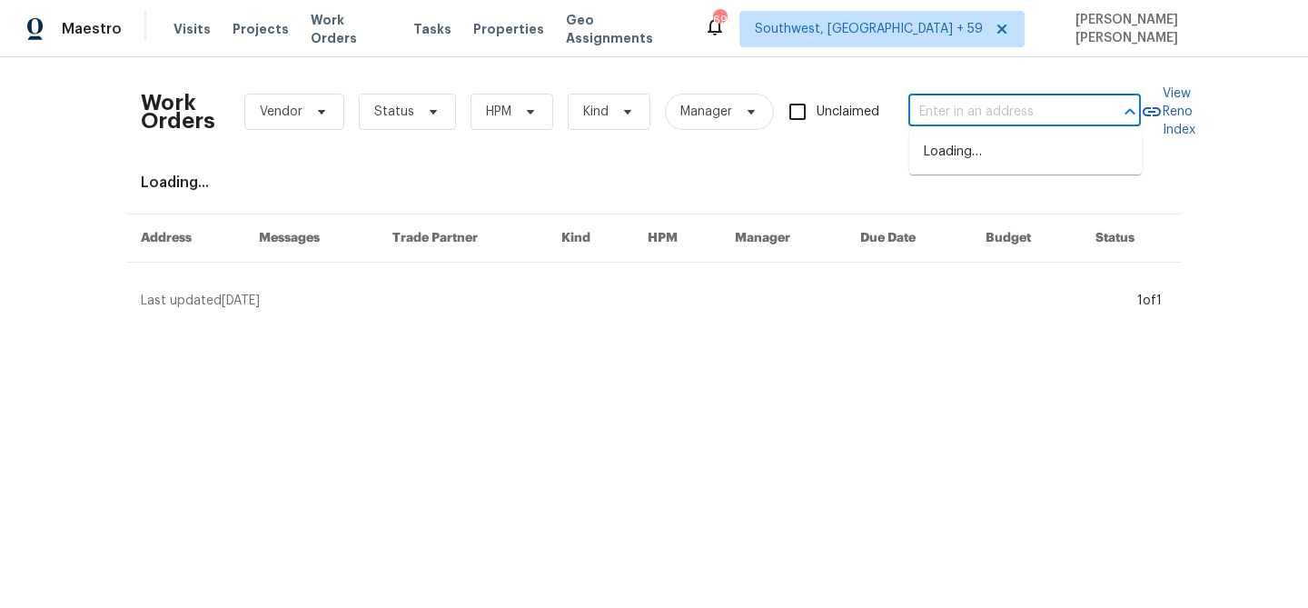
paste input "2405 Falling Leaf Ct, Rock Hill, SC 29732"
type input "2405 Falling Leaf Ct, Rock Hill, SC 29732"
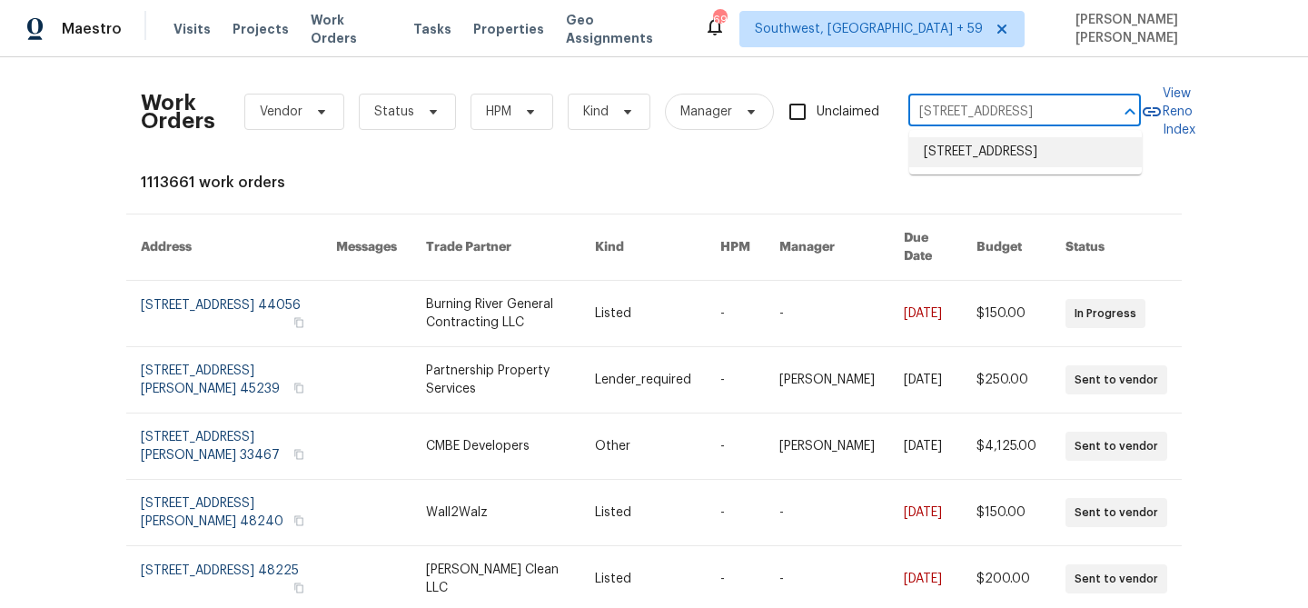
click at [969, 174] on ul "2405 Falling Leaf Ct, Rock Hill, SC 29732" at bounding box center [1025, 152] width 233 height 45
click at [993, 167] on li "2405 Falling Leaf Ct, Rock Hill, SC 29732" at bounding box center [1025, 152] width 233 height 30
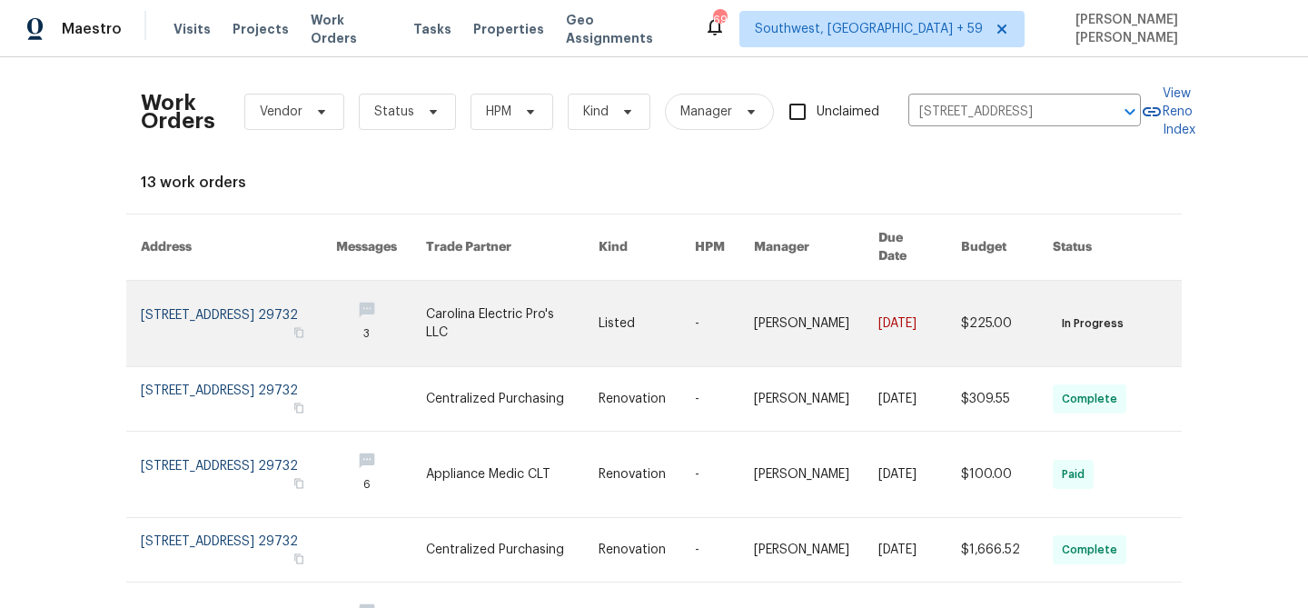
click at [984, 299] on link at bounding box center [1007, 323] width 92 height 85
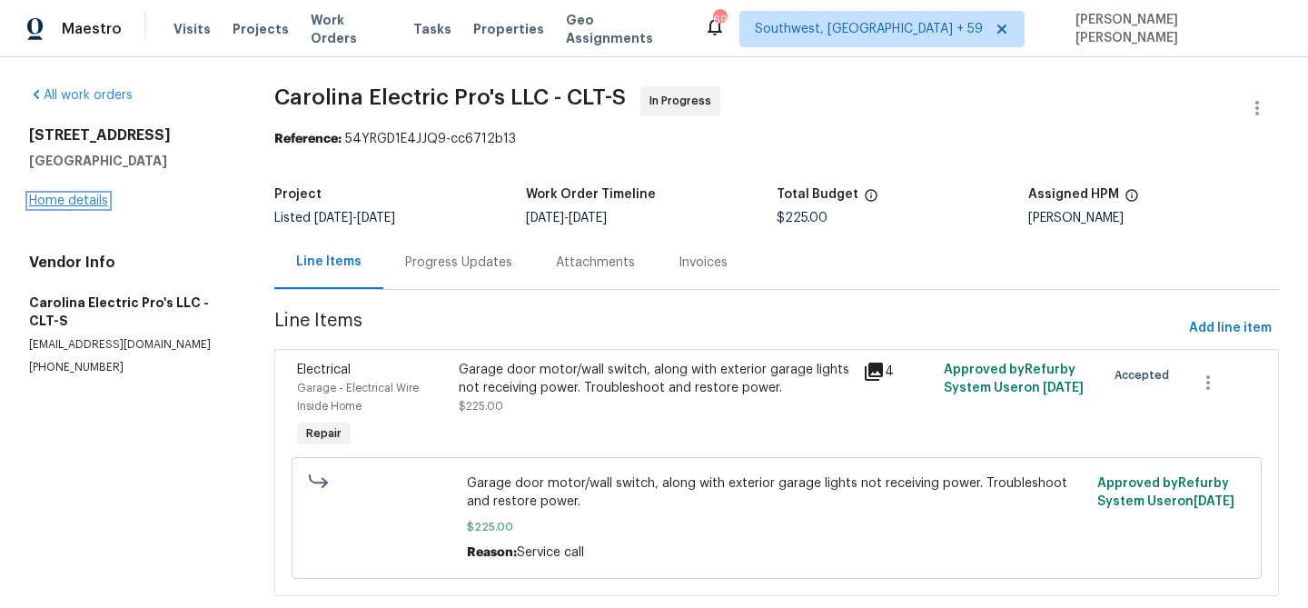
click at [76, 196] on link "Home details" at bounding box center [68, 200] width 79 height 13
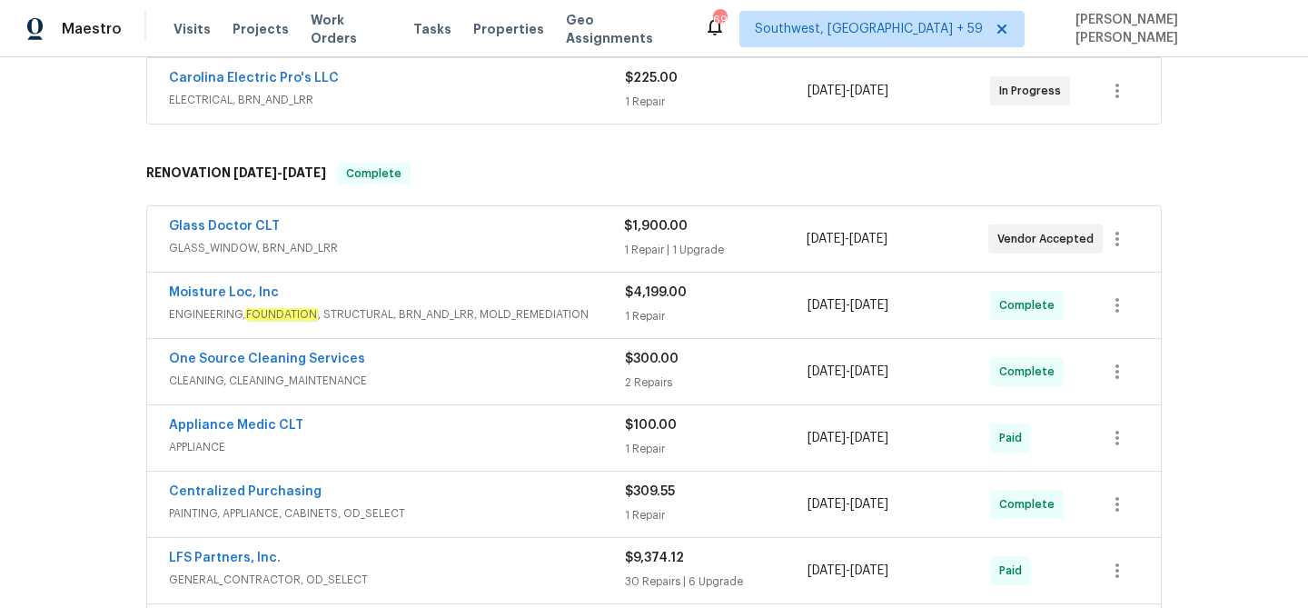
scroll to position [233, 0]
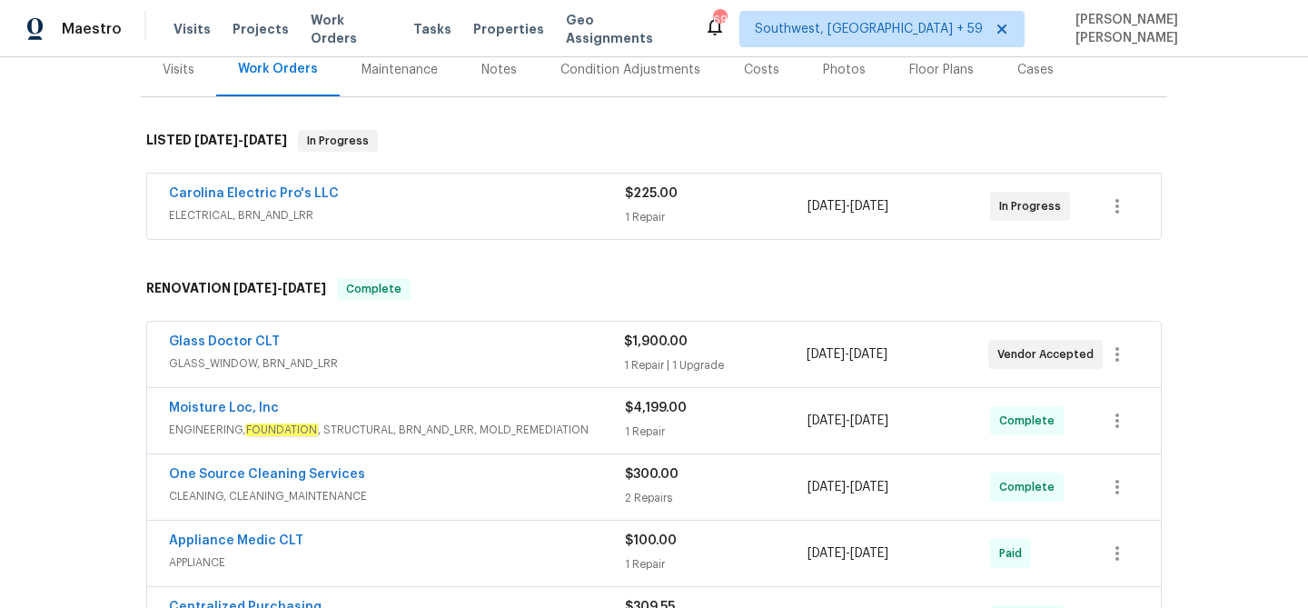
click at [467, 345] on div "Glass Doctor CLT" at bounding box center [396, 343] width 455 height 22
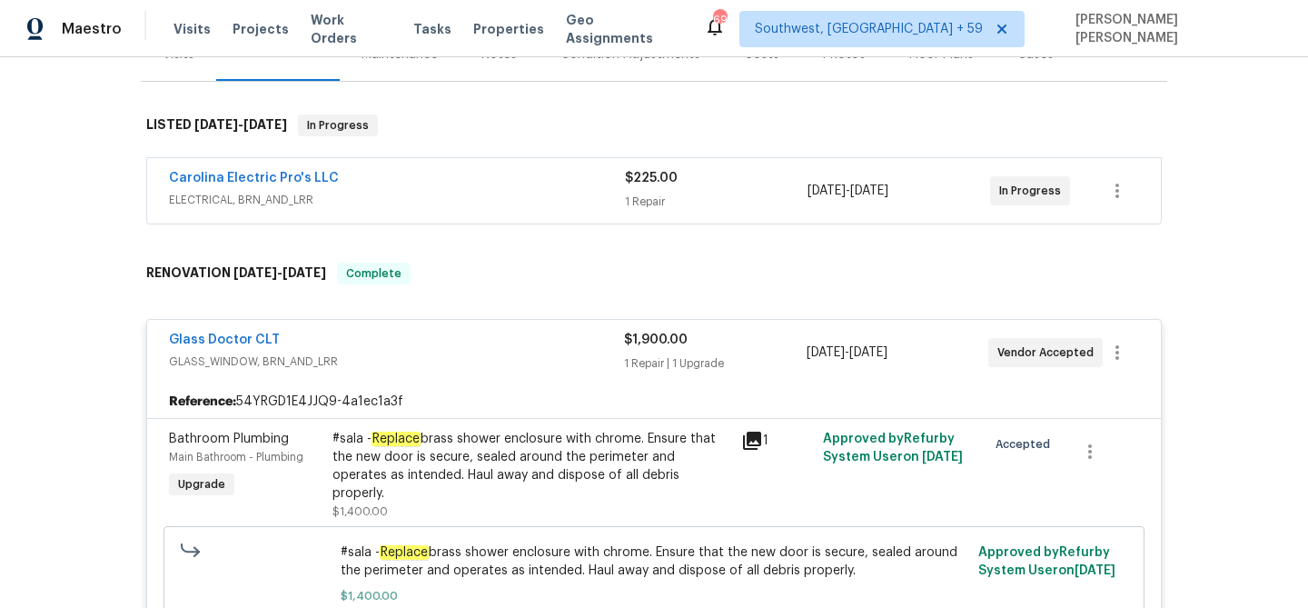
scroll to position [237, 0]
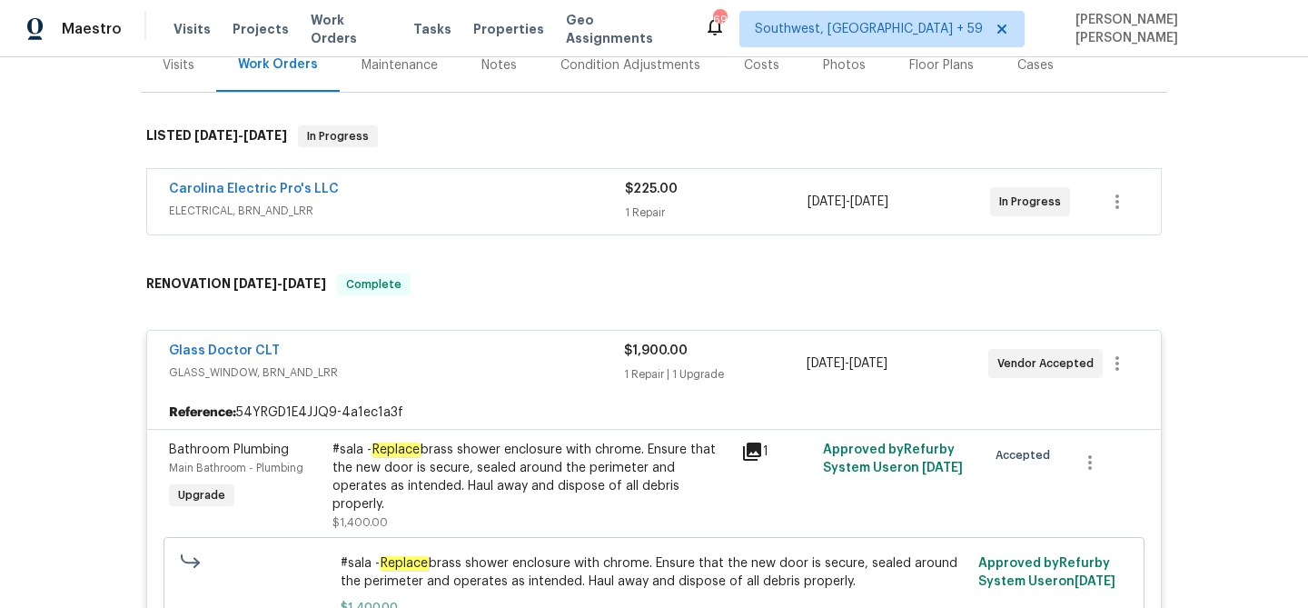
click at [539, 188] on div "Carolina Electric Pro's LLC" at bounding box center [397, 191] width 456 height 22
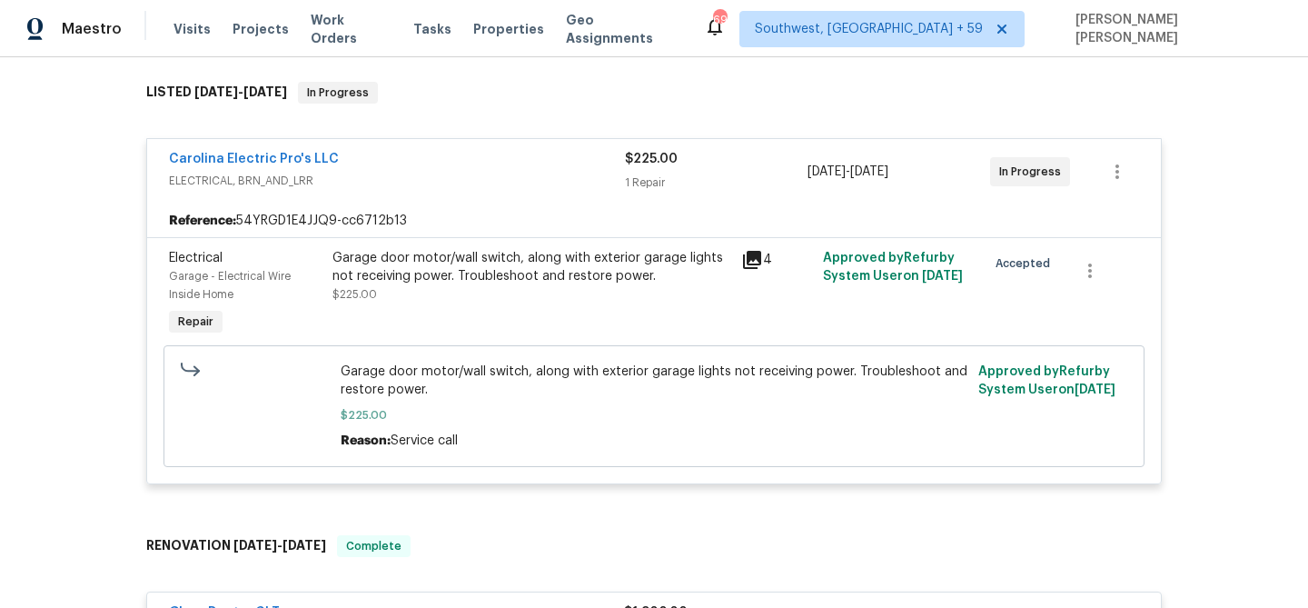
scroll to position [283, 0]
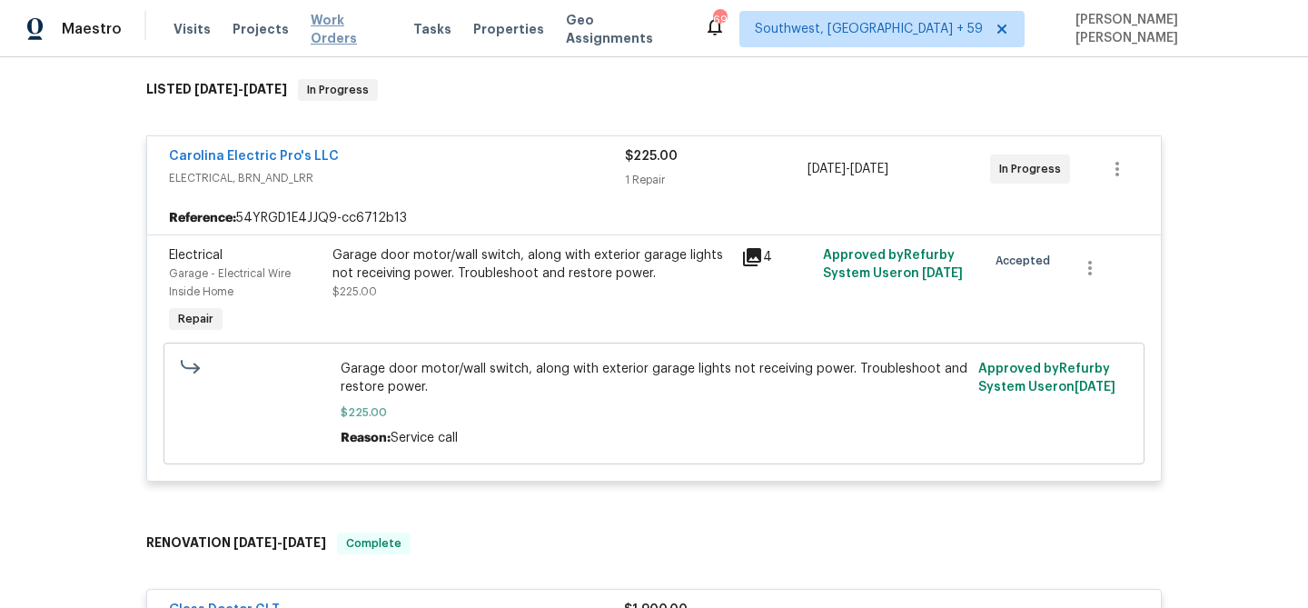
click at [344, 25] on span "Work Orders" at bounding box center [351, 29] width 81 height 36
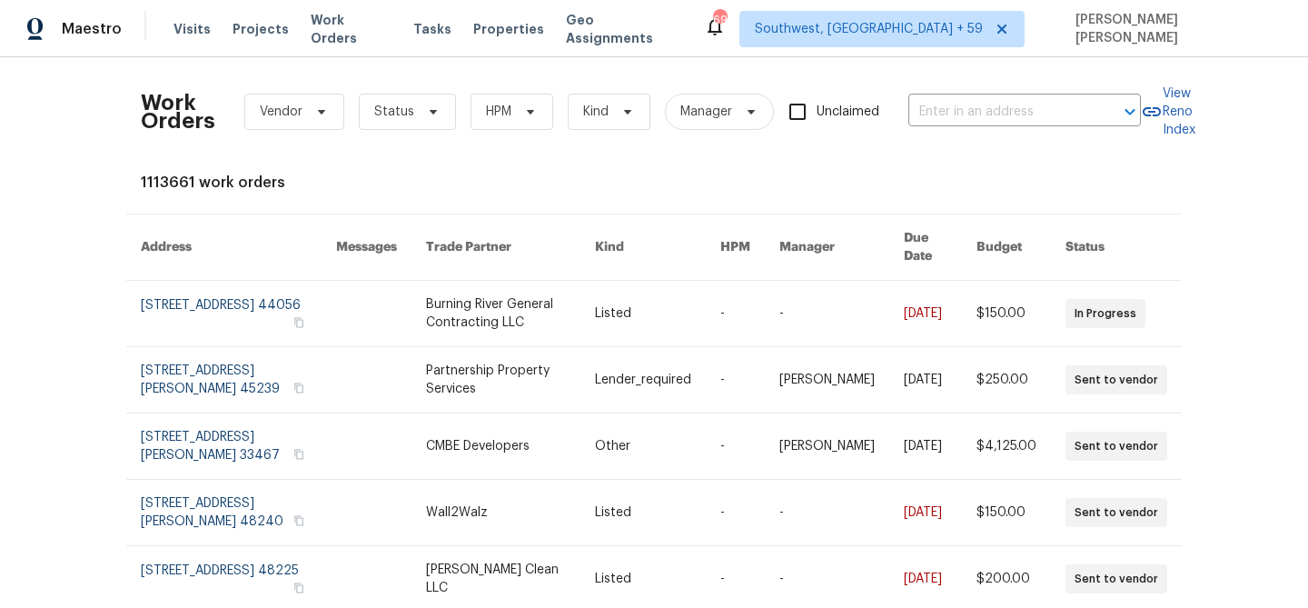
click at [976, 126] on div "Work Orders Vendor Status HPM Kind Manager Unclaimed ​" at bounding box center [641, 112] width 1000 height 80
click at [992, 113] on input "text" at bounding box center [999, 112] width 182 height 28
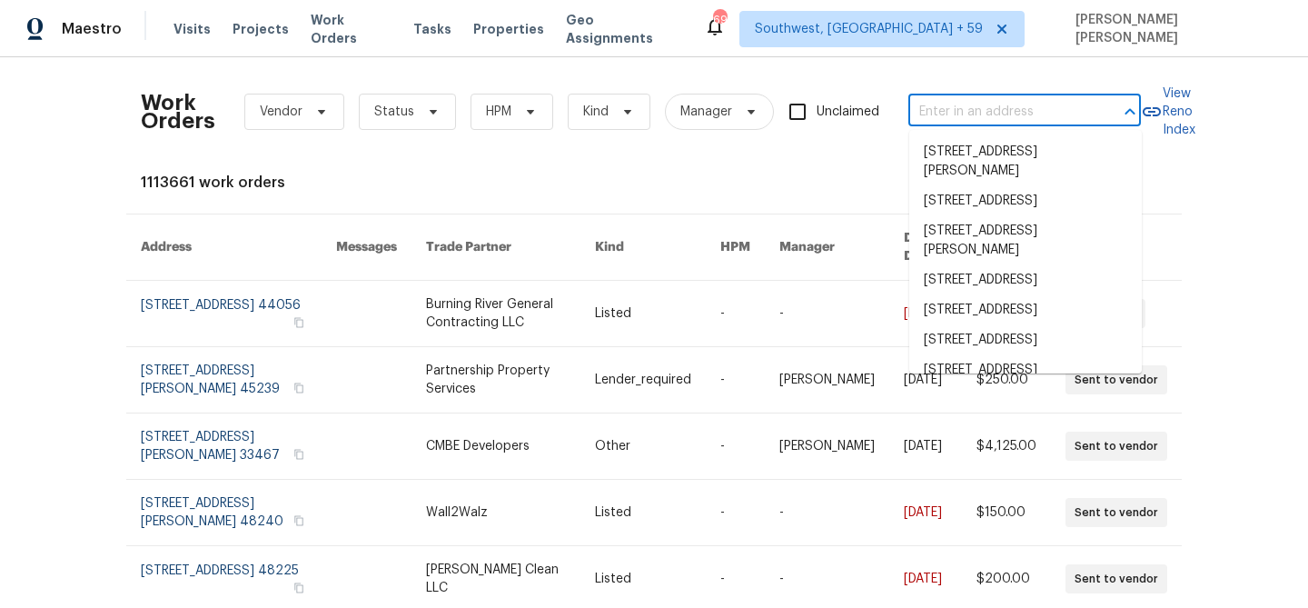
paste input "8409 Rockridge Dr, Jacksonville, FL 32244"
type input "8409 Rockridge Dr, Jacksonville, FL 32244"
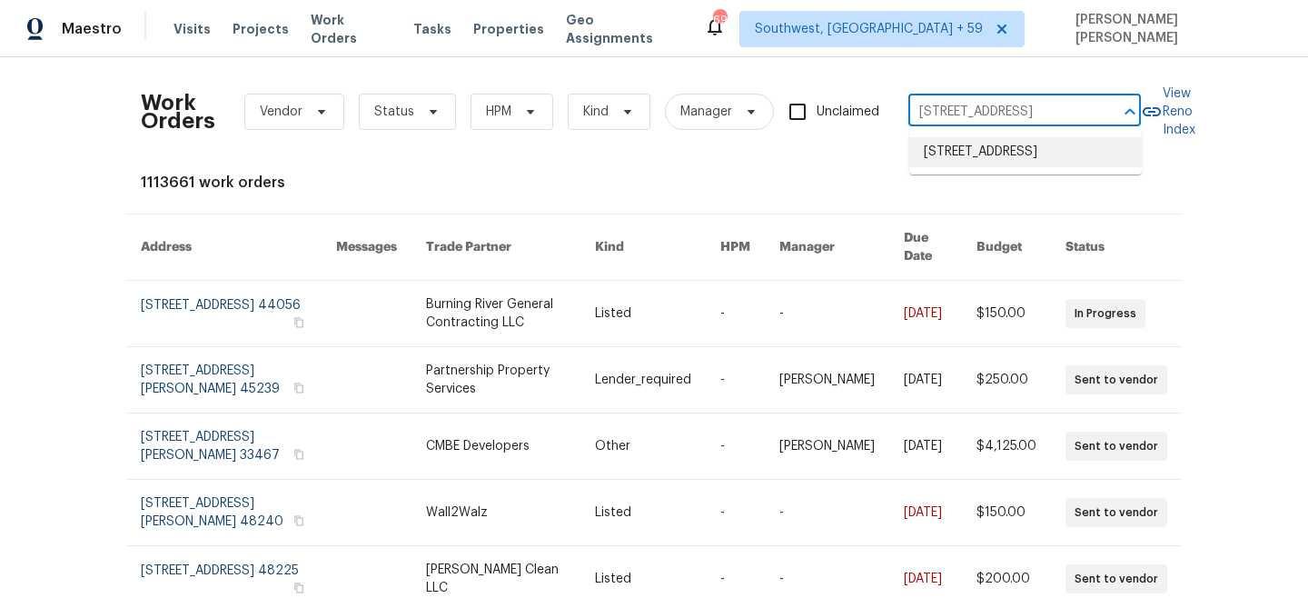
click at [997, 155] on li "8409 Rockridge Dr, Jacksonville, FL 32244" at bounding box center [1025, 152] width 233 height 30
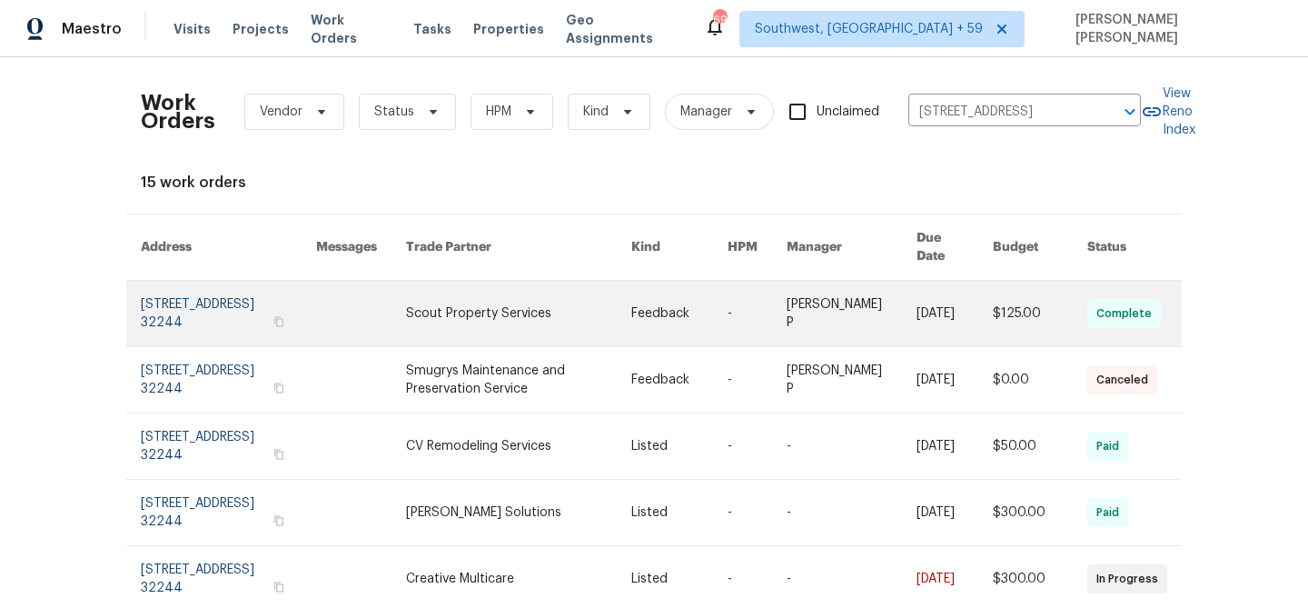
click at [926, 281] on link at bounding box center [955, 313] width 76 height 65
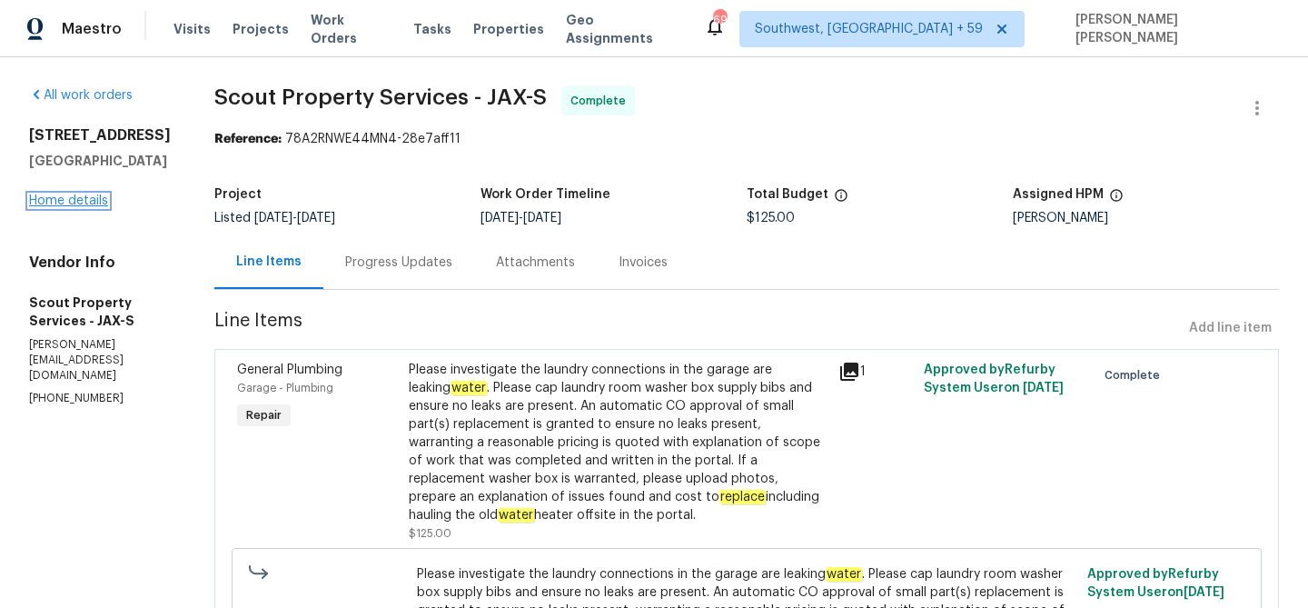
click at [65, 207] on link "Home details" at bounding box center [68, 200] width 79 height 13
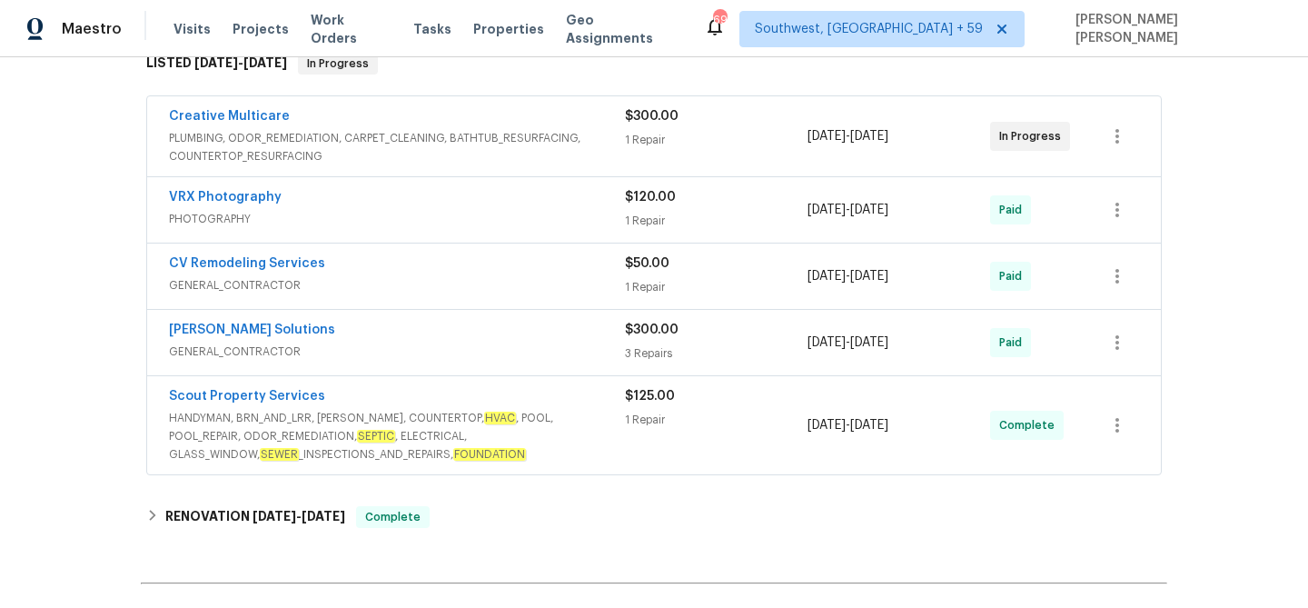
scroll to position [309, 0]
click at [437, 283] on span "GENERAL_CONTRACTOR" at bounding box center [397, 286] width 456 height 18
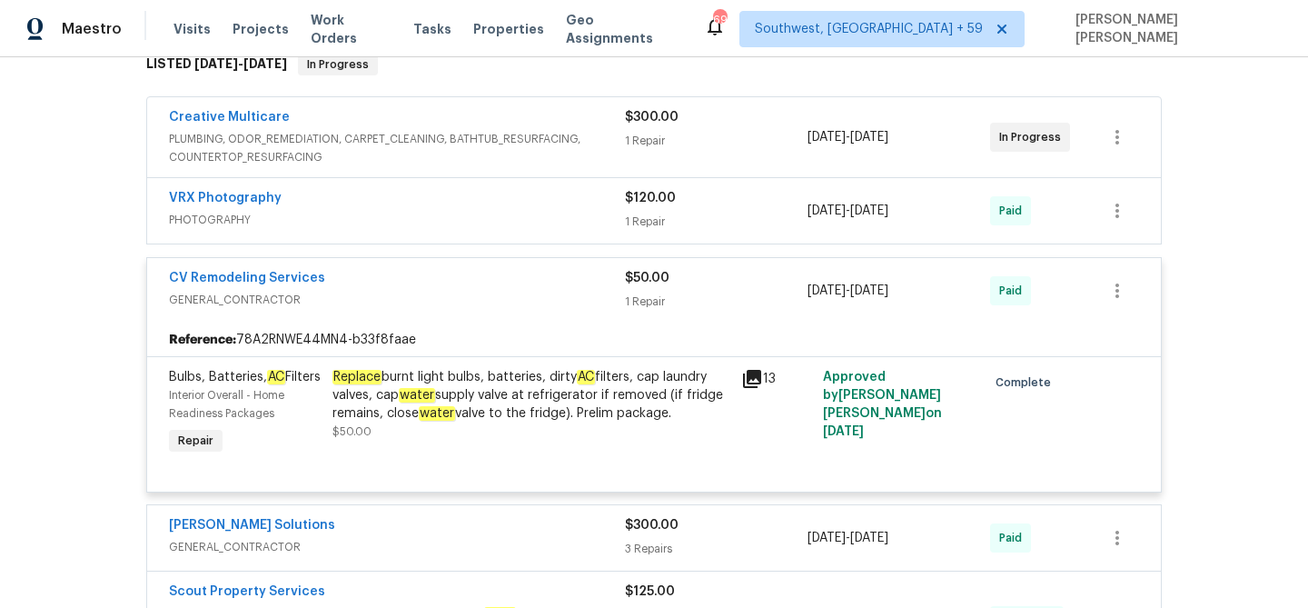
click at [493, 196] on div "VRX Photography" at bounding box center [397, 200] width 456 height 22
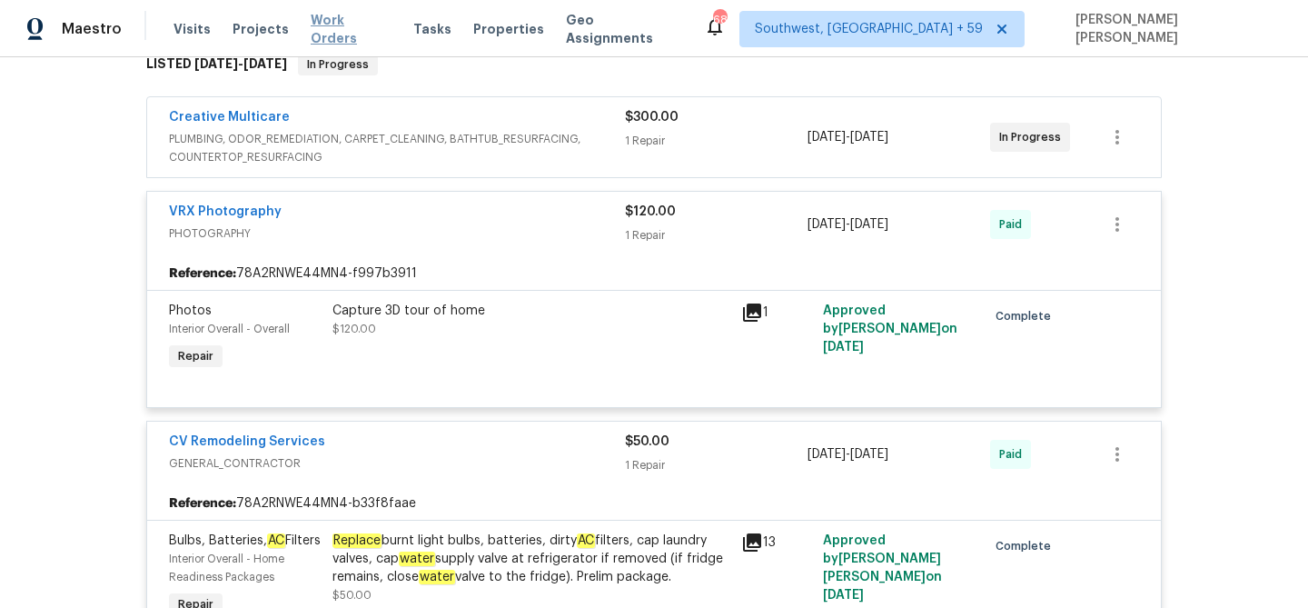
click at [326, 31] on span "Work Orders" at bounding box center [351, 29] width 81 height 36
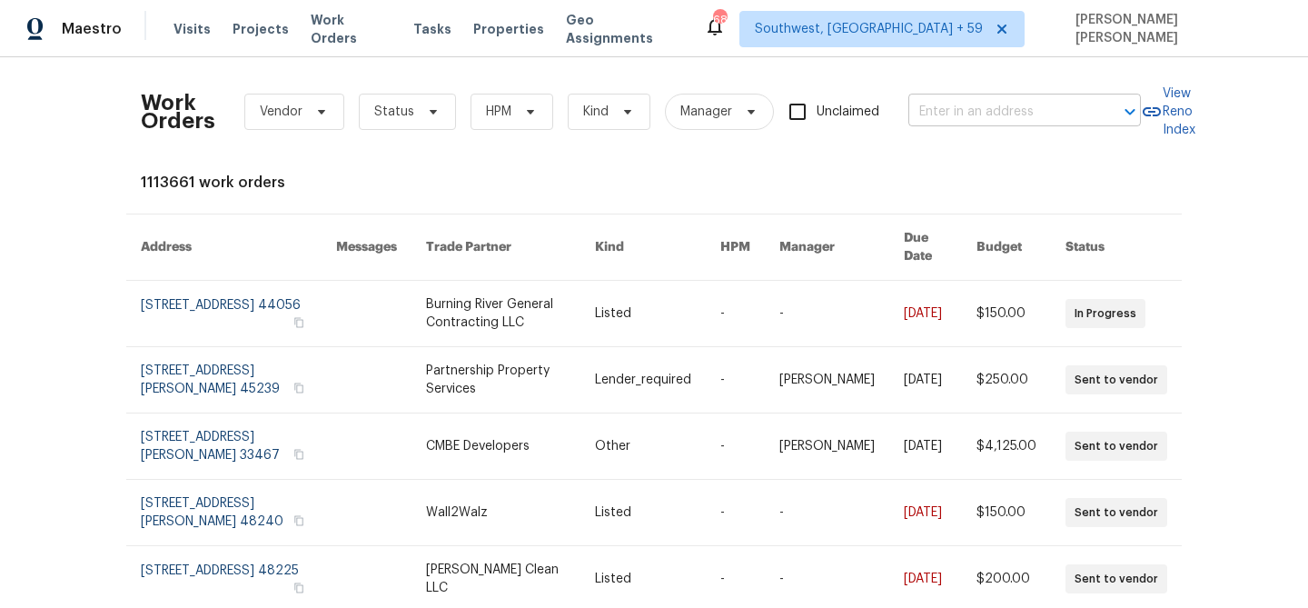
click at [981, 109] on input "text" at bounding box center [999, 112] width 182 height 28
paste input "8409 Rockridge Dr, Jacksonville, FL 32244"
type input "8409 Rockridge Dr, Jacksonville, FL 32244"
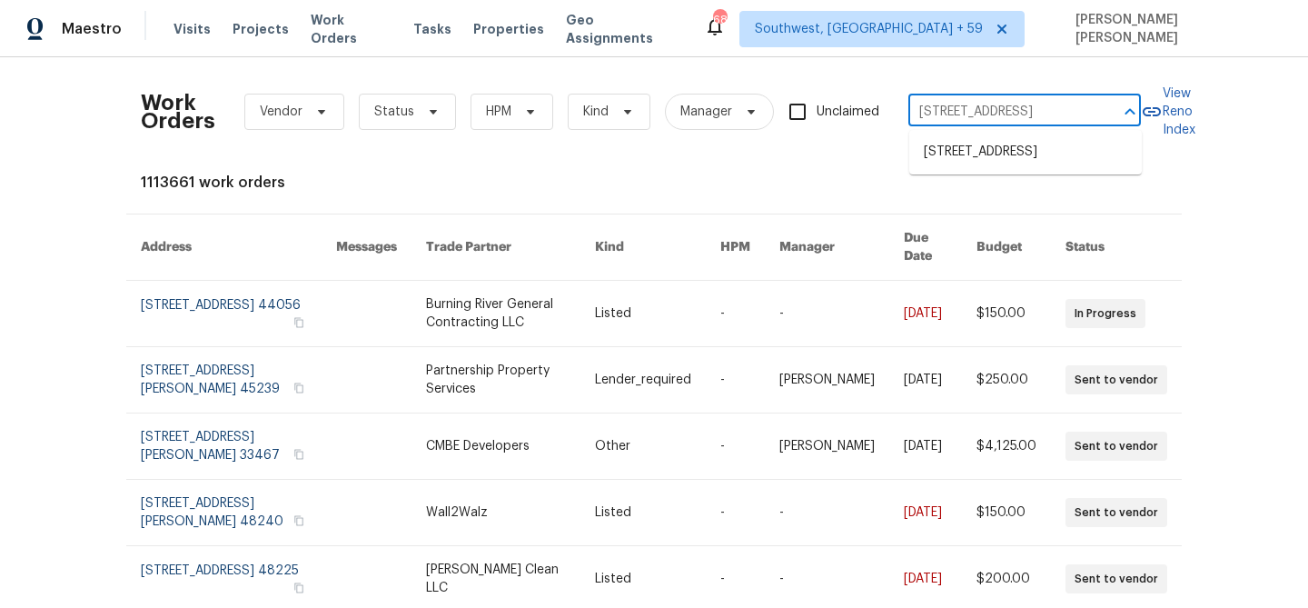
scroll to position [0, 80]
click at [991, 167] on li "8409 Rockridge Dr, Jacksonville, FL 32244" at bounding box center [1025, 152] width 233 height 30
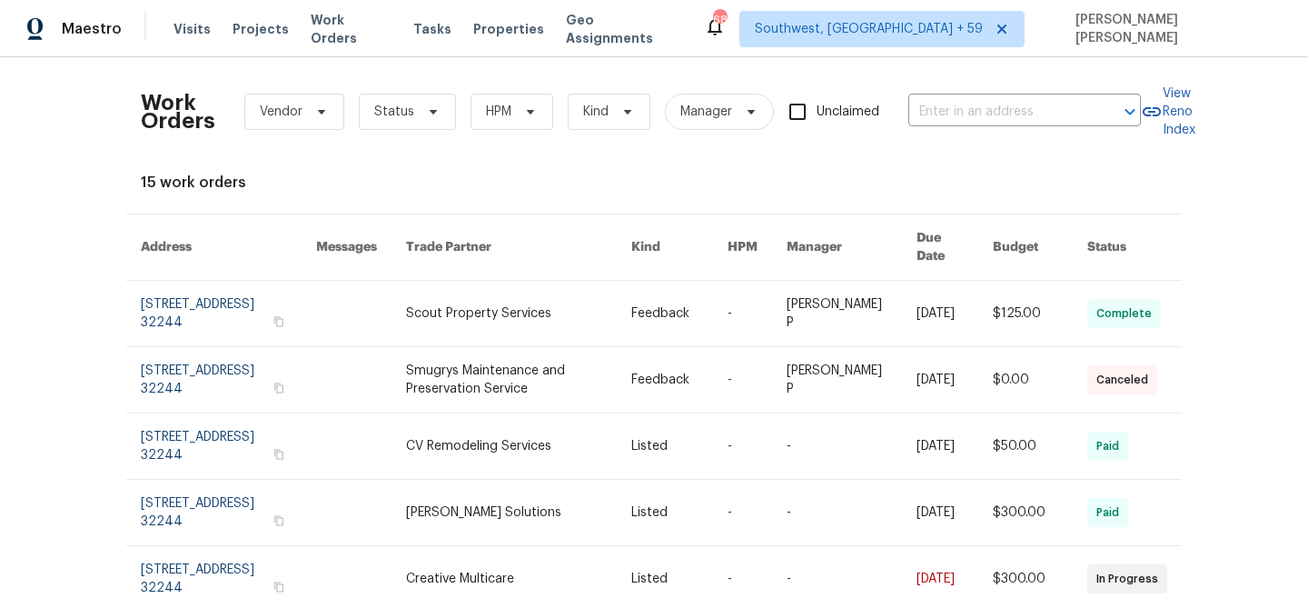
type input "8409 Rockridge Dr, Jacksonville, FL 32244"
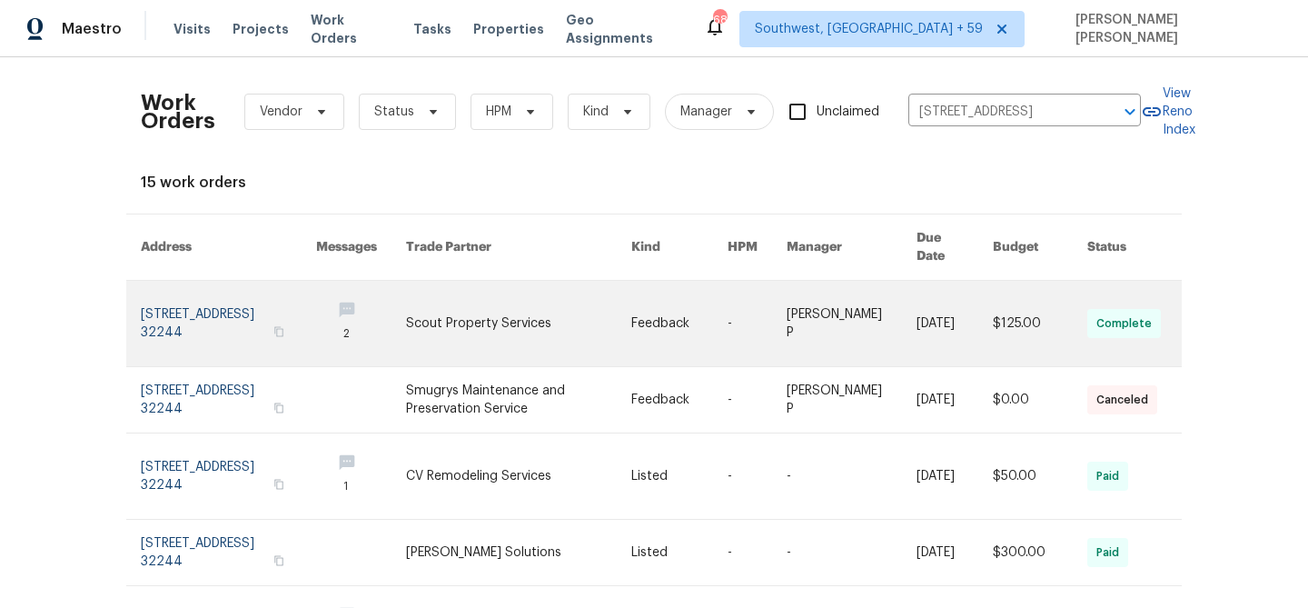
click at [919, 313] on link at bounding box center [955, 323] width 76 height 85
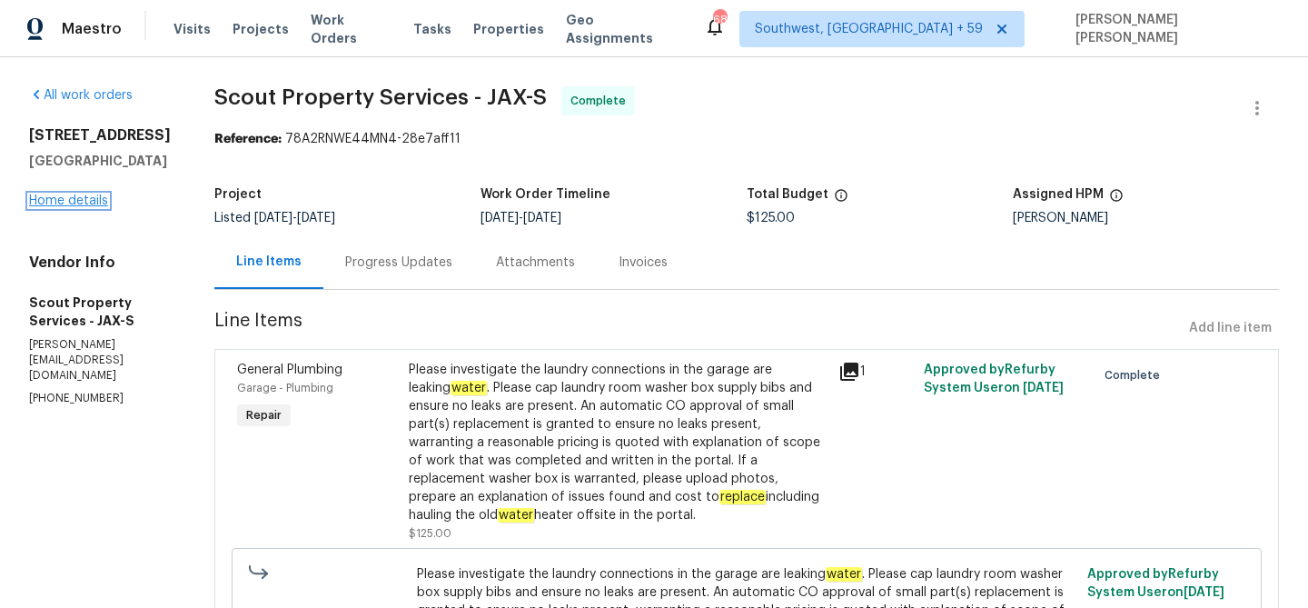
click at [85, 207] on link "Home details" at bounding box center [68, 200] width 79 height 13
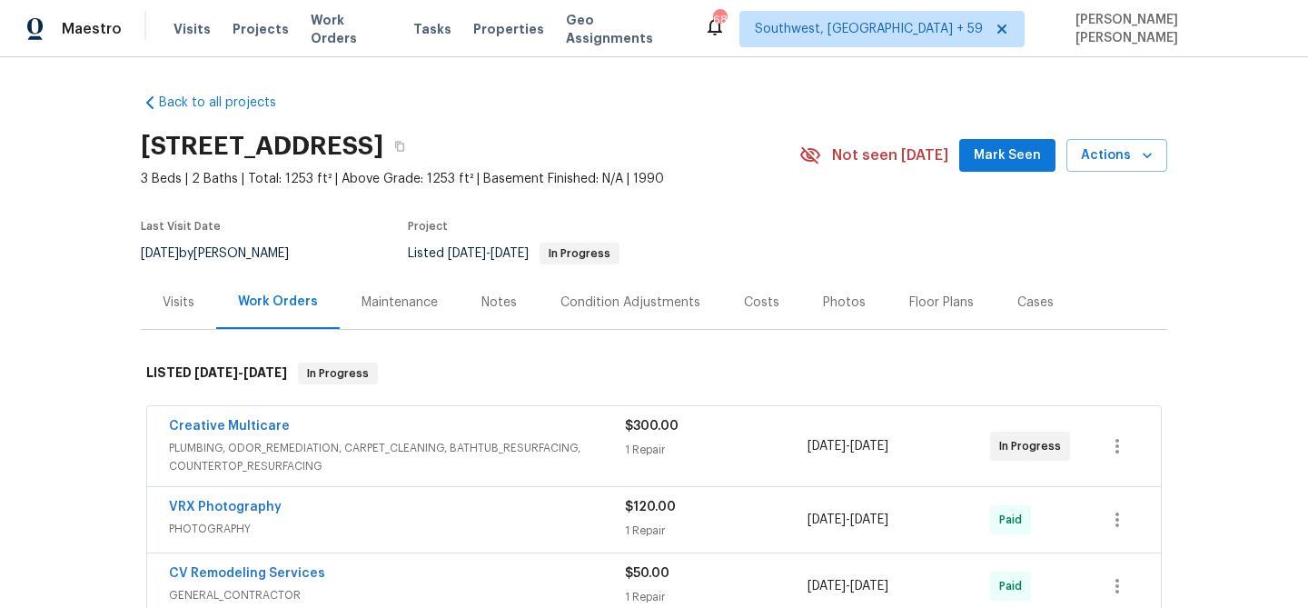
scroll to position [461, 0]
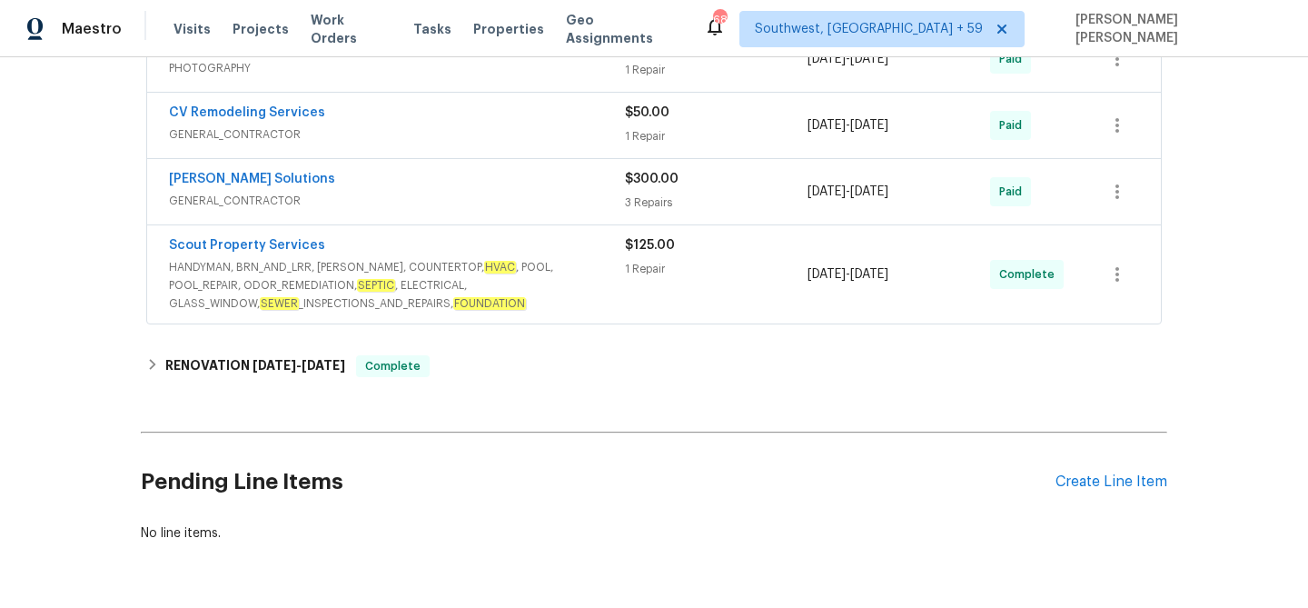
click at [499, 290] on span "HANDYMAN, BRN_AND_LRR, WELLS, COUNTERTOP, HVAC , POOL, POOL_REPAIR, ODOR_REMEDI…" at bounding box center [397, 285] width 456 height 55
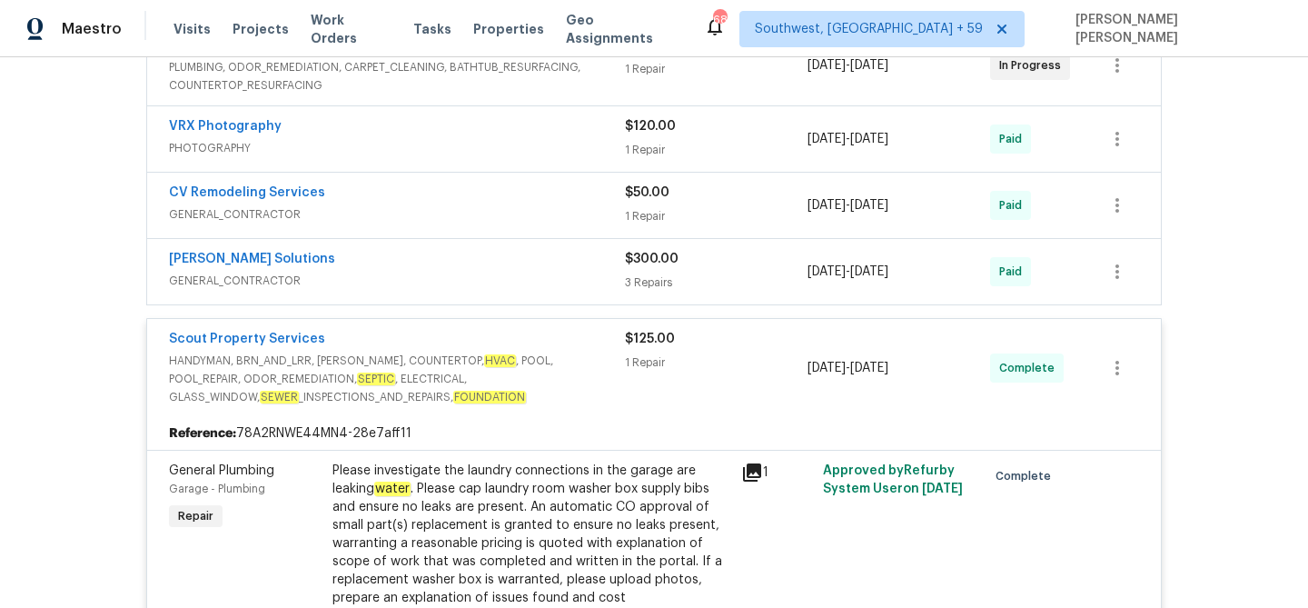
scroll to position [271, 0]
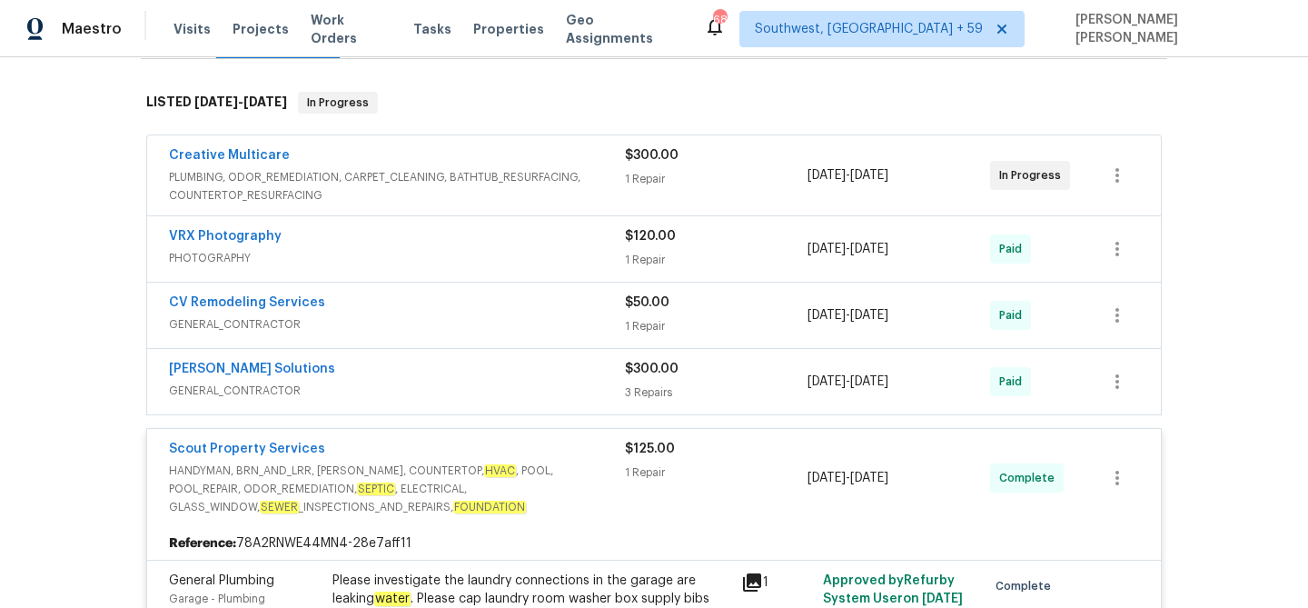
click at [570, 303] on div "CV Remodeling Services" at bounding box center [397, 304] width 456 height 22
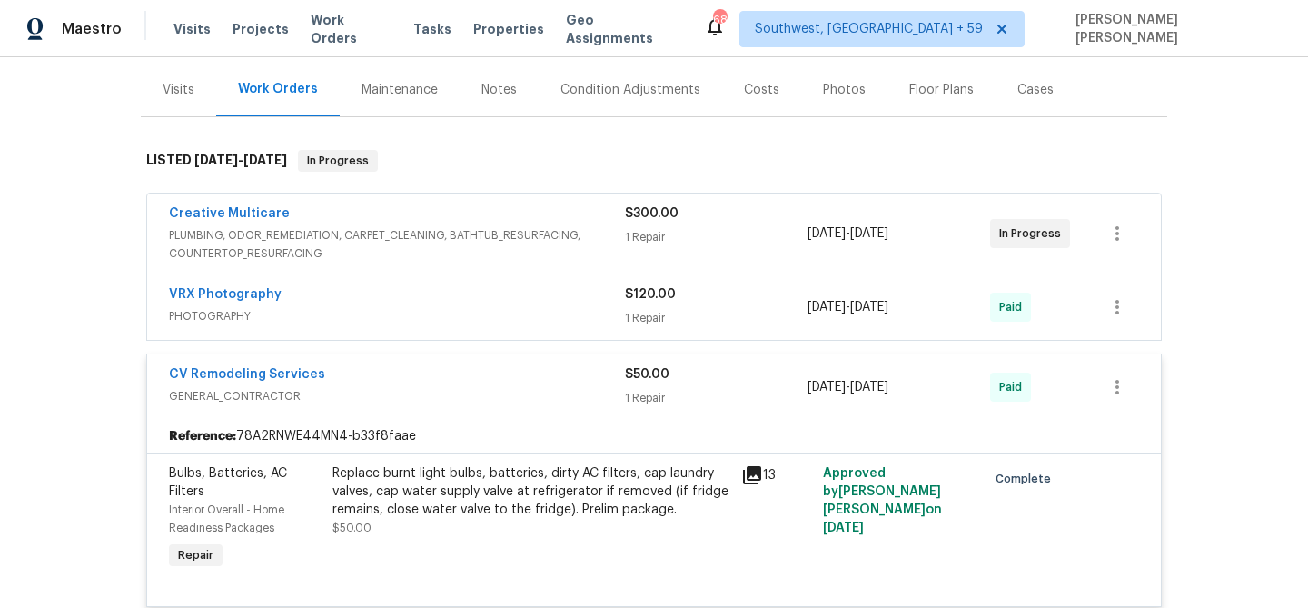
scroll to position [189, 0]
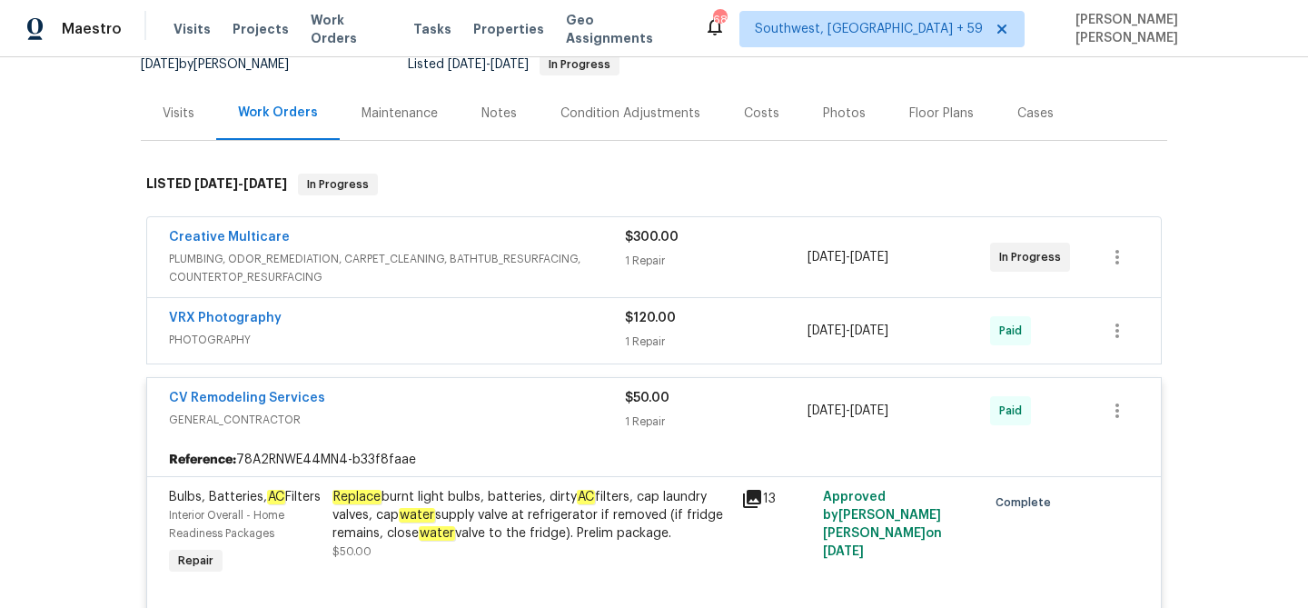
click at [560, 257] on span "PLUMBING, ODOR_REMEDIATION, CARPET_CLEANING, BATHTUB_RESURFACING, COUNTERTOP_RE…" at bounding box center [397, 268] width 456 height 36
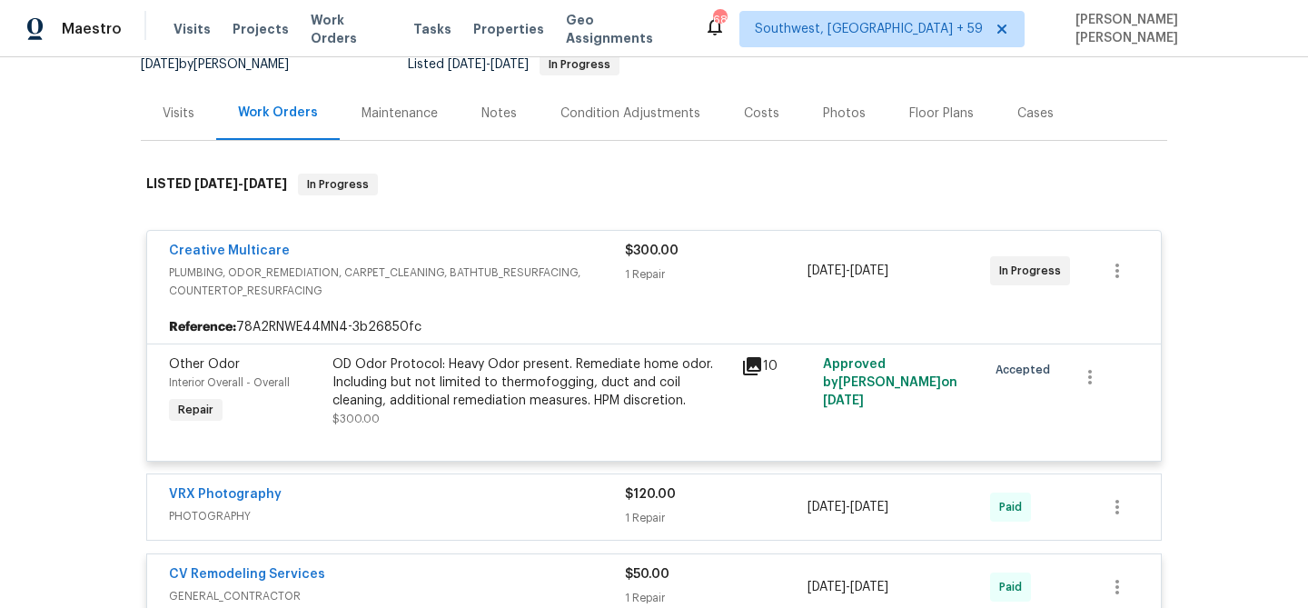
click at [560, 257] on div "Creative Multicare" at bounding box center [397, 253] width 456 height 22
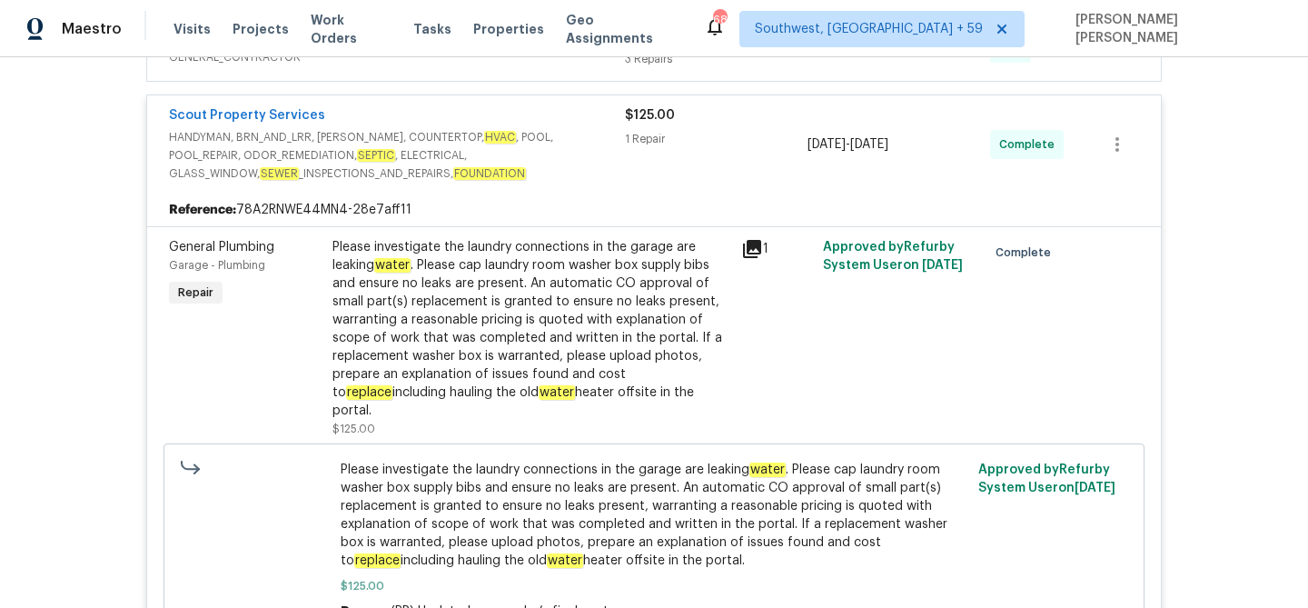
scroll to position [795, 0]
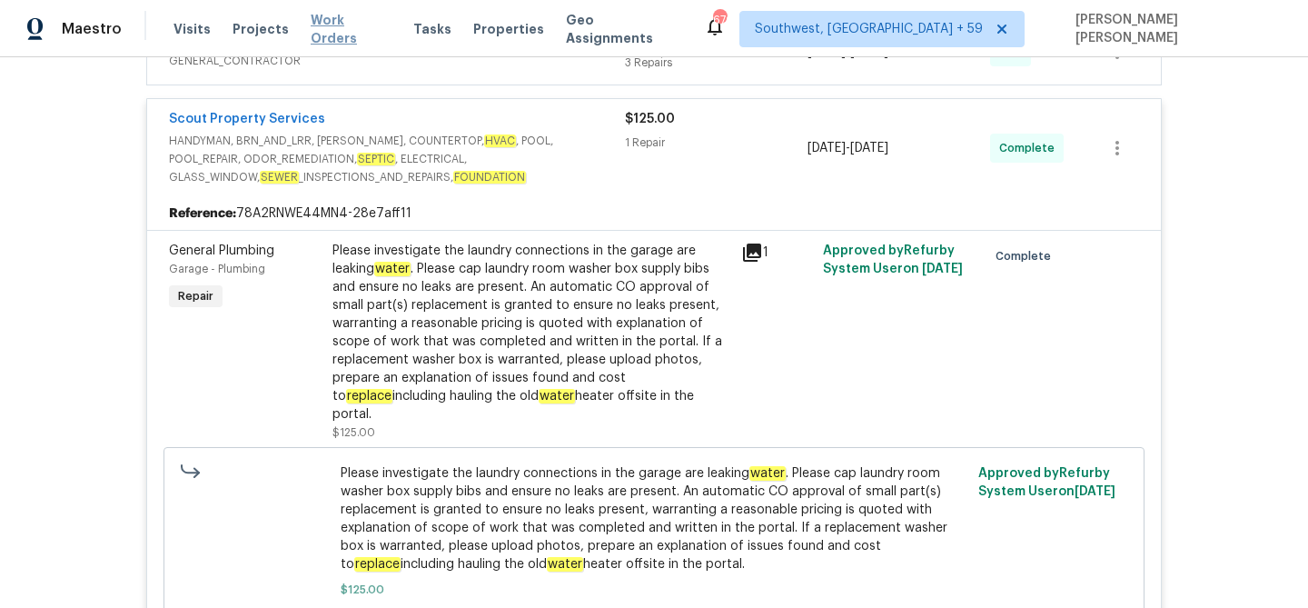
click at [323, 28] on span "Work Orders" at bounding box center [351, 29] width 81 height 36
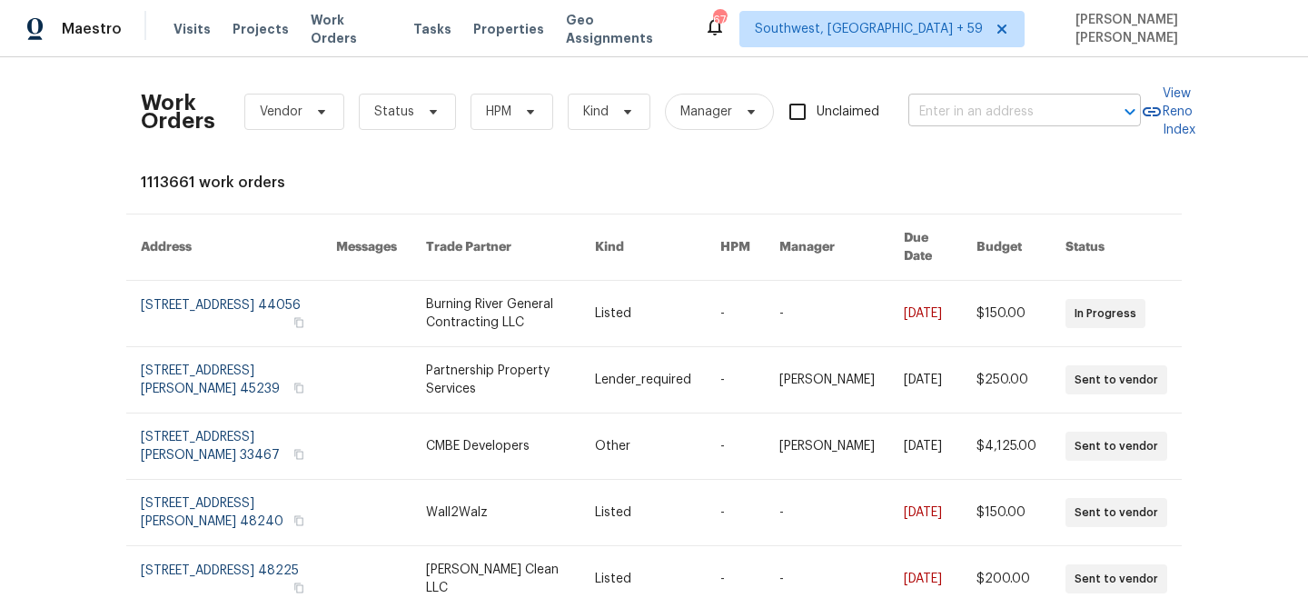
click at [995, 111] on input "text" at bounding box center [999, 112] width 182 height 28
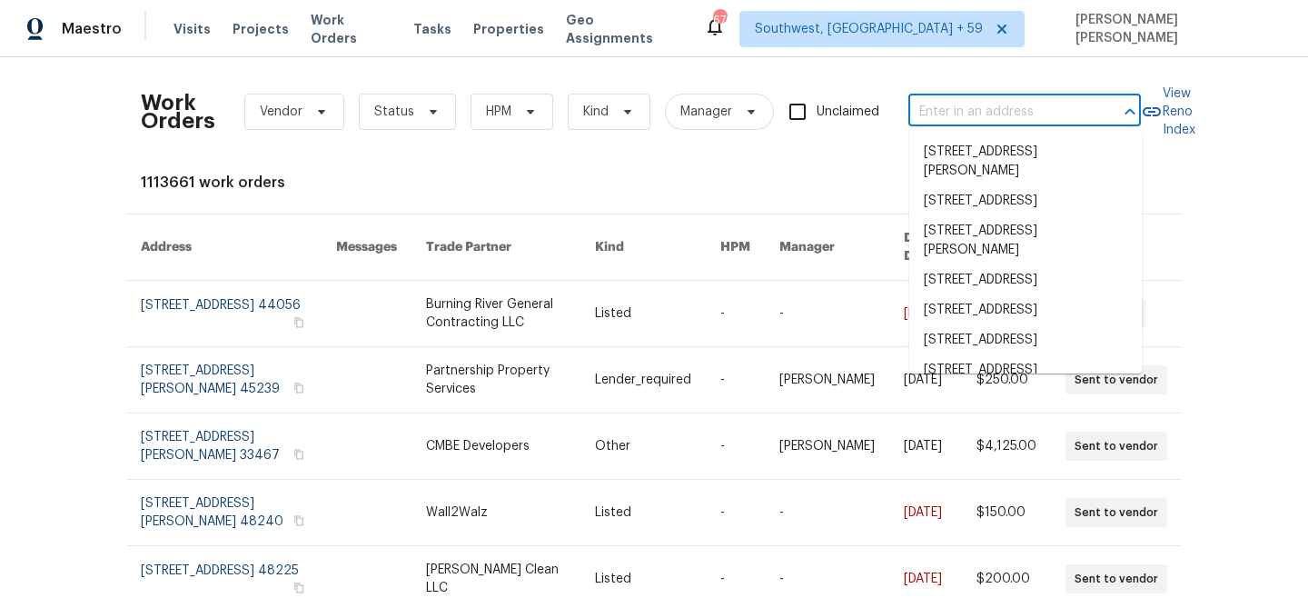
paste input "7400 Gilead Rd, Huntersville, NC 28078"
type input "7400 Gilead Rd, Huntersville, NC 28078"
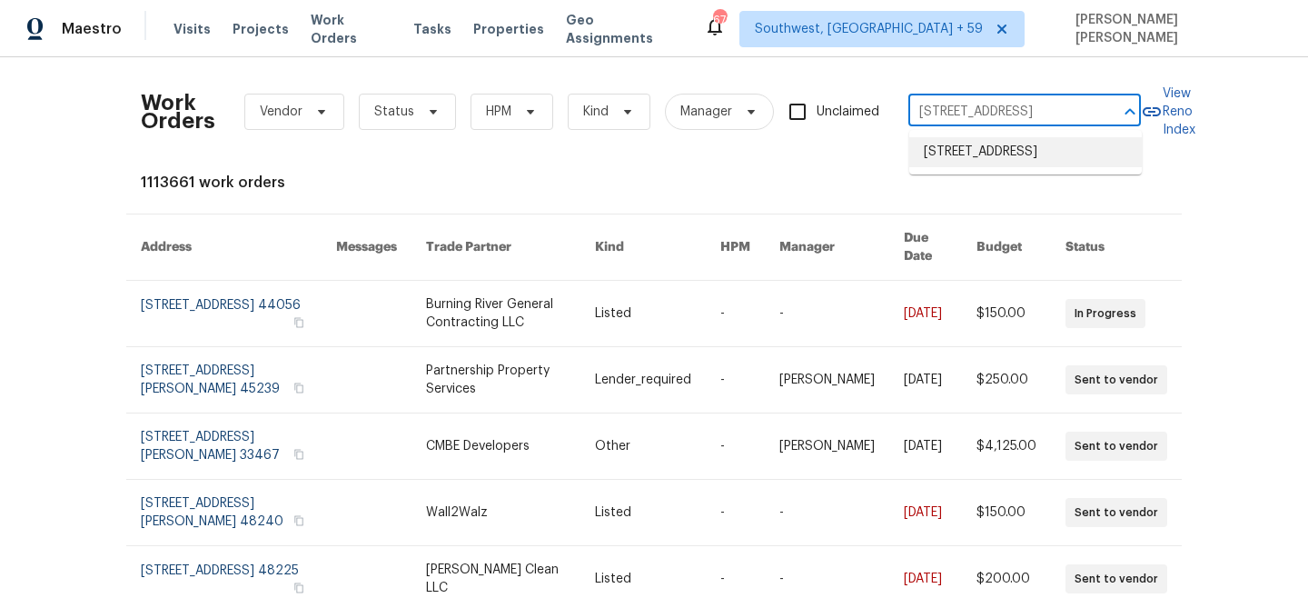
click at [1001, 150] on li "7400 Gilead Rd, Huntersville, NC 28078" at bounding box center [1025, 152] width 233 height 30
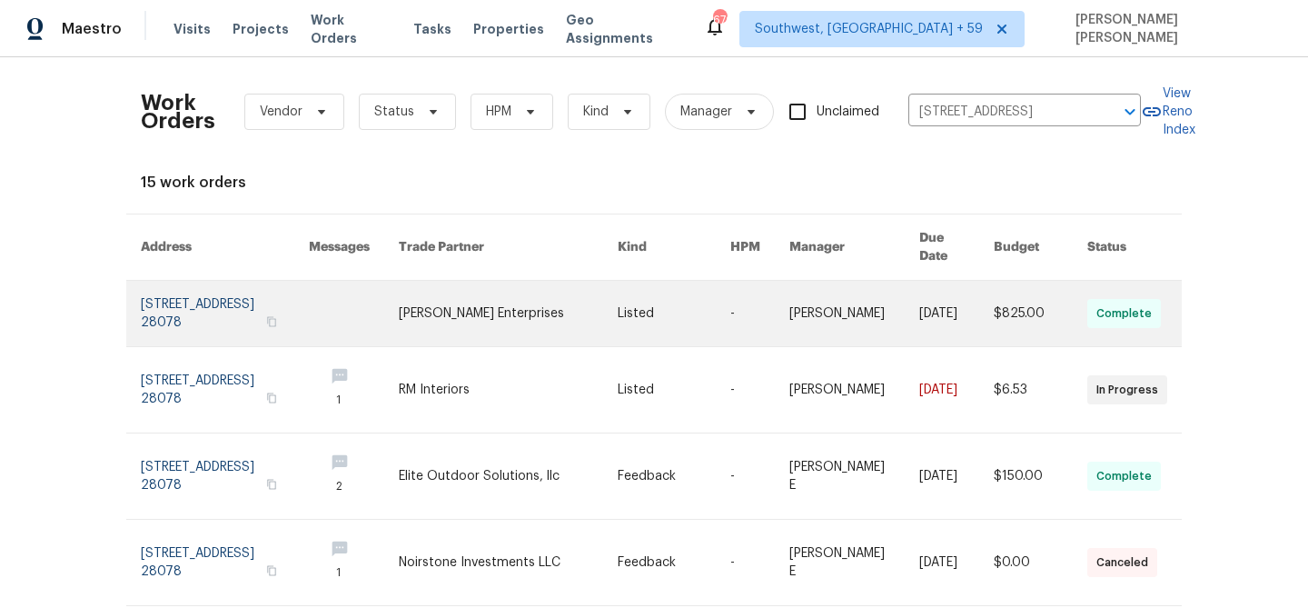
click at [931, 298] on link at bounding box center [956, 313] width 74 height 65
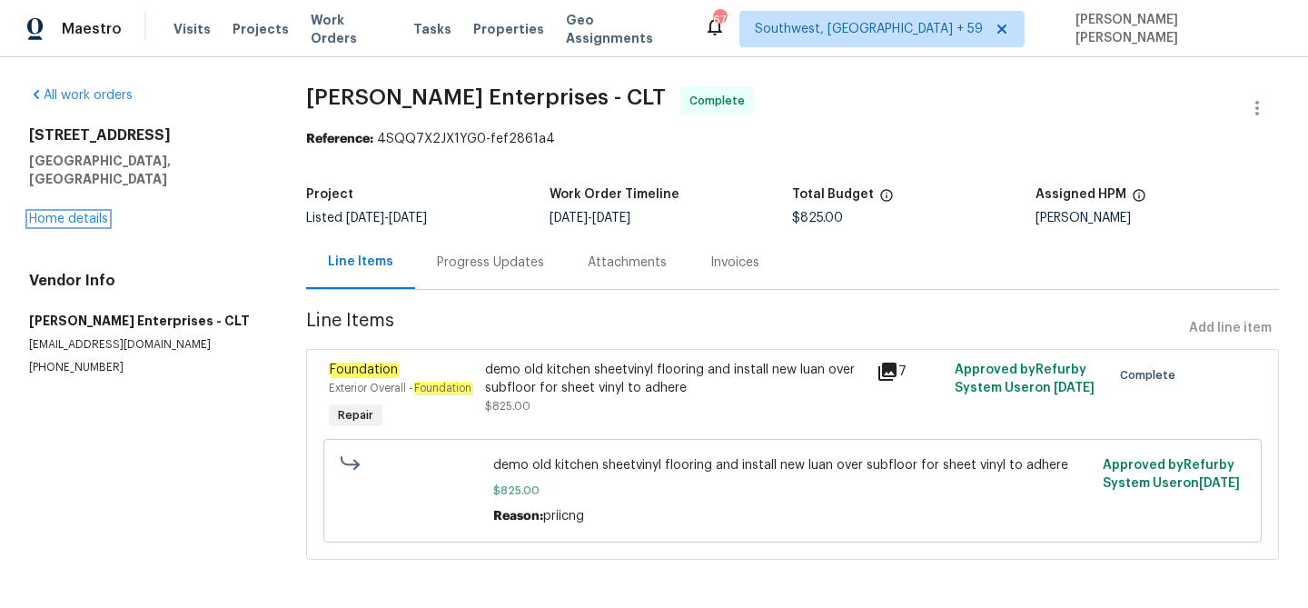
click at [76, 213] on link "Home details" at bounding box center [68, 219] width 79 height 13
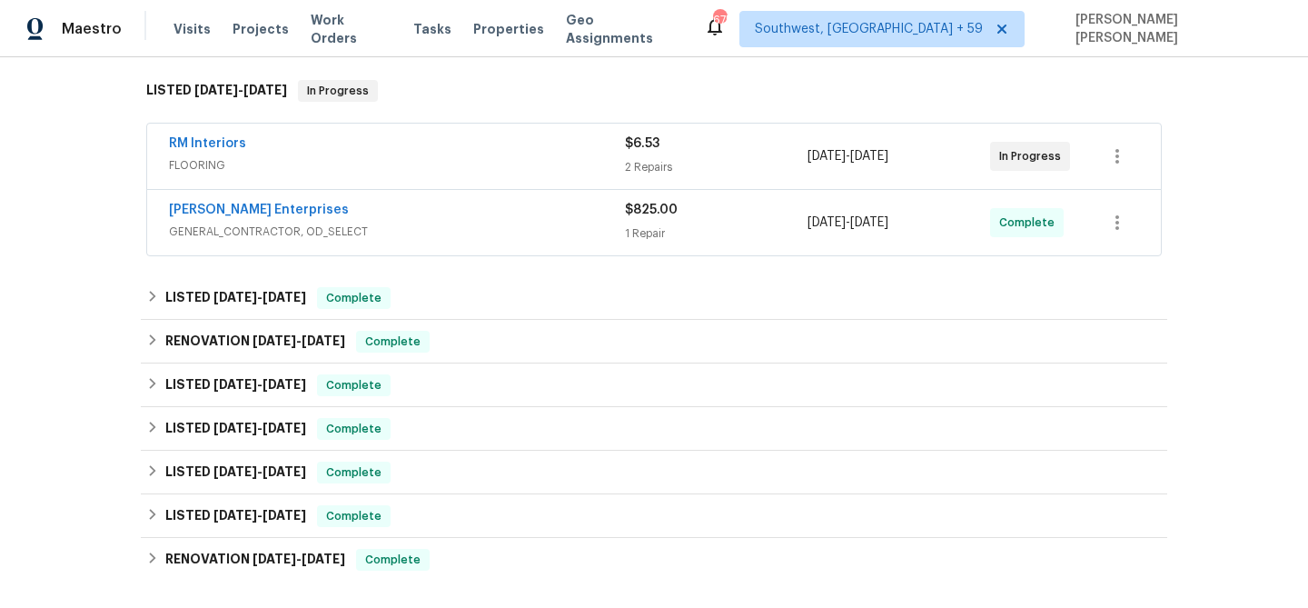
scroll to position [261, 0]
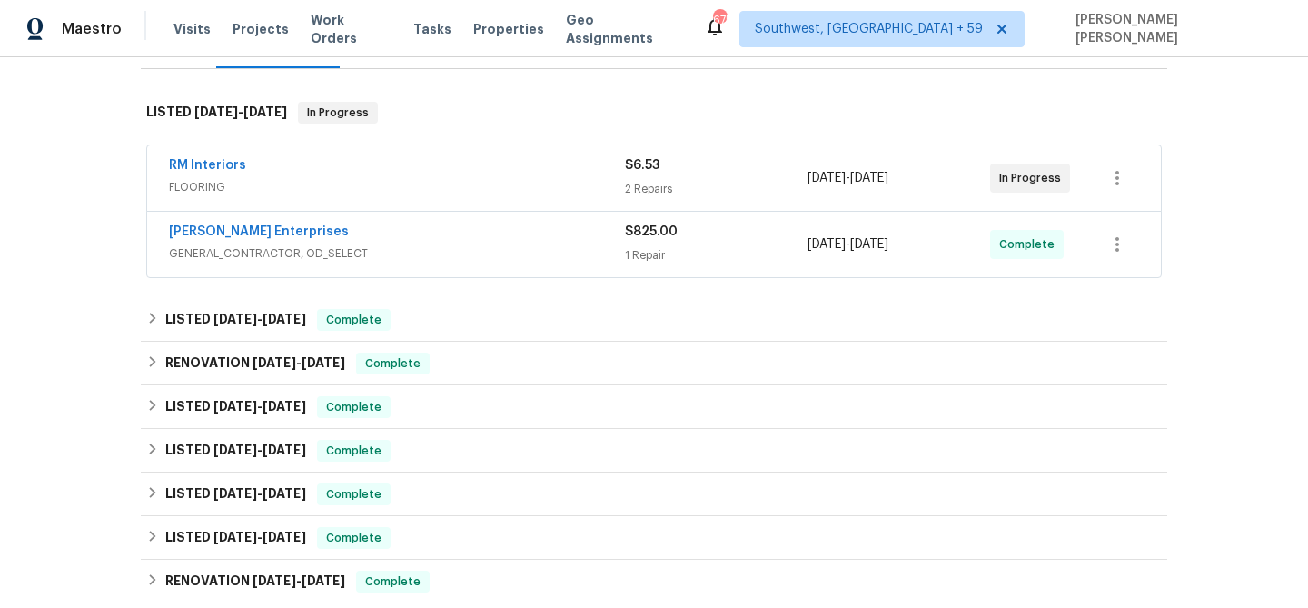
click at [456, 245] on span "GENERAL_CONTRACTOR, OD_SELECT" at bounding box center [397, 253] width 456 height 18
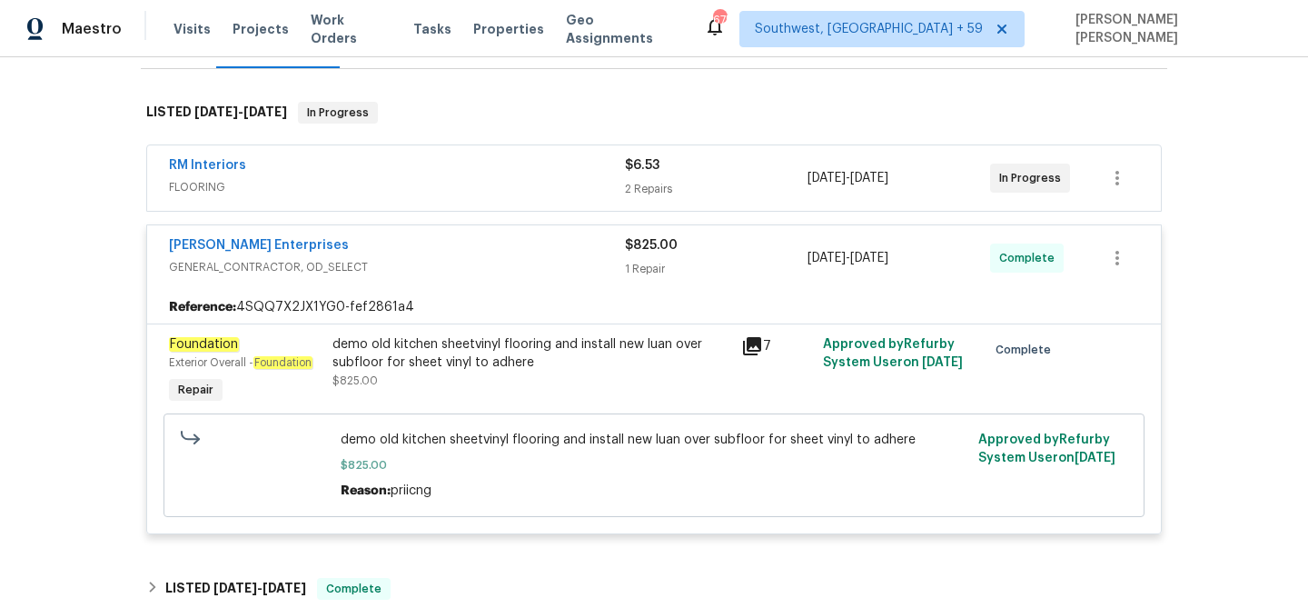
click at [523, 151] on div "RM Interiors FLOORING $6.53 2 Repairs 8/12/2025 - 8/15/2025 In Progress" at bounding box center [654, 177] width 1014 height 65
click at [525, 173] on div "RM Interiors" at bounding box center [397, 167] width 456 height 22
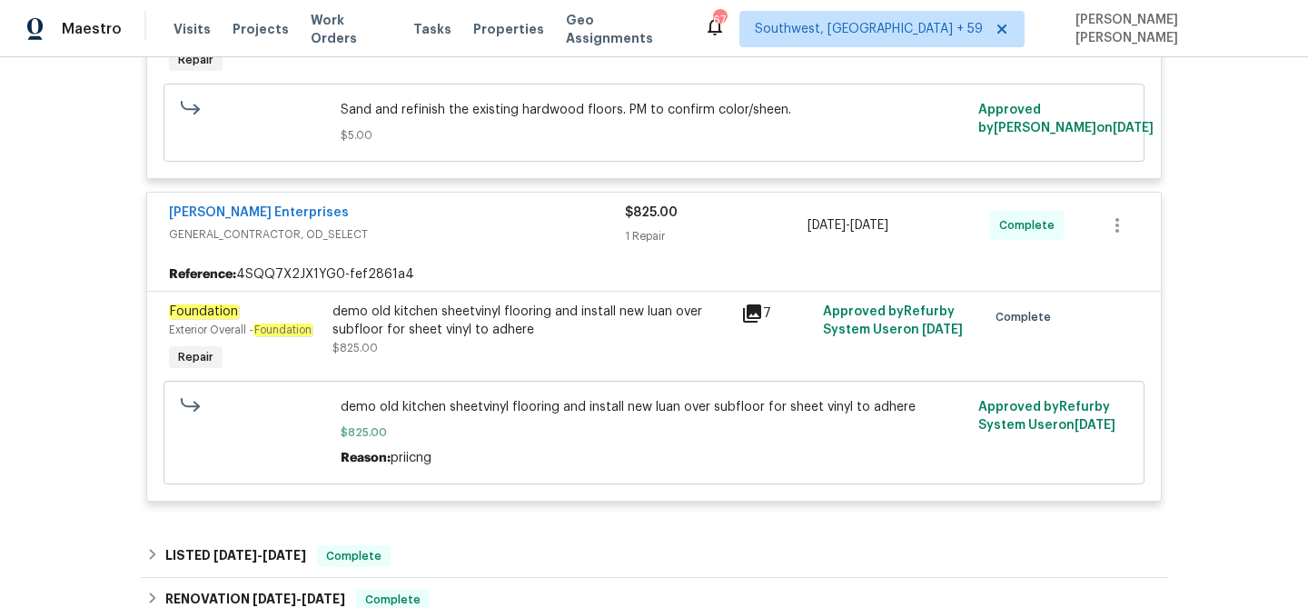
scroll to position [0, 0]
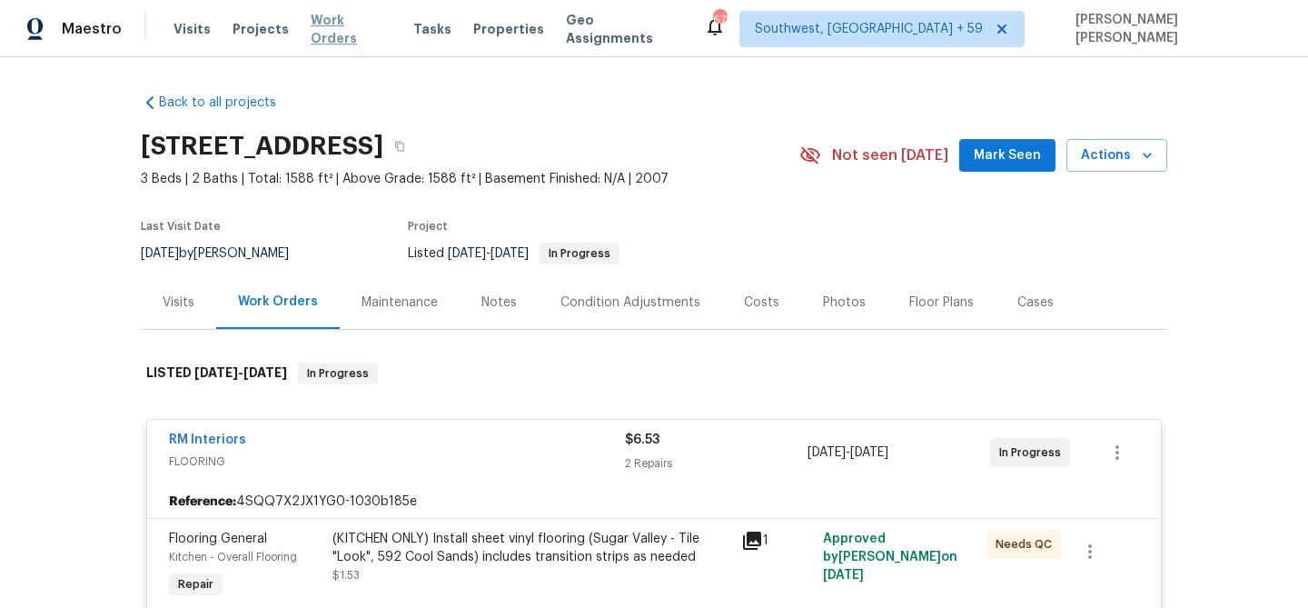
click at [360, 22] on span "Work Orders" at bounding box center [351, 29] width 81 height 36
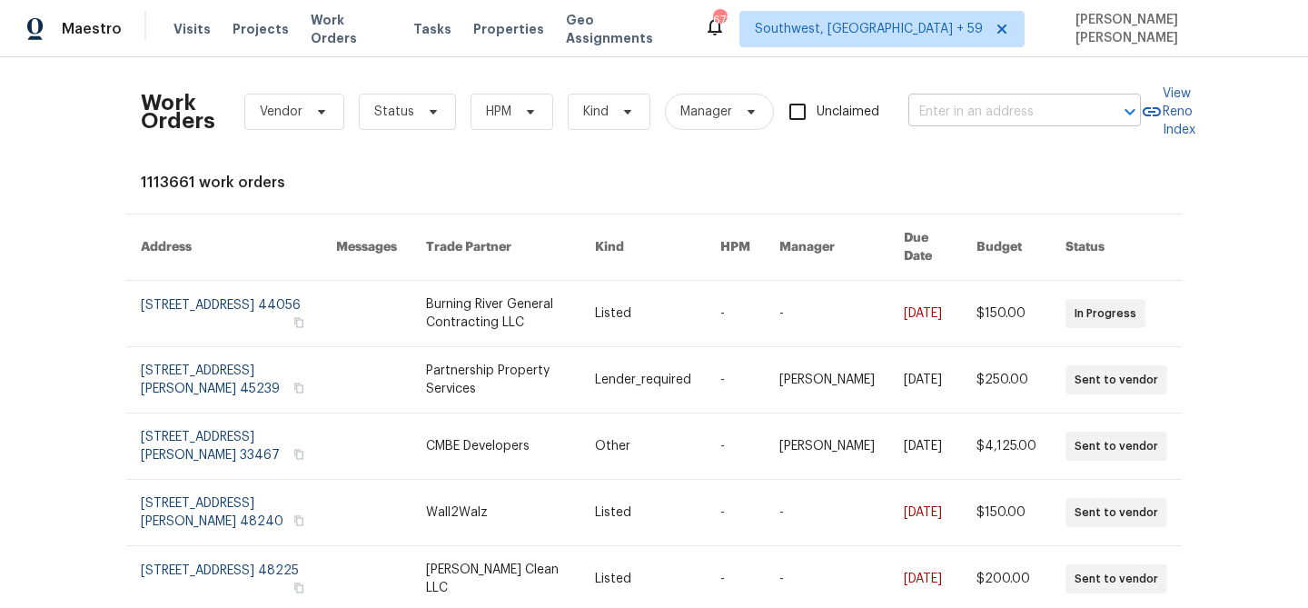
click at [978, 106] on input "text" at bounding box center [999, 112] width 182 height 28
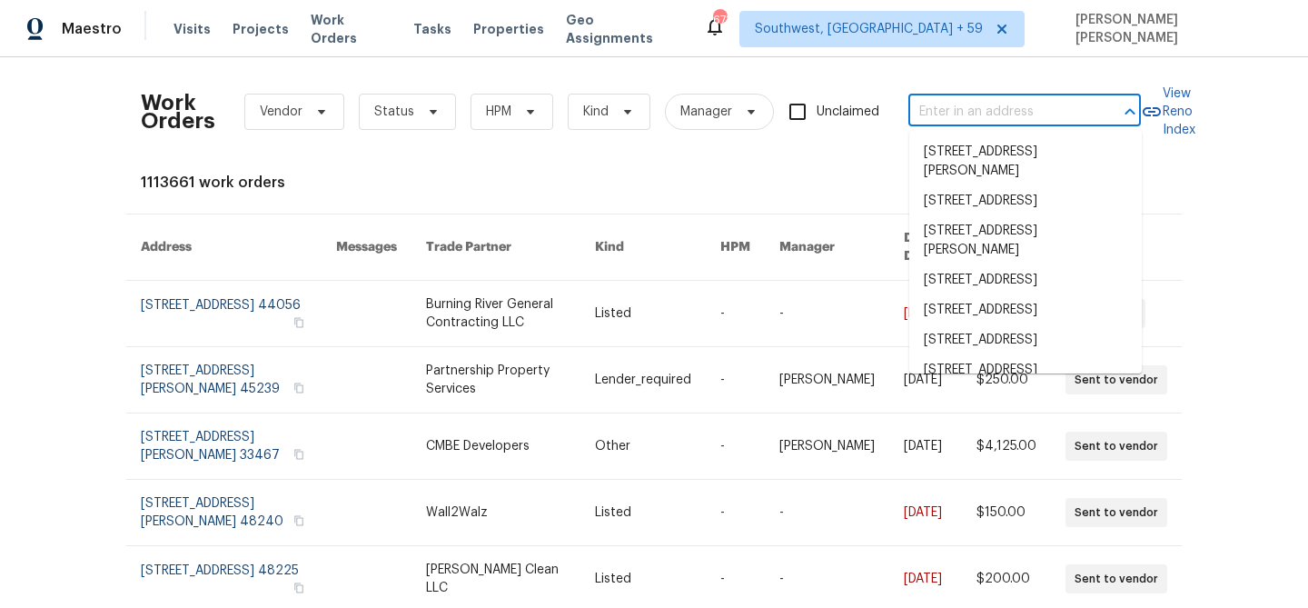
paste input "6003 Heath Valley Rd, Charlotte, NC 28210"
type input "6003 Heath Valley Rd, Charlotte, NC 28210"
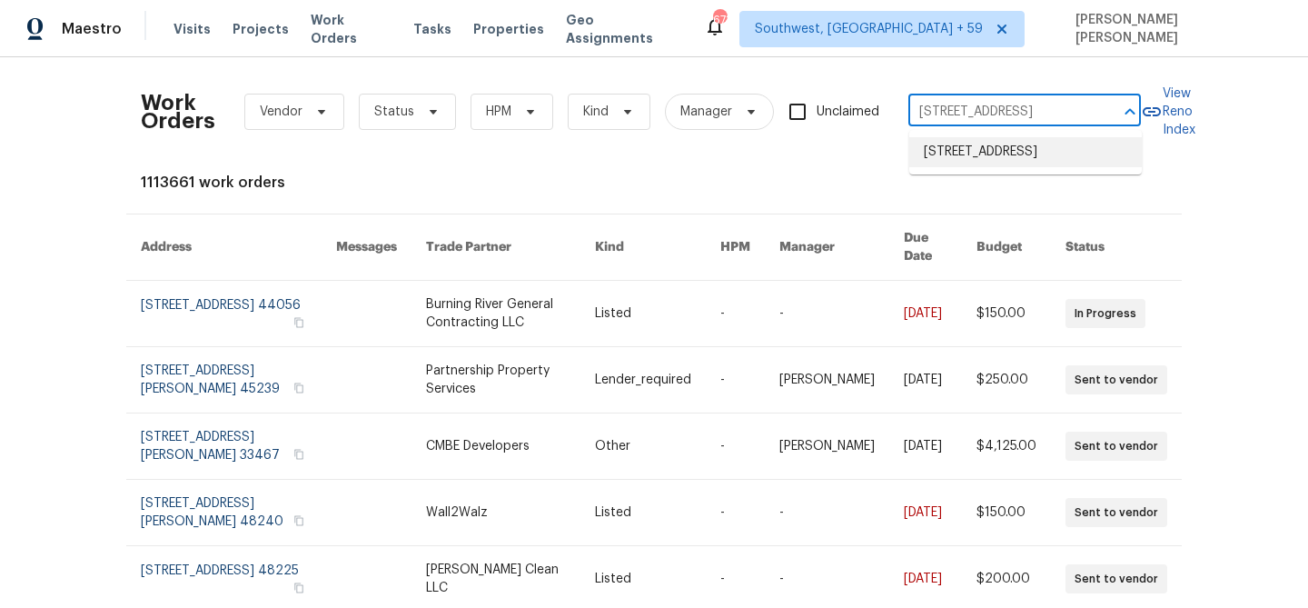
click at [976, 154] on li "6003 Heath Valley Rd, Charlotte, NC 28210" at bounding box center [1025, 152] width 233 height 30
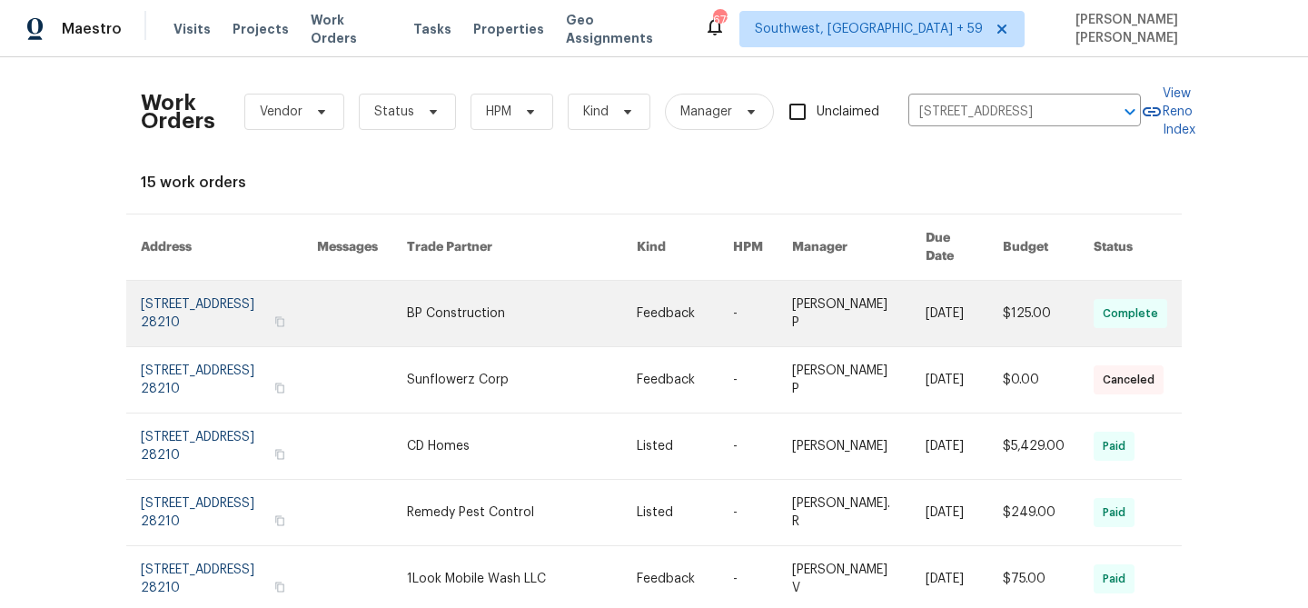
click at [903, 288] on link at bounding box center [859, 313] width 134 height 65
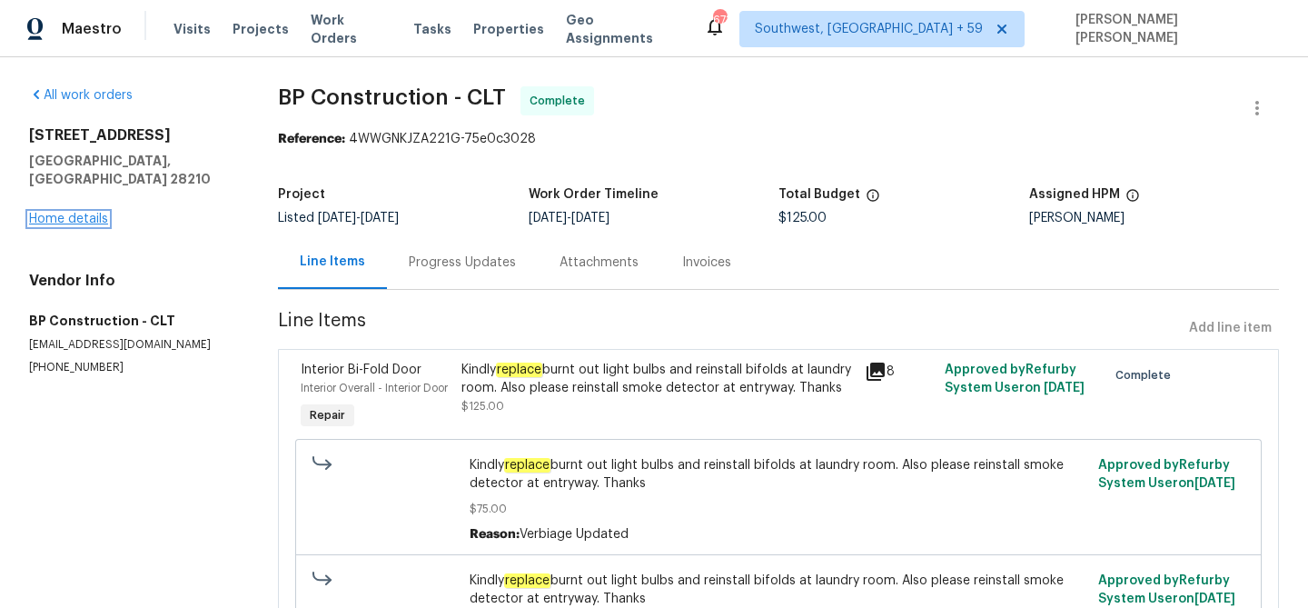
click at [87, 213] on link "Home details" at bounding box center [68, 219] width 79 height 13
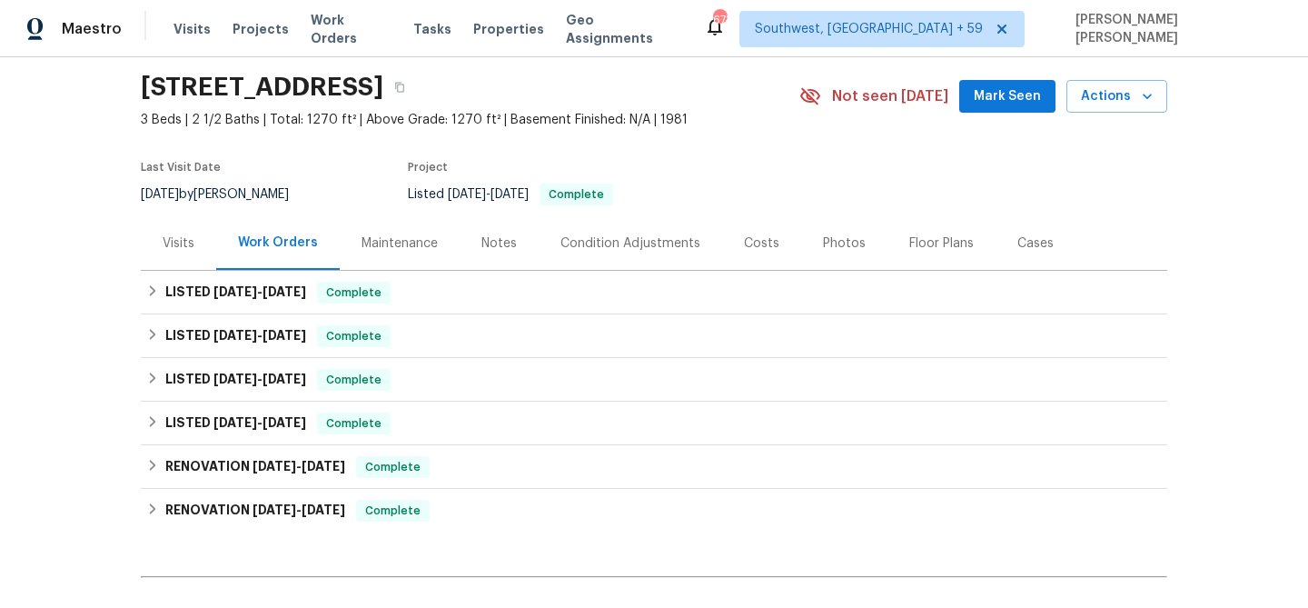
scroll to position [106, 0]
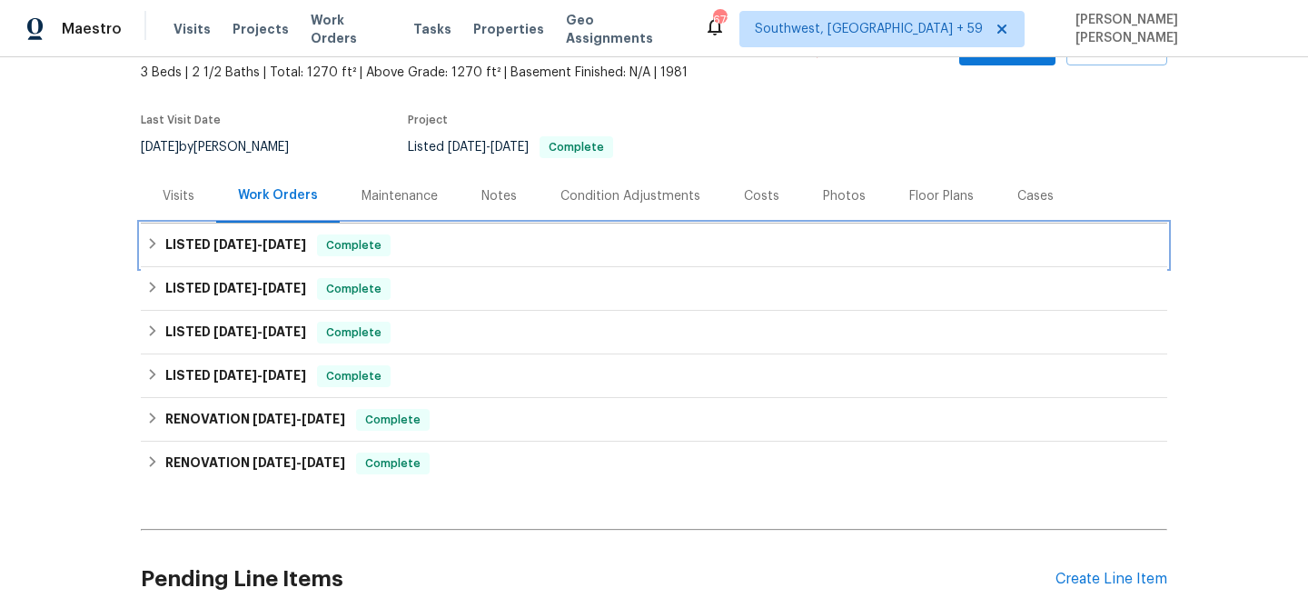
click at [360, 239] on span "Complete" at bounding box center [354, 245] width 70 height 18
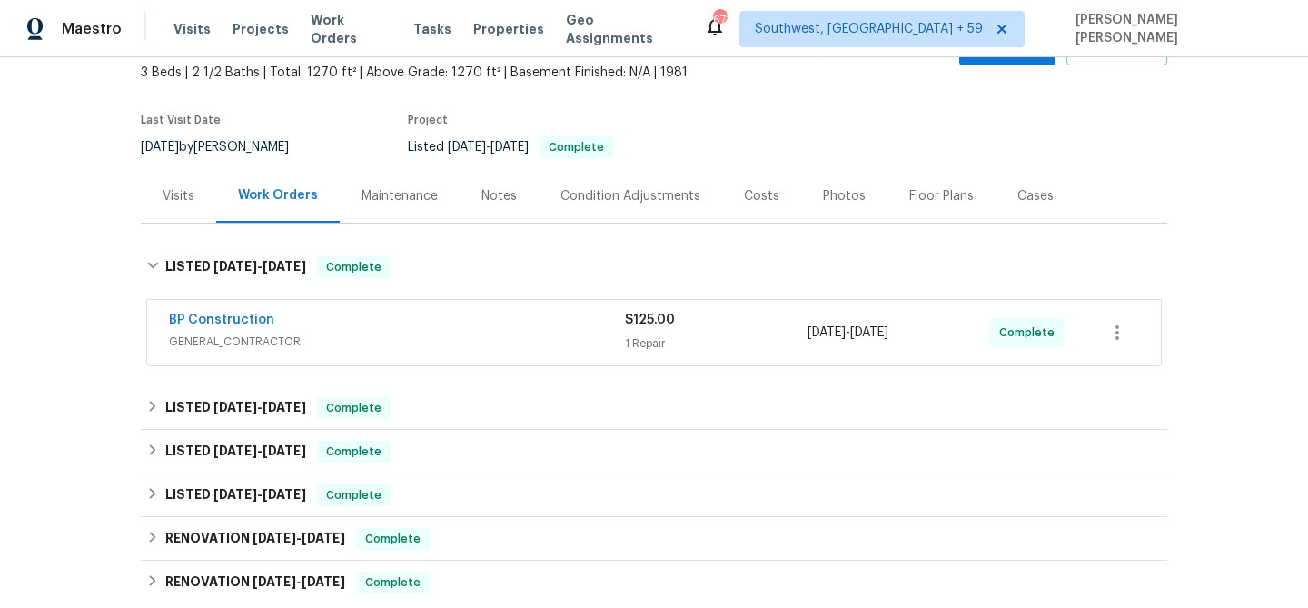
click at [468, 344] on span "GENERAL_CONTRACTOR" at bounding box center [397, 341] width 456 height 18
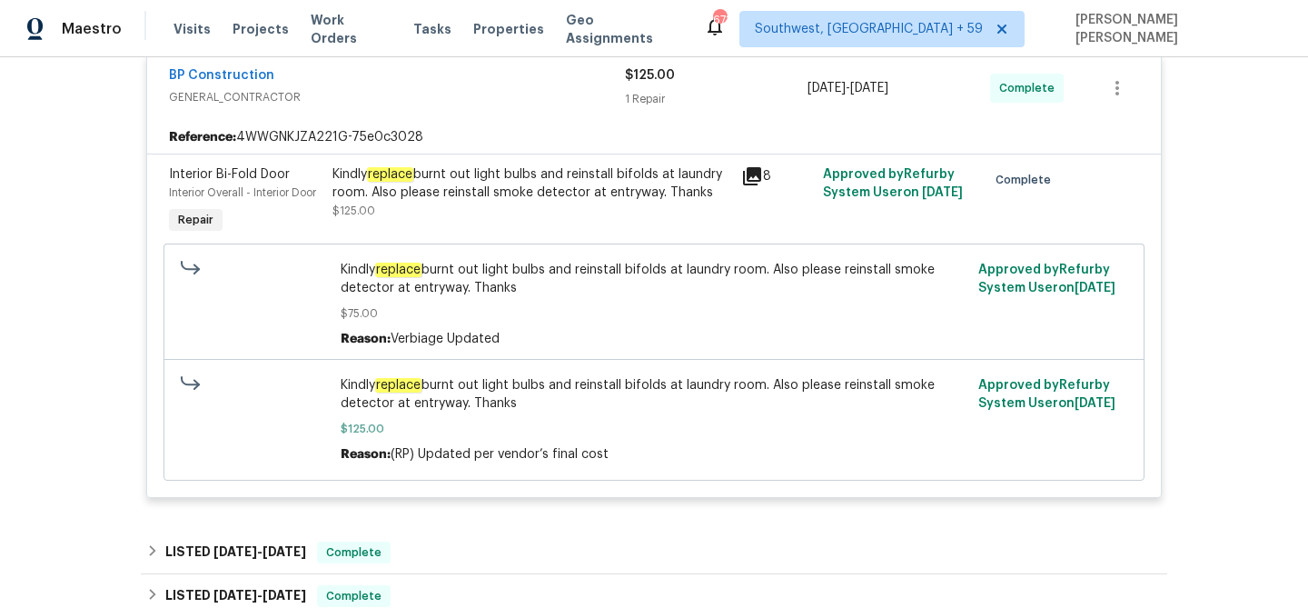
scroll to position [305, 0]
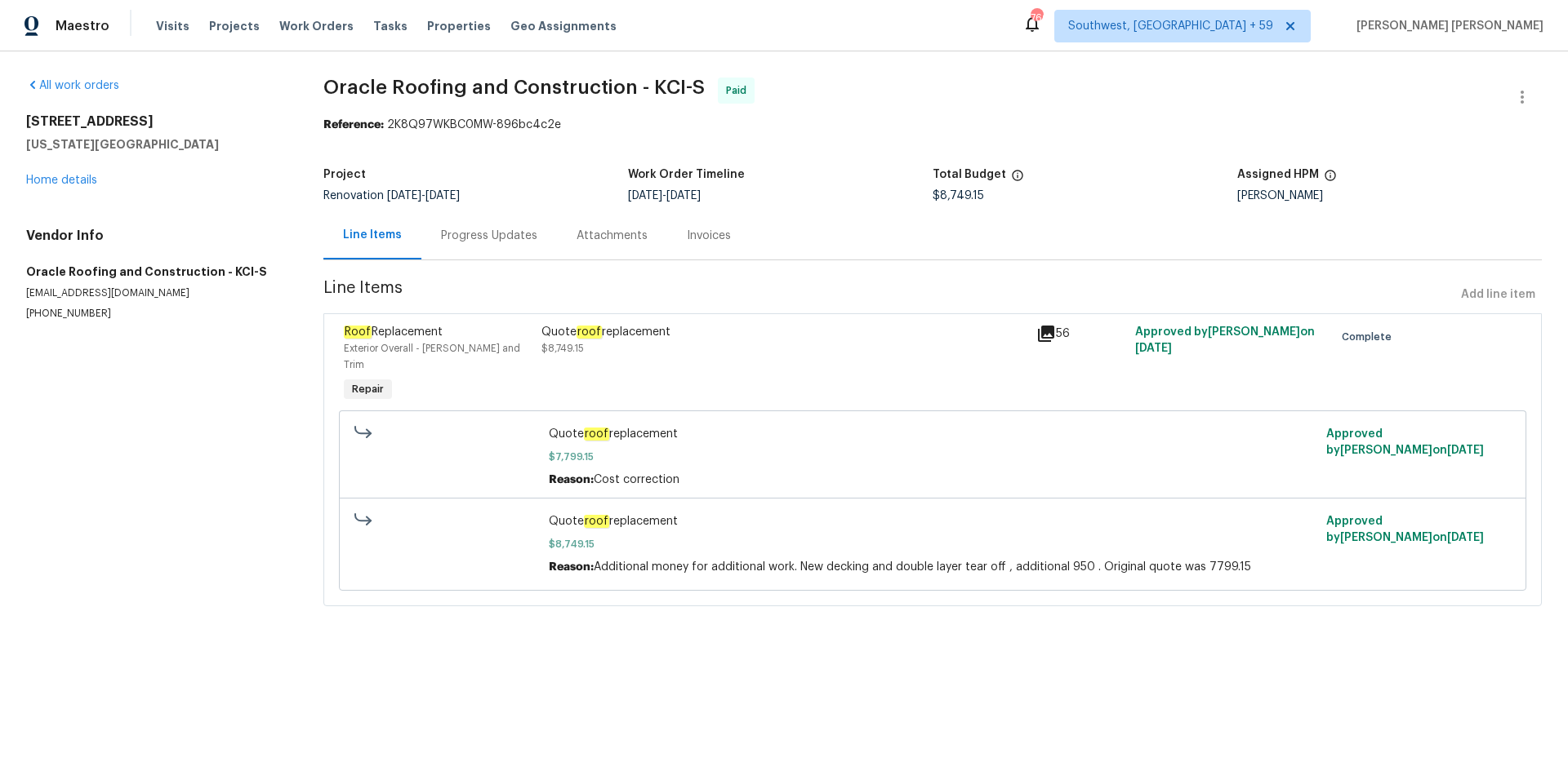
click at [472, 244] on div "Progress Updates" at bounding box center [489, 235] width 96 height 16
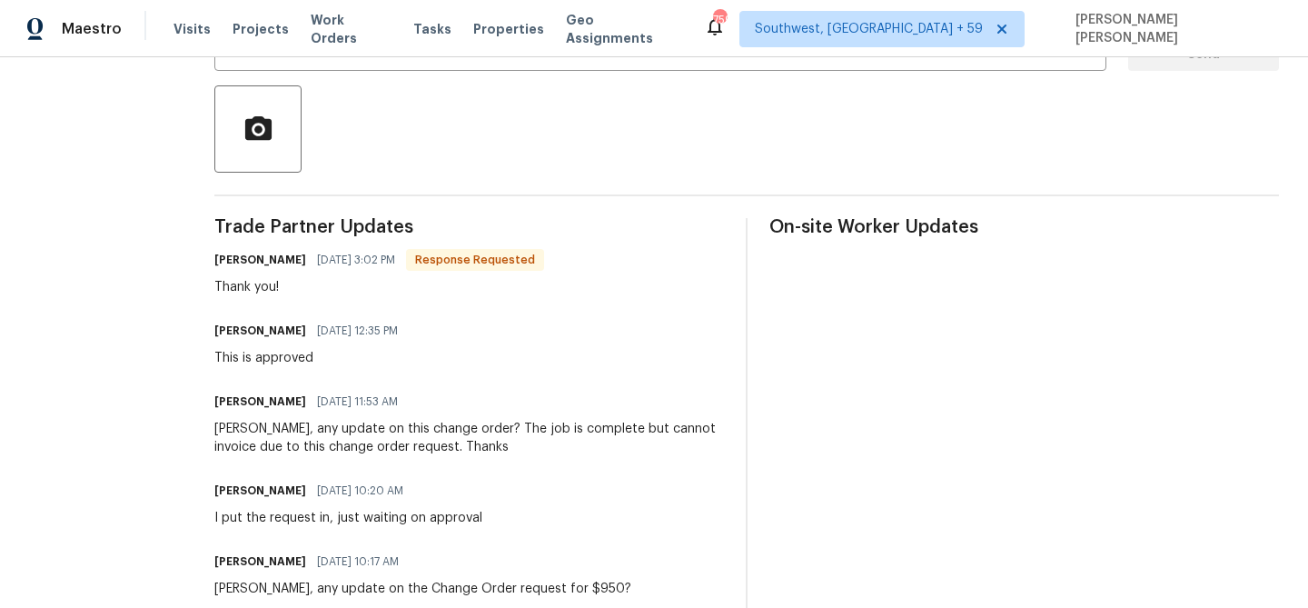
scroll to position [399, 0]
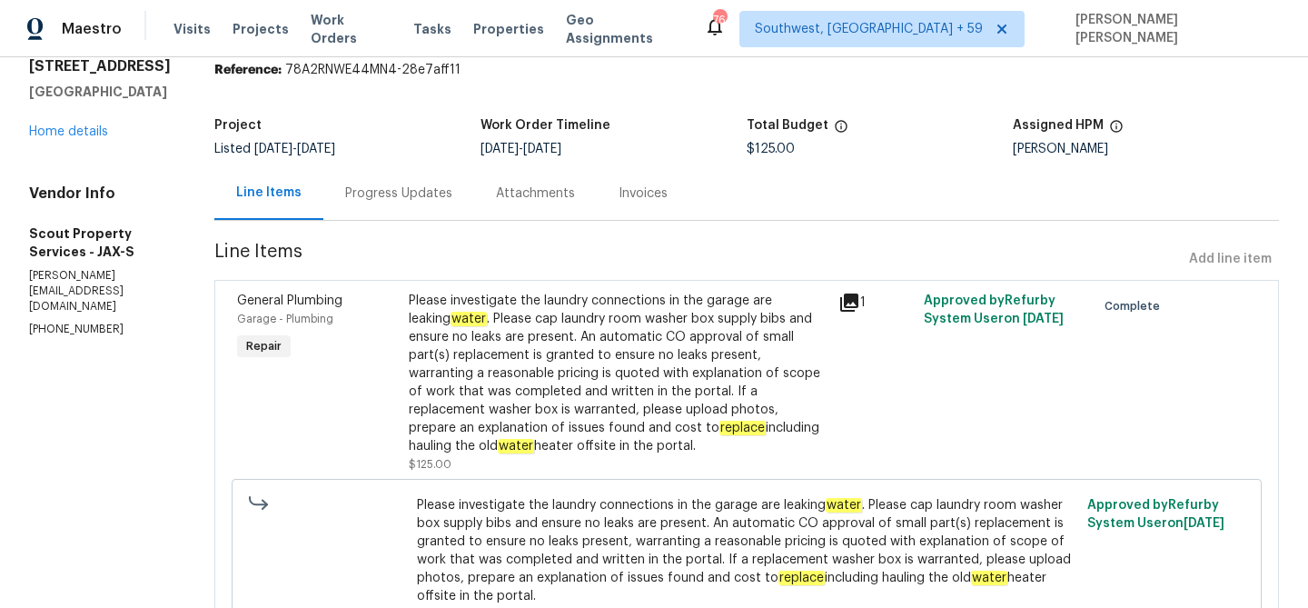
click at [332, 209] on div "Progress Updates" at bounding box center [398, 193] width 151 height 54
